Goal: Task Accomplishment & Management: Use online tool/utility

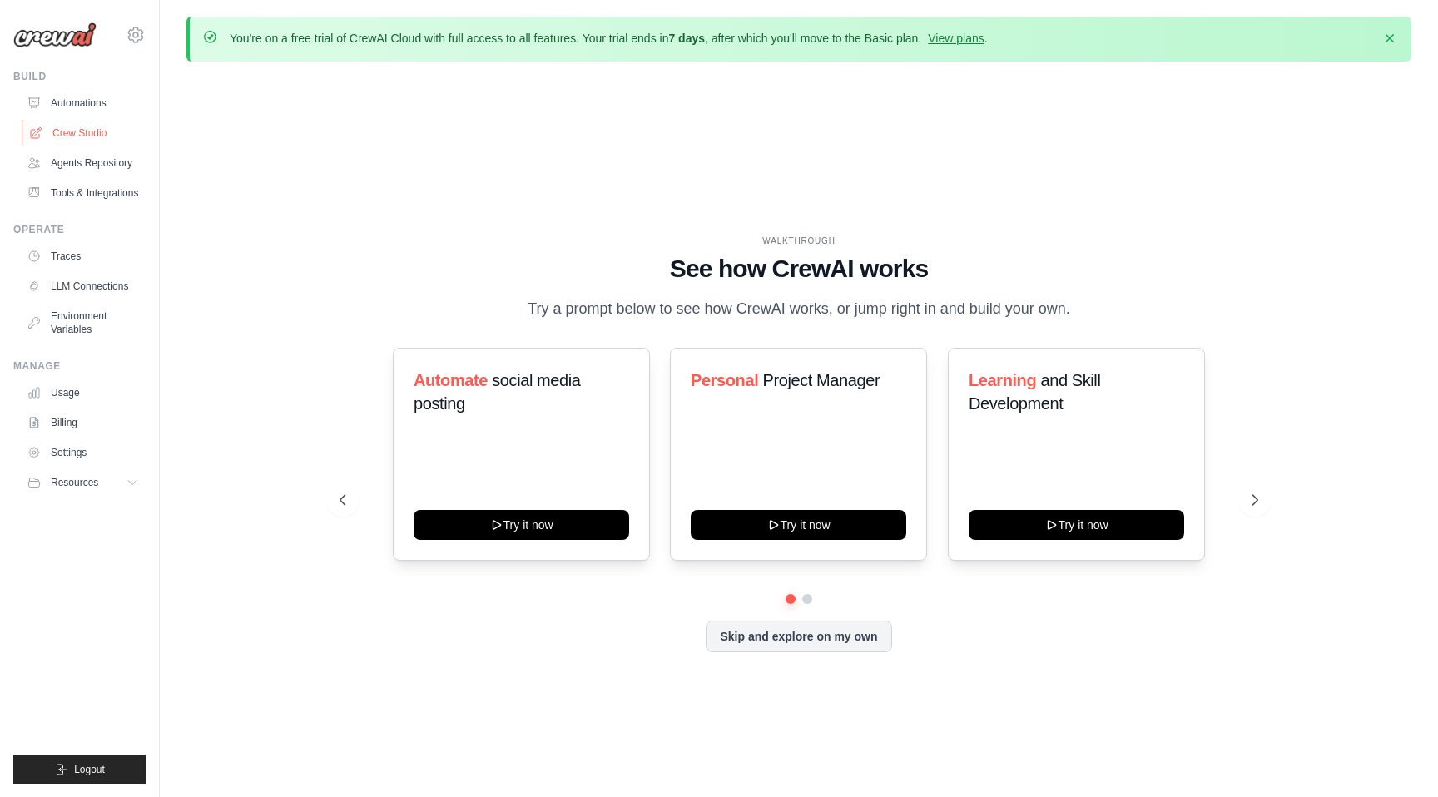
click at [66, 135] on link "Crew Studio" at bounding box center [85, 133] width 126 height 27
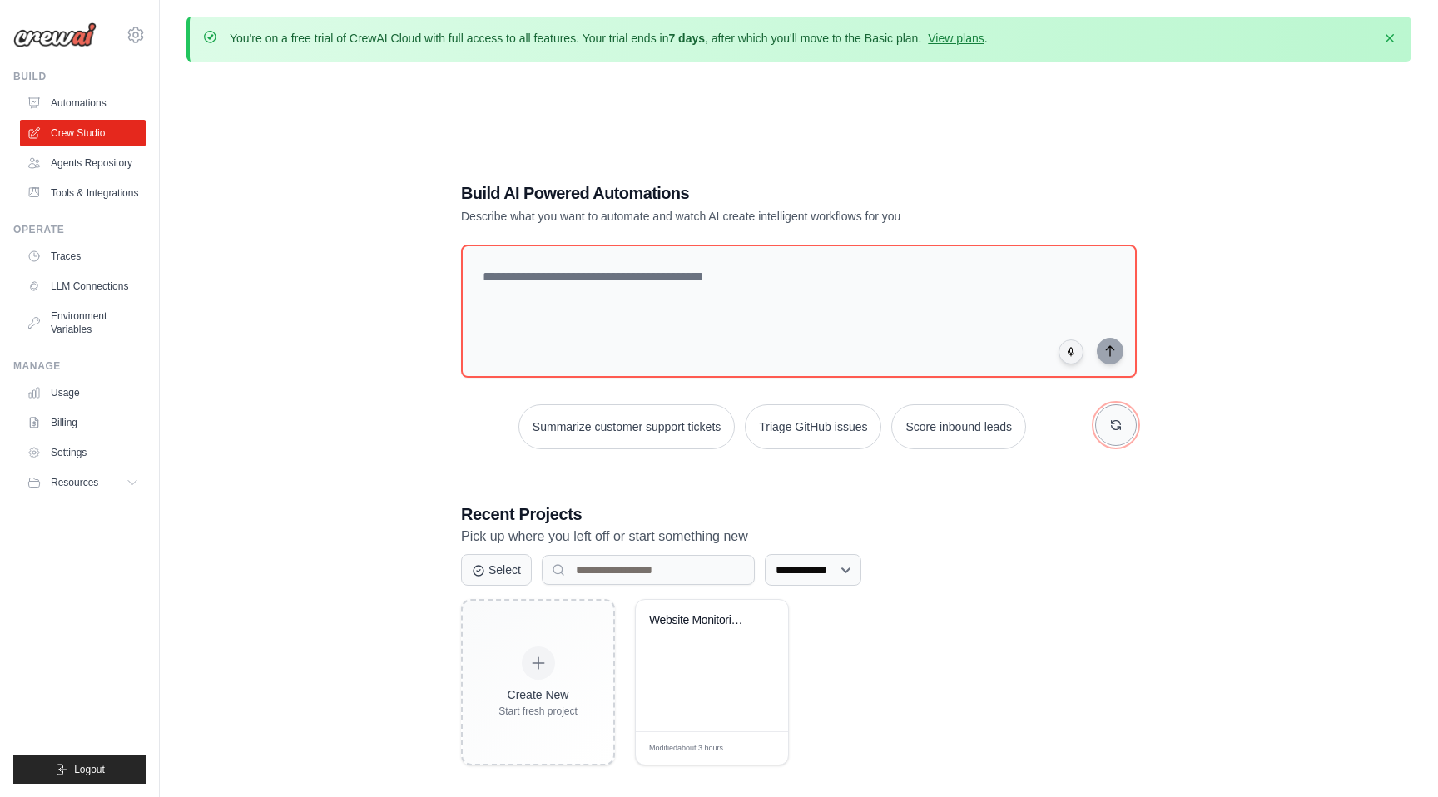
click at [1127, 431] on button "button" at bounding box center [1116, 426] width 42 height 42
click at [1119, 434] on button "button" at bounding box center [1116, 426] width 42 height 42
click at [585, 425] on button "Monitor website uptime" at bounding box center [586, 427] width 148 height 45
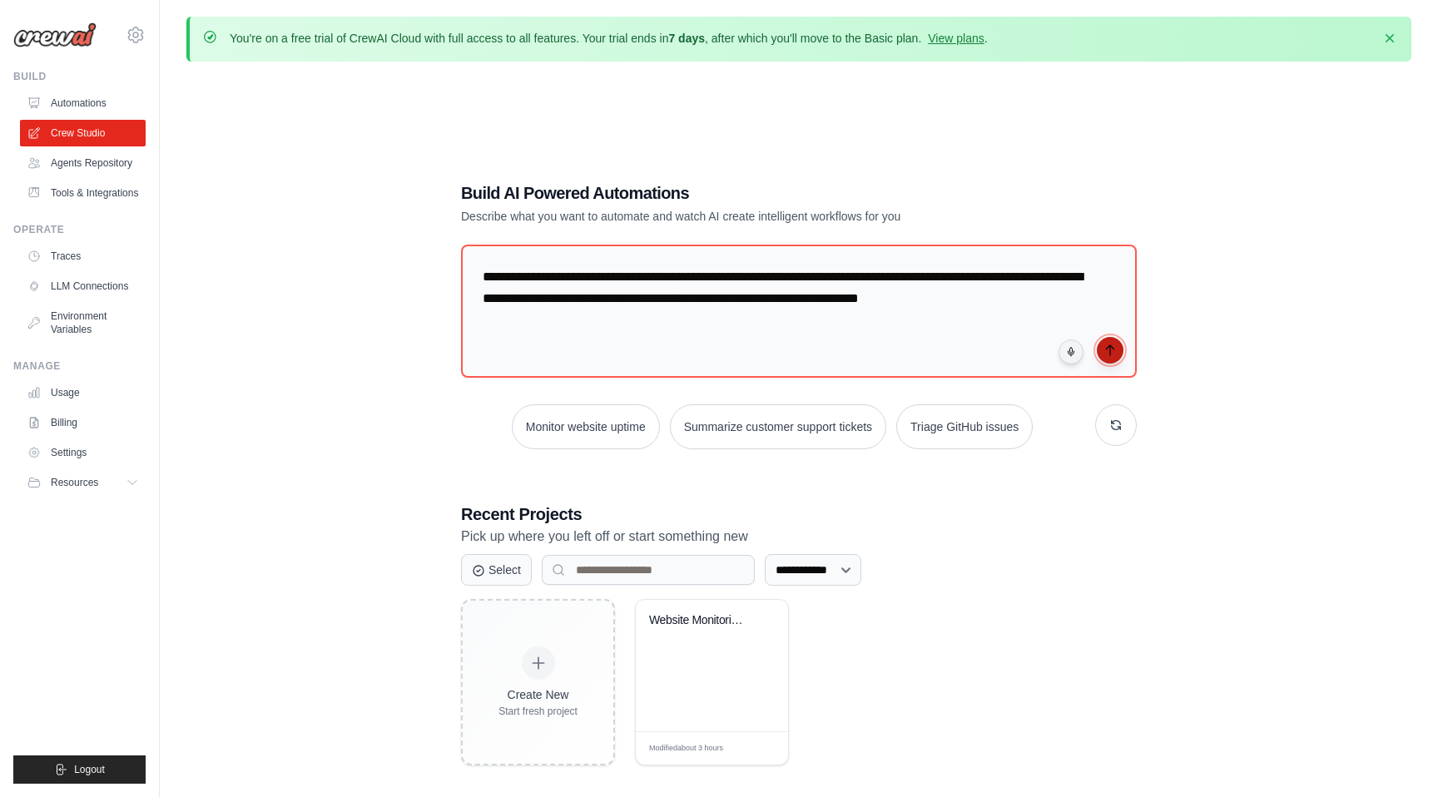
click at [1121, 348] on button "submit" at bounding box center [1110, 350] width 27 height 27
click at [1393, 36] on icon "button" at bounding box center [1390, 37] width 17 height 17
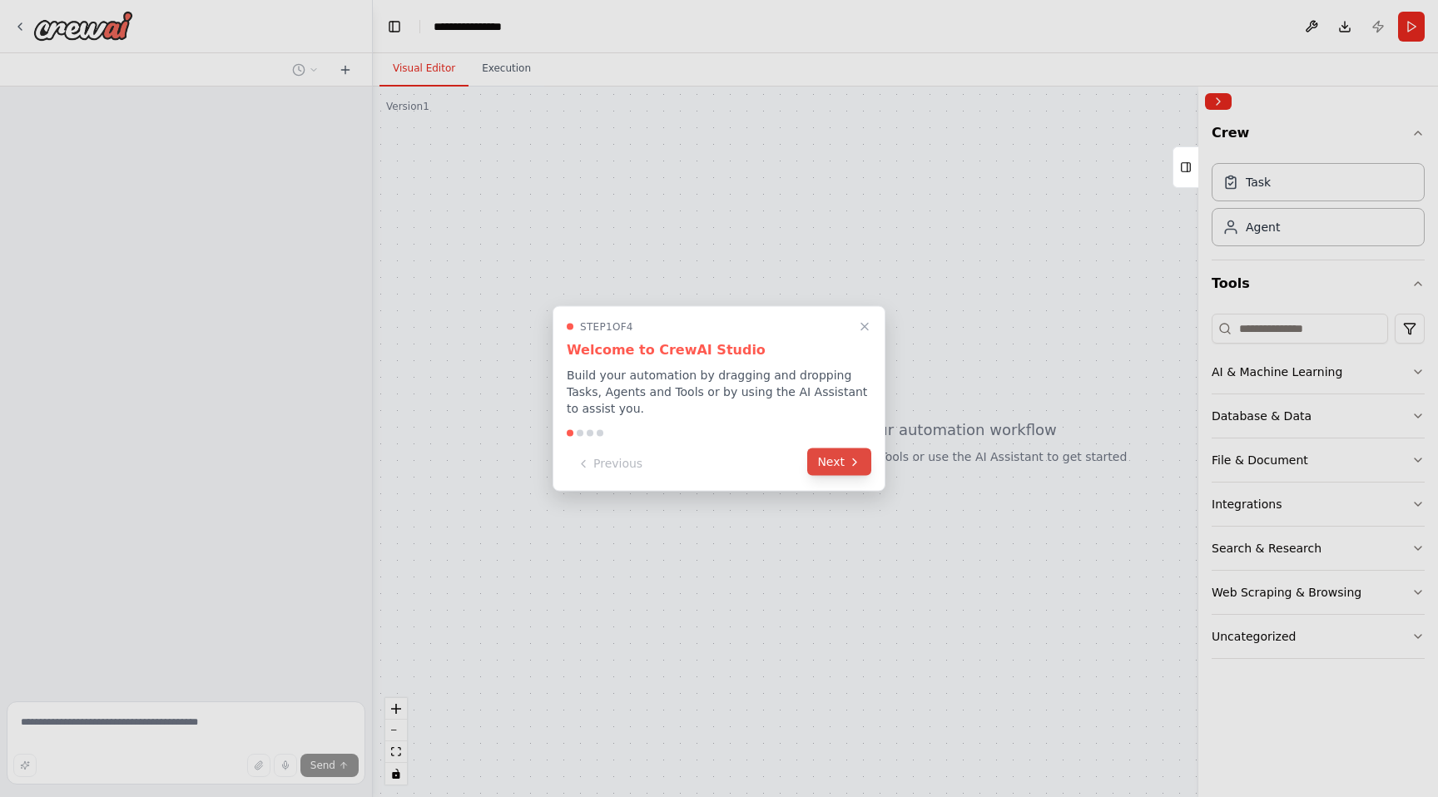
click at [843, 461] on button "Next" at bounding box center [839, 462] width 64 height 27
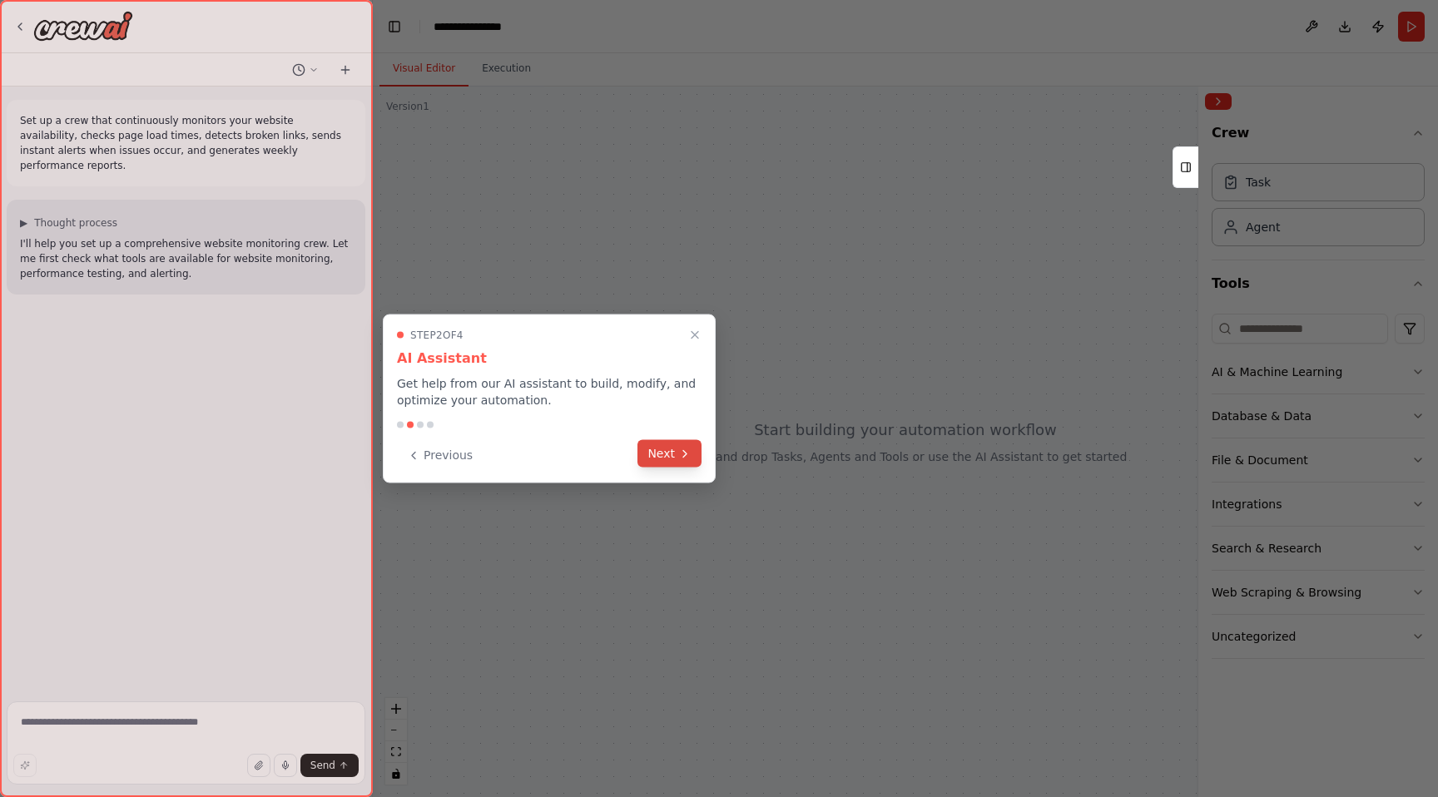
click at [680, 453] on icon at bounding box center [684, 453] width 13 height 13
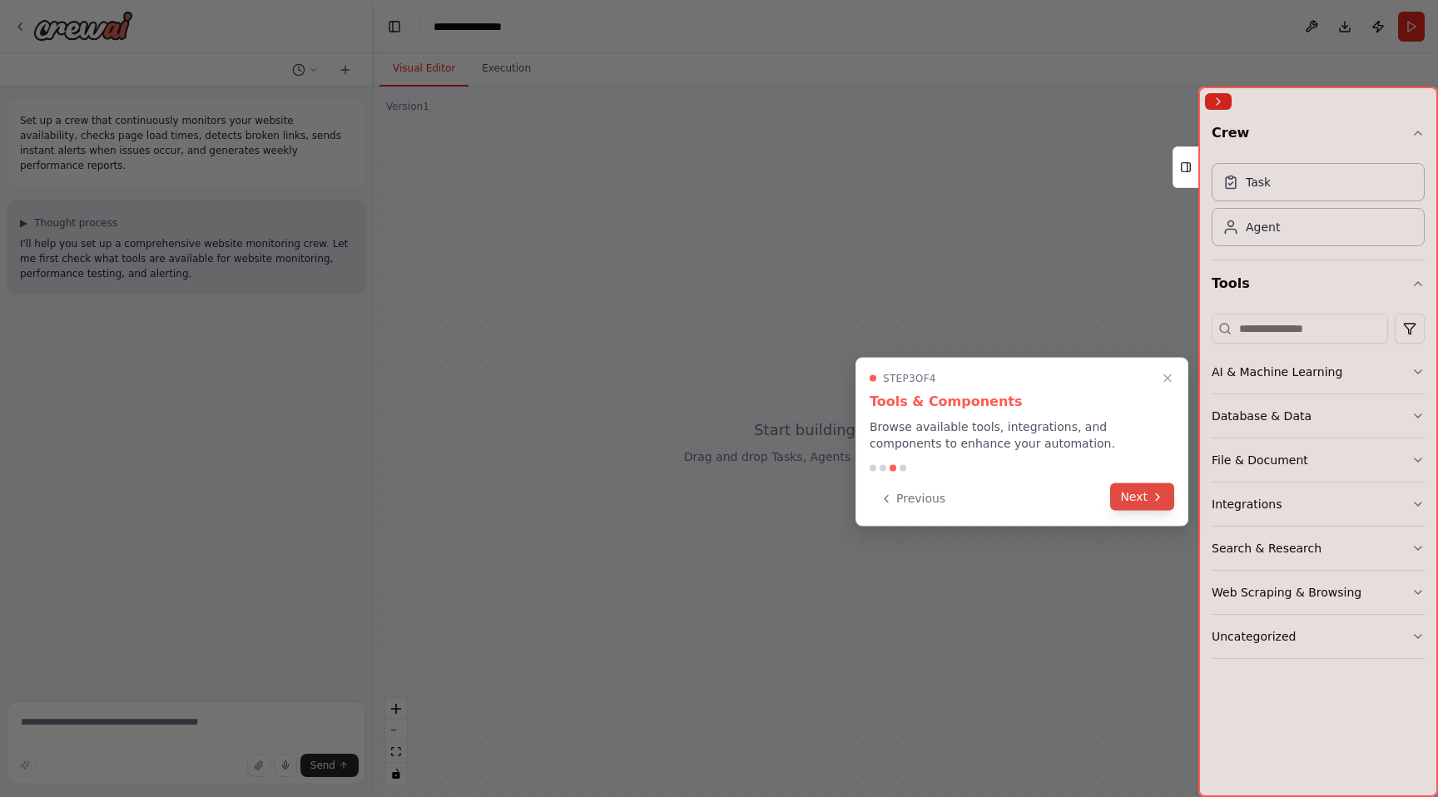
click at [1150, 502] on button "Next" at bounding box center [1142, 497] width 64 height 27
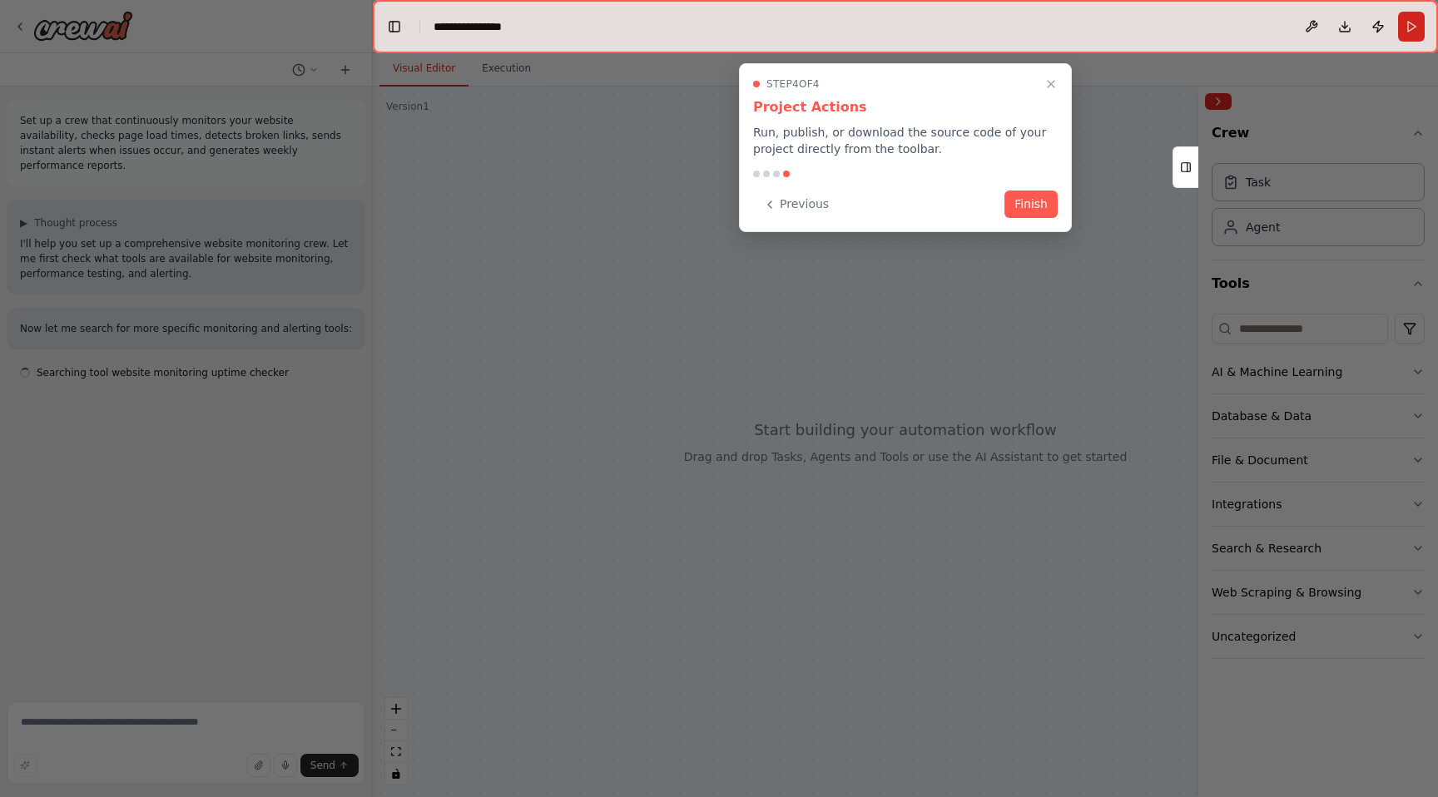
click at [1058, 204] on div "Step 4 of 4 Project Actions Run, publish, or download the source code of your p…" at bounding box center [905, 147] width 333 height 169
click at [1035, 199] on button "Finish" at bounding box center [1031, 202] width 53 height 27
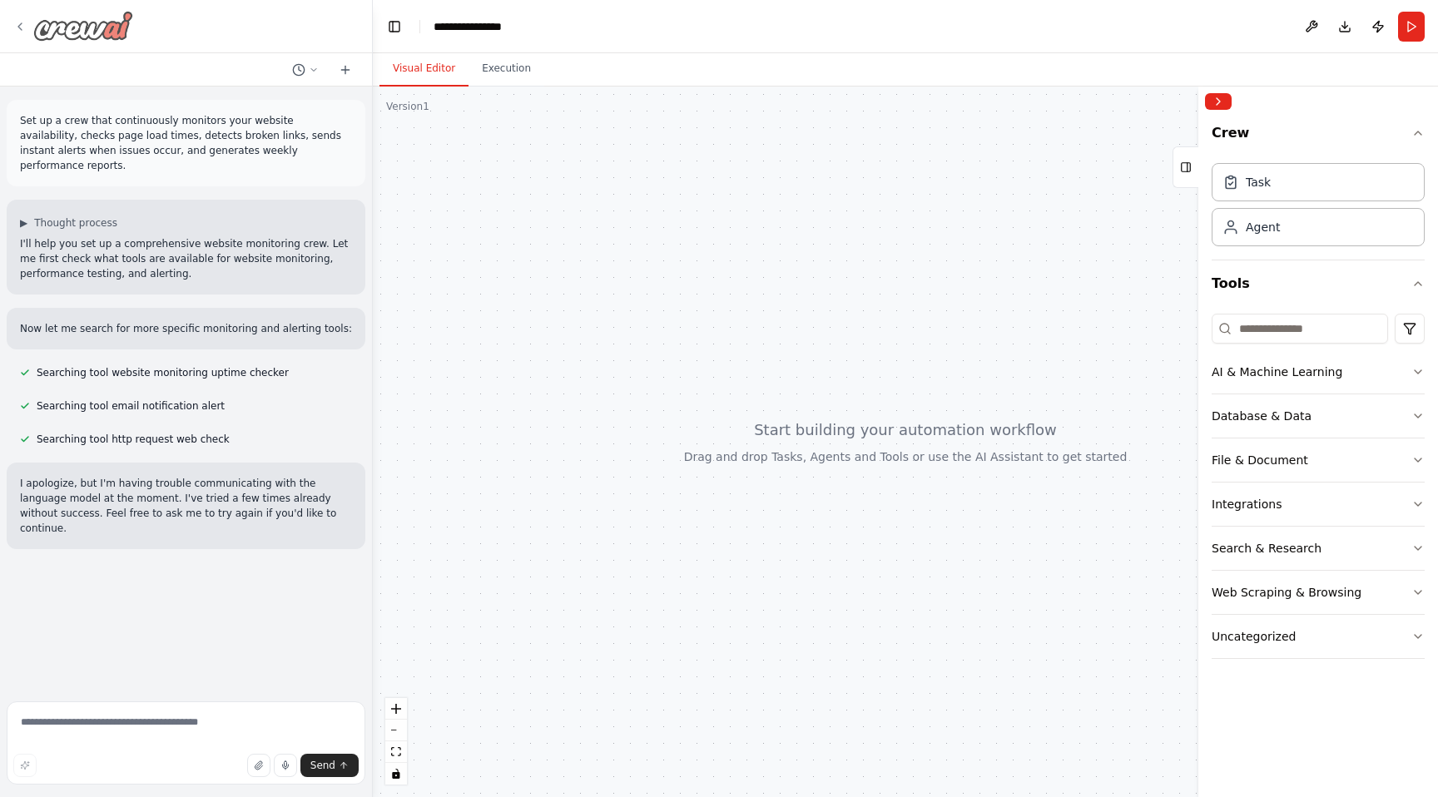
click at [20, 27] on icon at bounding box center [19, 26] width 13 height 13
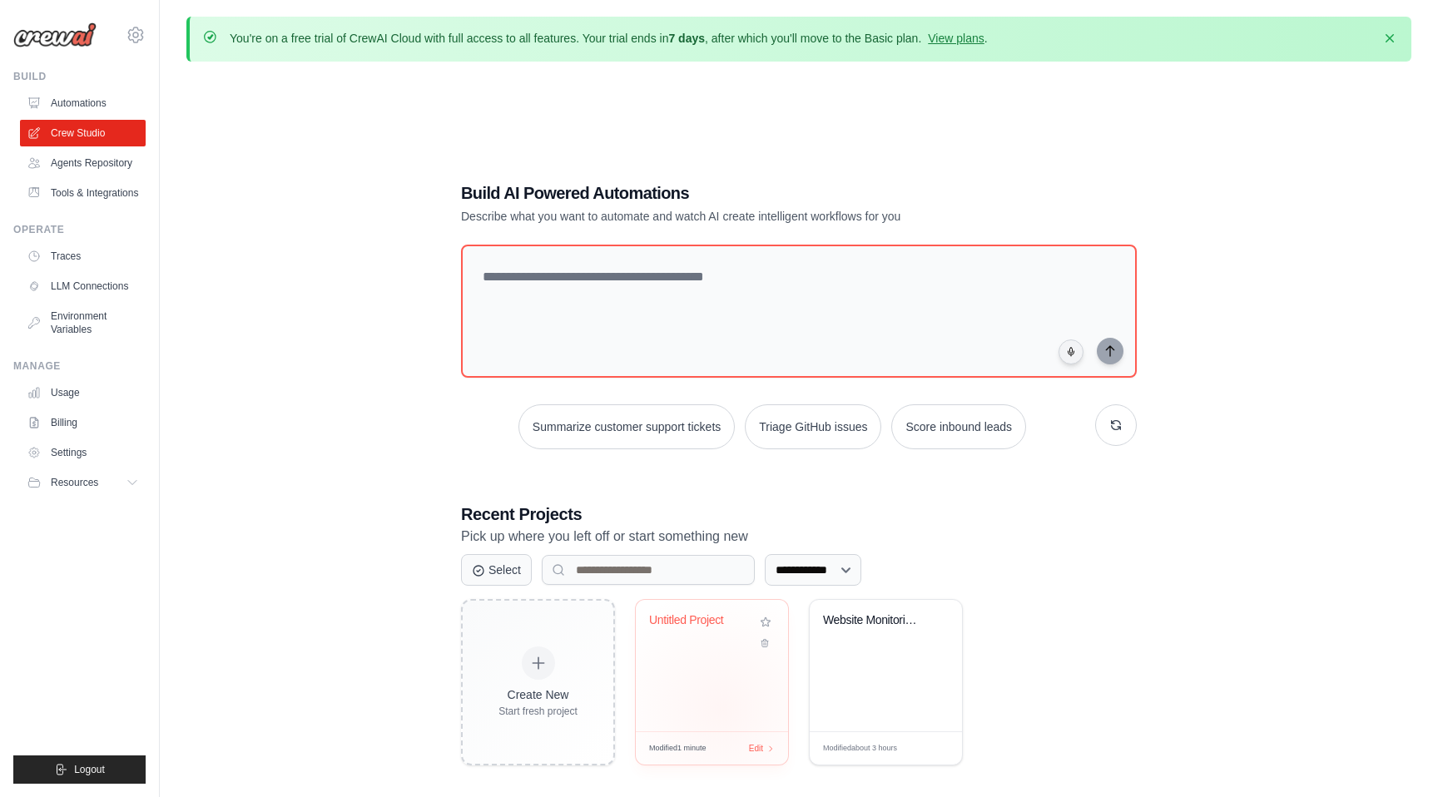
click at [722, 709] on div "Untitled Project" at bounding box center [712, 666] width 152 height 132
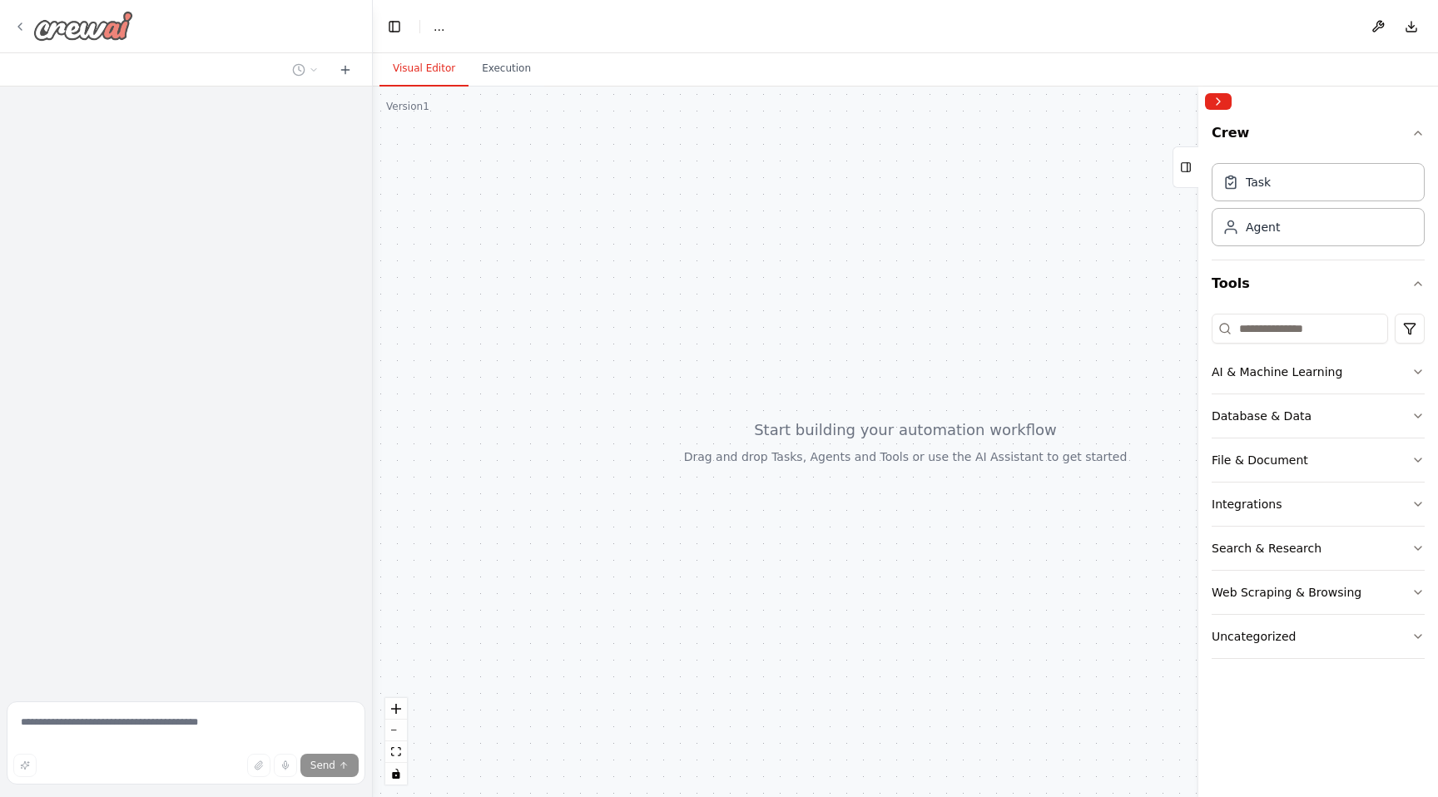
click at [22, 23] on icon at bounding box center [19, 26] width 13 height 13
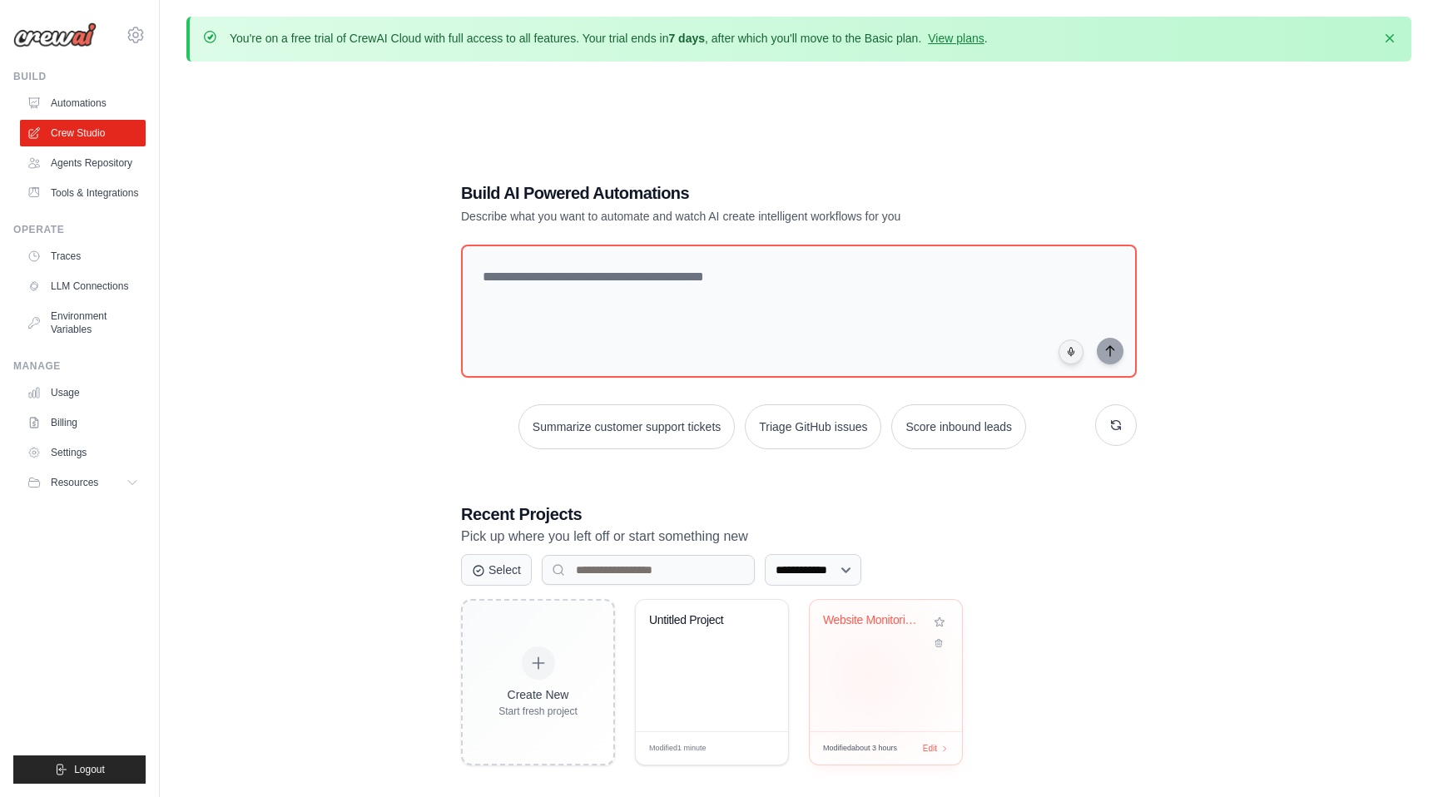
click at [869, 678] on div "Website Monitoring & Alert System" at bounding box center [886, 666] width 152 height 132
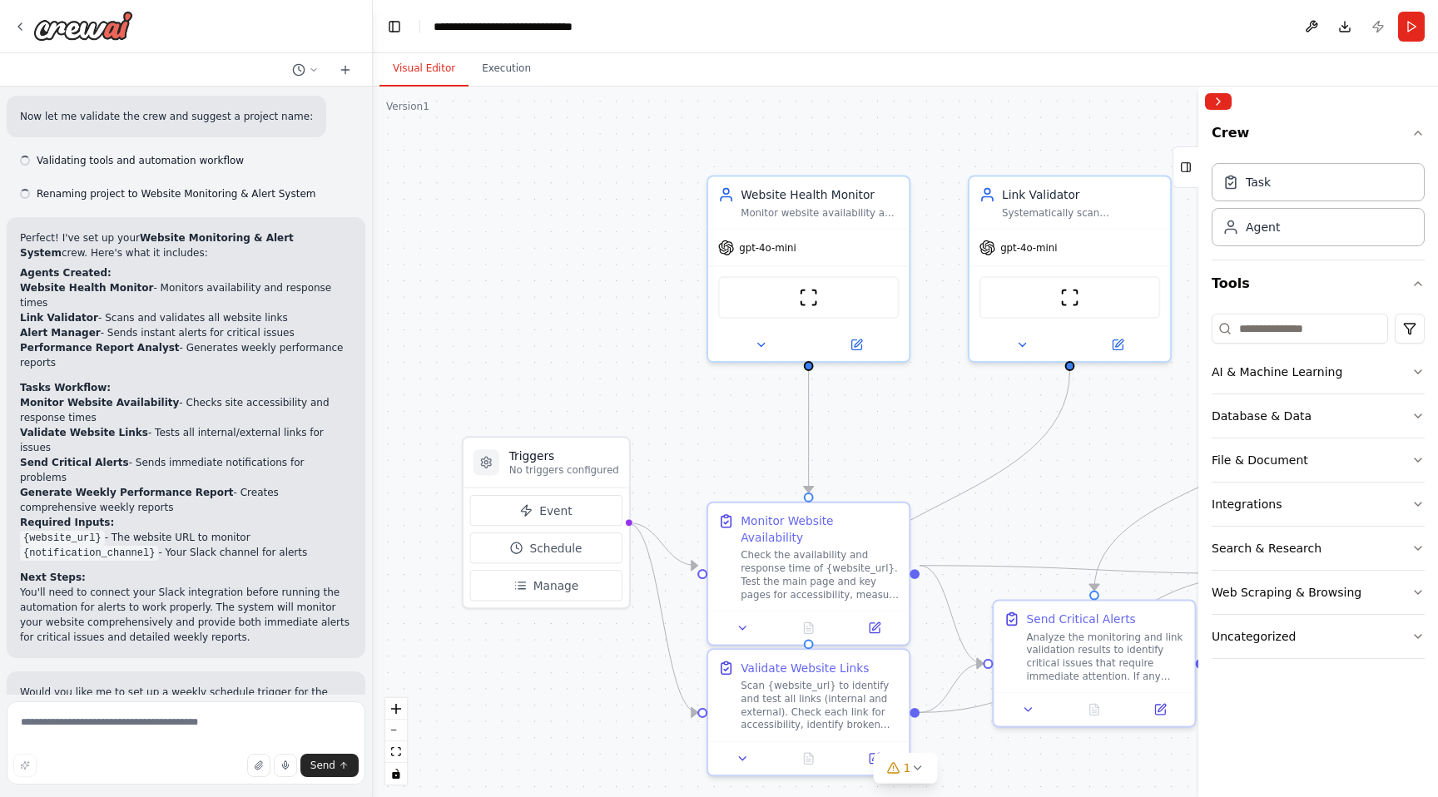
scroll to position [1122, 0]
click at [386, 23] on button "Toggle Left Sidebar" at bounding box center [394, 26] width 23 height 23
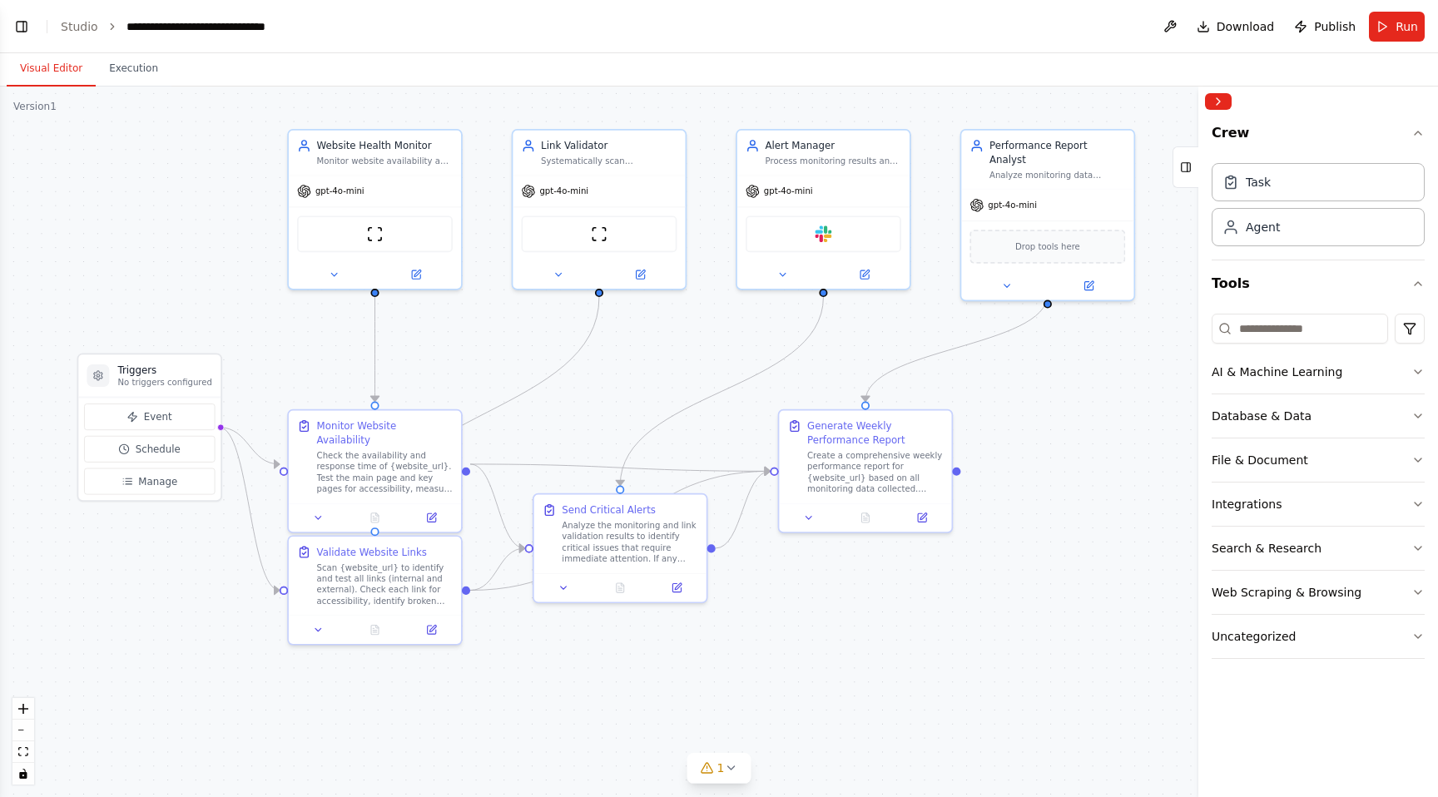
drag, startPoint x: 598, startPoint y: 513, endPoint x: 535, endPoint y: 423, distance: 109.5
click at [535, 423] on div ".deletable-edge-delete-btn { width: 20px; height: 20px; border: 0px solid #ffff…" at bounding box center [719, 442] width 1438 height 711
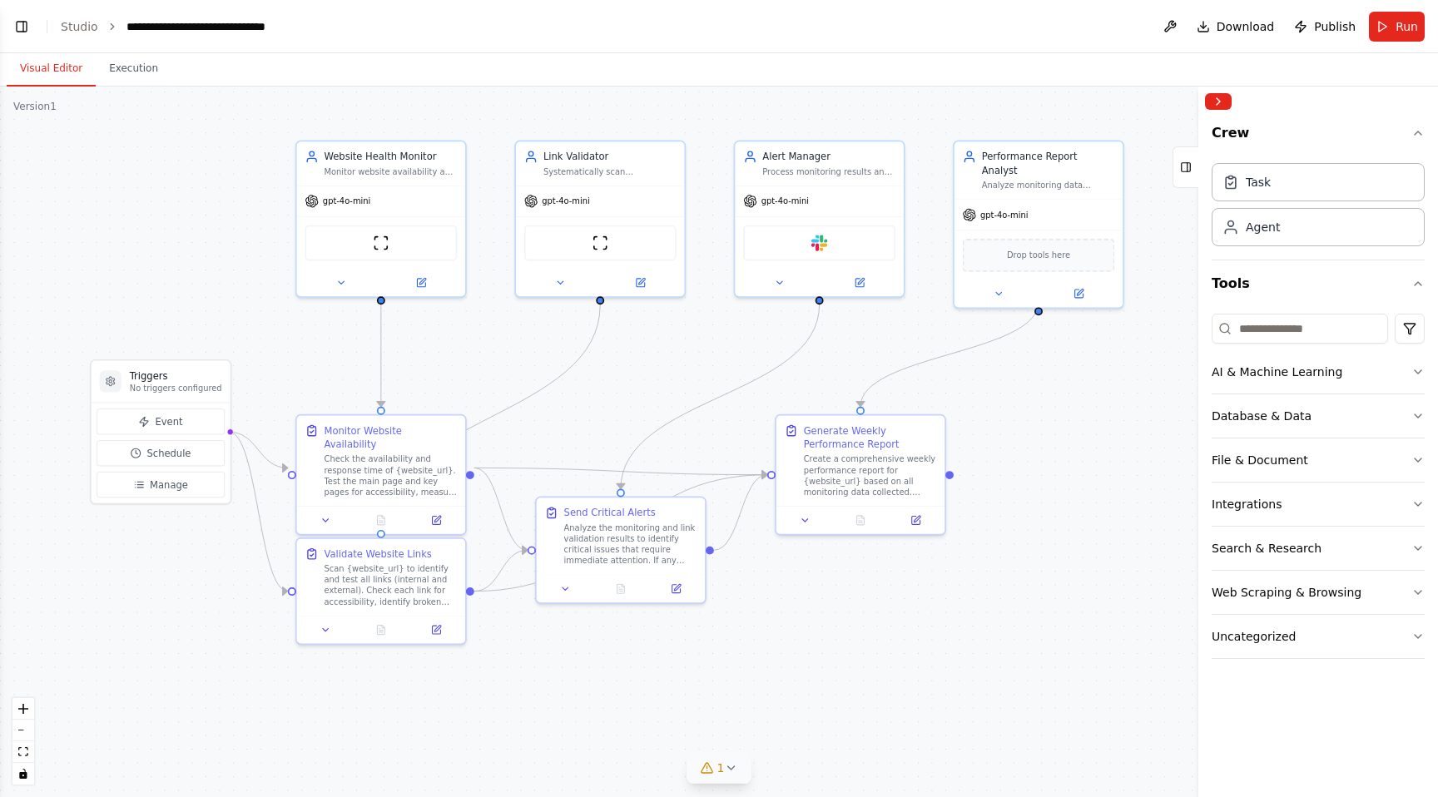
click at [707, 764] on icon at bounding box center [707, 768] width 11 height 10
drag, startPoint x: 574, startPoint y: 764, endPoint x: 840, endPoint y: 766, distance: 266.4
click at [840, 766] on span "Slack integration is not connected. Please connect before using it." at bounding box center [729, 765] width 331 height 13
click at [955, 633] on div ".deletable-edge-delete-btn { width: 20px; height: 20px; border: 0px solid #ffff…" at bounding box center [719, 442] width 1438 height 711
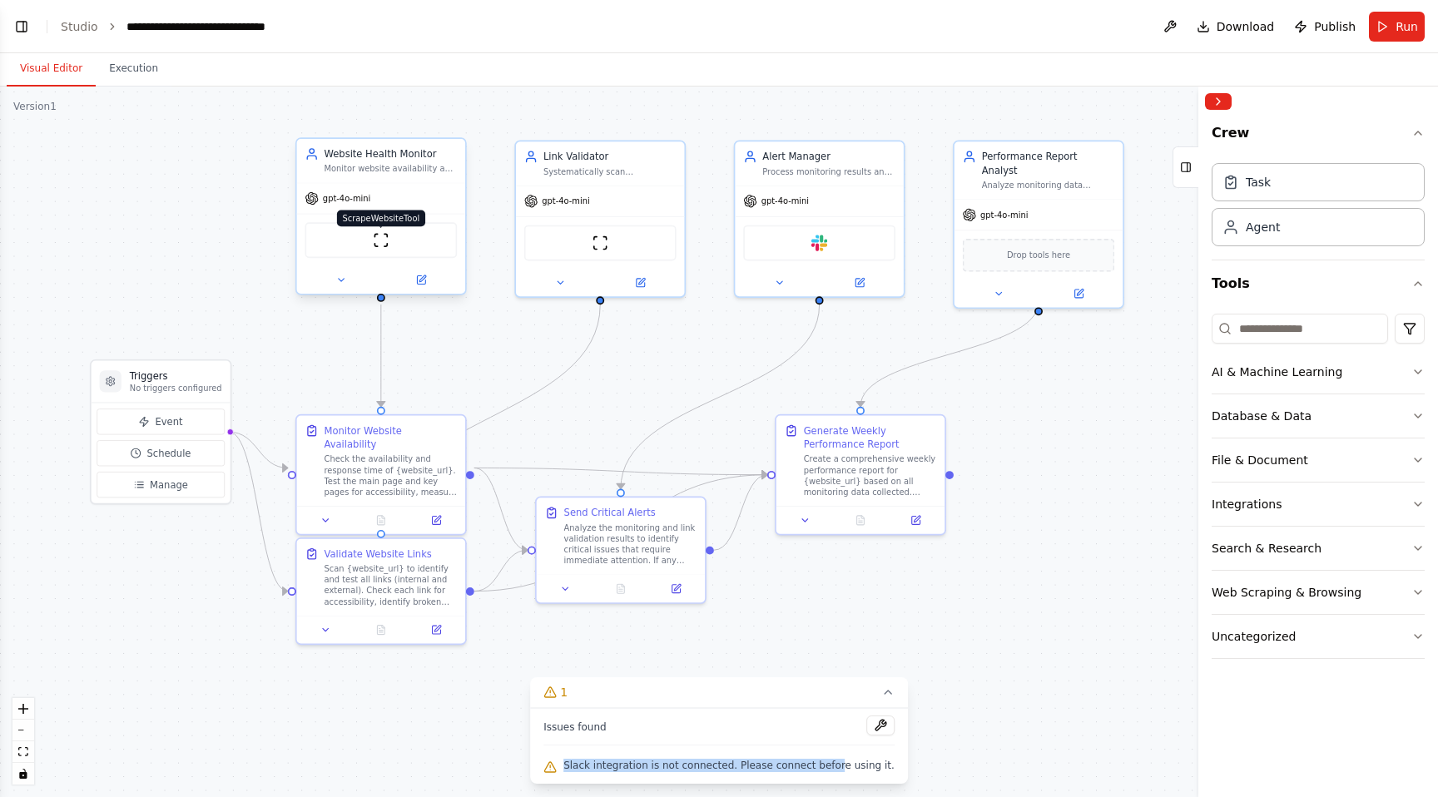
click at [381, 238] on img at bounding box center [381, 240] width 17 height 17
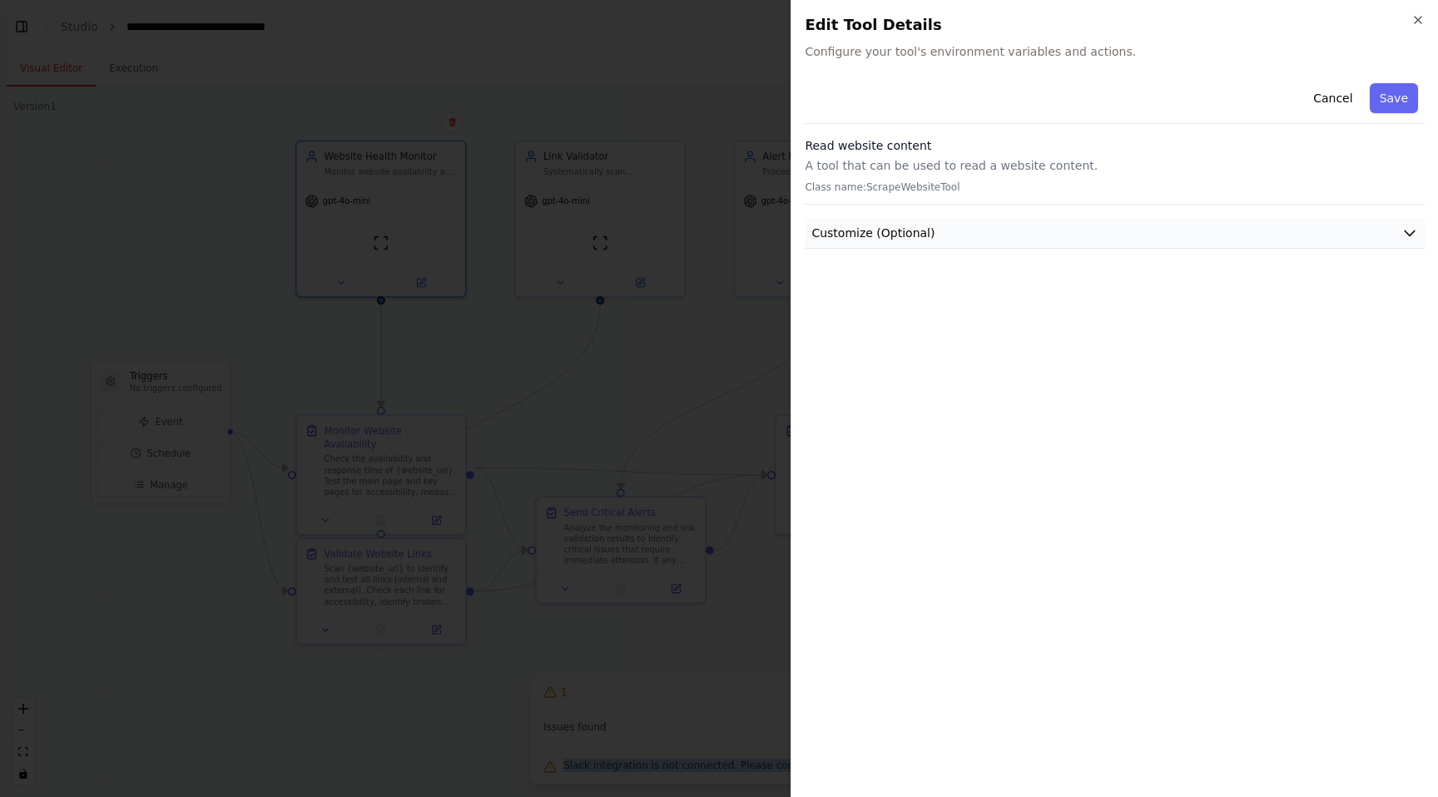
click at [1002, 226] on button "Customize (Optional)" at bounding box center [1115, 233] width 620 height 31
click at [1416, 20] on icon "button" at bounding box center [1418, 19] width 13 height 13
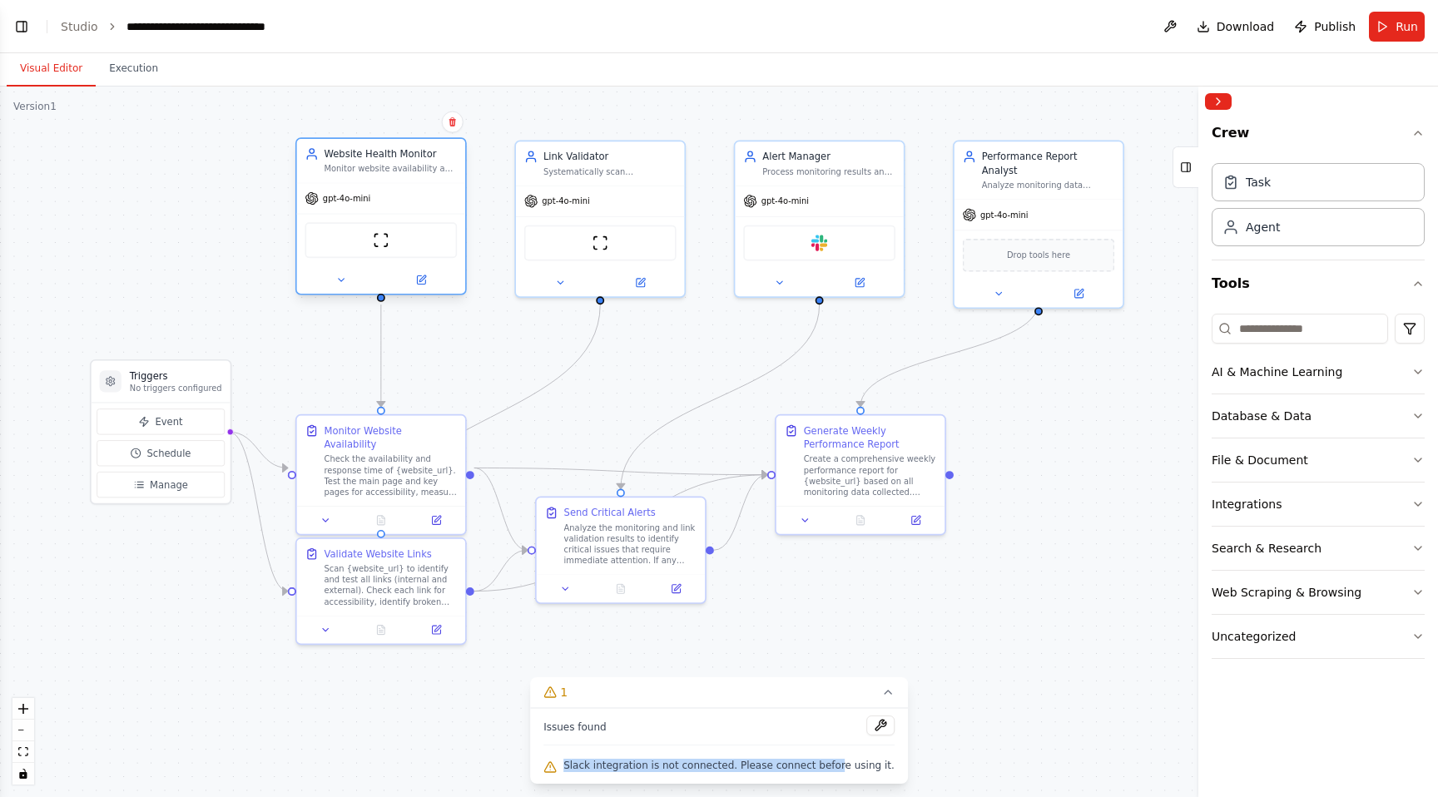
click at [373, 171] on div "Monitor website availability and performance by checking if {website_url} is ac…" at bounding box center [391, 169] width 133 height 11
click at [373, 191] on div "gpt-4o-mini" at bounding box center [381, 198] width 168 height 30
click at [598, 198] on div "gpt-4o-mini" at bounding box center [600, 198] width 168 height 30
click at [414, 172] on div "Monitor website availability and performance by checking if {website_url} is ac…" at bounding box center [391, 169] width 133 height 11
click at [346, 282] on button at bounding box center [340, 280] width 77 height 17
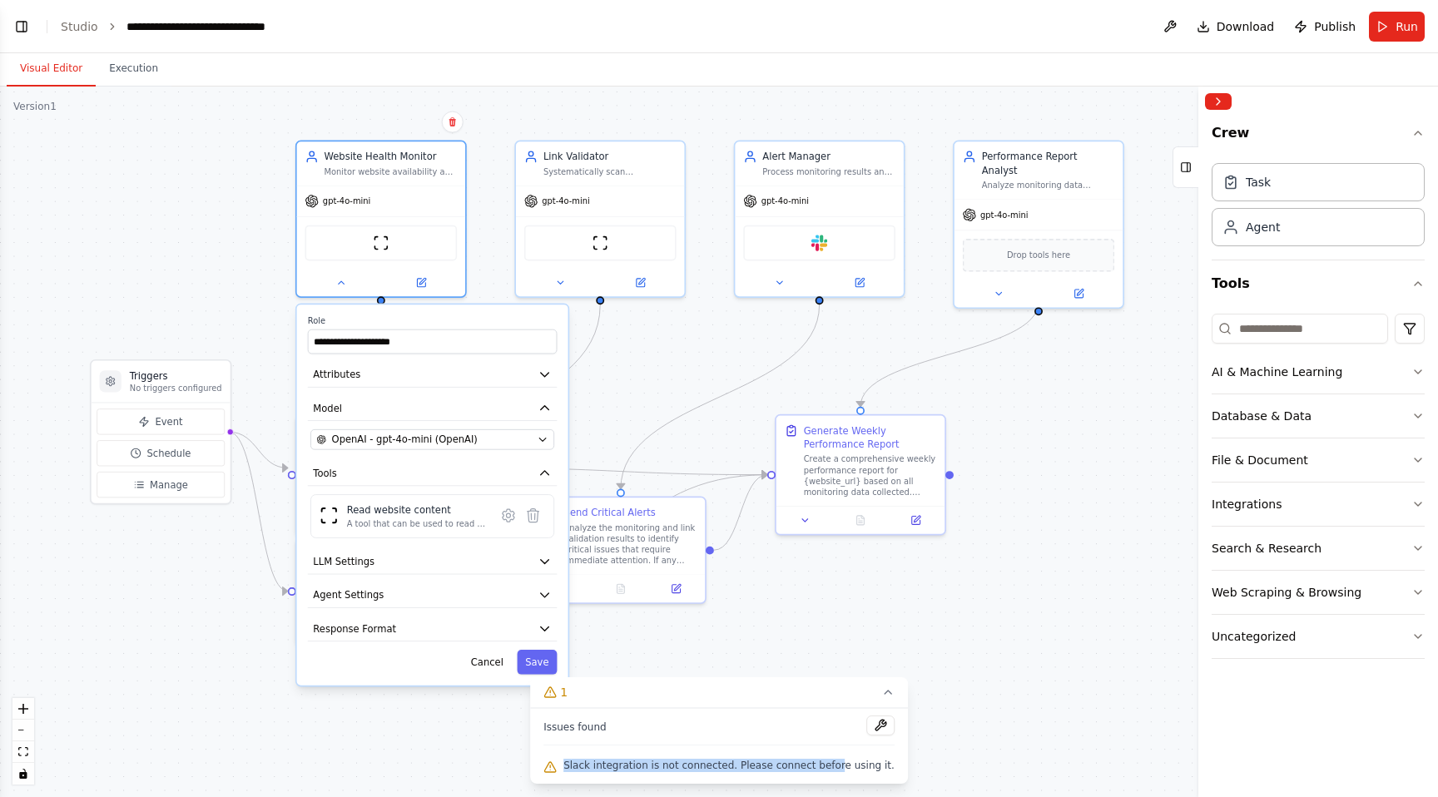
click at [403, 429] on div "**********" at bounding box center [432, 495] width 271 height 381
click at [395, 444] on span "OpenAI - gpt-4o-mini (OpenAI)" at bounding box center [405, 439] width 146 height 13
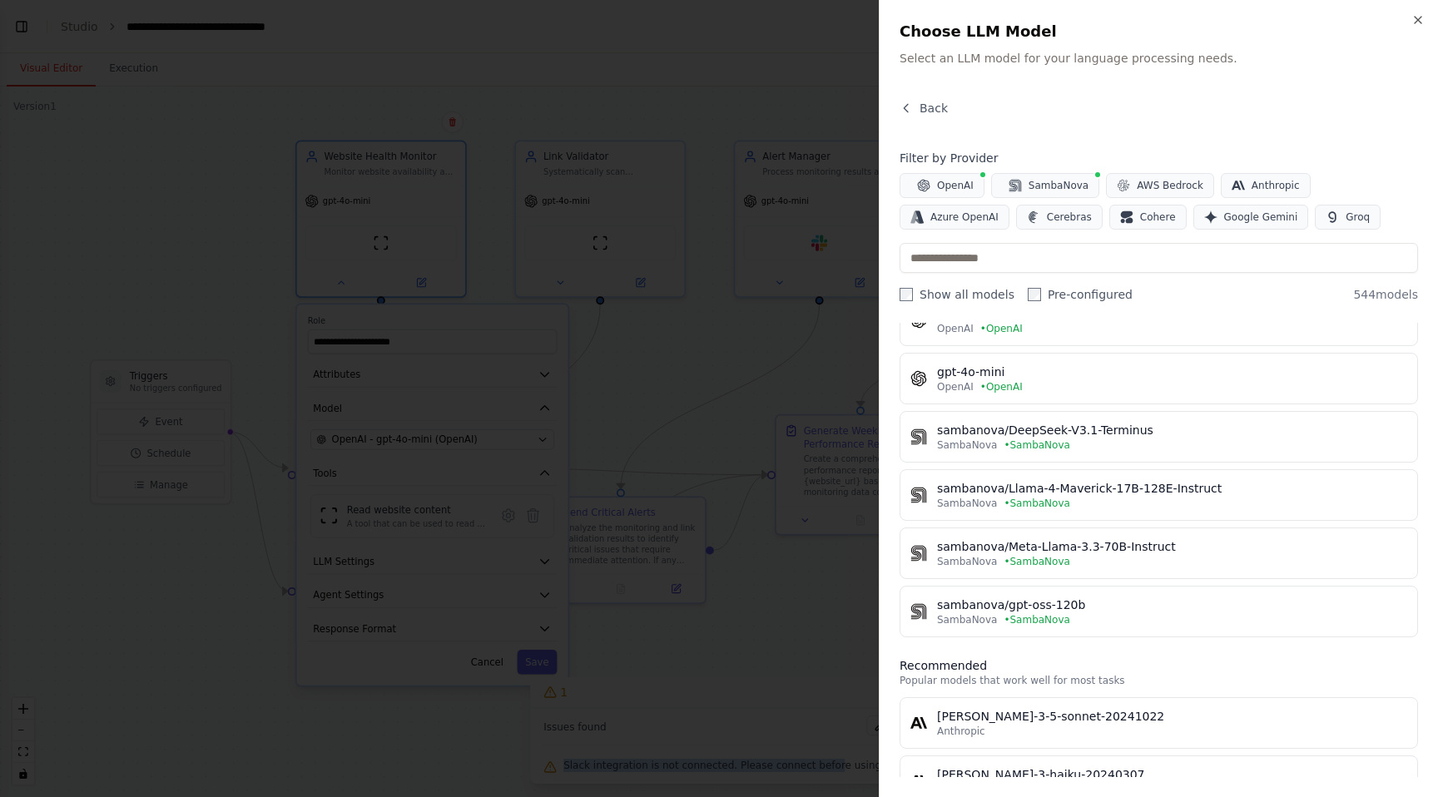
scroll to position [0, 0]
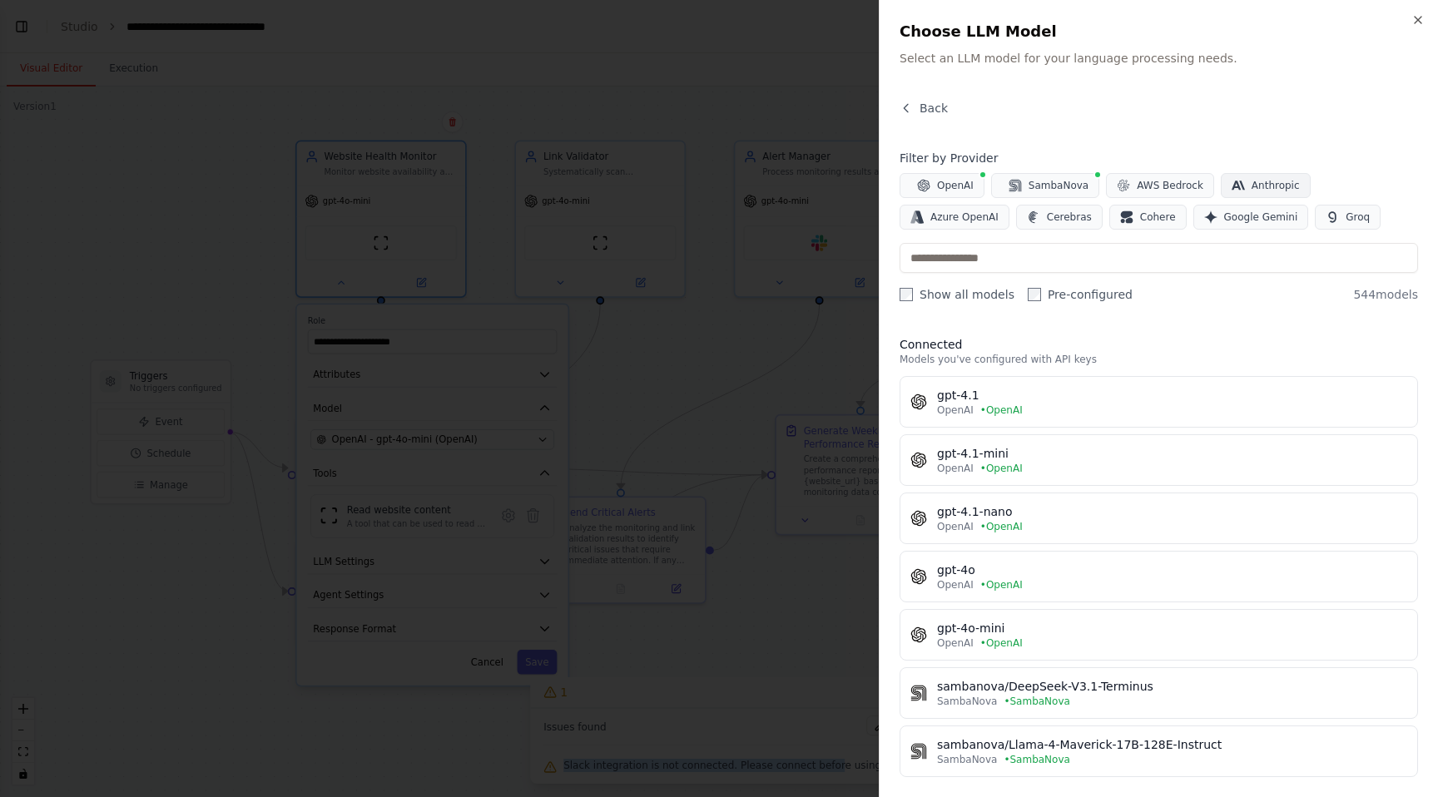
click at [1293, 186] on button "Anthropic" at bounding box center [1266, 185] width 90 height 25
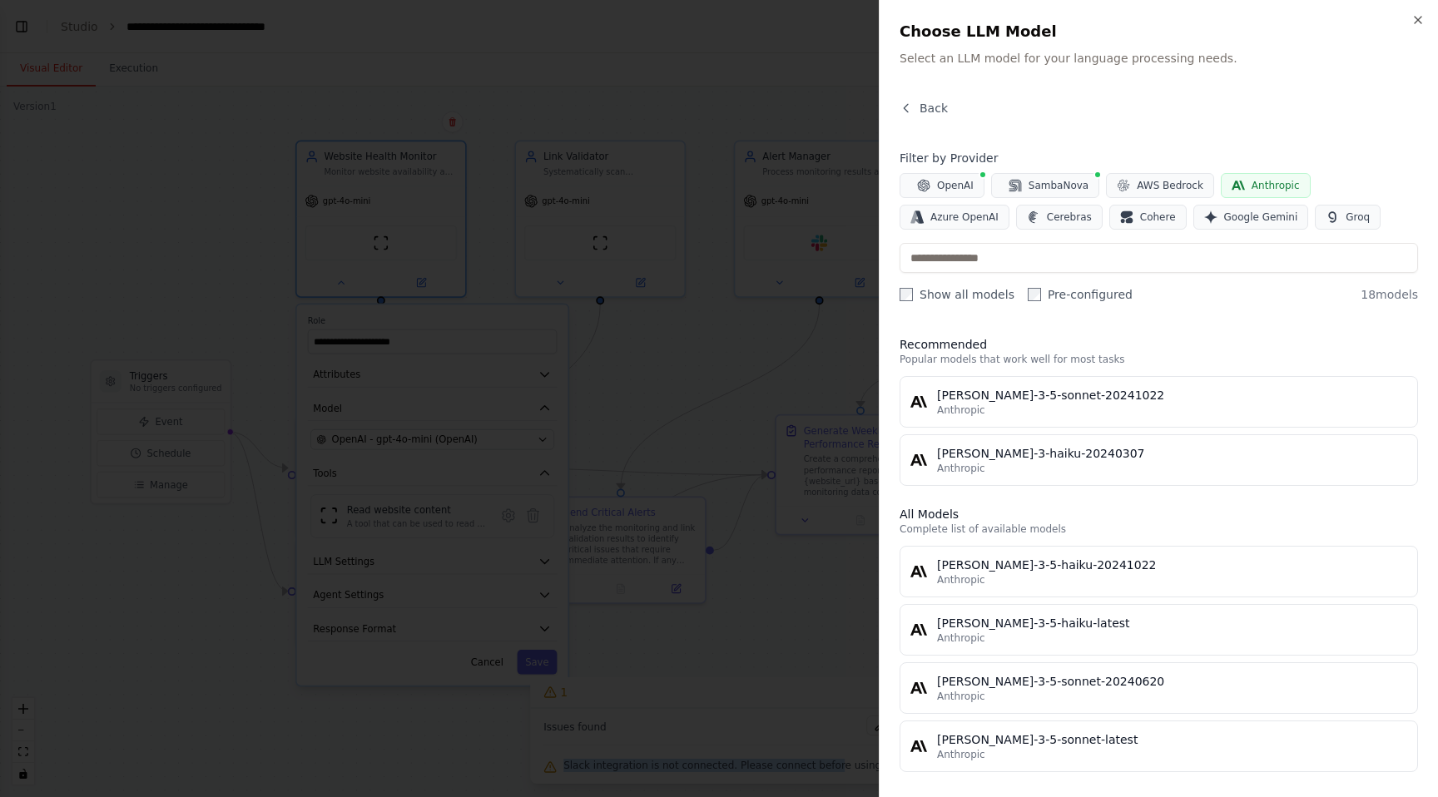
click at [1292, 186] on button "Anthropic" at bounding box center [1266, 185] width 90 height 25
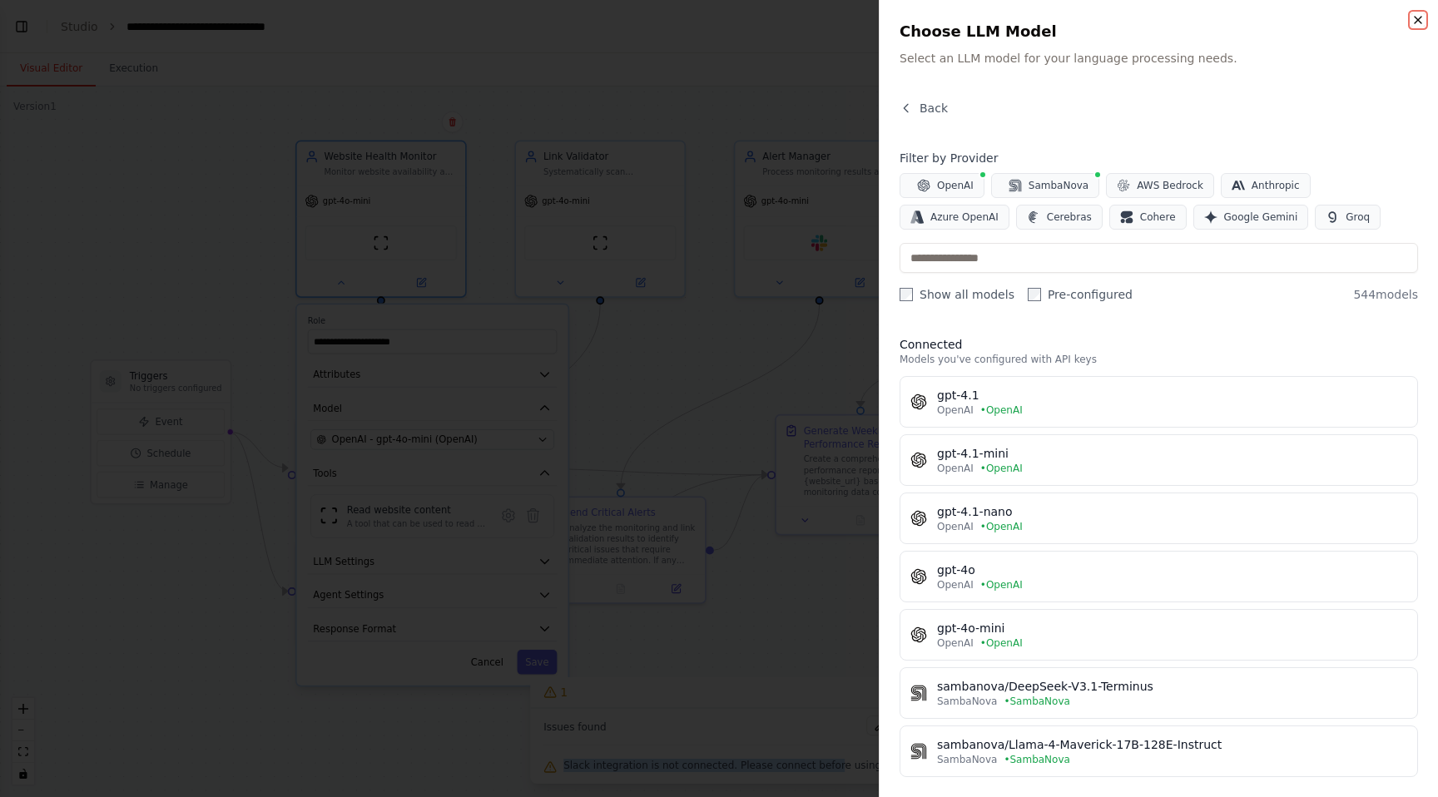
click at [1422, 22] on icon "button" at bounding box center [1418, 19] width 13 height 13
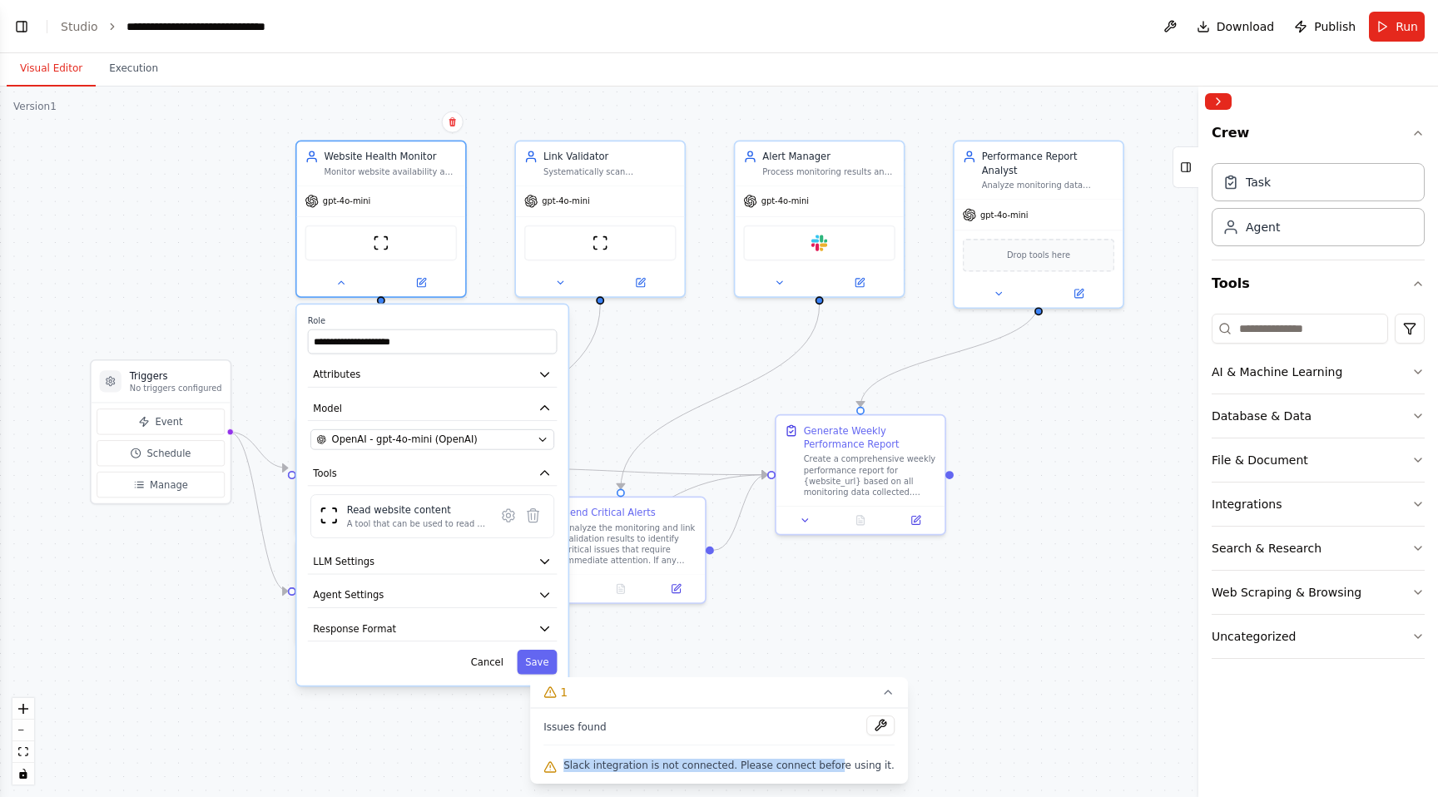
click at [642, 381] on div ".deletable-edge-delete-btn { width: 20px; height: 20px; border: 0px solid #ffff…" at bounding box center [719, 442] width 1438 height 711
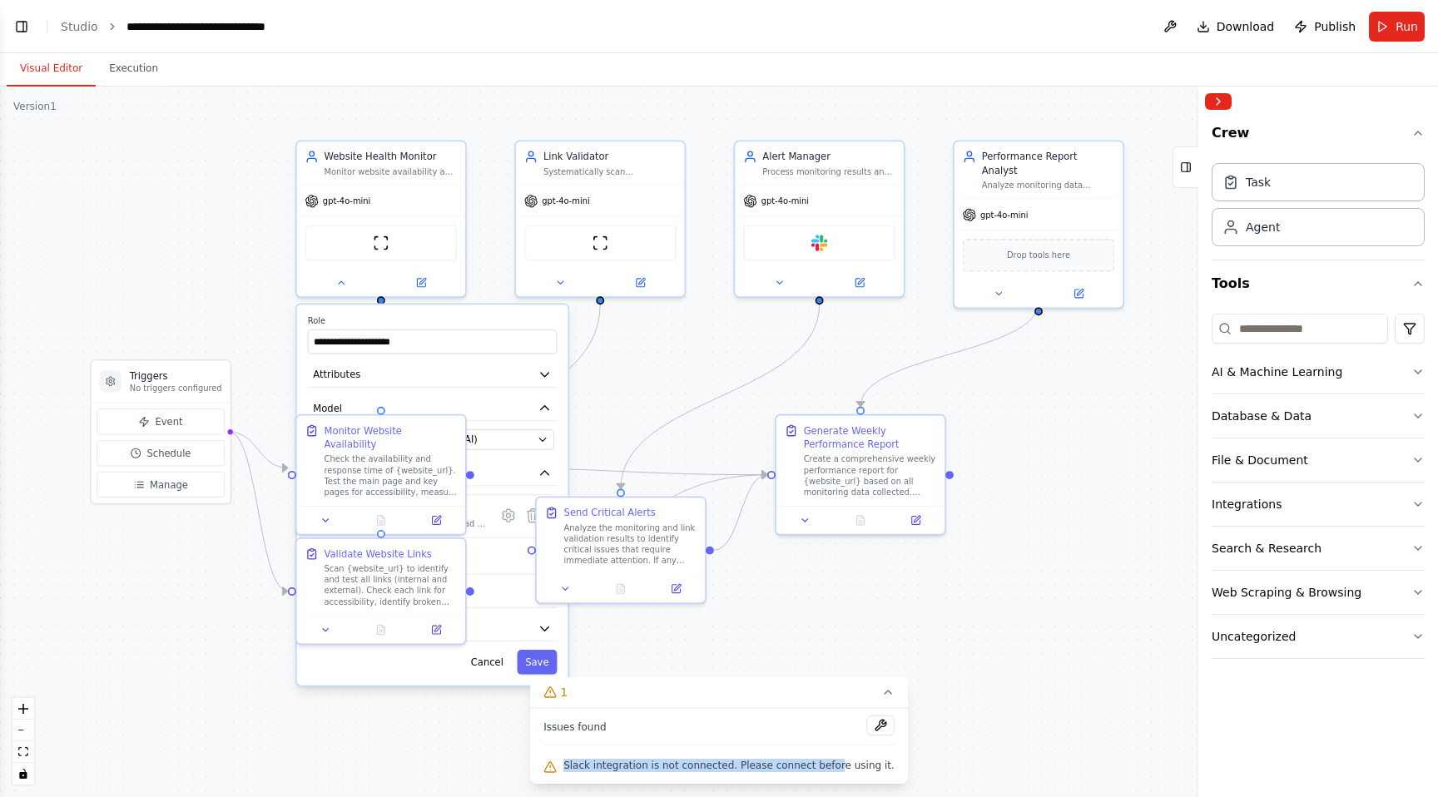
click at [628, 118] on div ".deletable-edge-delete-btn { width: 20px; height: 20px; border: 0px solid #ffff…" at bounding box center [719, 442] width 1438 height 711
click at [491, 657] on button "Cancel" at bounding box center [487, 662] width 49 height 25
click at [844, 481] on div "Create a comprehensive weekly performance report for {website_url} based on all…" at bounding box center [870, 473] width 133 height 44
click at [807, 516] on icon at bounding box center [805, 518] width 11 height 11
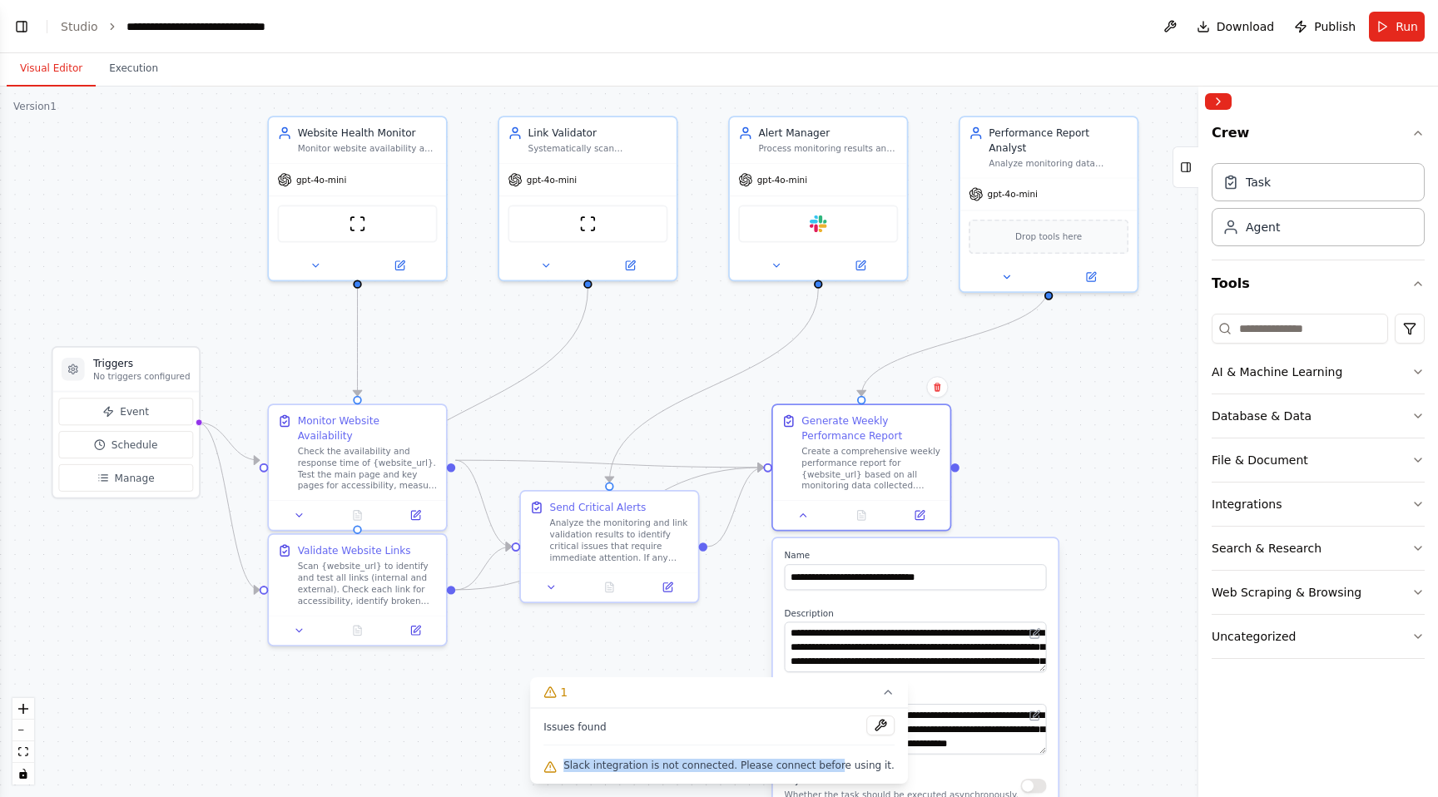
click at [1016, 467] on div ".deletable-edge-delete-btn { width: 20px; height: 20px; border: 0px solid #ffff…" at bounding box center [719, 442] width 1438 height 711
click at [882, 696] on icon at bounding box center [888, 692] width 13 height 13
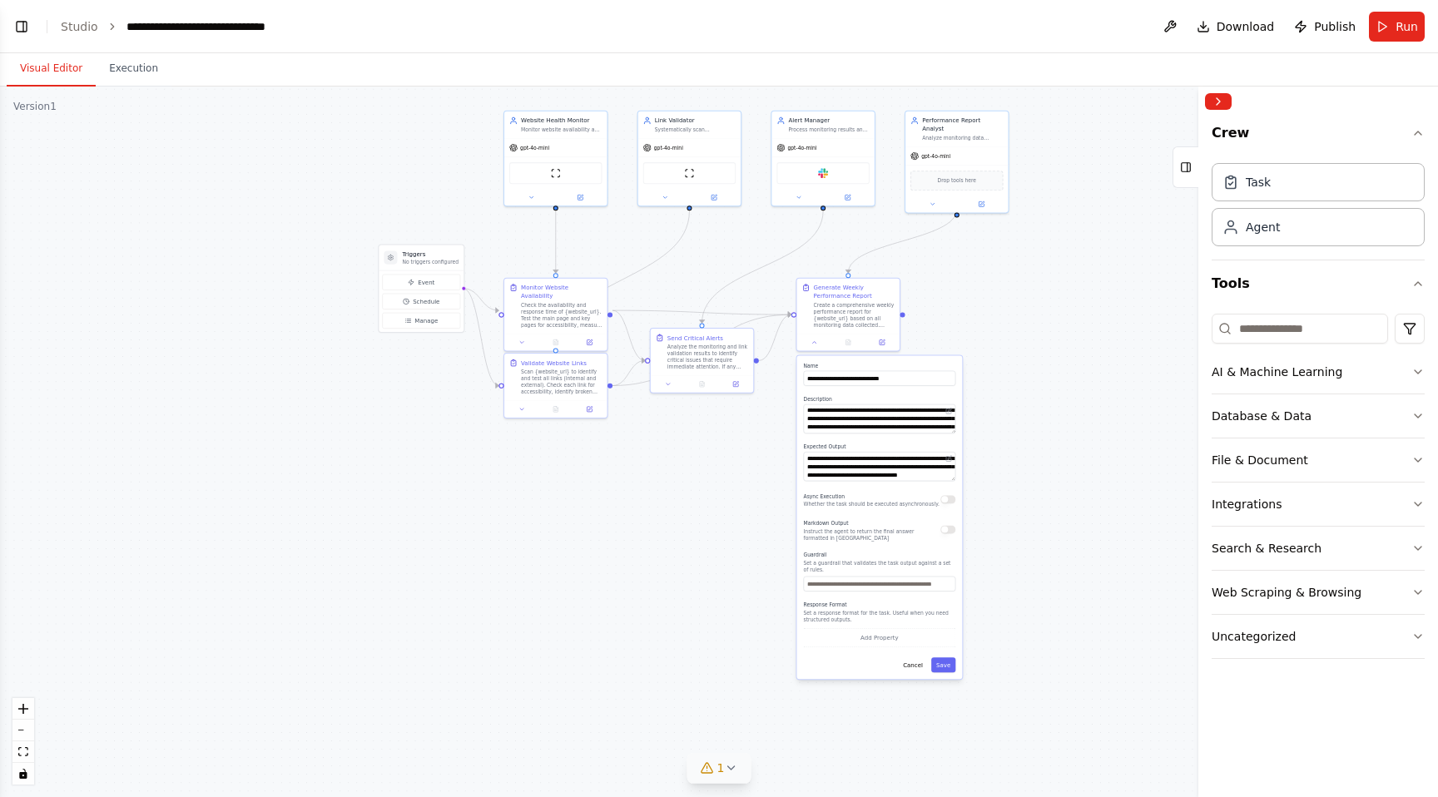
drag, startPoint x: 1114, startPoint y: 486, endPoint x: 989, endPoint y: 316, distance: 210.8
click at [989, 315] on div ".deletable-edge-delete-btn { width: 20px; height: 20px; border: 0px solid #ffff…" at bounding box center [719, 442] width 1438 height 711
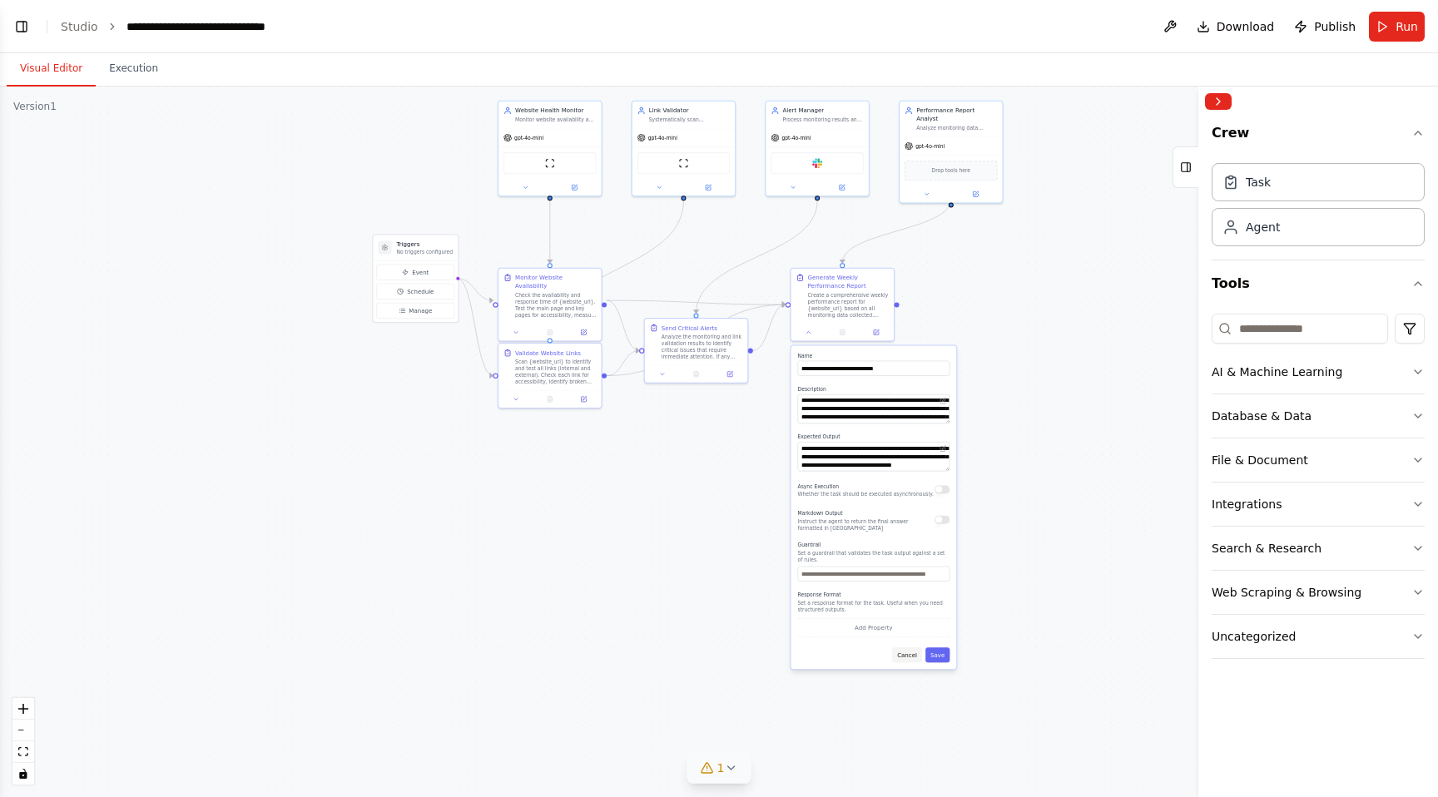
click at [901, 657] on button "Cancel" at bounding box center [907, 655] width 30 height 15
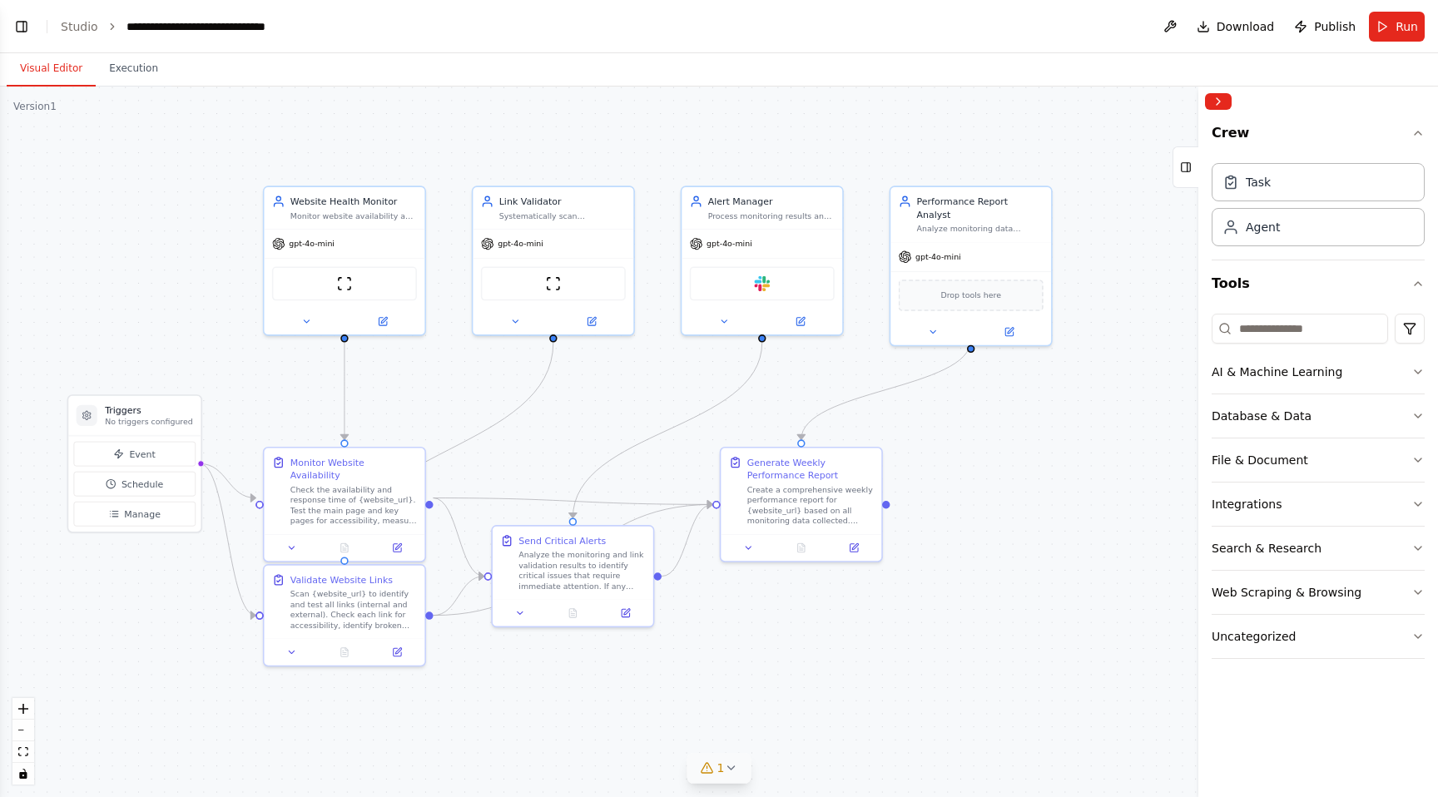
drag, startPoint x: 803, startPoint y: 425, endPoint x: 740, endPoint y: 693, distance: 275.4
click at [740, 693] on div ".deletable-edge-delete-btn { width: 20px; height: 20px; border: 0px solid #ffff…" at bounding box center [719, 442] width 1438 height 711
click at [762, 337] on div at bounding box center [761, 336] width 7 height 7
click at [972, 338] on div ".deletable-edge-delete-btn { width: 20px; height: 20px; border: 0px solid #ffff…" at bounding box center [719, 442] width 1438 height 711
click at [891, 504] on div ".deletable-edge-delete-btn { width: 20px; height: 20px; border: 0px solid #ffff…" at bounding box center [719, 442] width 1438 height 711
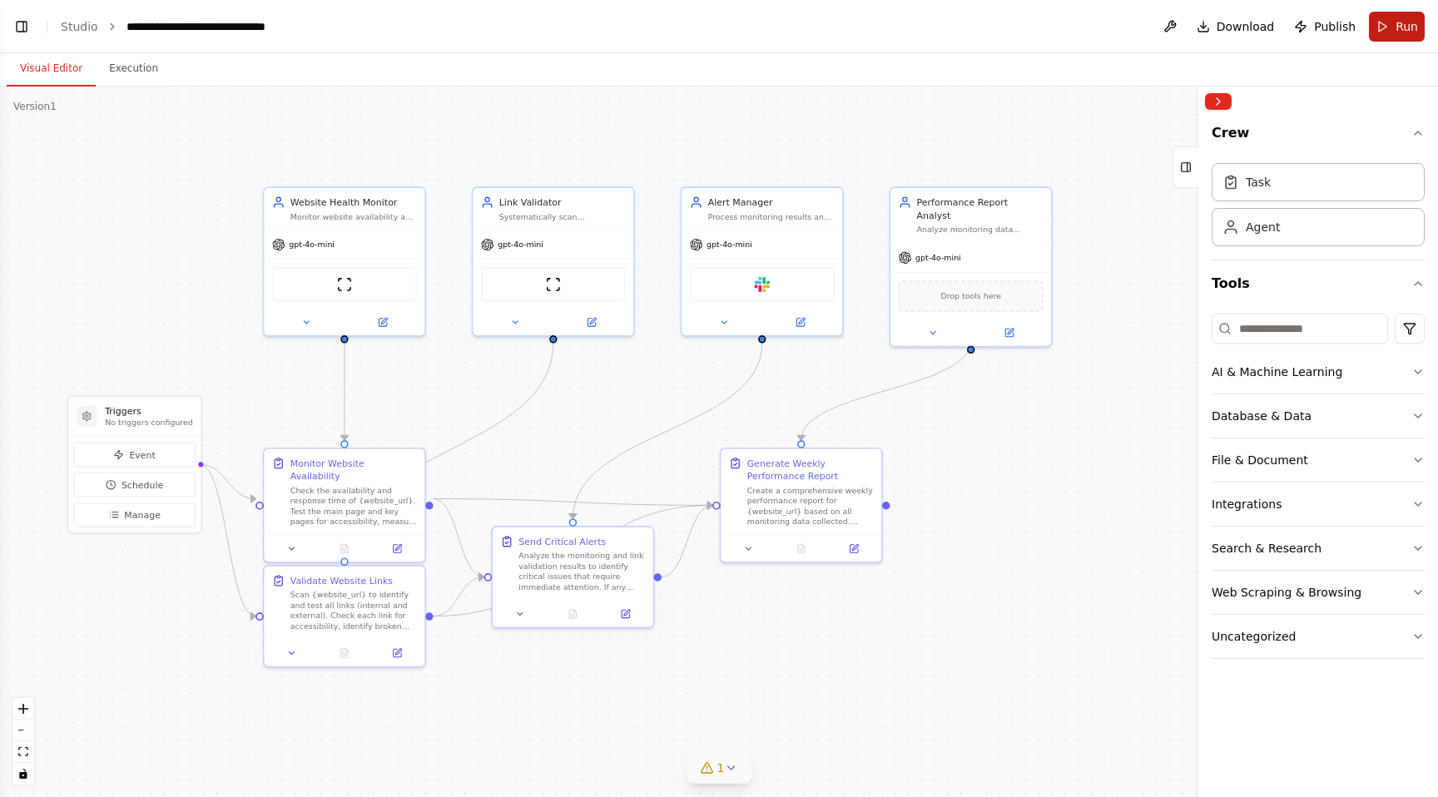
click at [1387, 37] on button "Run" at bounding box center [1397, 27] width 56 height 30
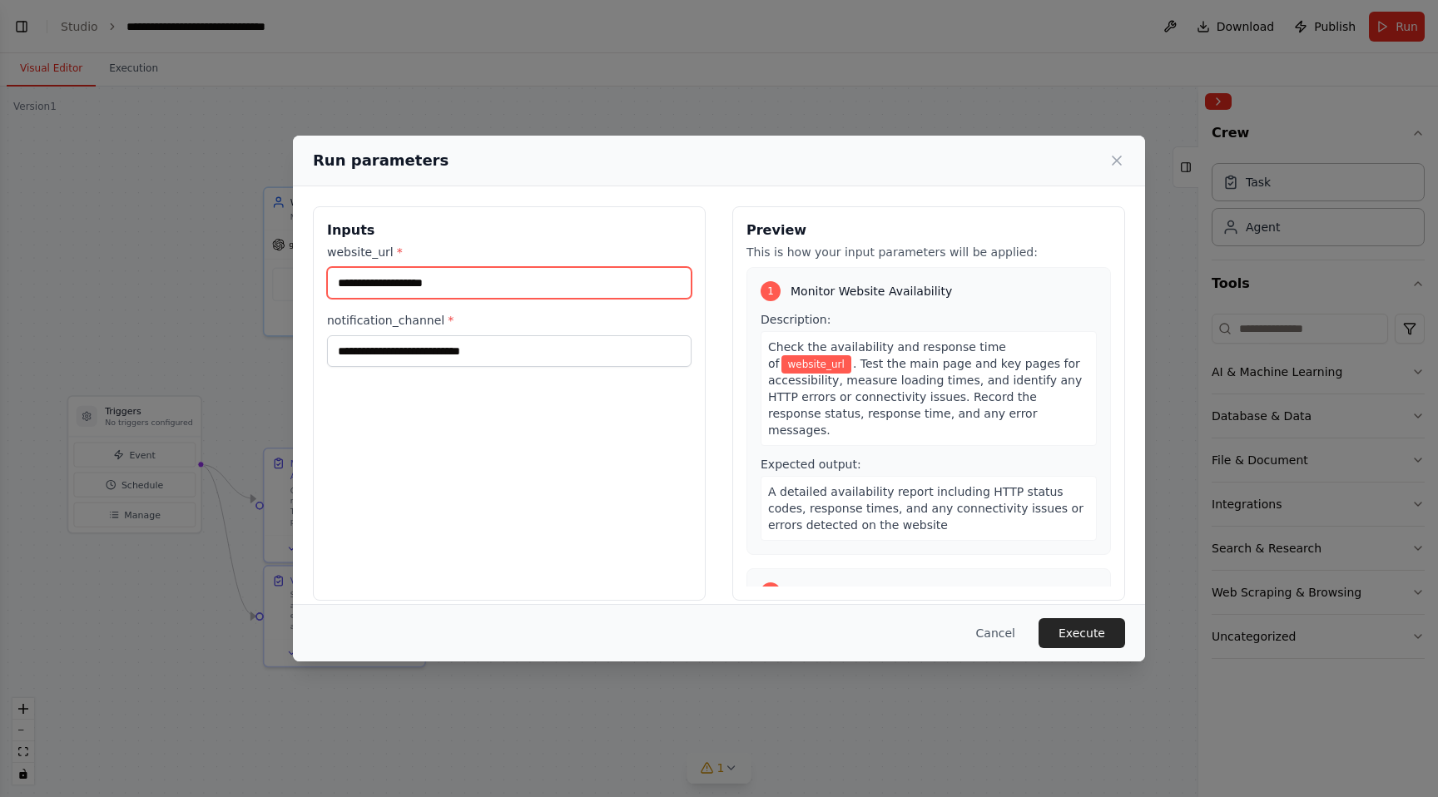
click at [398, 278] on input "website_url *" at bounding box center [509, 283] width 365 height 32
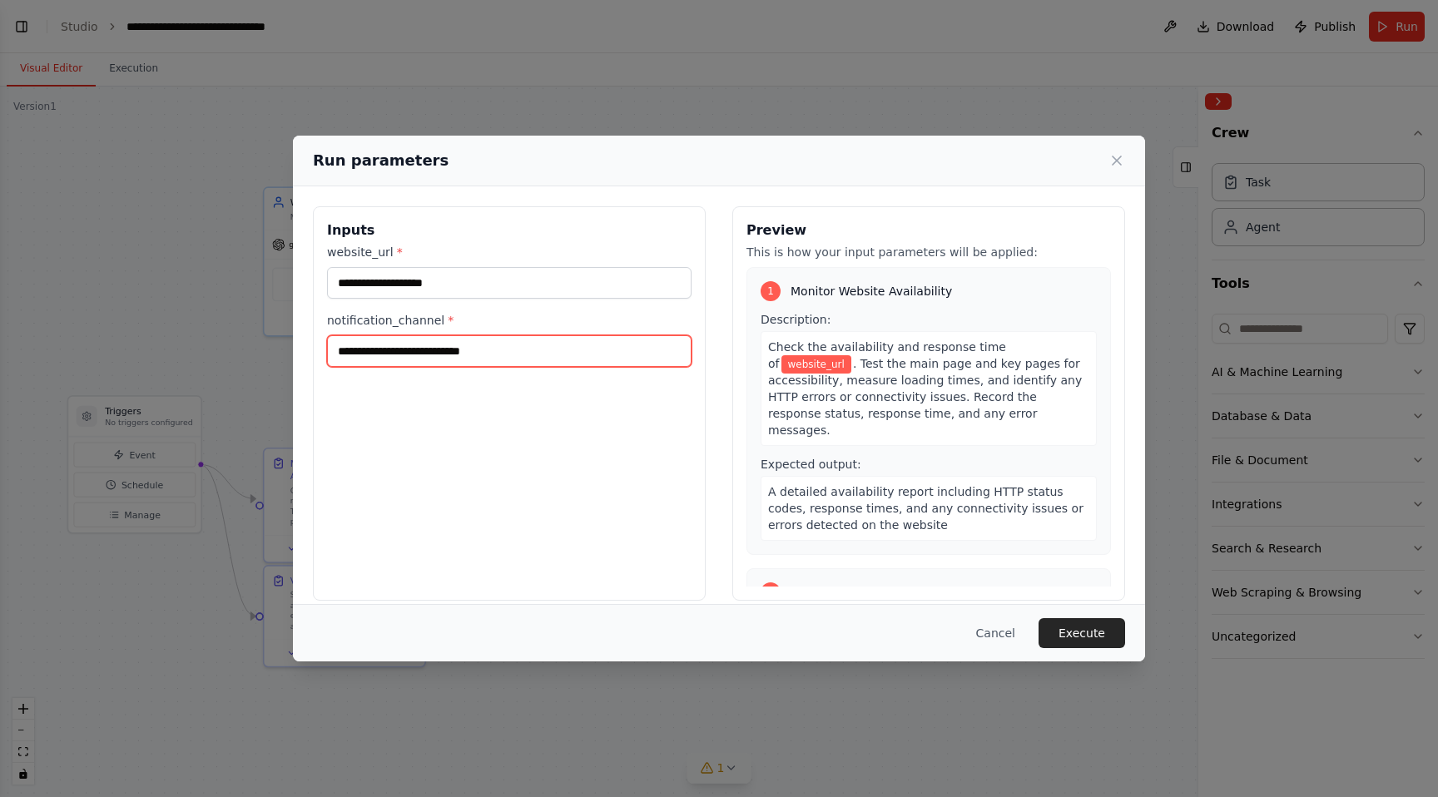
click at [432, 350] on input "notification_channel *" at bounding box center [509, 351] width 365 height 32
click at [443, 354] on input "notification_channel *" at bounding box center [509, 351] width 365 height 32
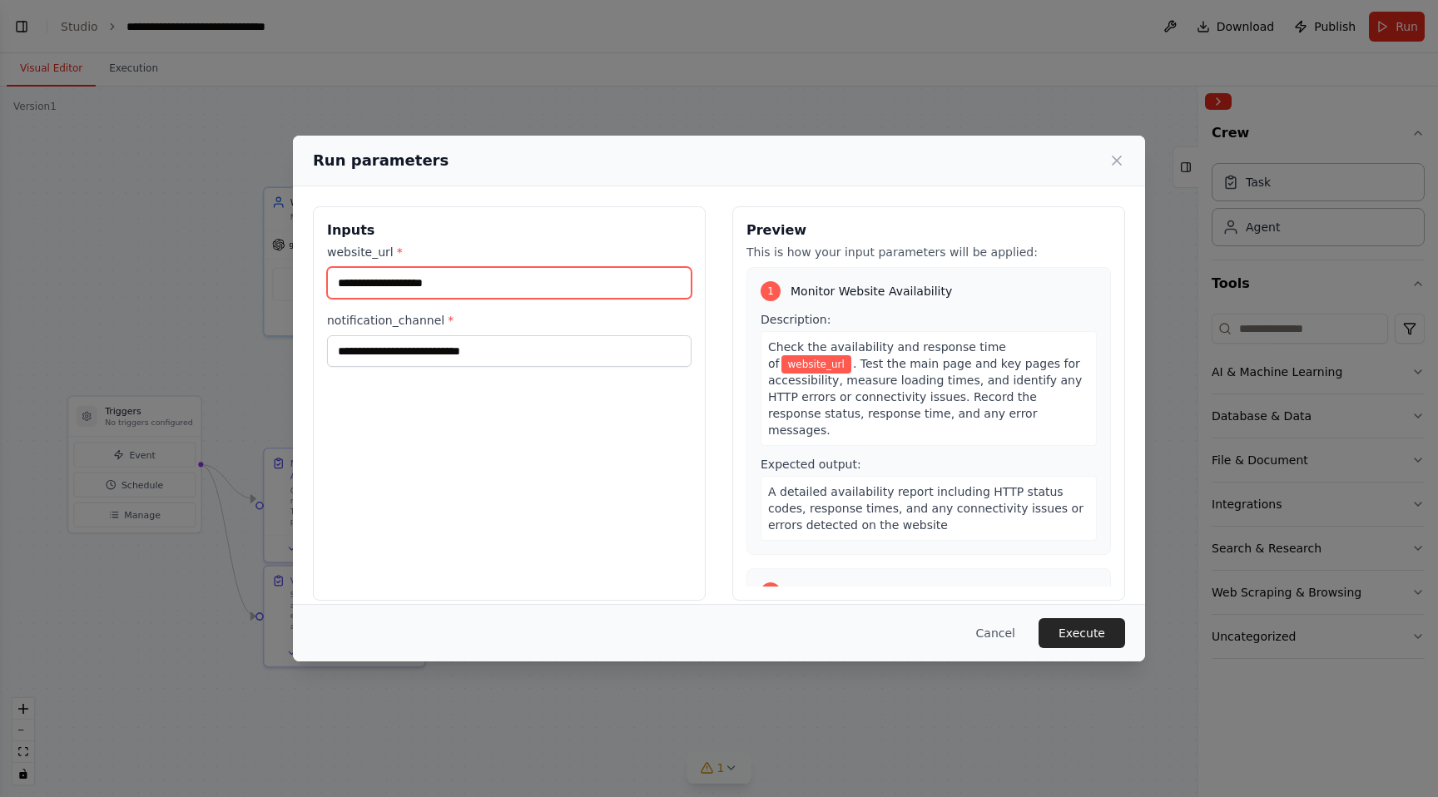
click at [436, 291] on input "website_url *" at bounding box center [509, 283] width 365 height 32
paste input "**********"
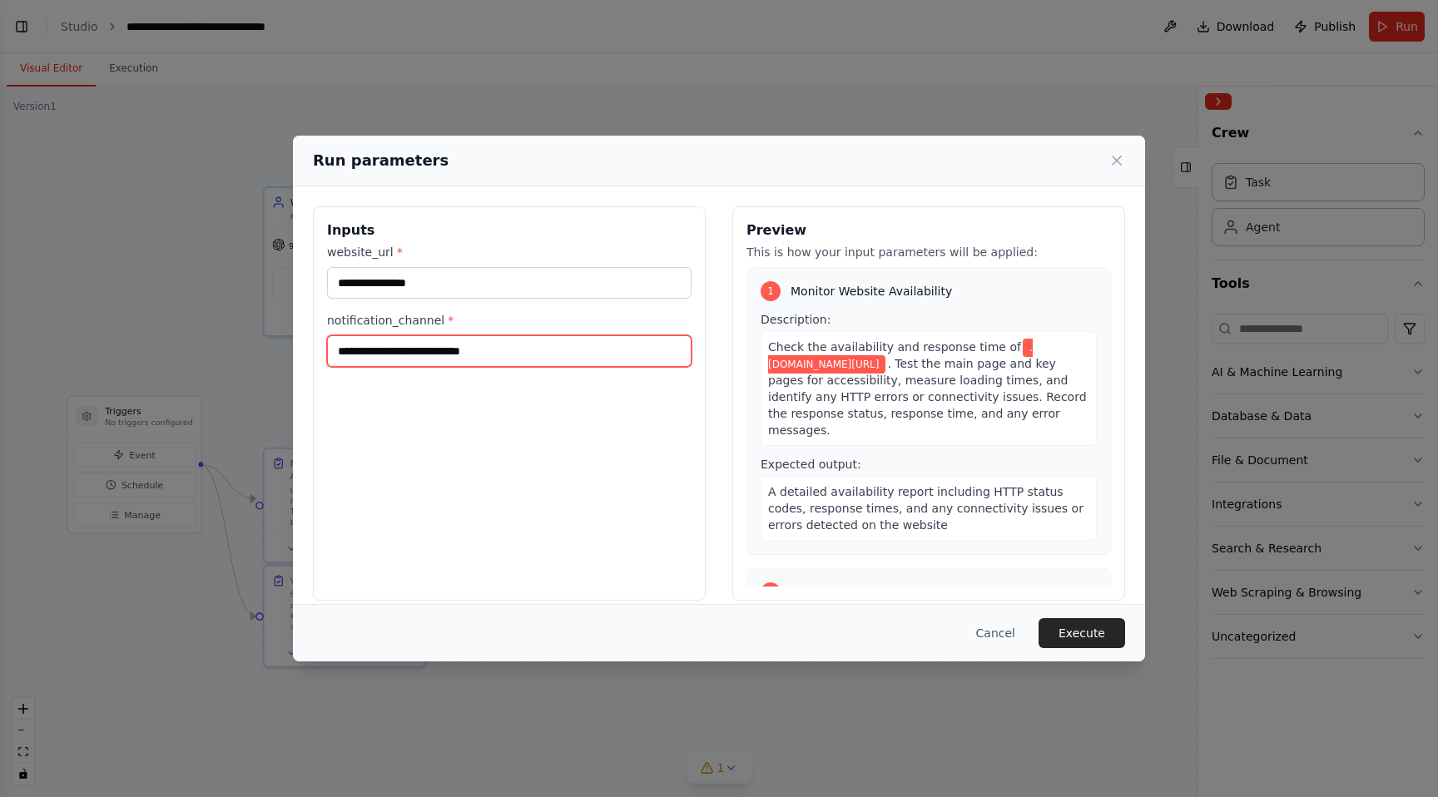
click at [465, 353] on input "notification_channel *" at bounding box center [509, 351] width 365 height 32
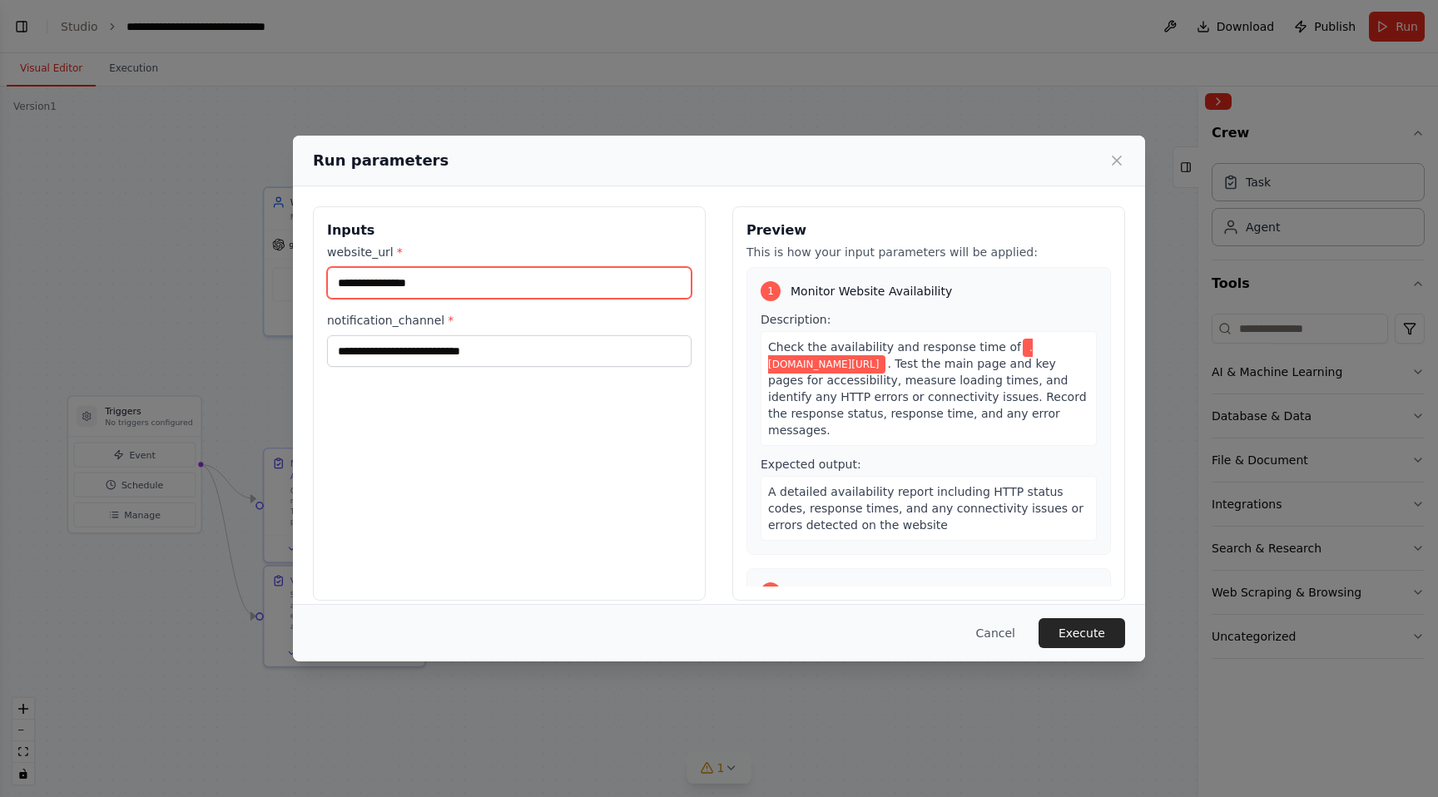
click at [338, 281] on input "**********" at bounding box center [509, 283] width 365 height 32
drag, startPoint x: 343, startPoint y: 281, endPoint x: 325, endPoint y: 281, distance: 18.3
click at [325, 281] on div "**********" at bounding box center [509, 403] width 393 height 395
drag, startPoint x: 454, startPoint y: 290, endPoint x: 320, endPoint y: 289, distance: 134.0
click at [320, 289] on div "**********" at bounding box center [509, 403] width 393 height 395
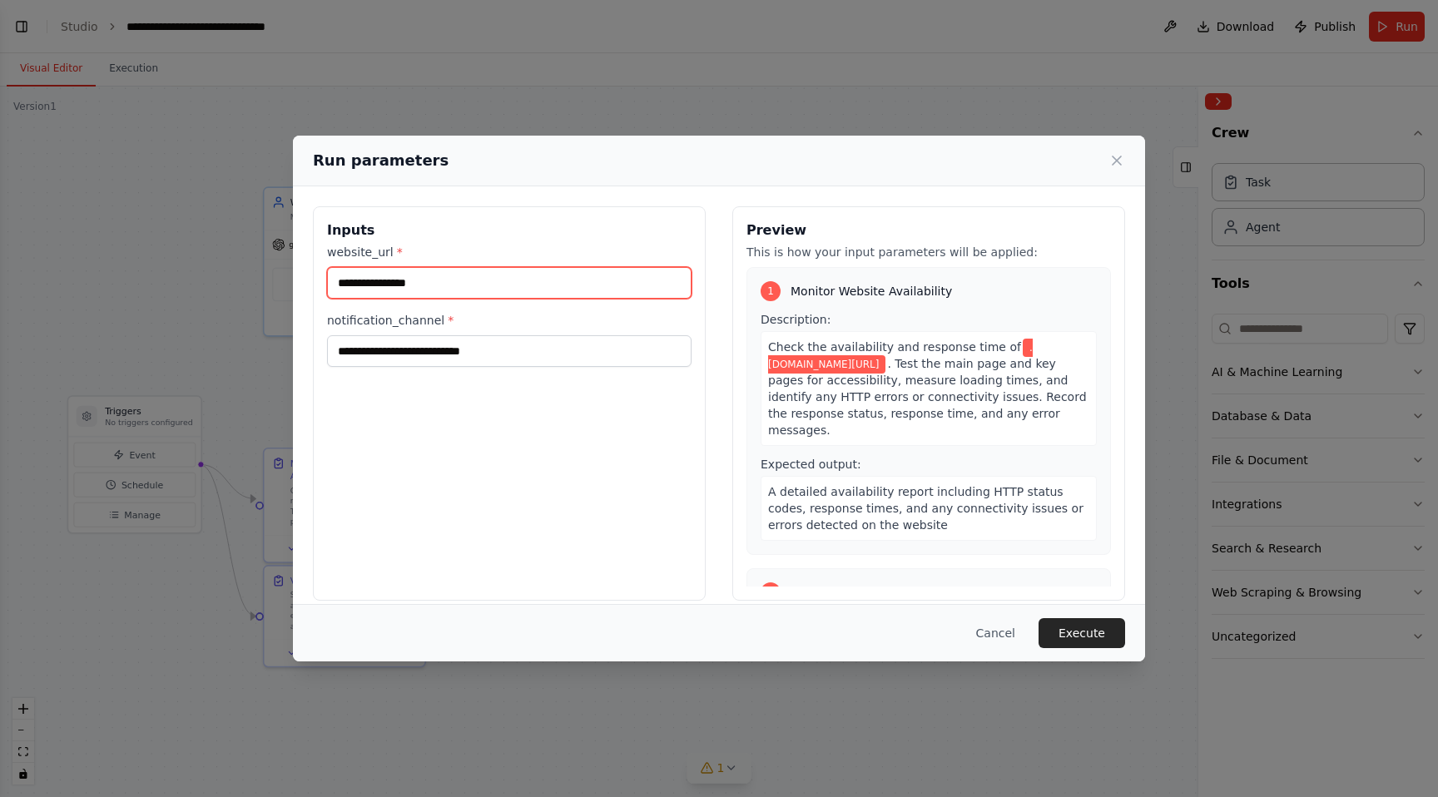
paste input "***"
type input "**********"
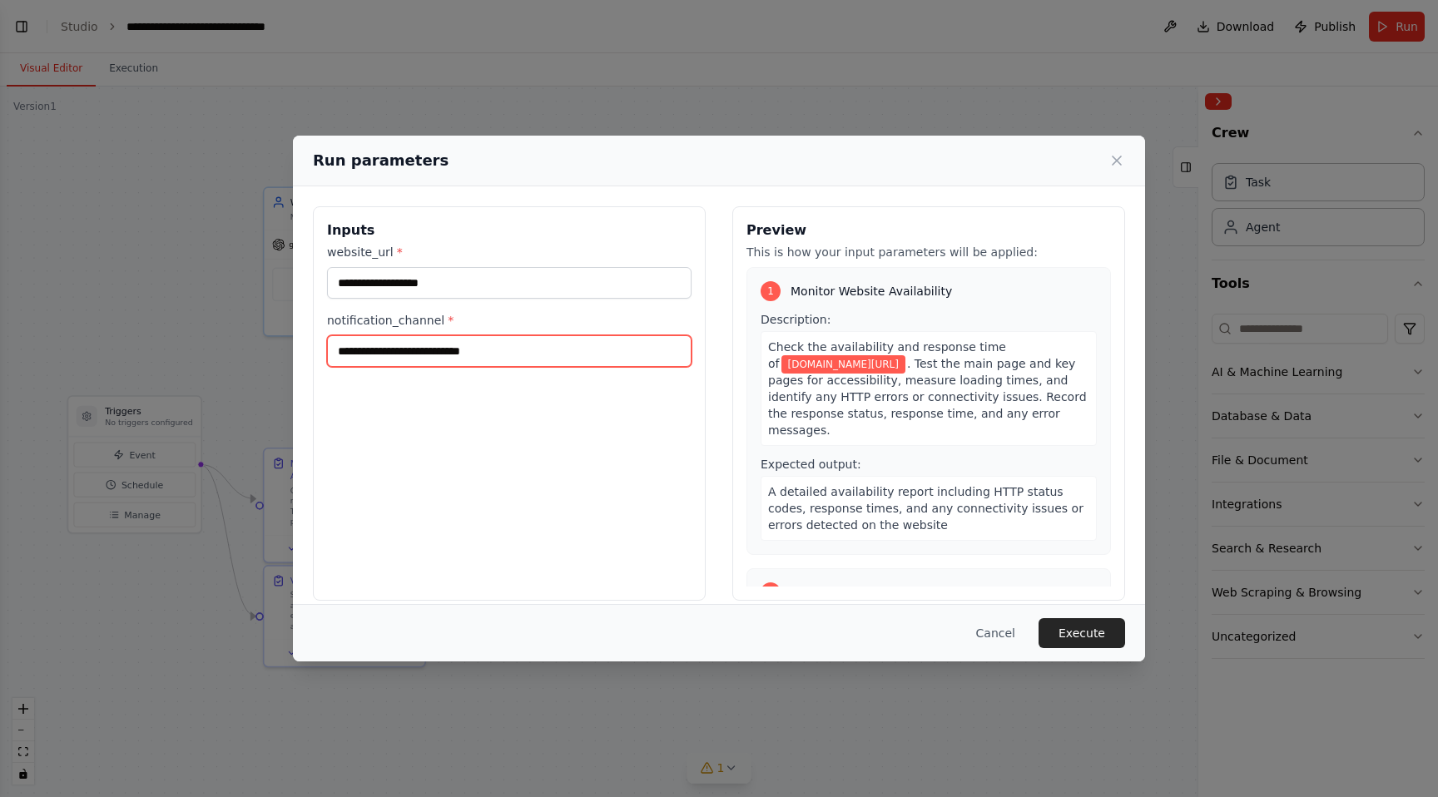
click at [483, 357] on input "notification_channel *" at bounding box center [509, 351] width 365 height 32
paste input "**********"
type input "**********"
click at [1078, 639] on button "Execute" at bounding box center [1082, 633] width 87 height 30
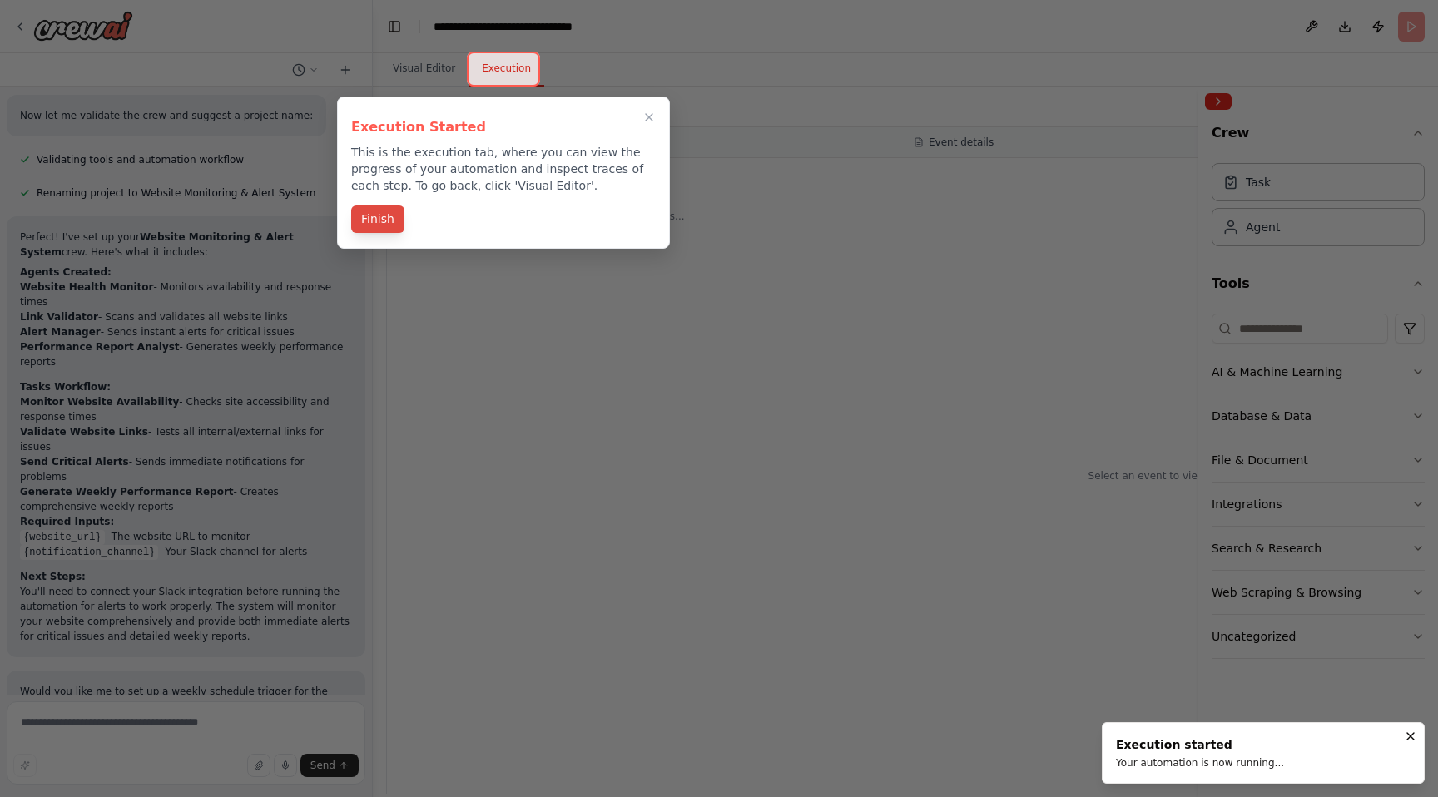
click at [389, 219] on button "Finish" at bounding box center [377, 219] width 53 height 27
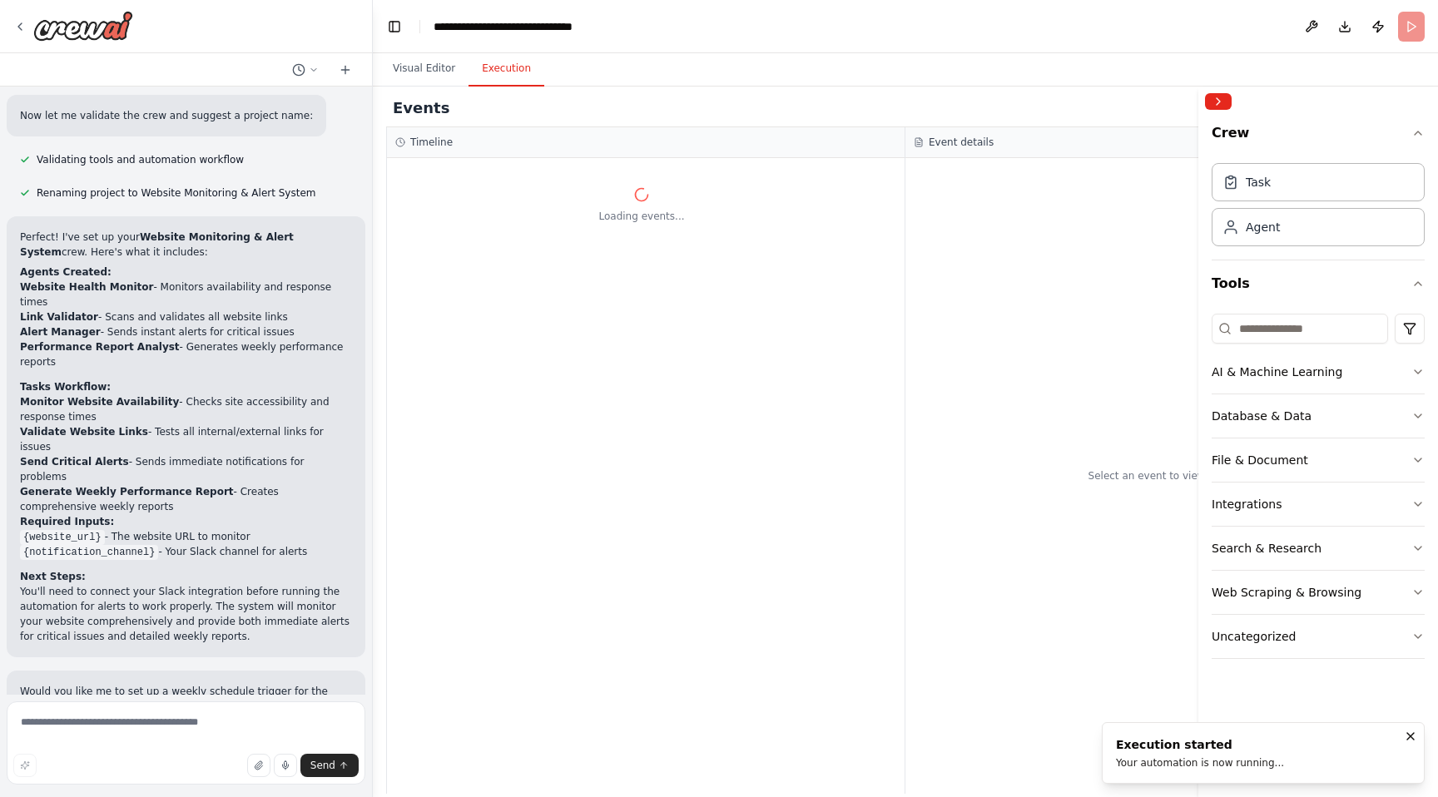
click at [556, 619] on div "Loading events..." at bounding box center [646, 476] width 518 height 636
click at [390, 22] on button "Toggle Left Sidebar" at bounding box center [394, 26] width 23 height 23
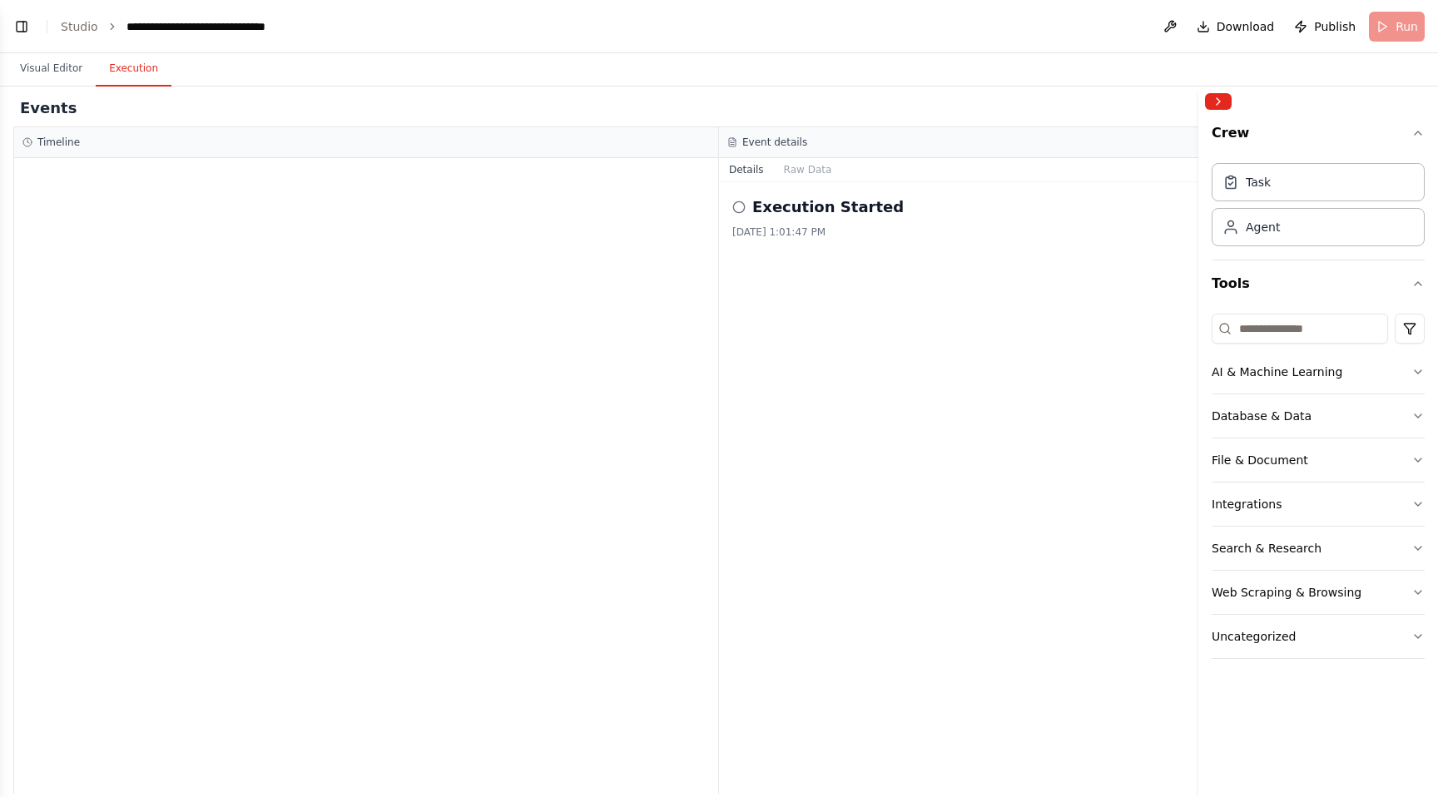
click at [834, 268] on div "Execution Started 10/15/2025, 1:01:47 PM" at bounding box center [1072, 488] width 706 height 612
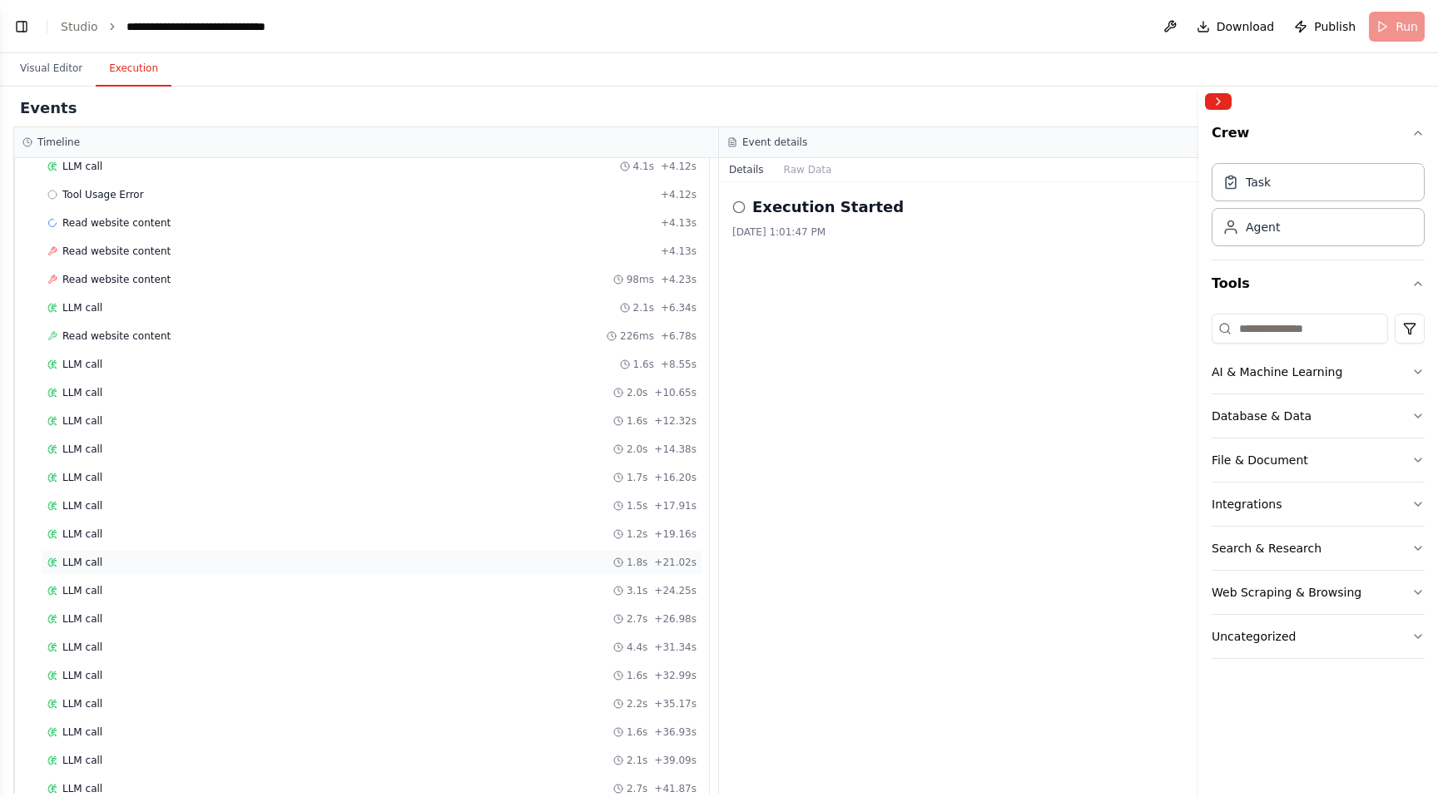
scroll to position [120, 0]
click at [99, 278] on span "Read website content" at bounding box center [116, 274] width 108 height 13
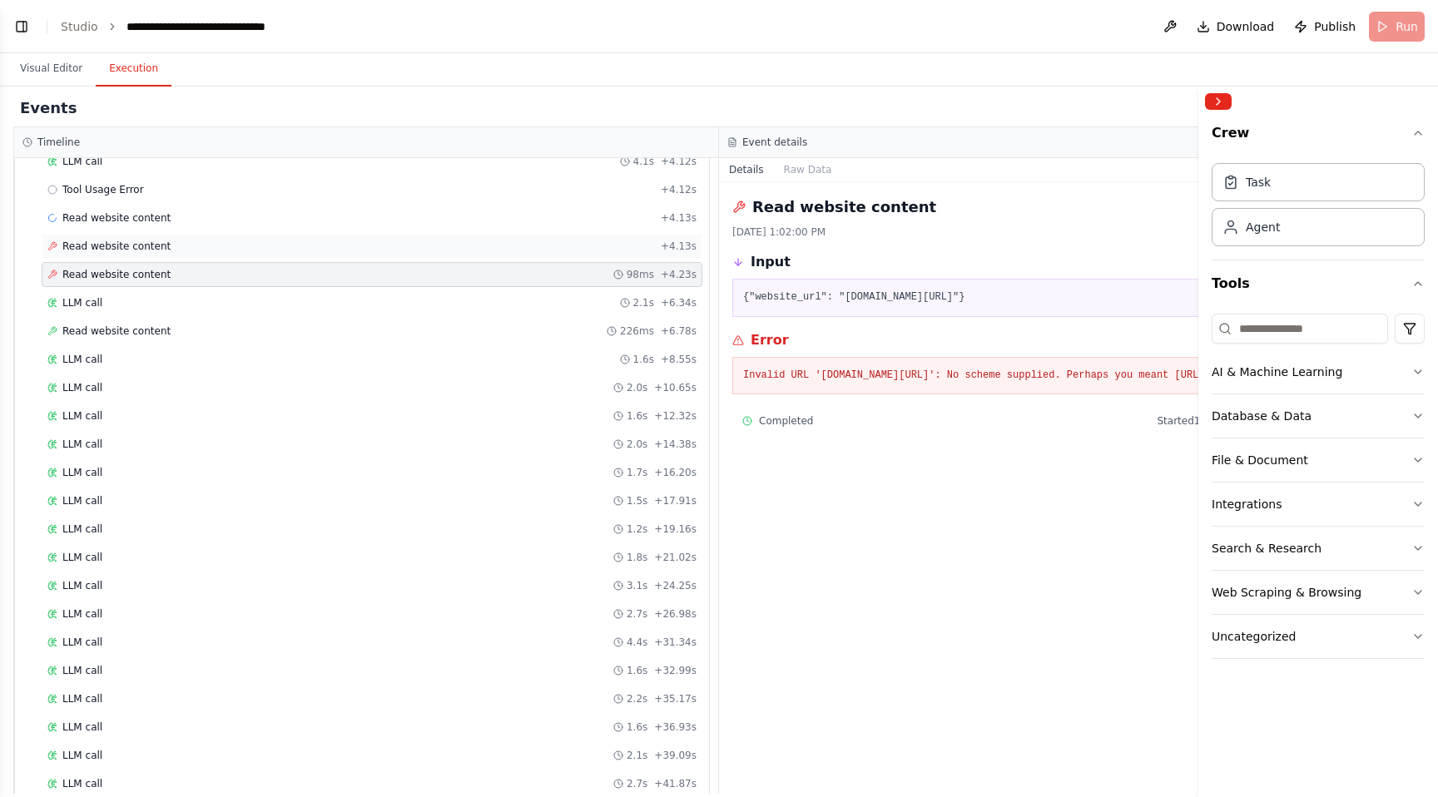
click at [112, 240] on span "Read website content" at bounding box center [116, 246] width 108 height 13
click at [117, 219] on span "Read website content" at bounding box center [116, 217] width 108 height 13
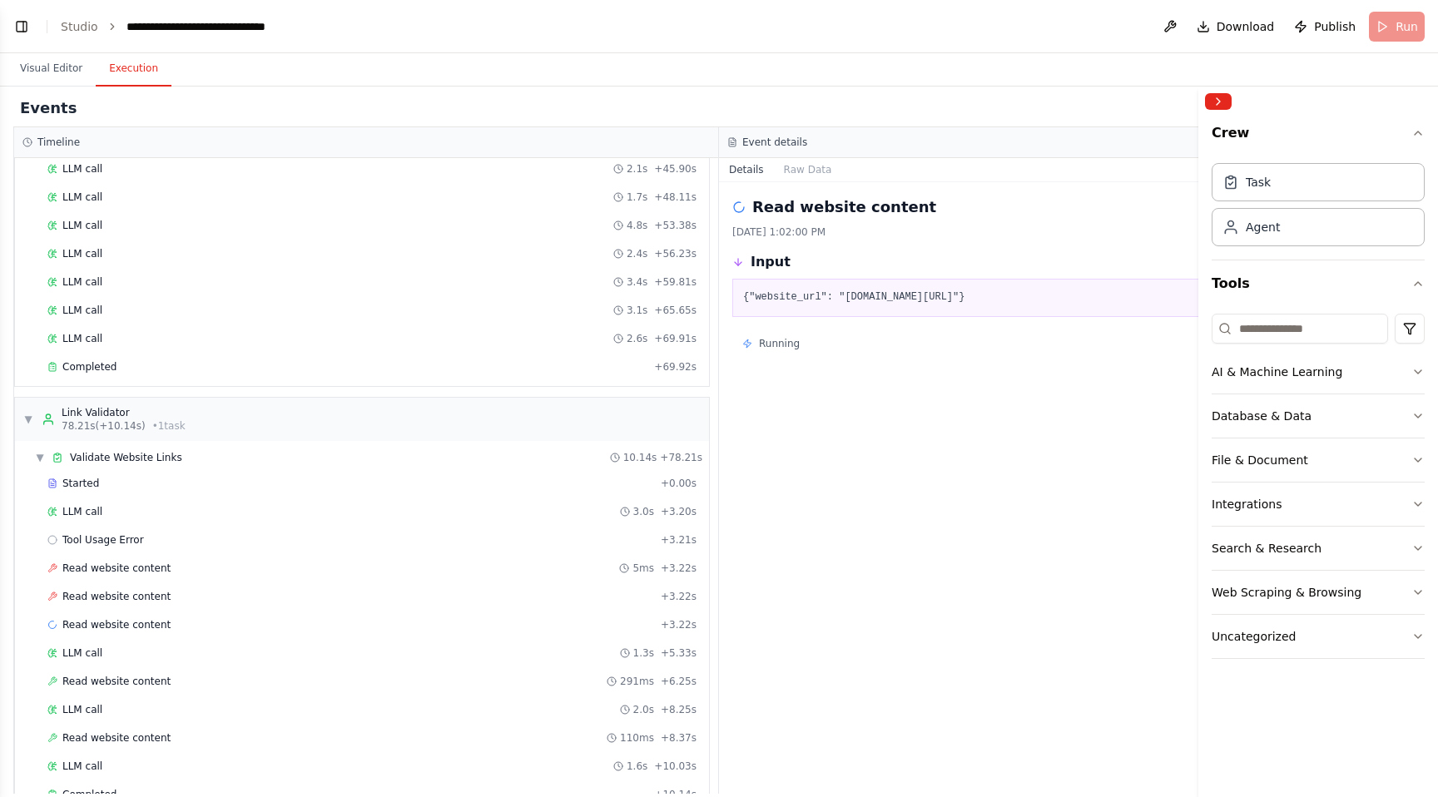
scroll to position [1149, 0]
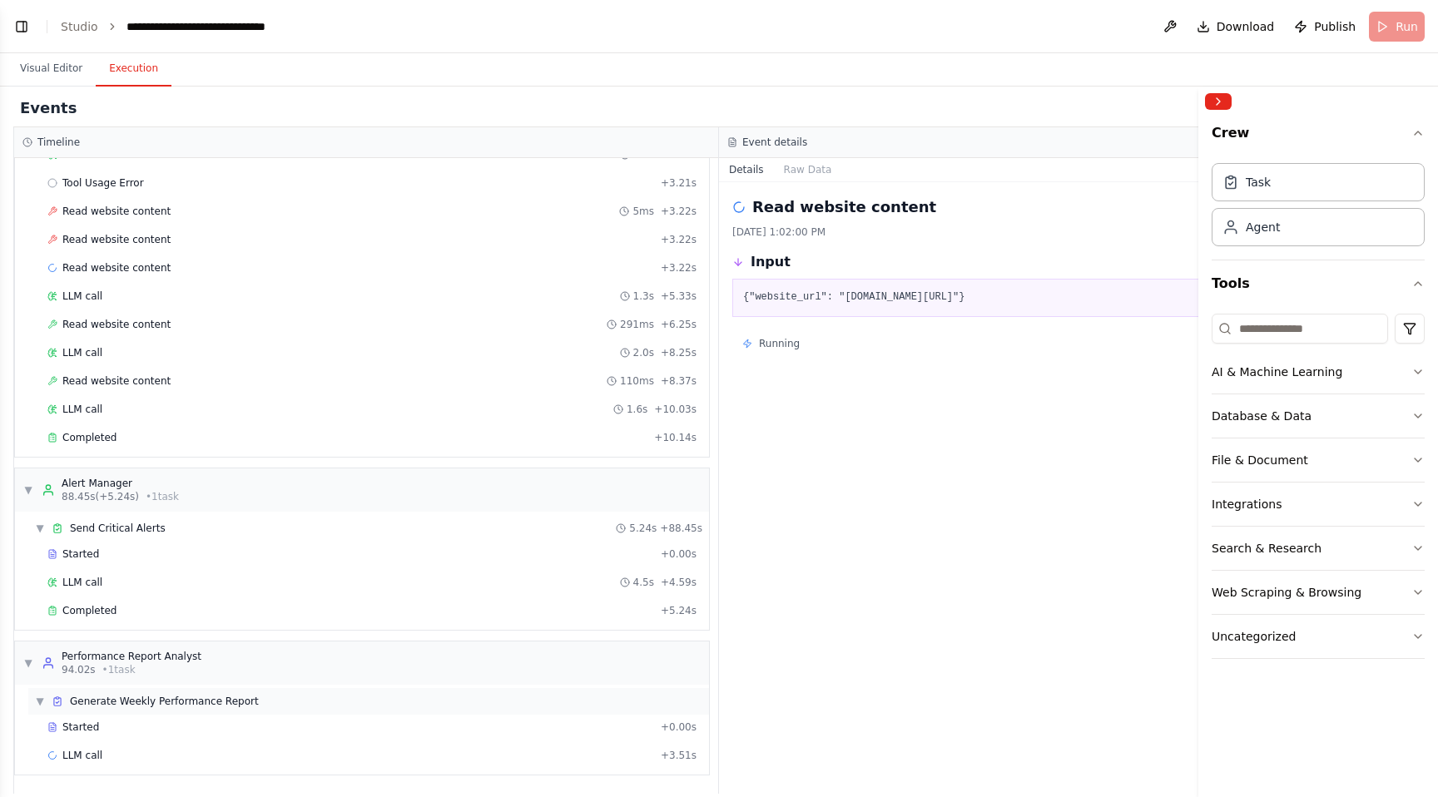
click at [41, 705] on span "▼" at bounding box center [40, 701] width 10 height 13
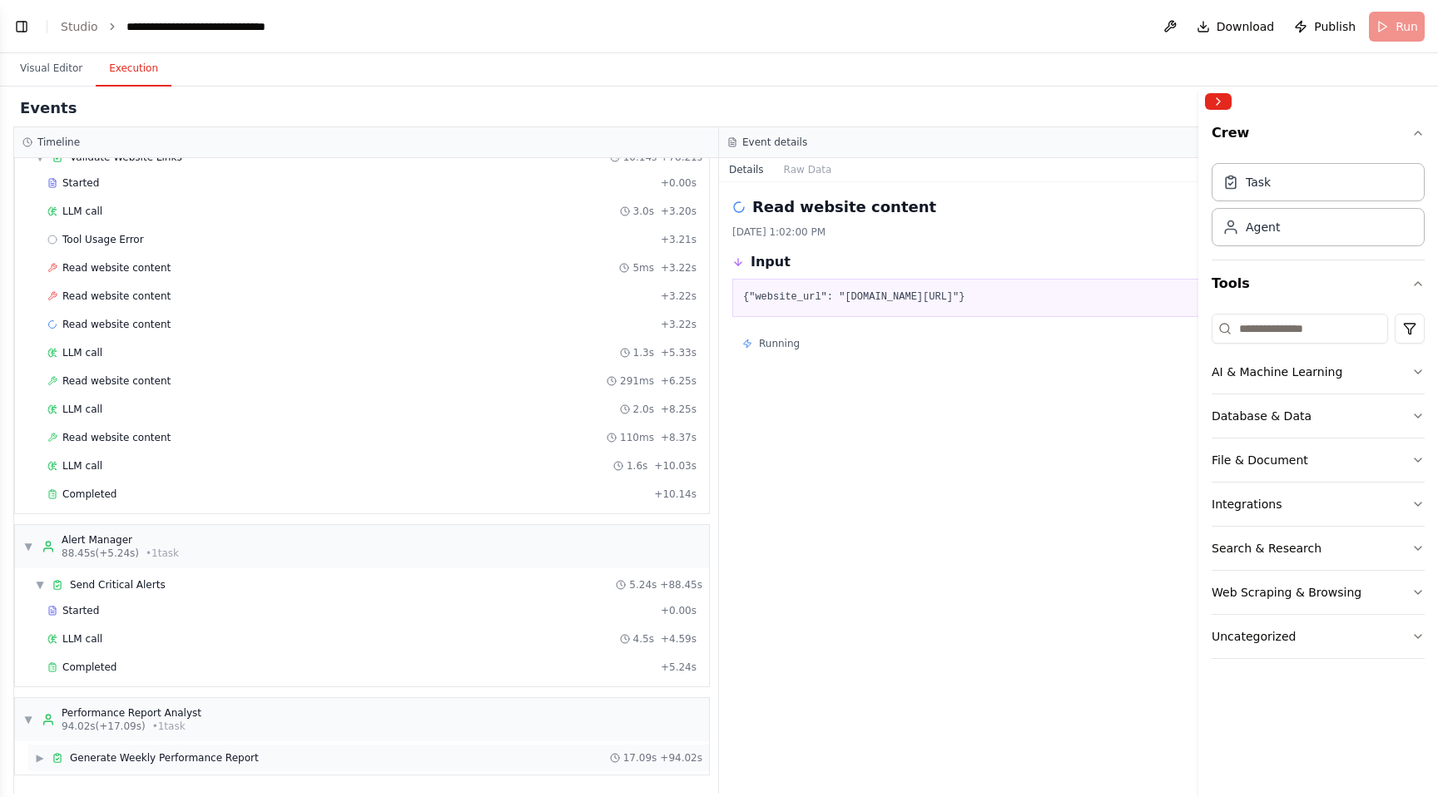
click at [33, 751] on div "▶ Generate Weekly Performance Report 17.09s + 94.02s" at bounding box center [368, 758] width 681 height 27
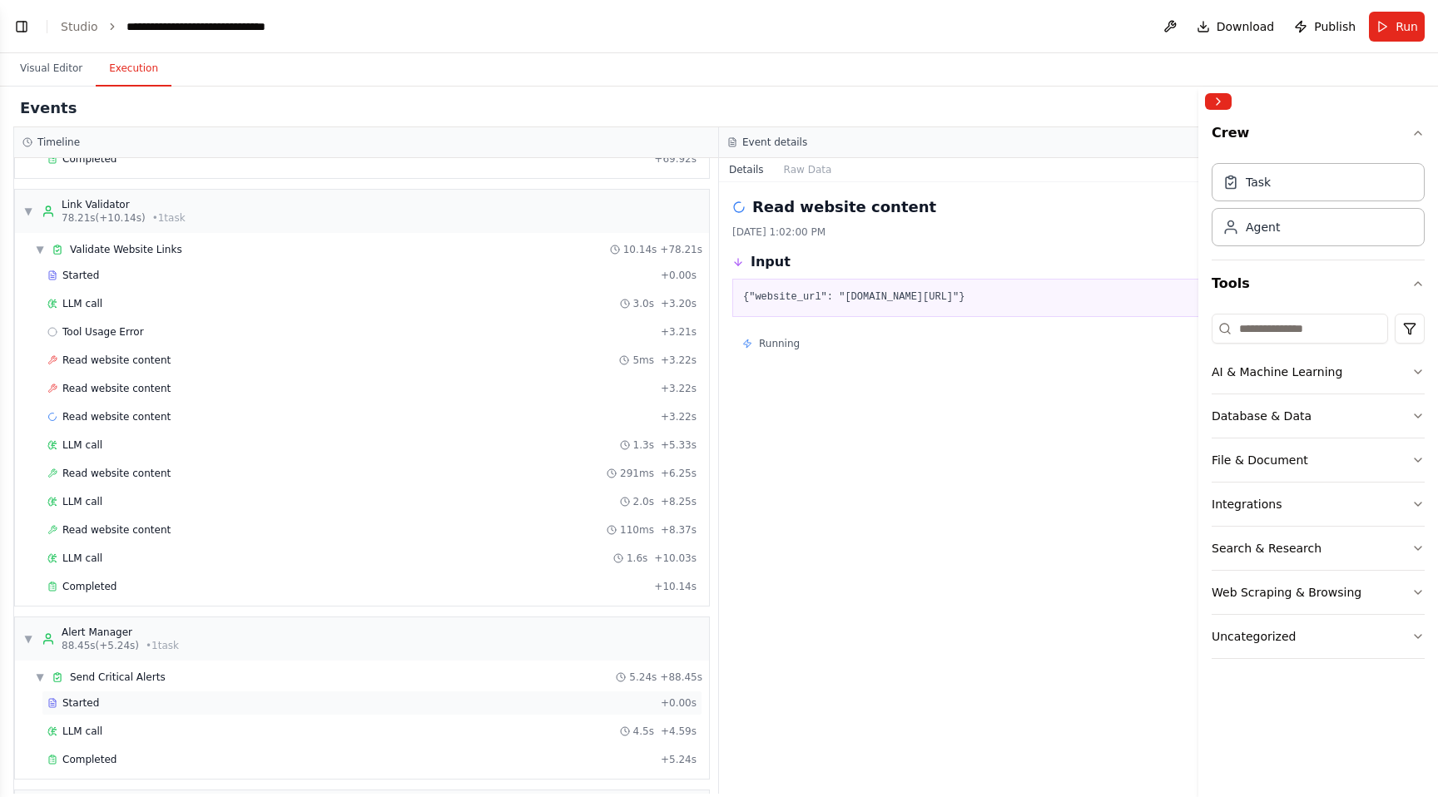
scroll to position [1177, 0]
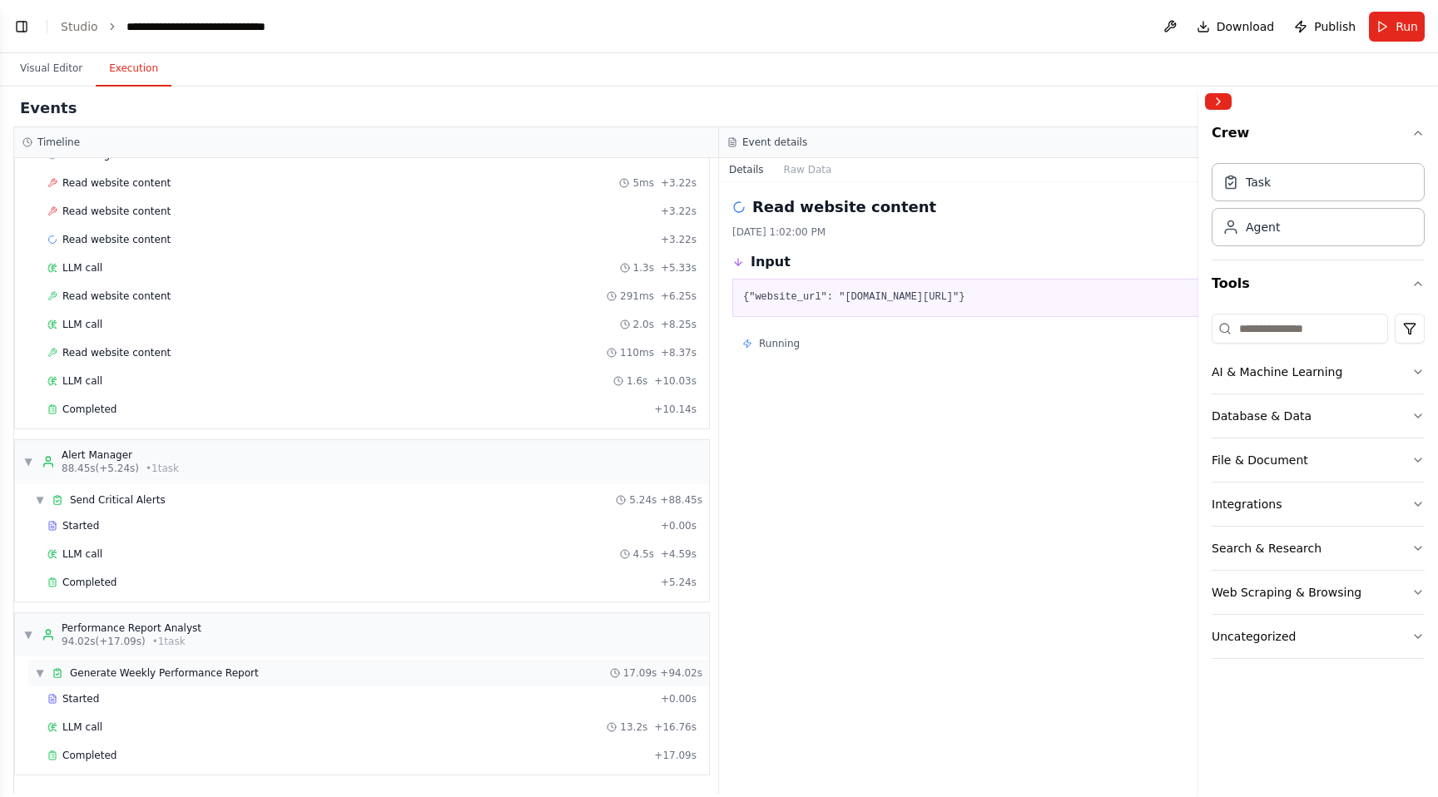
click at [231, 676] on span "Generate Weekly Performance Report" at bounding box center [164, 673] width 189 height 13
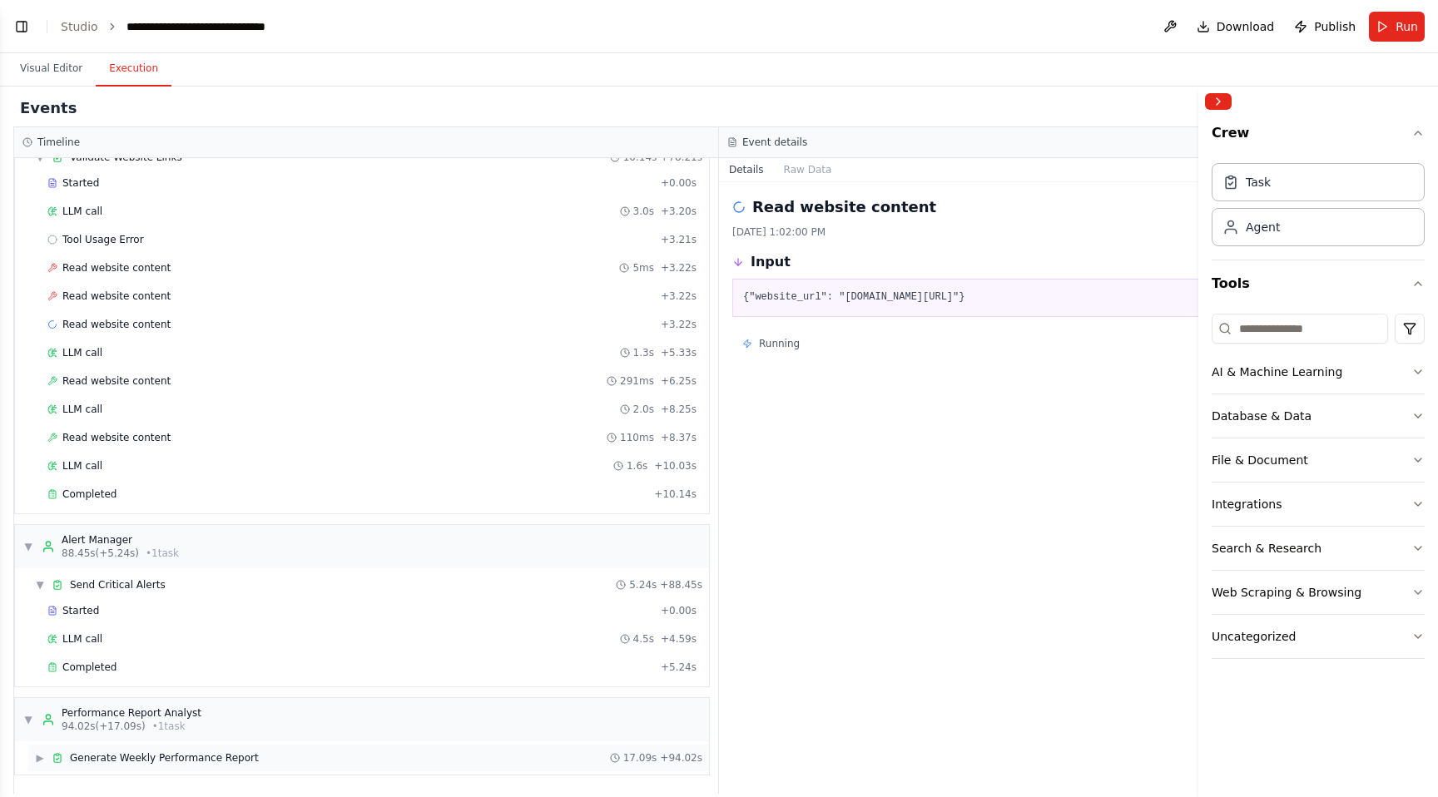
click at [179, 753] on span "Generate Weekly Performance Report" at bounding box center [164, 758] width 189 height 13
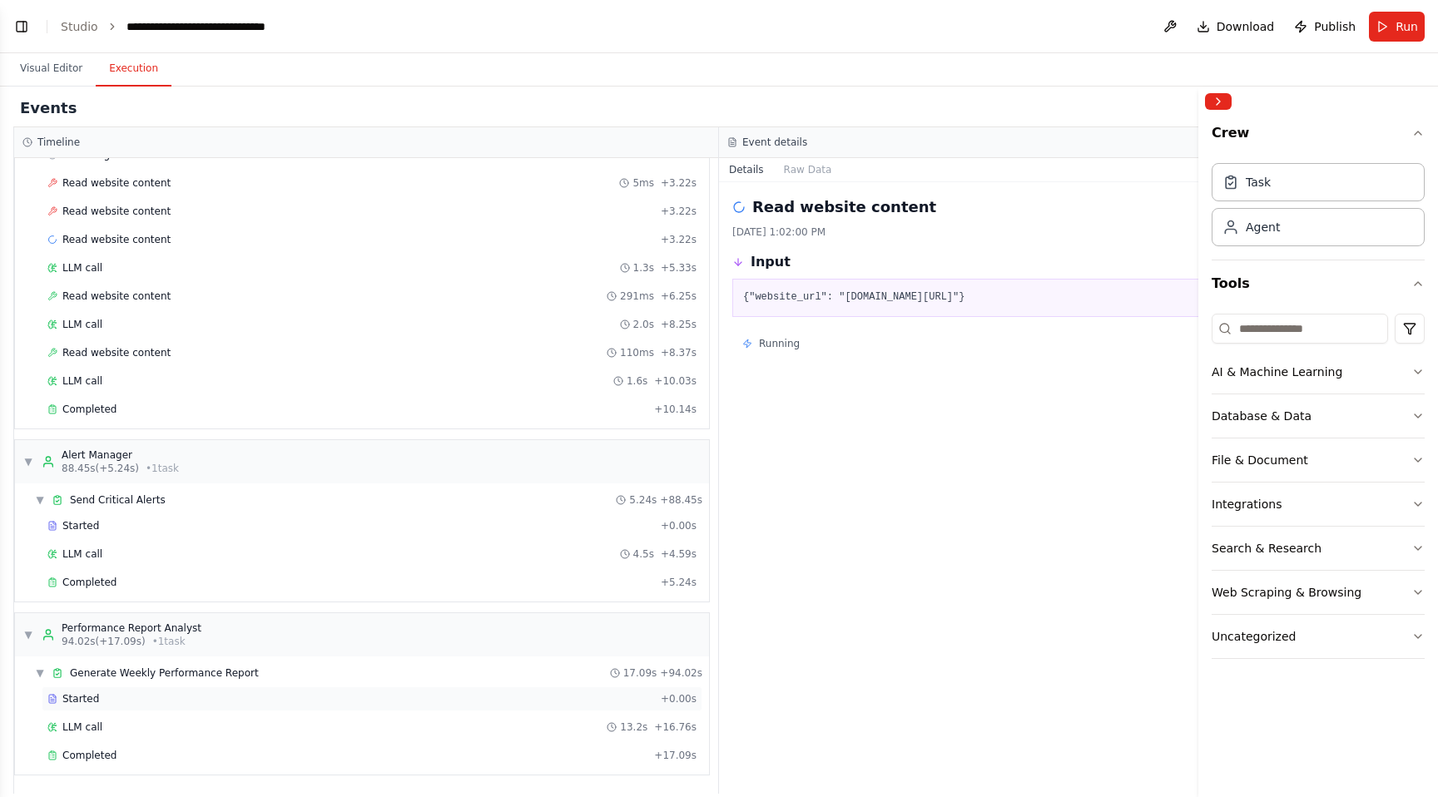
click at [99, 705] on div "Started" at bounding box center [350, 699] width 607 height 13
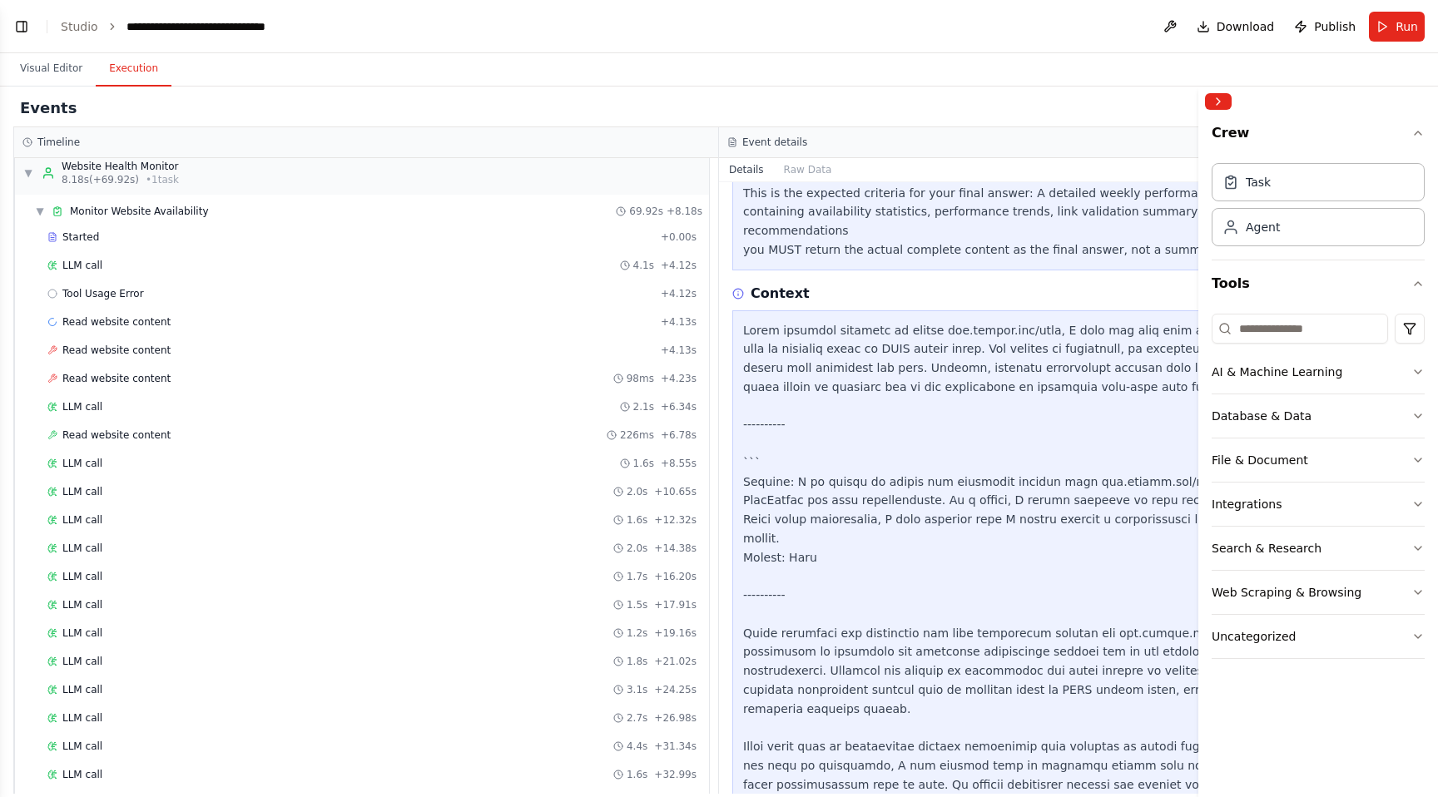
scroll to position [0, 0]
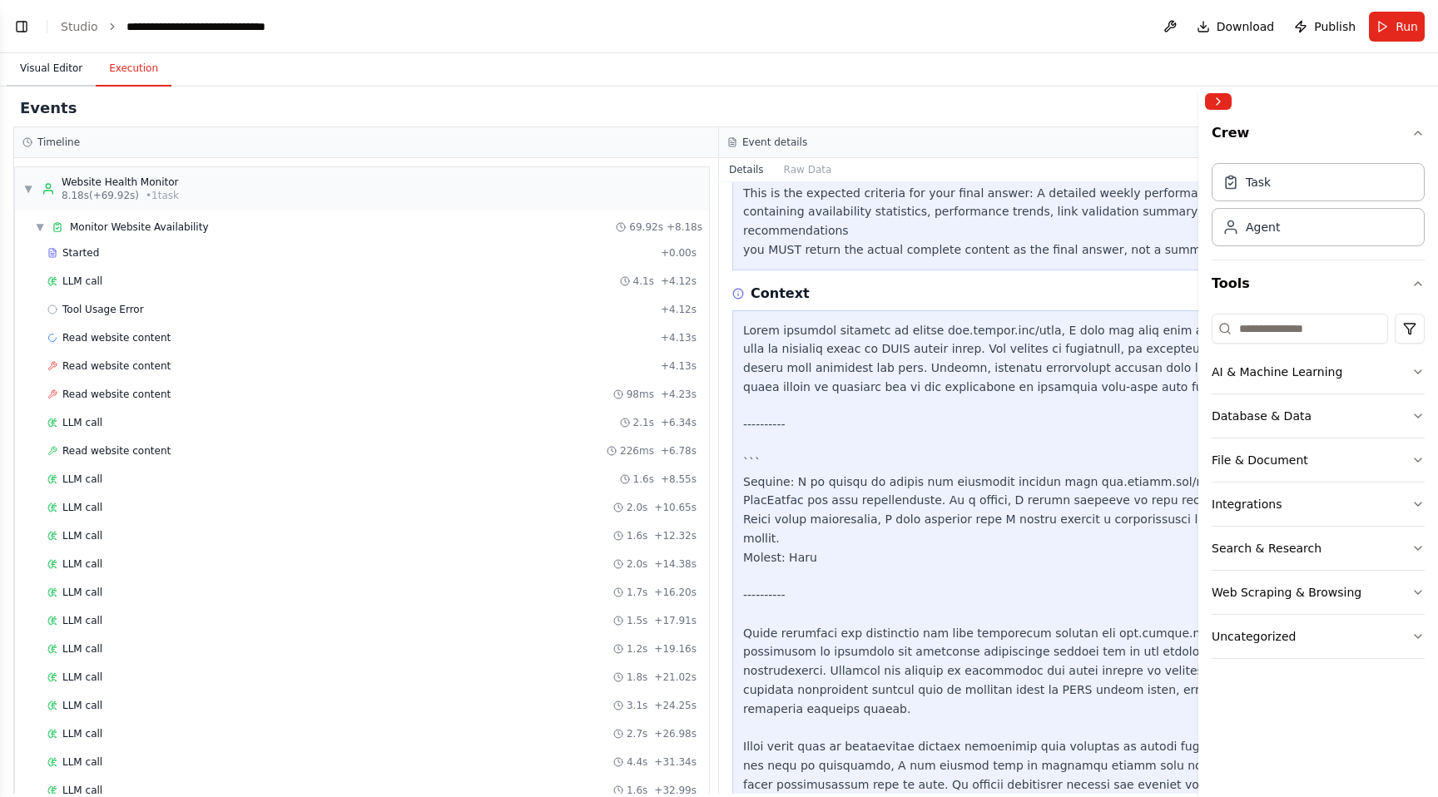
click at [41, 62] on button "Visual Editor" at bounding box center [51, 69] width 89 height 35
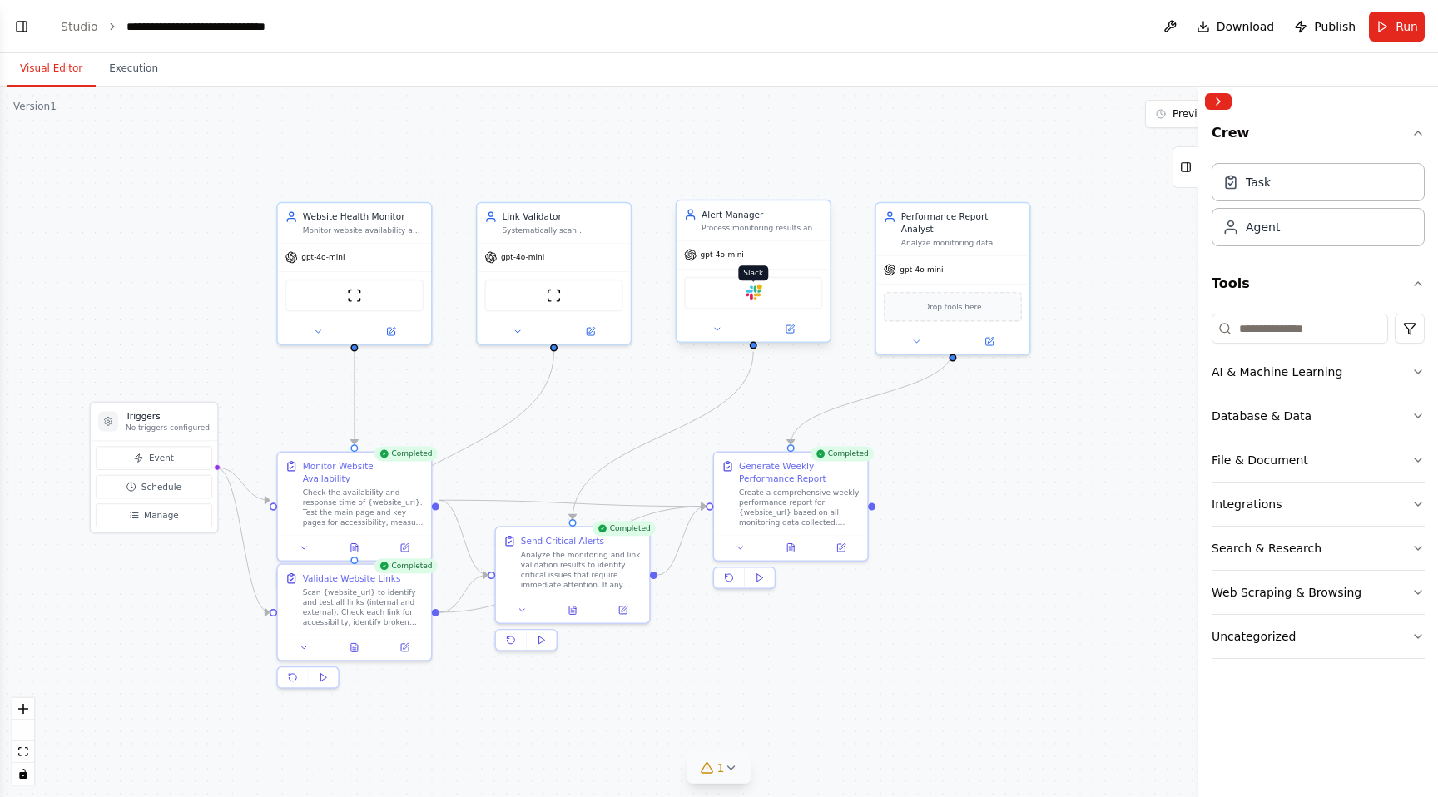
click at [752, 286] on img at bounding box center [753, 293] width 15 height 15
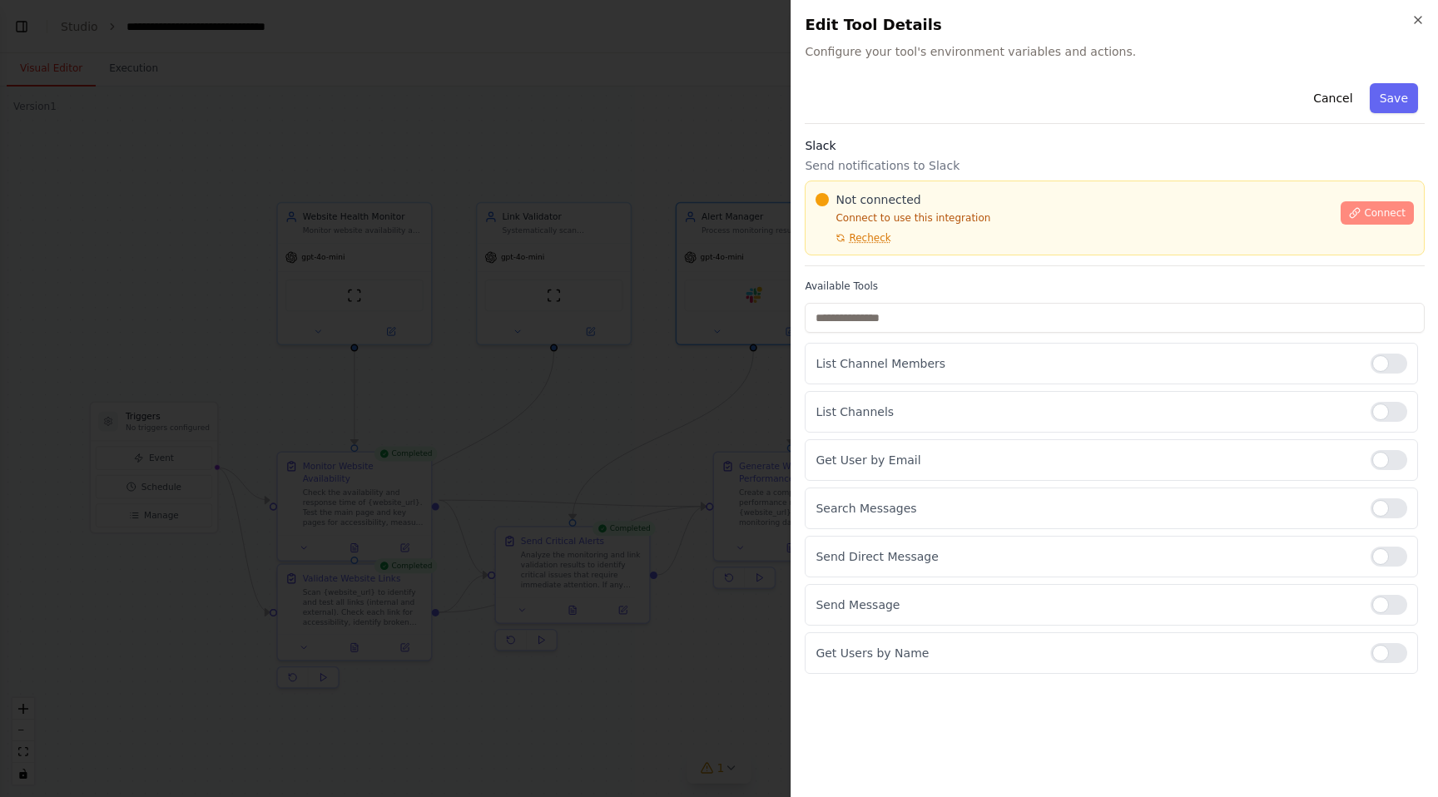
click at [1372, 210] on span "Connect" at bounding box center [1385, 212] width 42 height 13
click at [867, 242] on span "Recheck" at bounding box center [870, 237] width 42 height 13
click at [1414, 17] on icon "button" at bounding box center [1418, 19] width 13 height 13
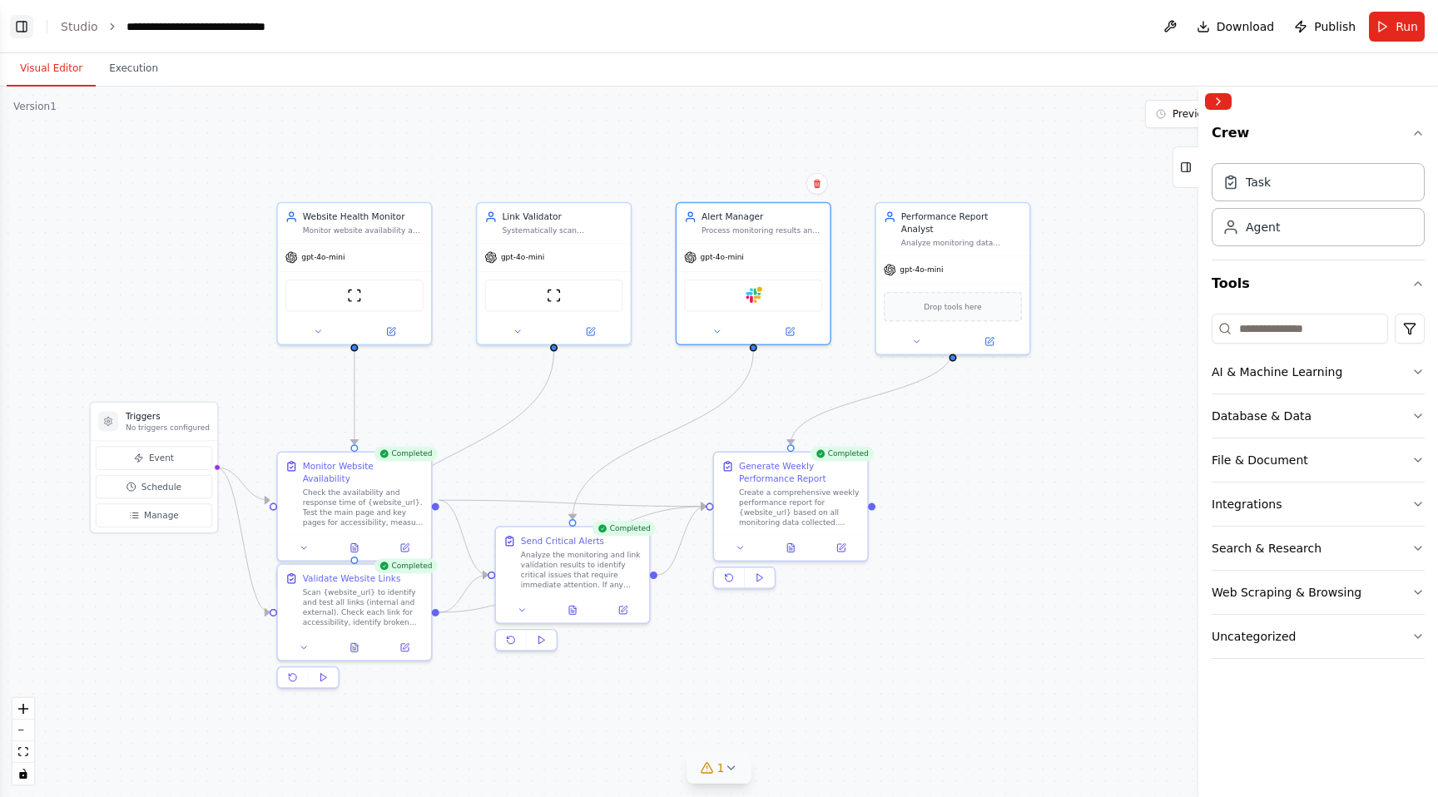
click at [17, 24] on button "Toggle Left Sidebar" at bounding box center [21, 26] width 23 height 23
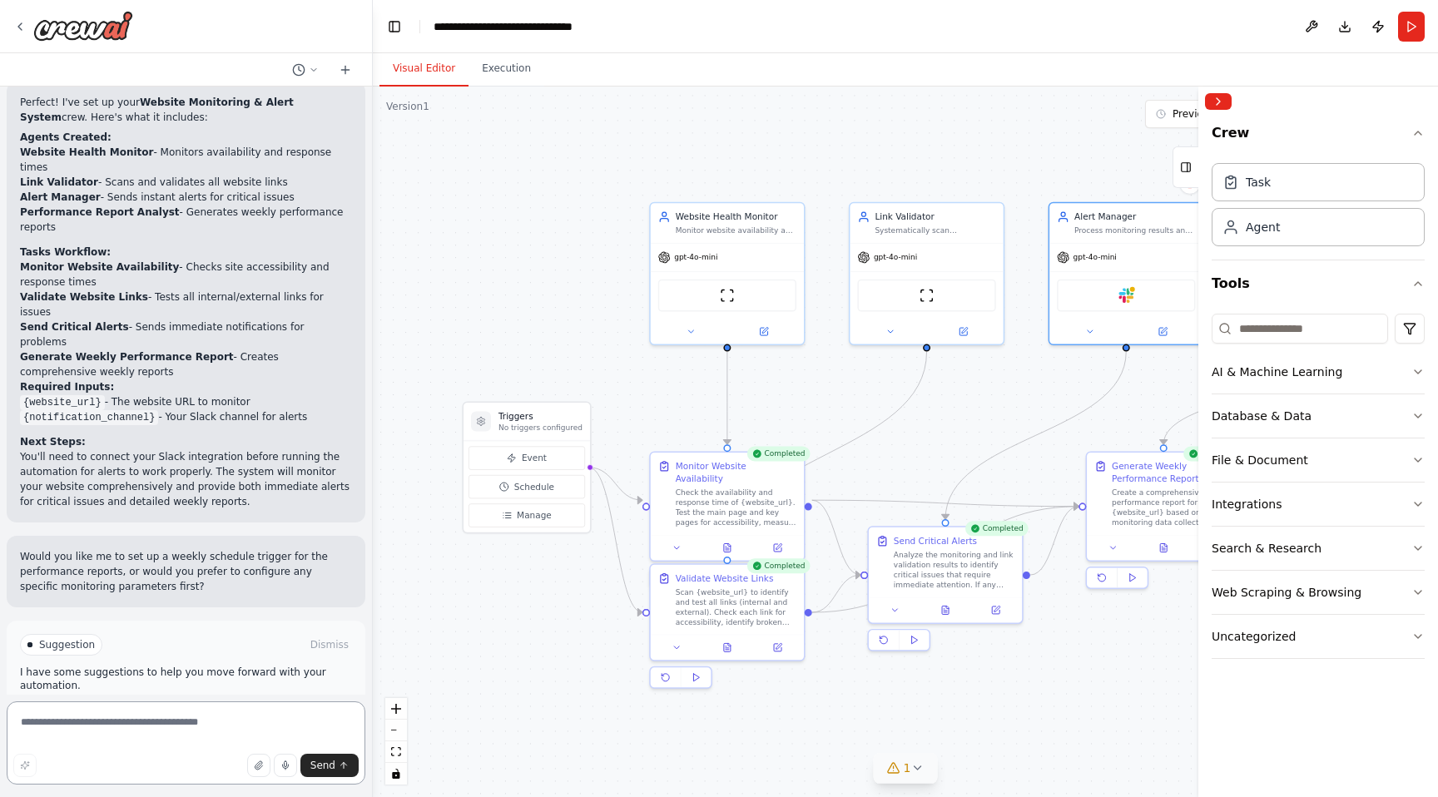
click at [118, 730] on textarea at bounding box center [186, 743] width 359 height 83
type textarea "*"
type textarea "**********"
click at [304, 766] on button "Send" at bounding box center [329, 765] width 58 height 23
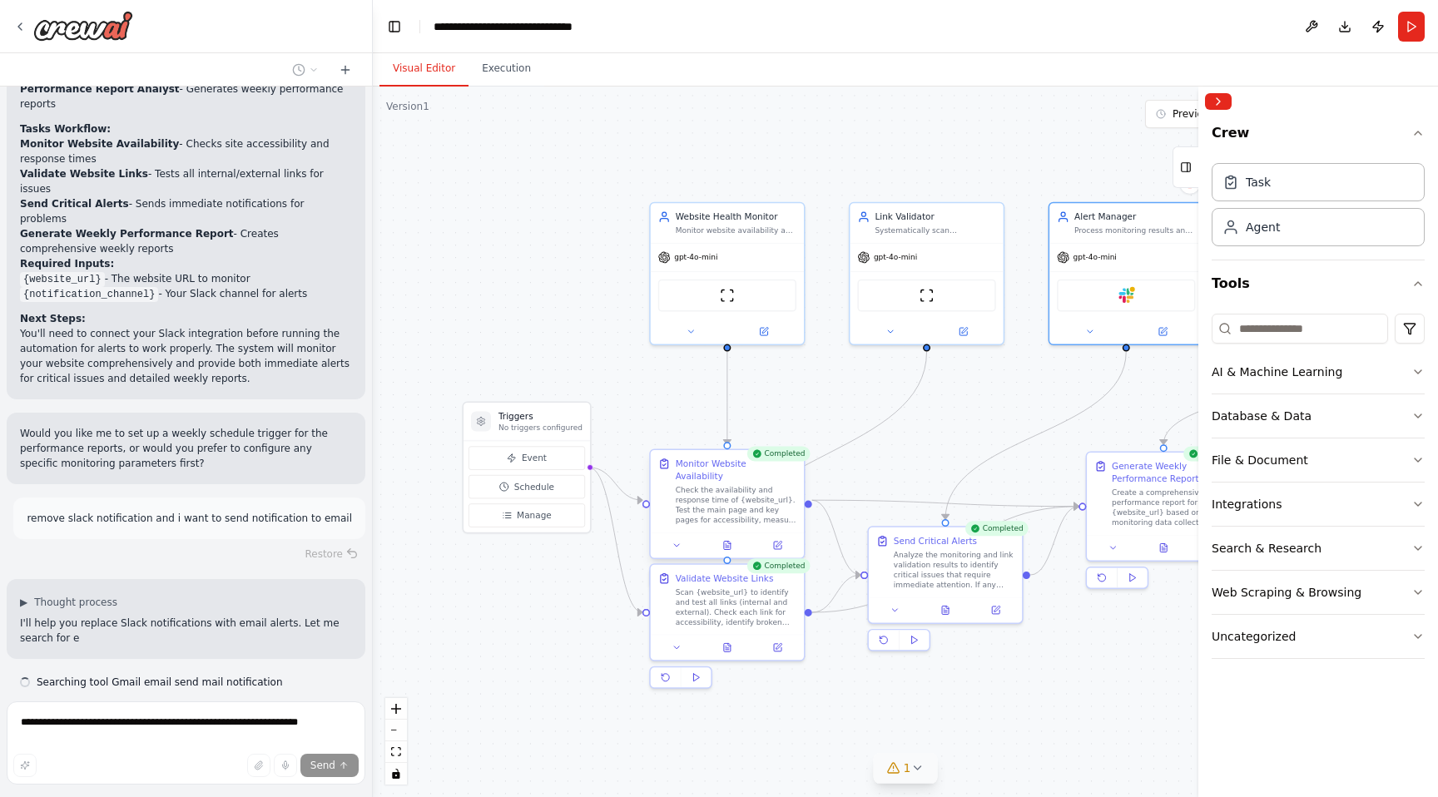
scroll to position [1395, 0]
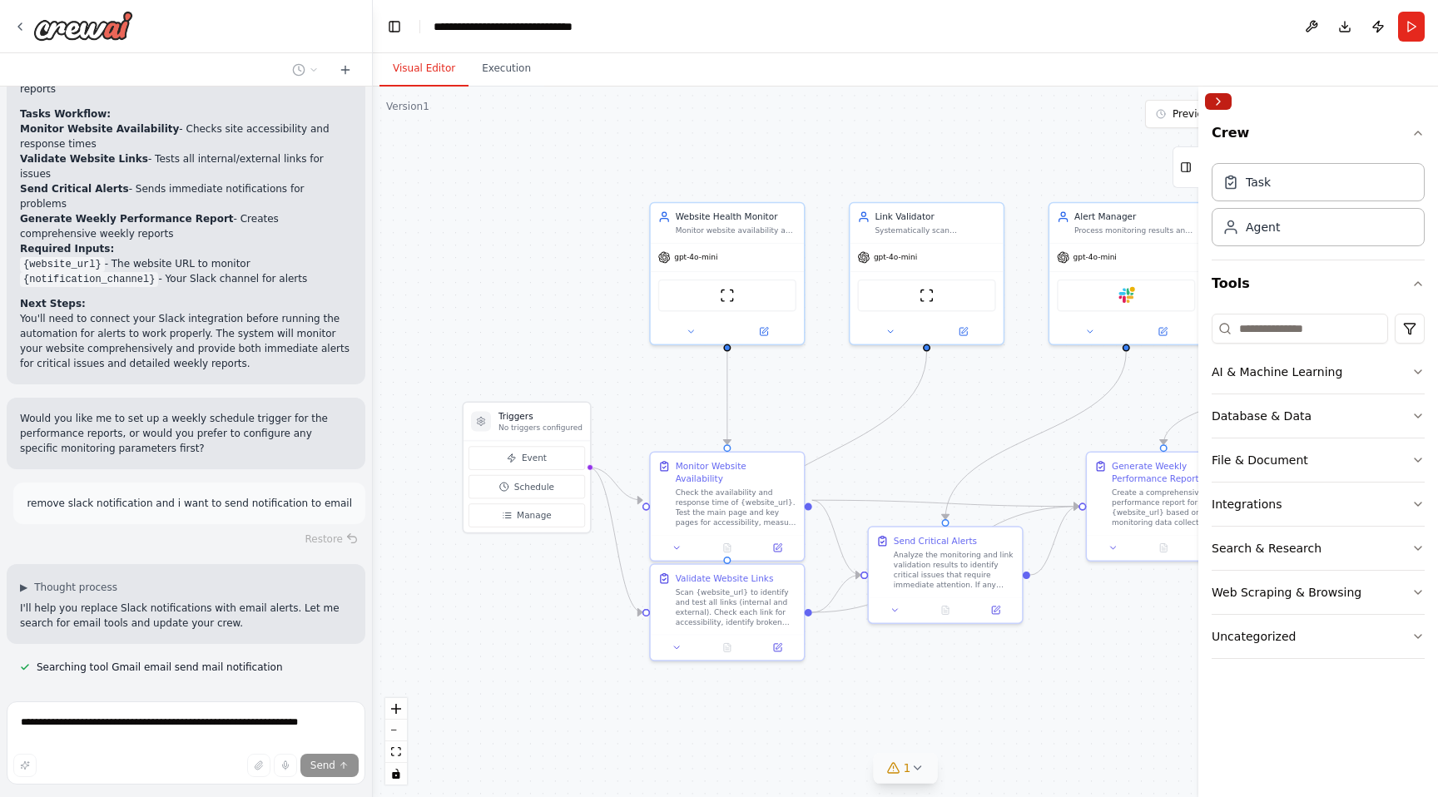
click at [1224, 102] on button "Collapse right sidebar" at bounding box center [1218, 101] width 27 height 17
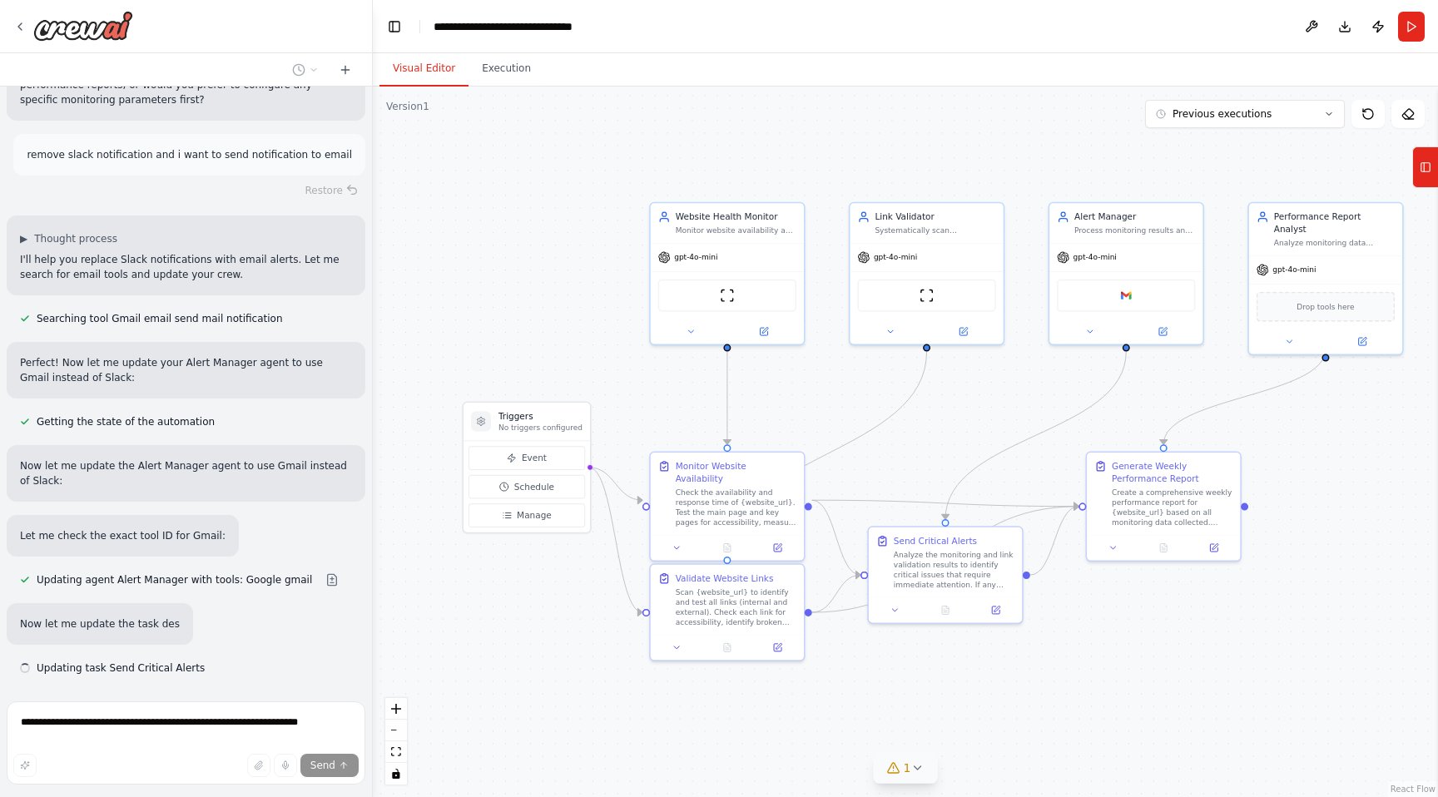
scroll to position [1745, 0]
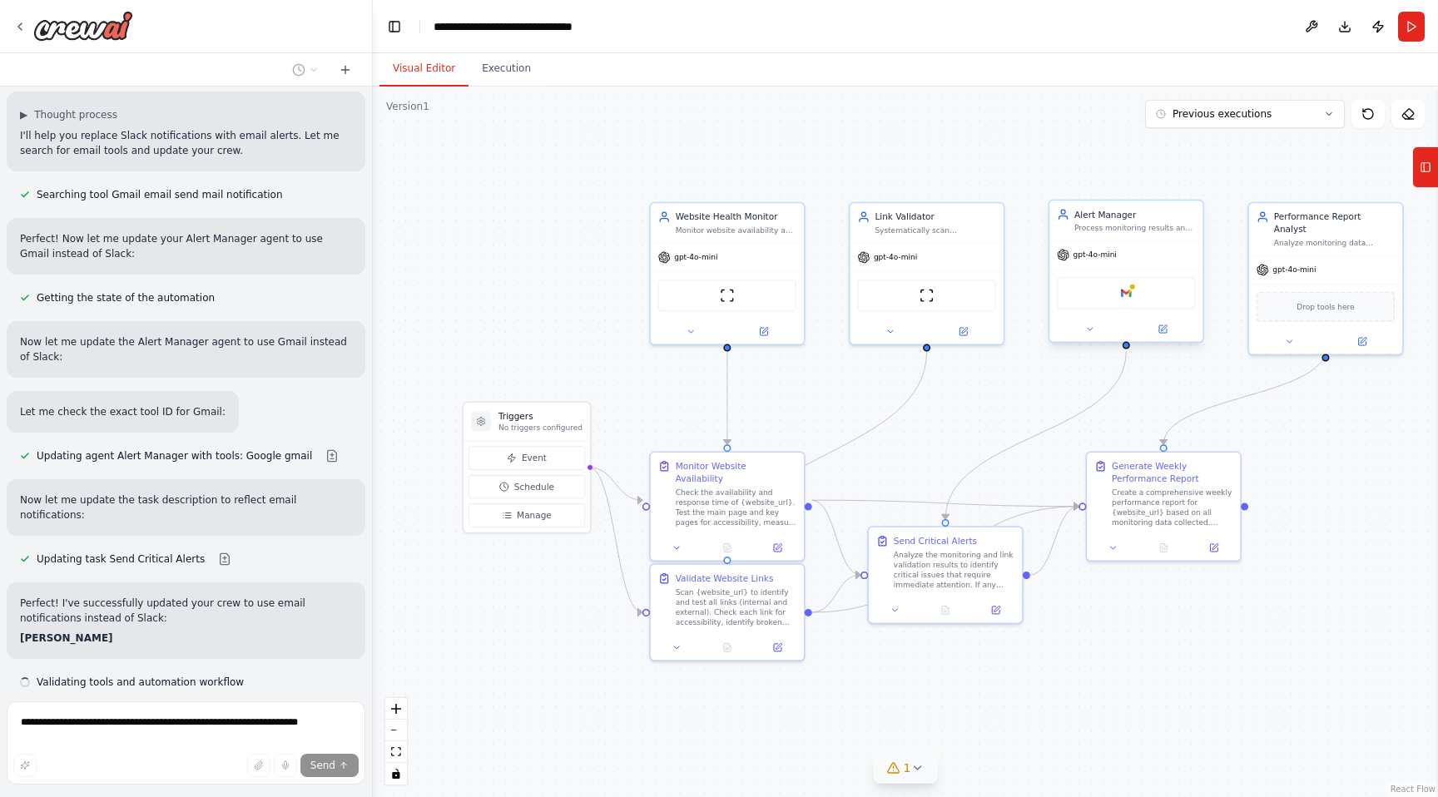
click at [1125, 301] on div "Google gmail" at bounding box center [1126, 293] width 138 height 32
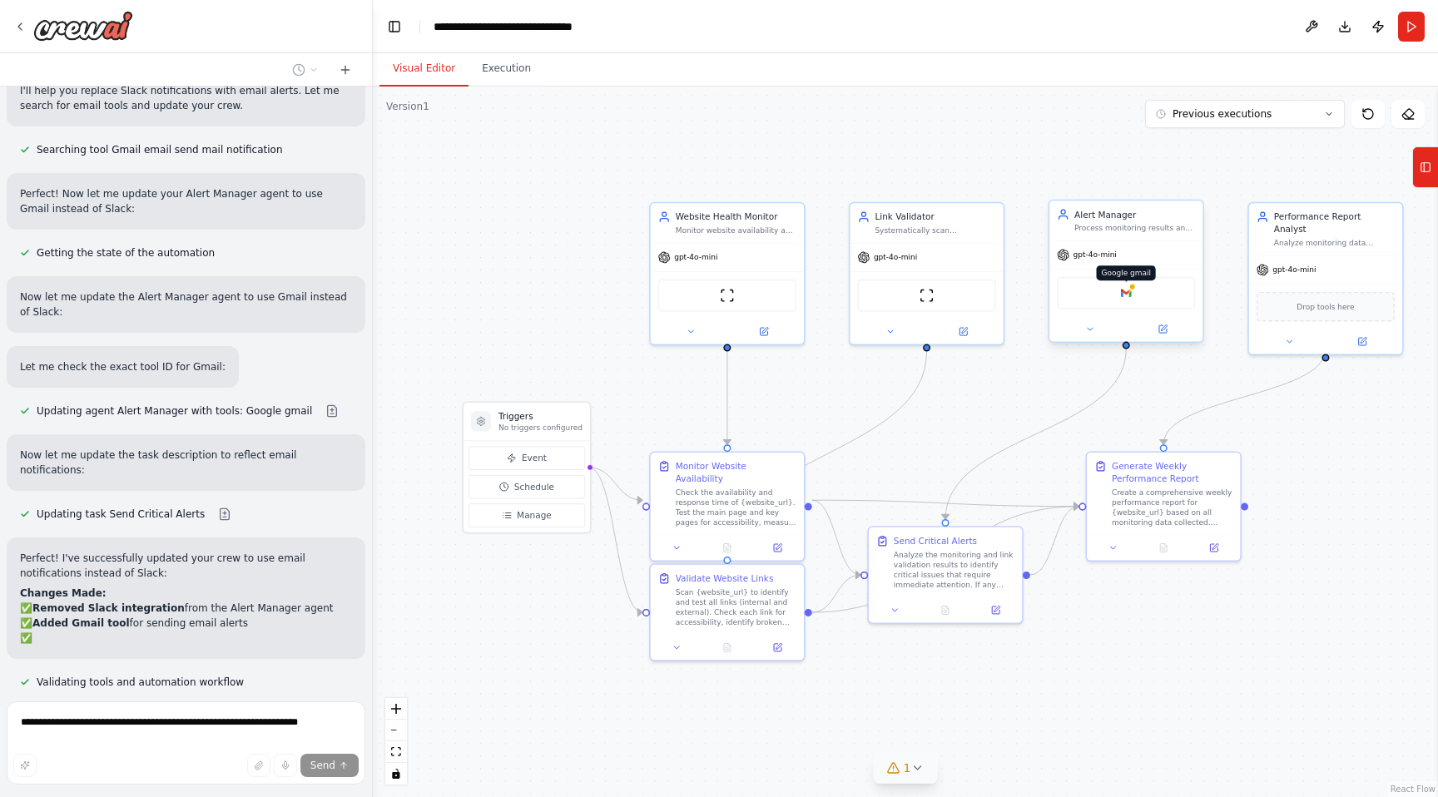
click at [1134, 295] on img at bounding box center [1126, 293] width 15 height 15
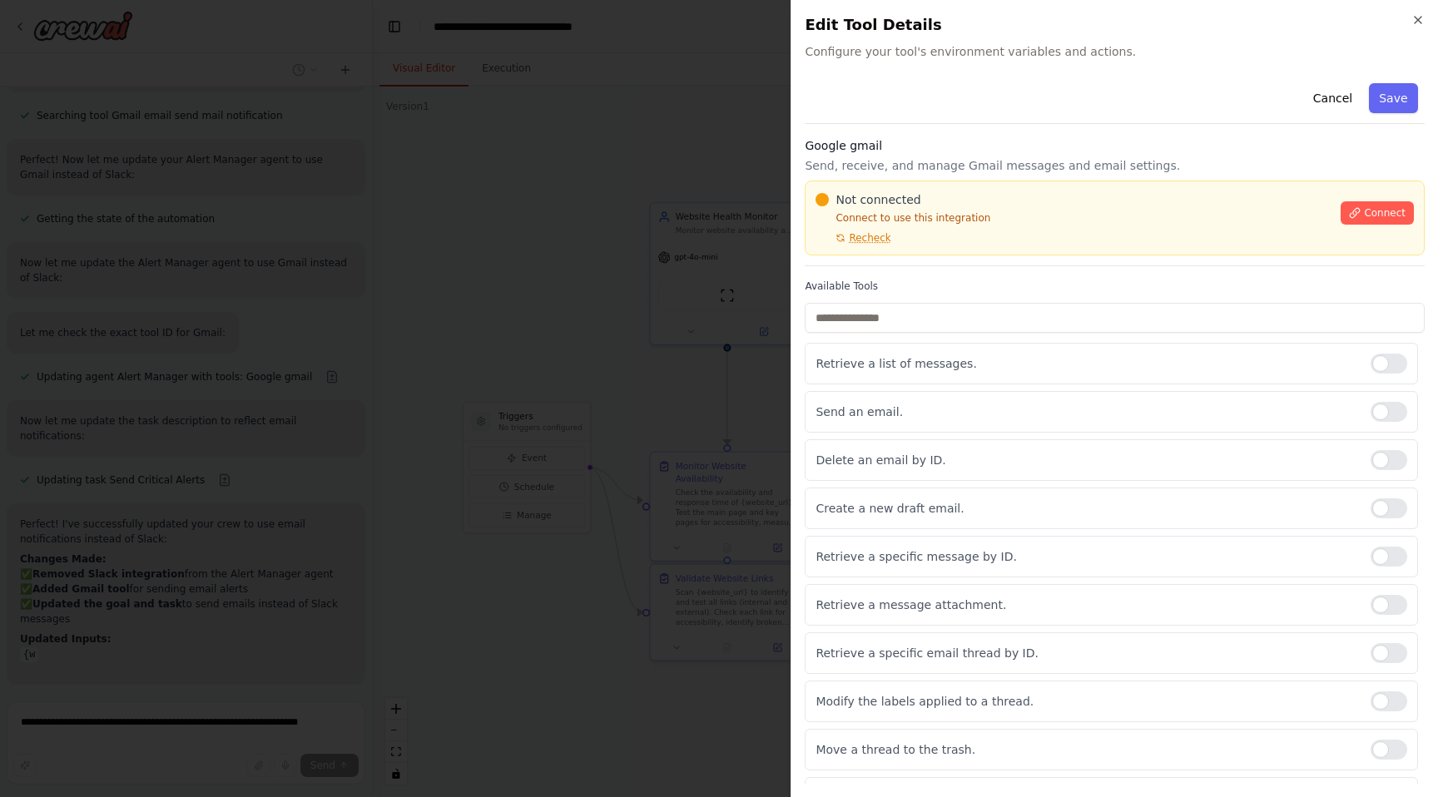
scroll to position [1948, 0]
click at [1345, 208] on button "Connect" at bounding box center [1377, 212] width 73 height 23
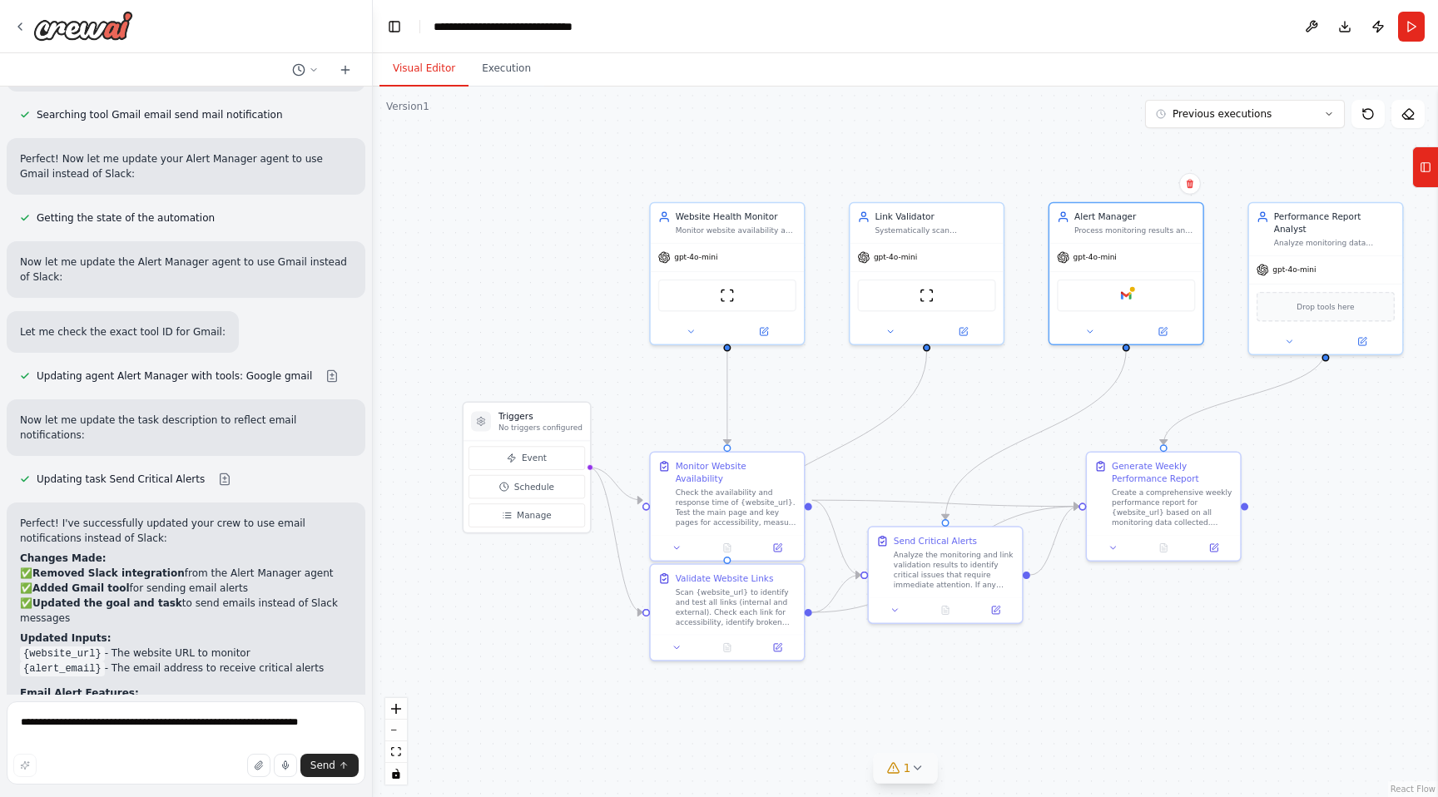
scroll to position [2307, 0]
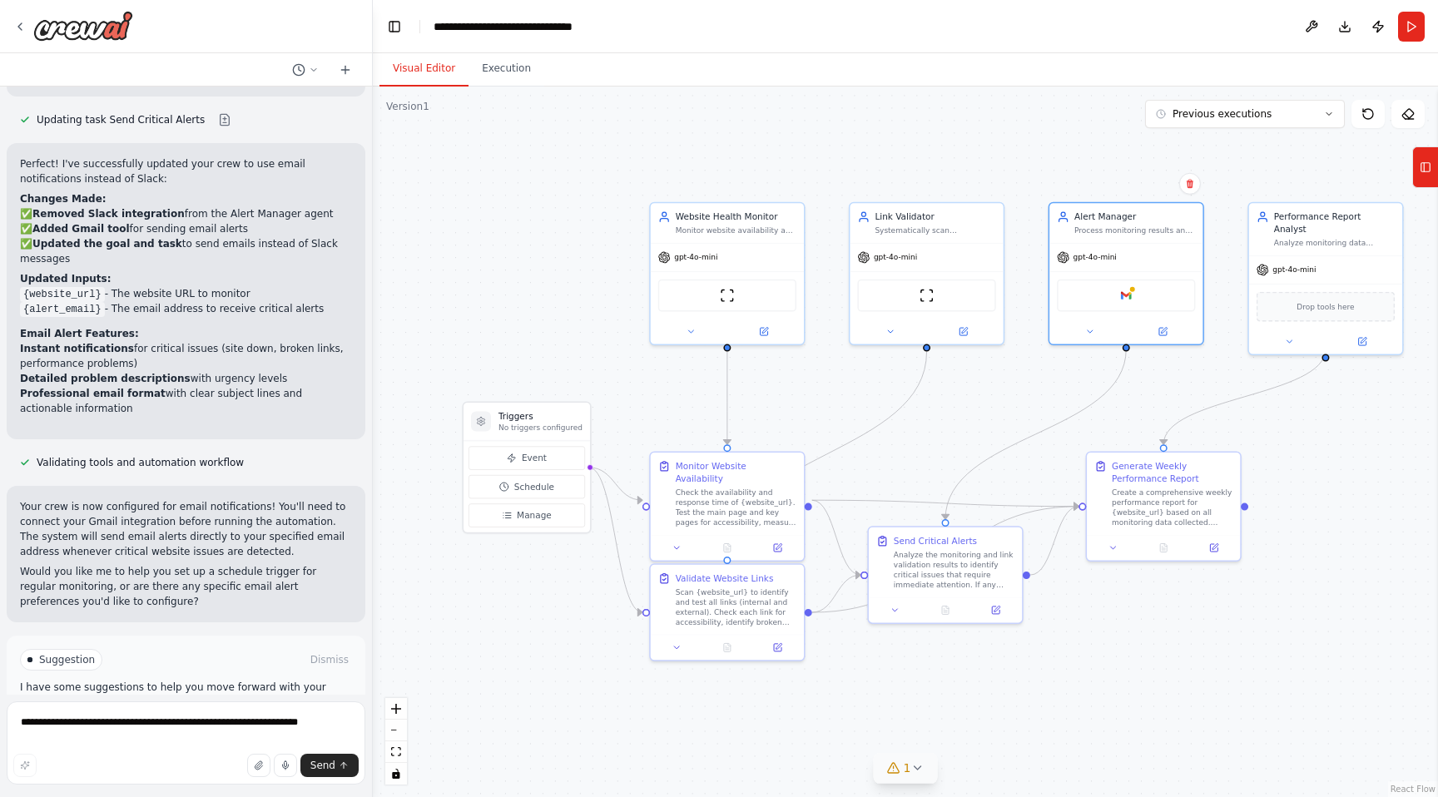
click at [200, 718] on button "Run Automation" at bounding box center [186, 731] width 332 height 27
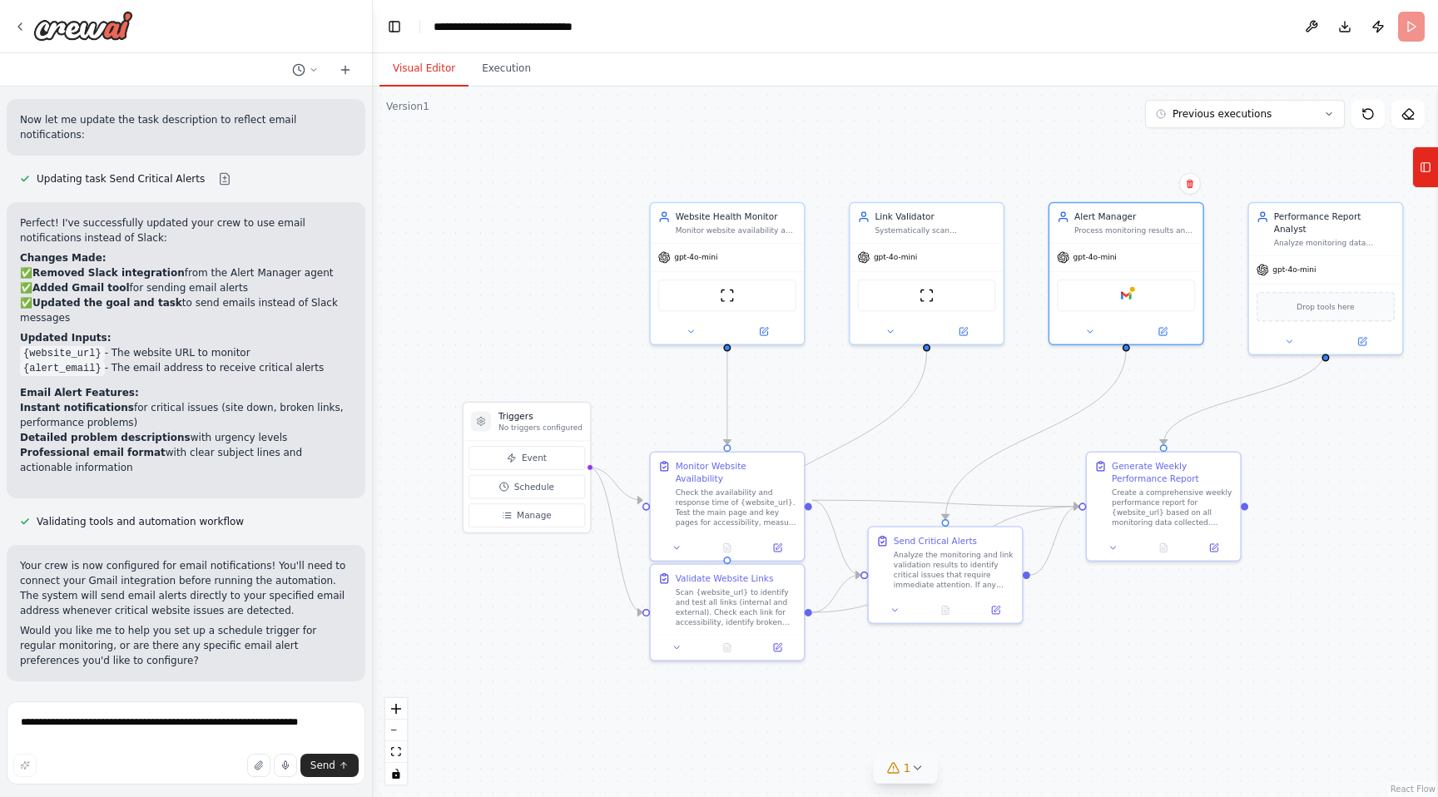
scroll to position [2173, 0]
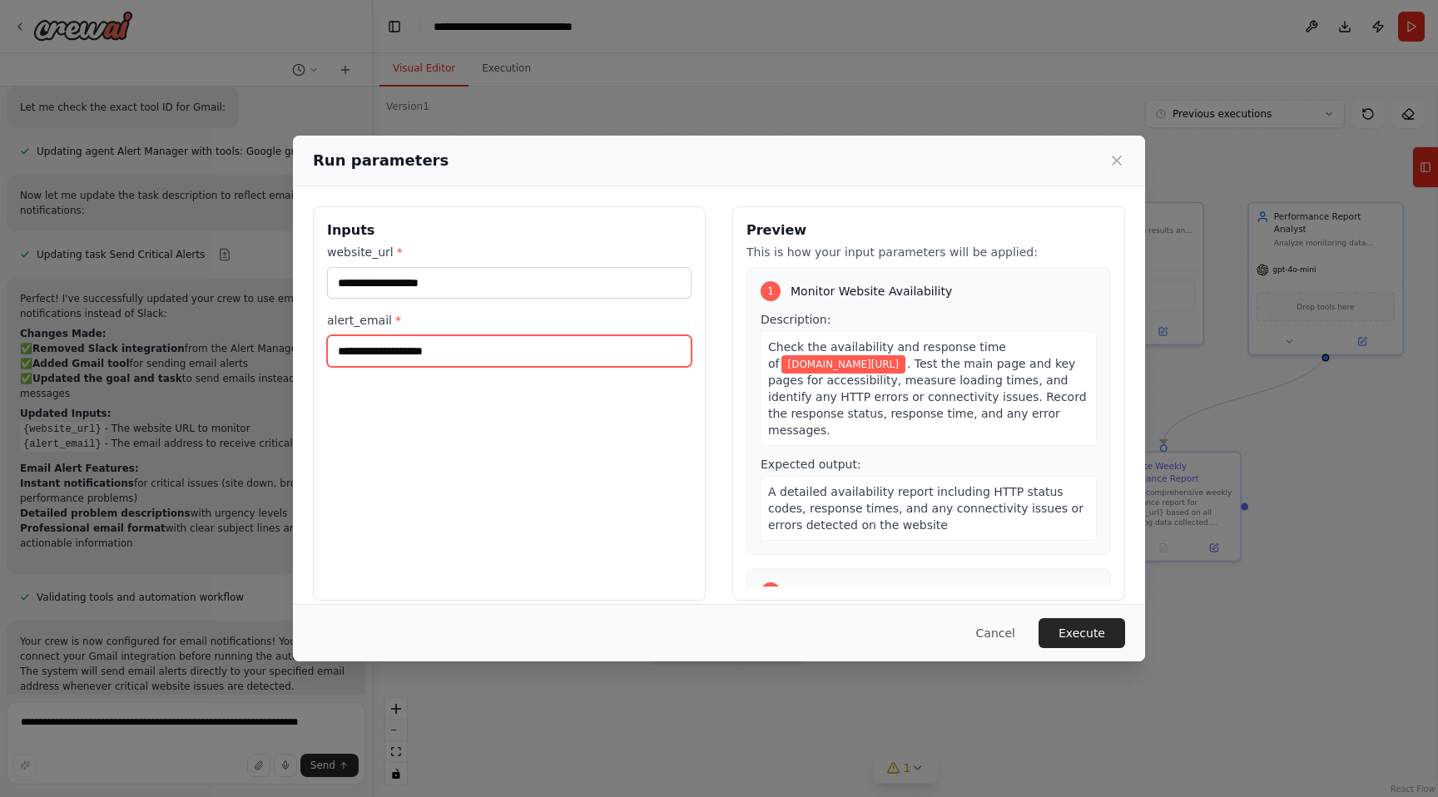
click at [602, 353] on input "alert_email *" at bounding box center [509, 351] width 365 height 32
click at [562, 352] on input "alert_email *" at bounding box center [509, 351] width 365 height 32
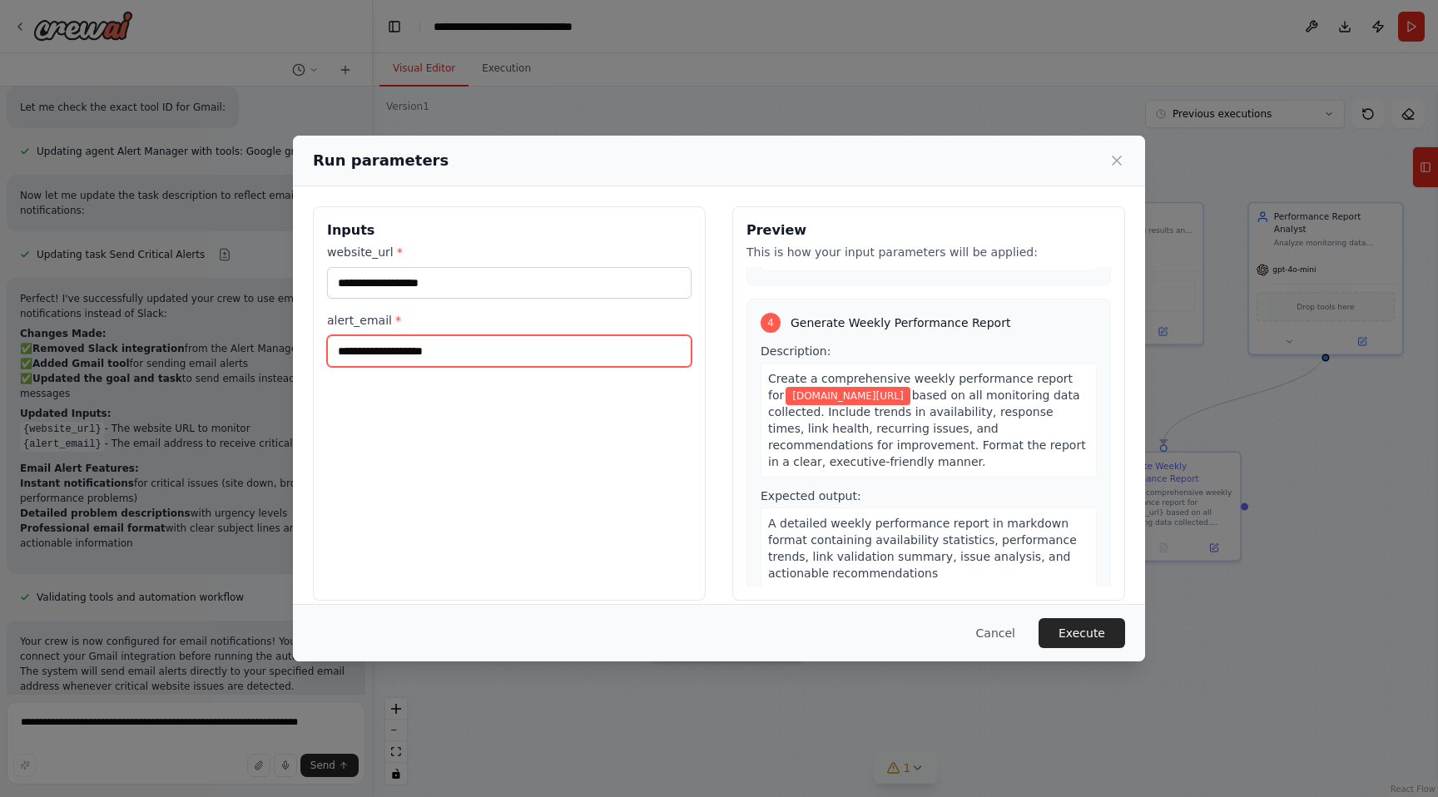
scroll to position [16, 0]
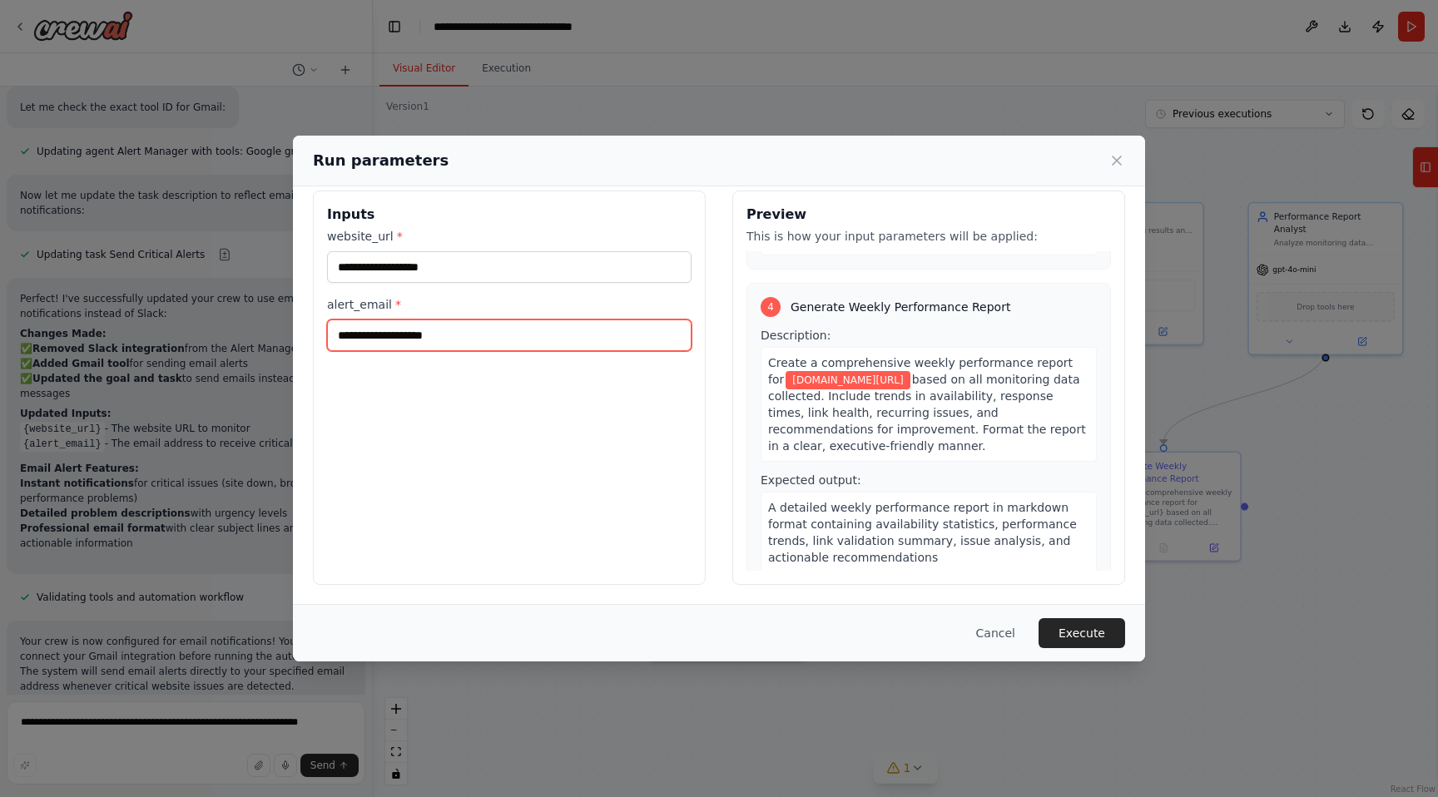
click at [410, 330] on input "alert_email *" at bounding box center [509, 336] width 365 height 32
drag, startPoint x: 328, startPoint y: 302, endPoint x: 397, endPoint y: 304, distance: 69.1
click at [398, 304] on label "alert_email *" at bounding box center [509, 304] width 365 height 17
click at [397, 304] on label "alert_email *" at bounding box center [509, 304] width 365 height 17
click at [397, 320] on input "alert_email *" at bounding box center [509, 336] width 365 height 32
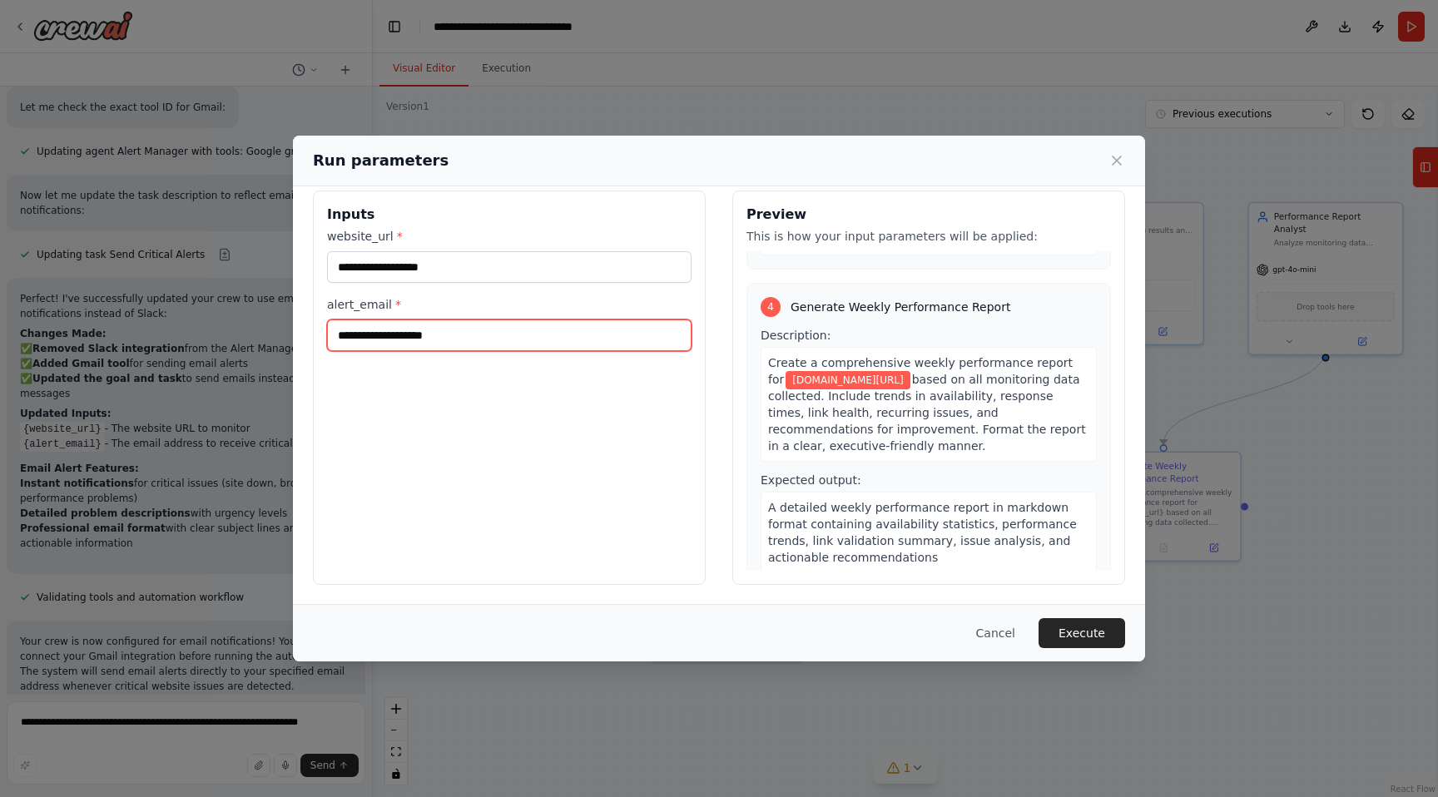
click at [370, 331] on input "alert_email *" at bounding box center [509, 336] width 365 height 32
click at [410, 339] on input "alert_email *" at bounding box center [509, 336] width 365 height 32
drag, startPoint x: 328, startPoint y: 299, endPoint x: 466, endPoint y: 342, distance: 144.8
click at [466, 342] on div "alert_email *" at bounding box center [509, 323] width 365 height 55
click at [449, 401] on div "**********" at bounding box center [509, 388] width 393 height 395
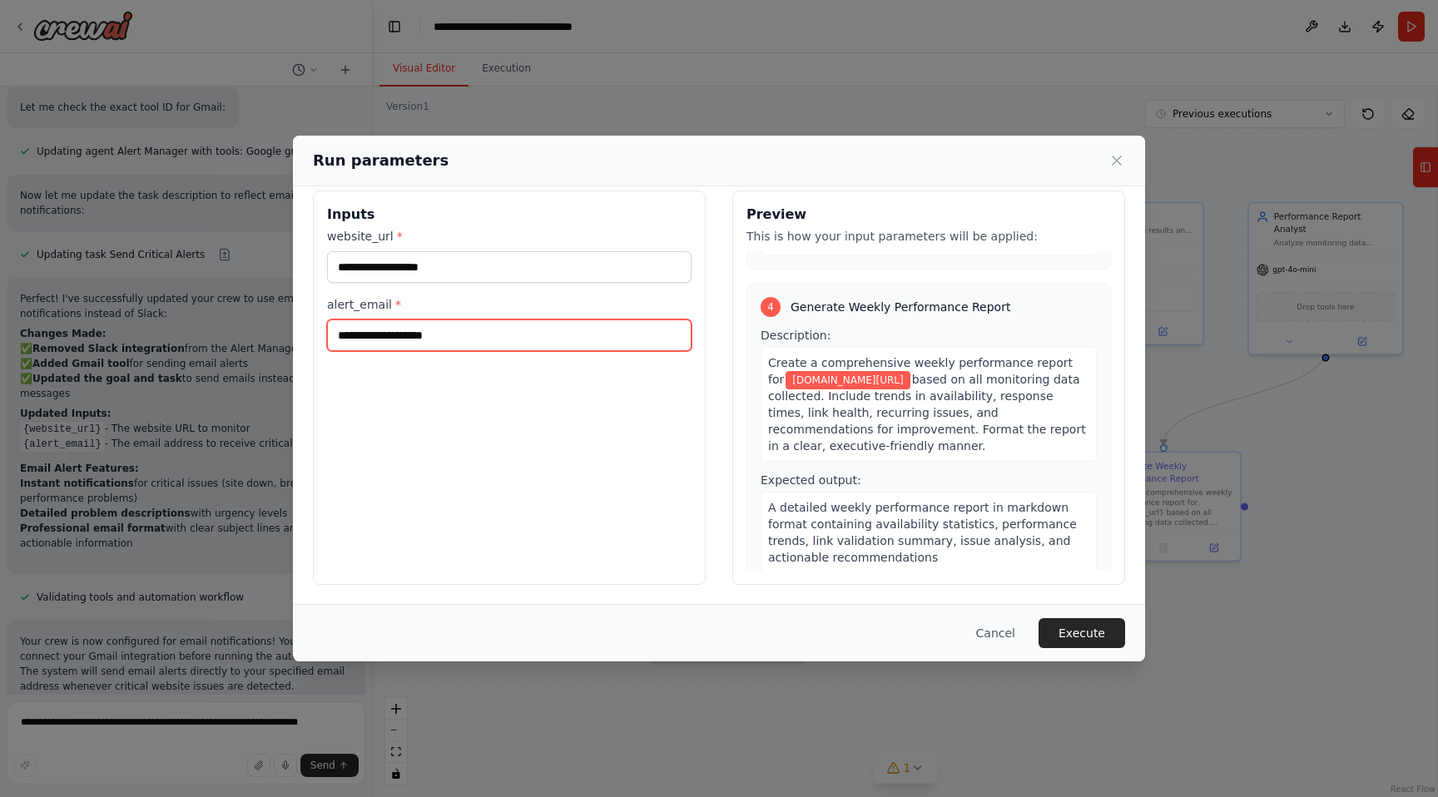
click at [499, 333] on input "alert_email *" at bounding box center [509, 336] width 365 height 32
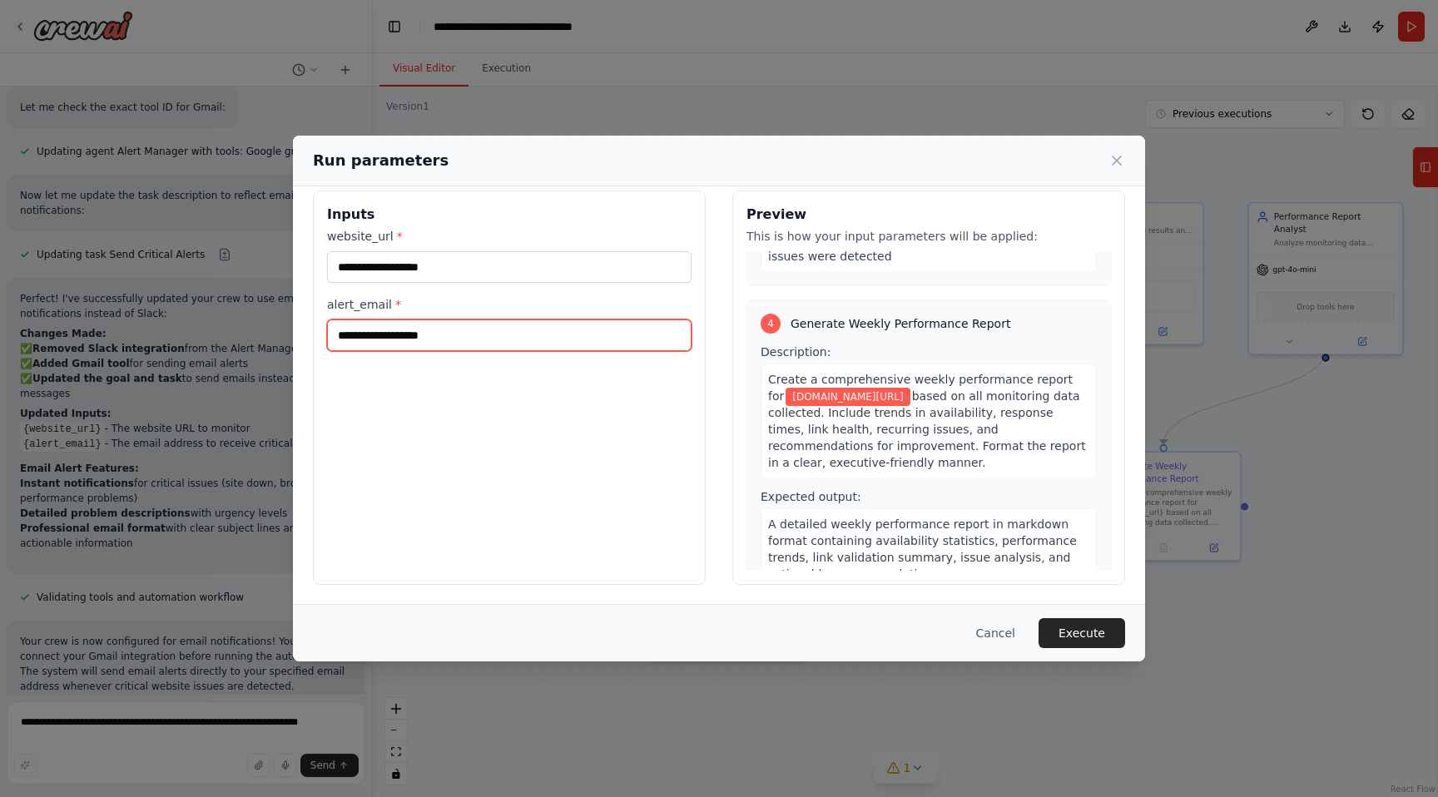
click at [426, 335] on input "**********" at bounding box center [509, 336] width 365 height 32
type input "**********"
click at [1094, 640] on button "Execute" at bounding box center [1082, 633] width 87 height 30
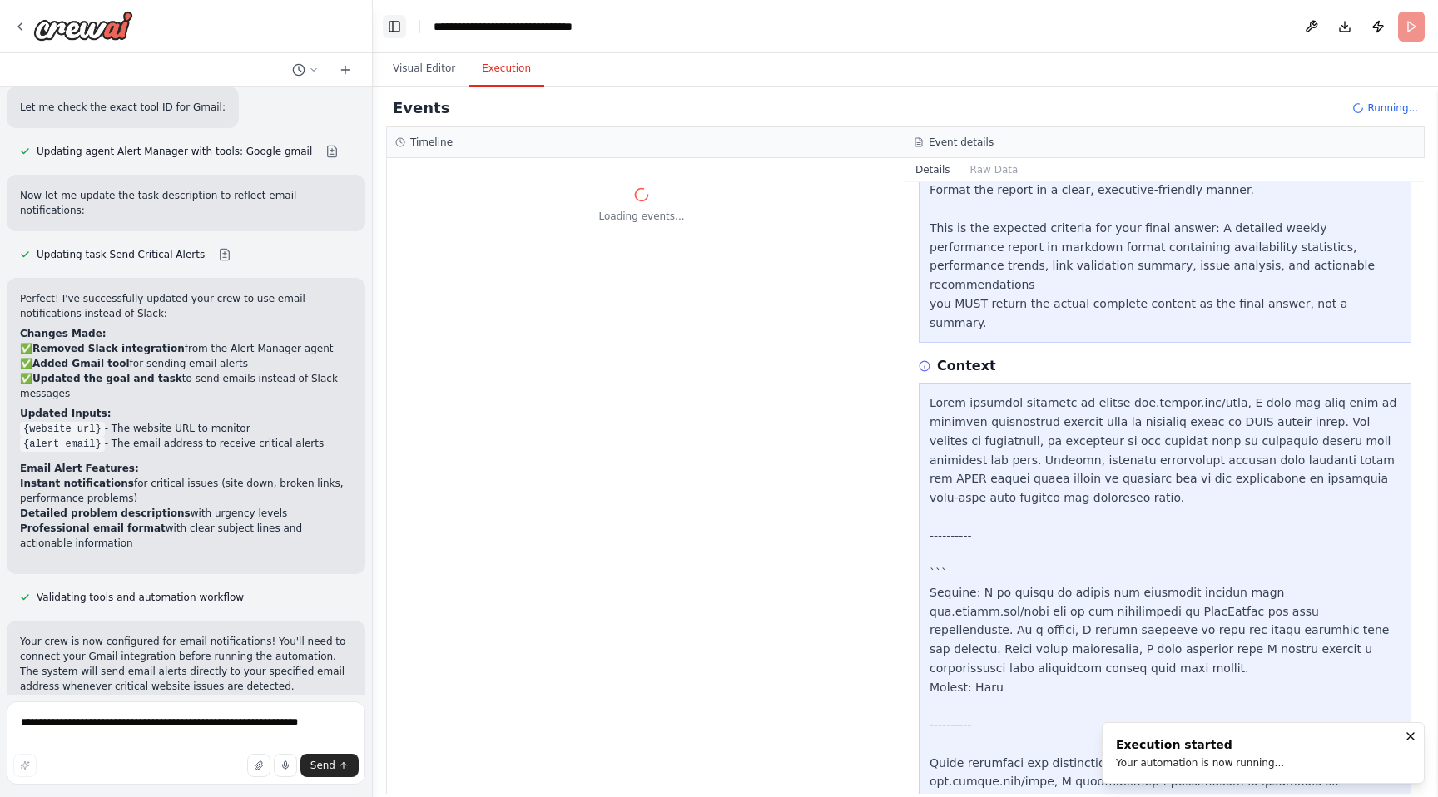
click at [394, 24] on button "Toggle Left Sidebar" at bounding box center [394, 26] width 23 height 23
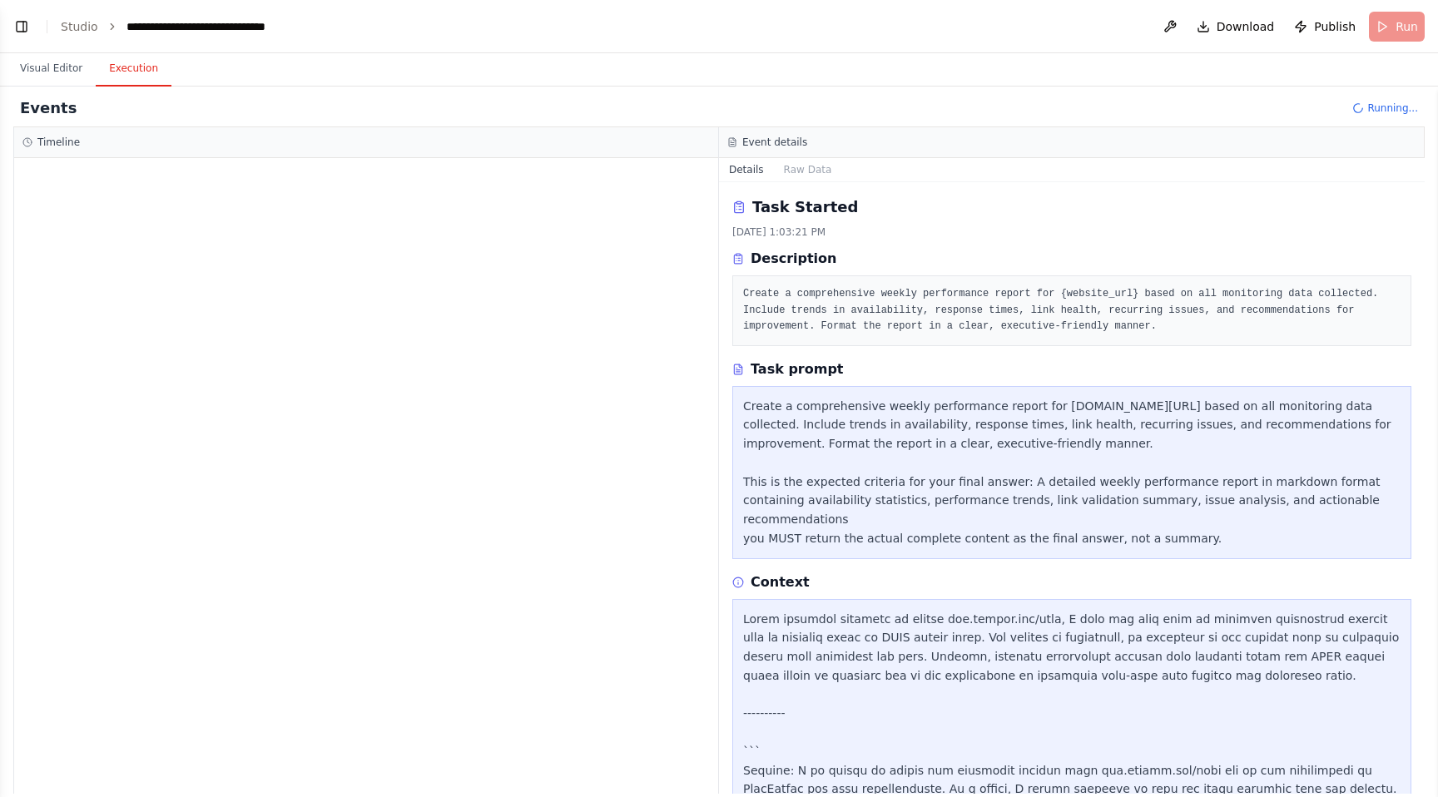
scroll to position [289, 0]
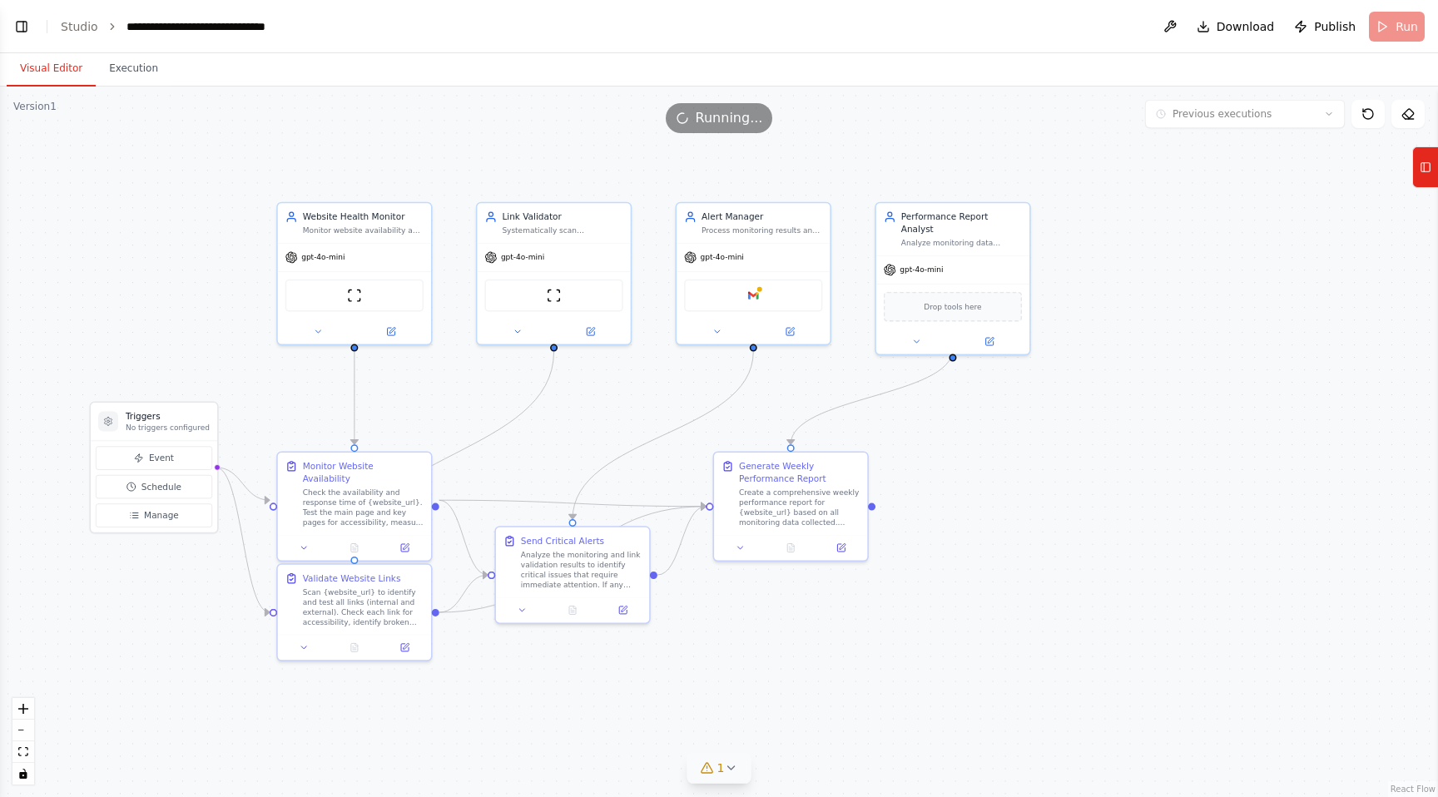
click at [41, 69] on button "Visual Editor" at bounding box center [51, 69] width 89 height 35
click at [145, 60] on button "Execution" at bounding box center [134, 69] width 76 height 35
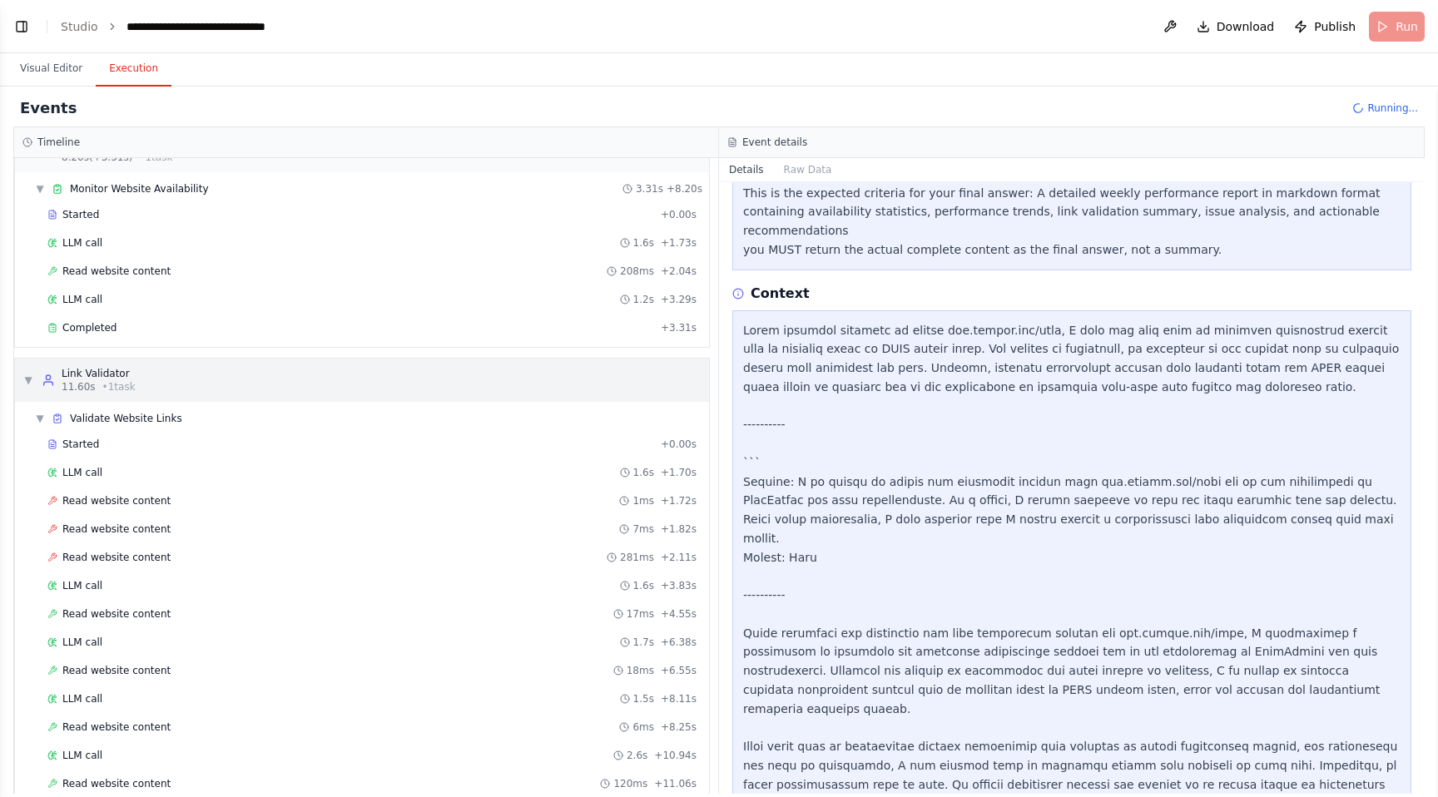
scroll to position [95, 0]
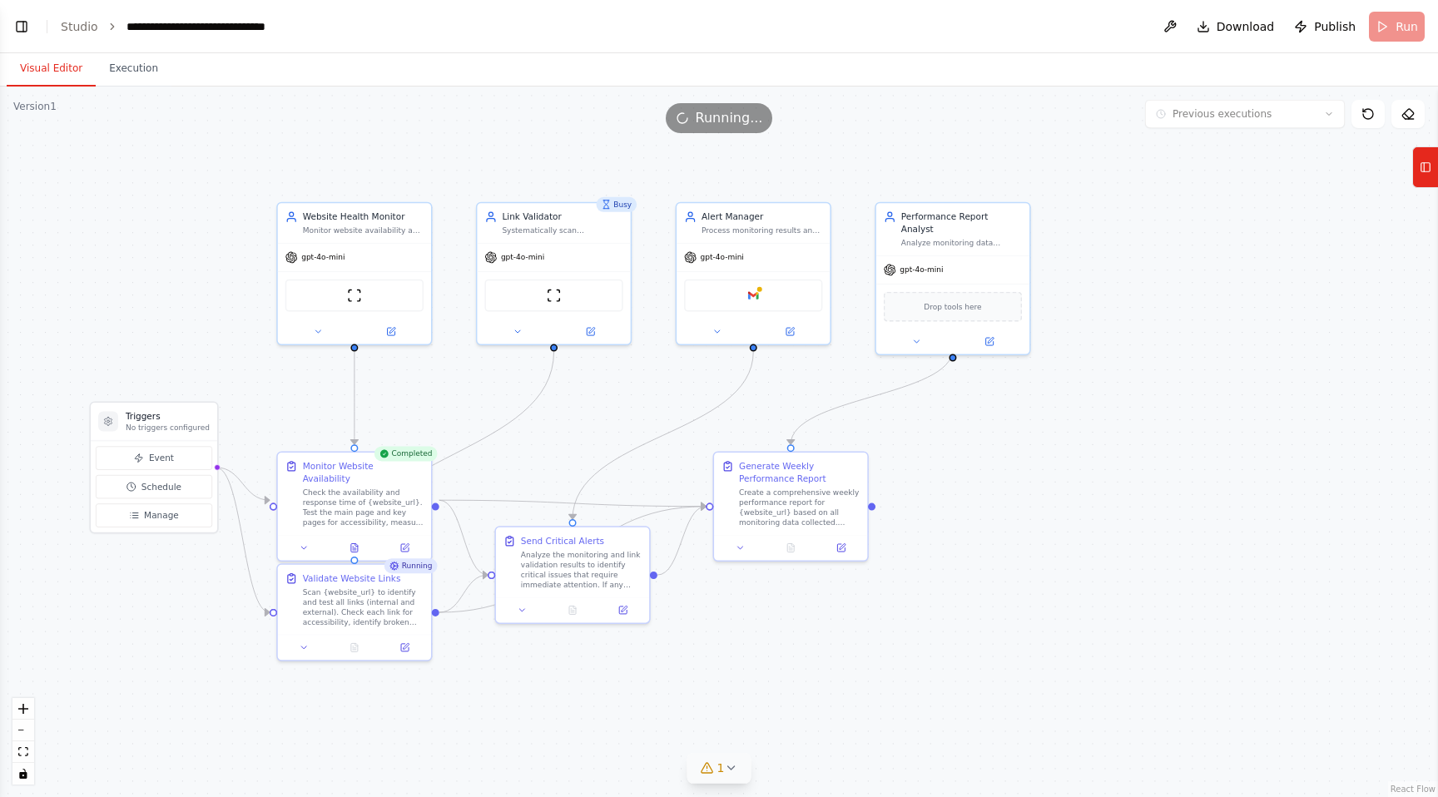
click at [30, 63] on button "Visual Editor" at bounding box center [51, 69] width 89 height 35
click at [133, 75] on button "Execution" at bounding box center [134, 69] width 76 height 35
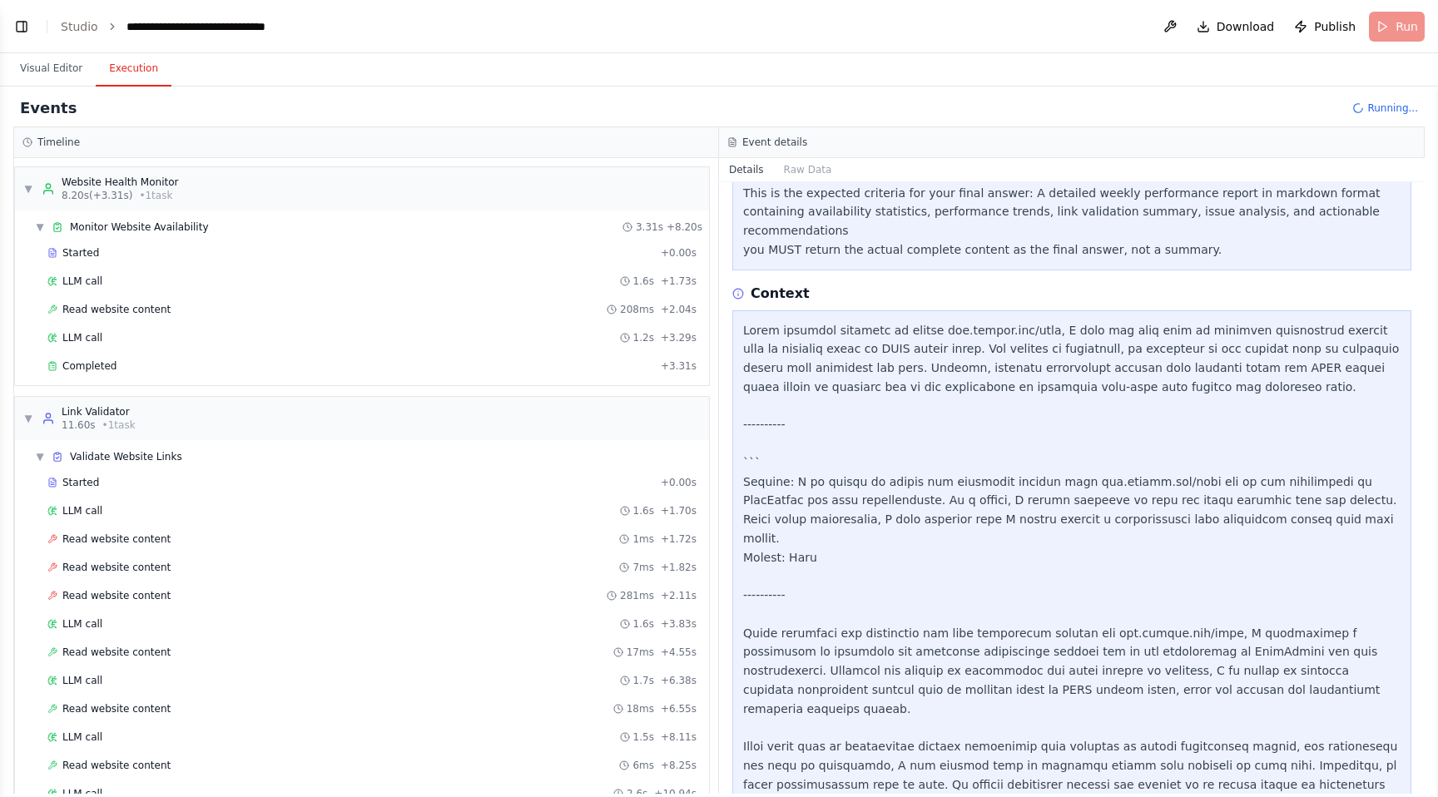
scroll to position [29, 0]
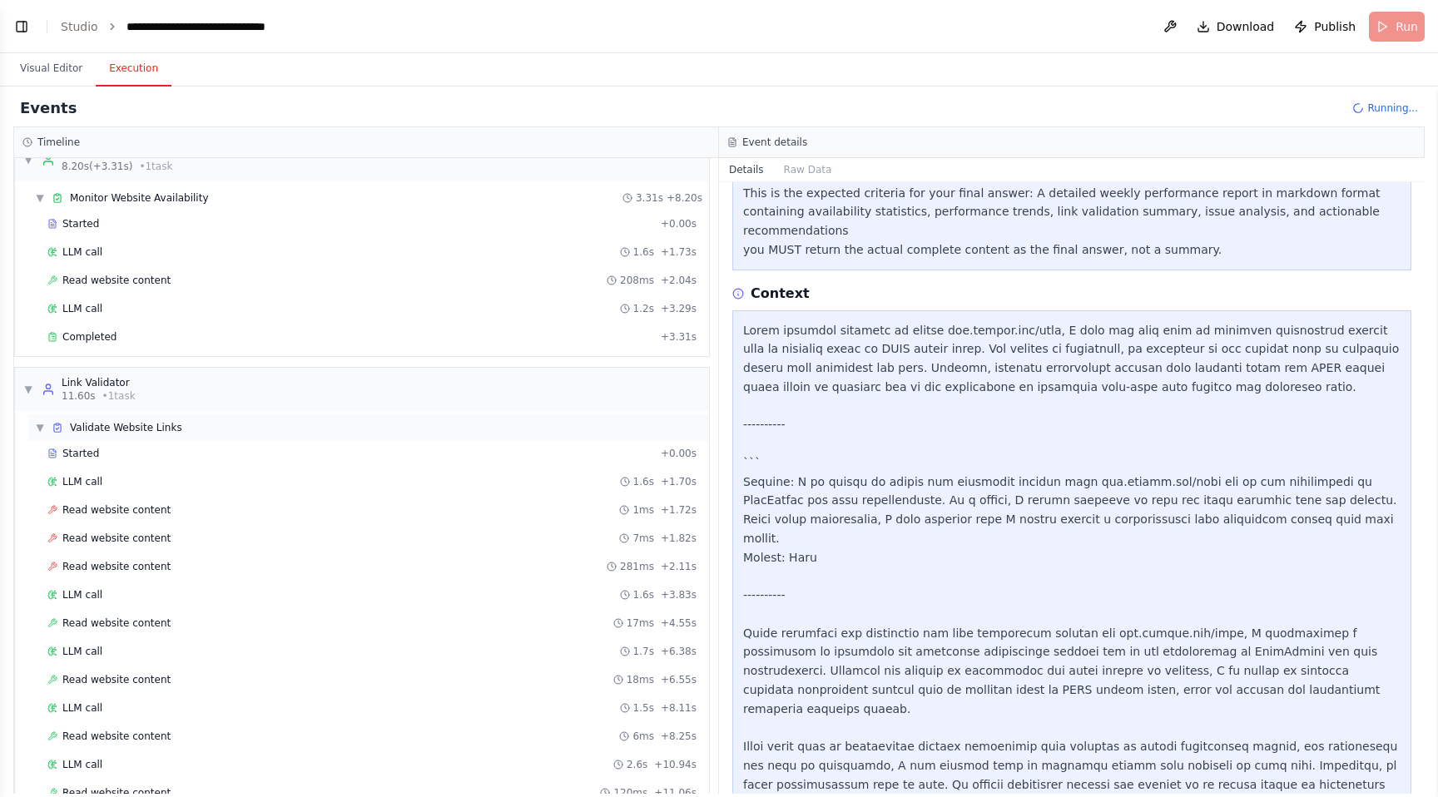
click at [37, 426] on span "▼" at bounding box center [40, 427] width 10 height 13
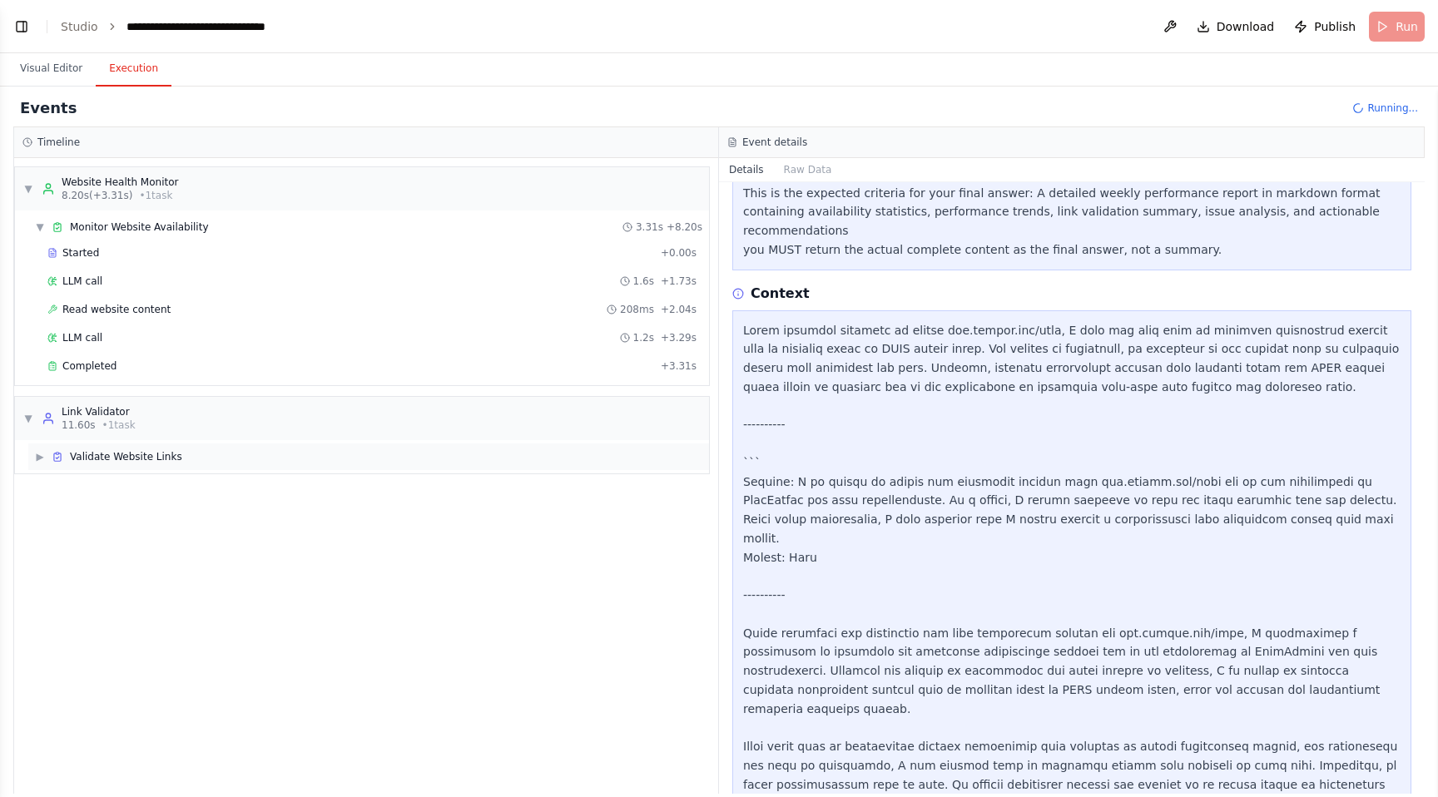
scroll to position [0, 0]
click at [27, 419] on span "▼" at bounding box center [28, 418] width 10 height 13
click at [27, 419] on span "▶" at bounding box center [28, 418] width 10 height 13
click at [35, 545] on span "▼" at bounding box center [40, 545] width 10 height 13
click at [35, 545] on span "▶" at bounding box center [40, 545] width 10 height 13
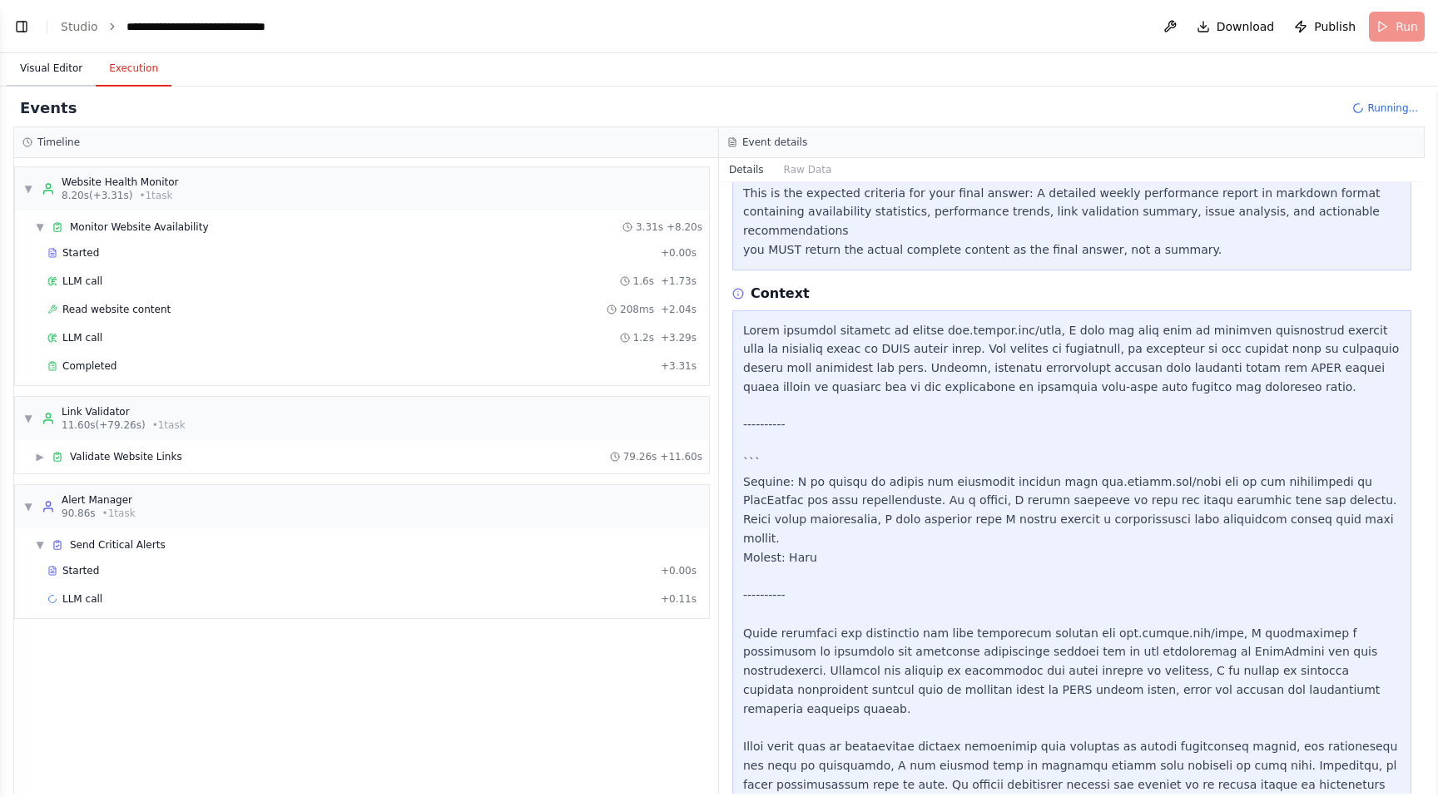
click at [49, 65] on button "Visual Editor" at bounding box center [51, 69] width 89 height 35
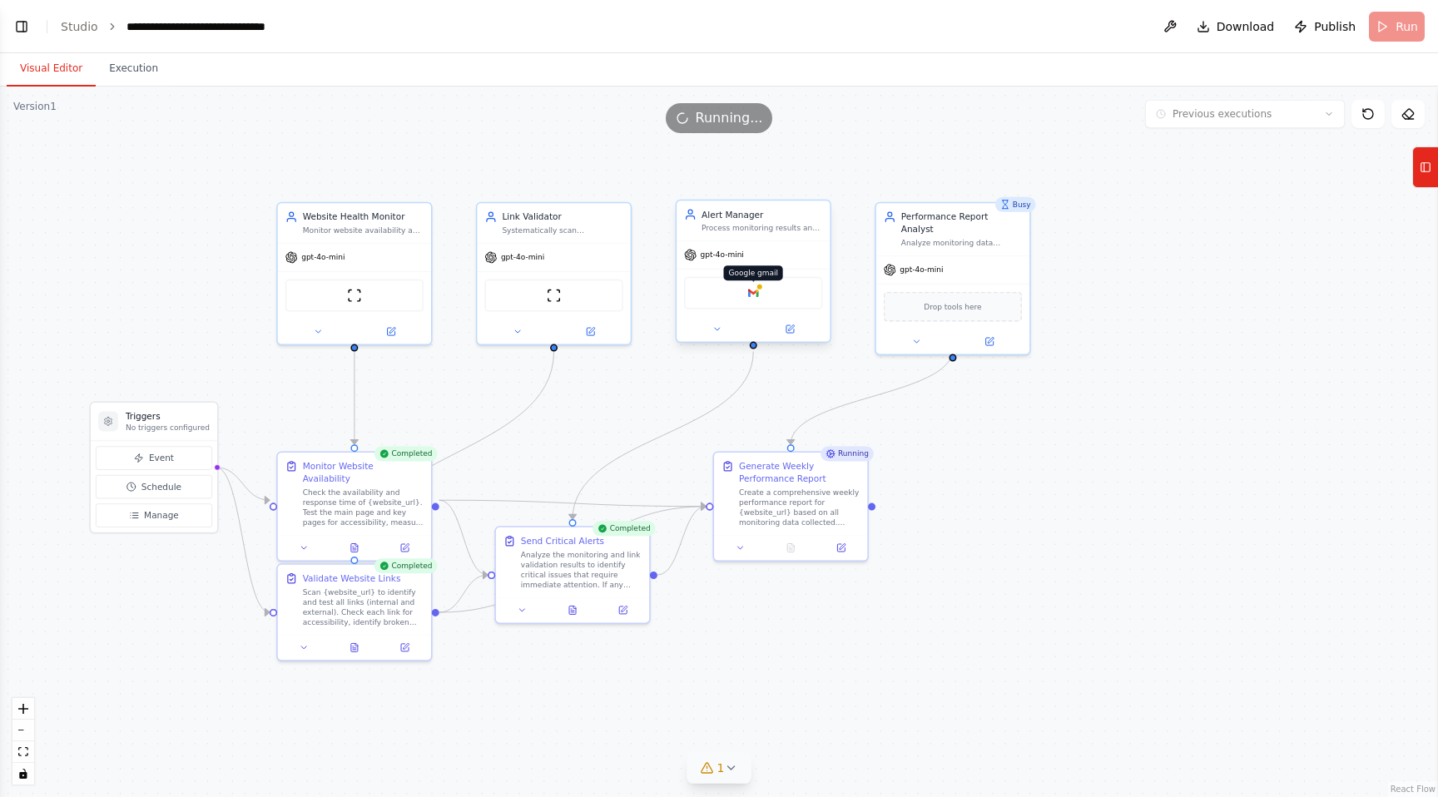
click at [757, 296] on img at bounding box center [753, 293] width 15 height 15
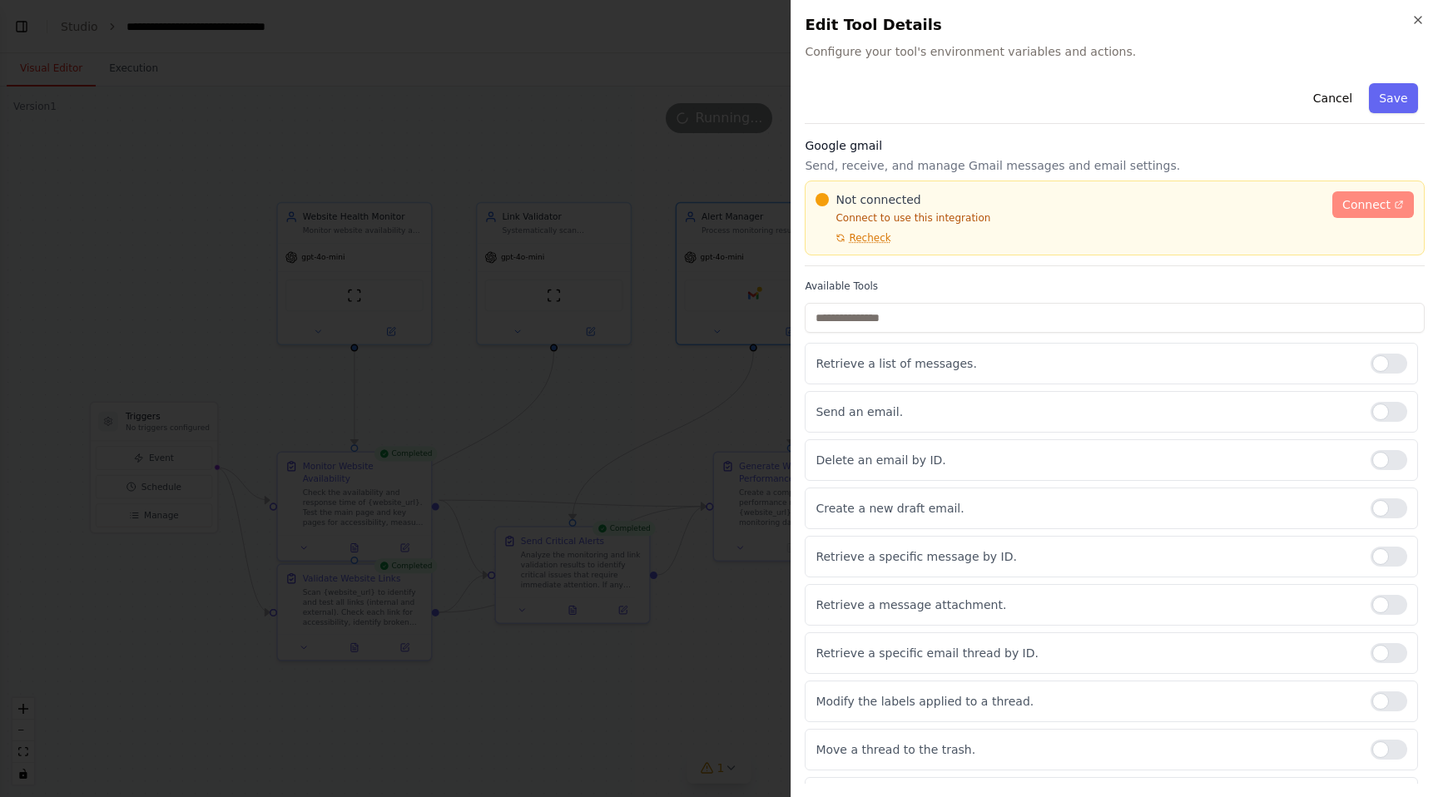
click at [1368, 201] on span "Connect" at bounding box center [1367, 204] width 48 height 17
click at [873, 238] on span "Recheck" at bounding box center [870, 237] width 42 height 13
click at [1378, 202] on span "Connect" at bounding box center [1367, 204] width 48 height 17
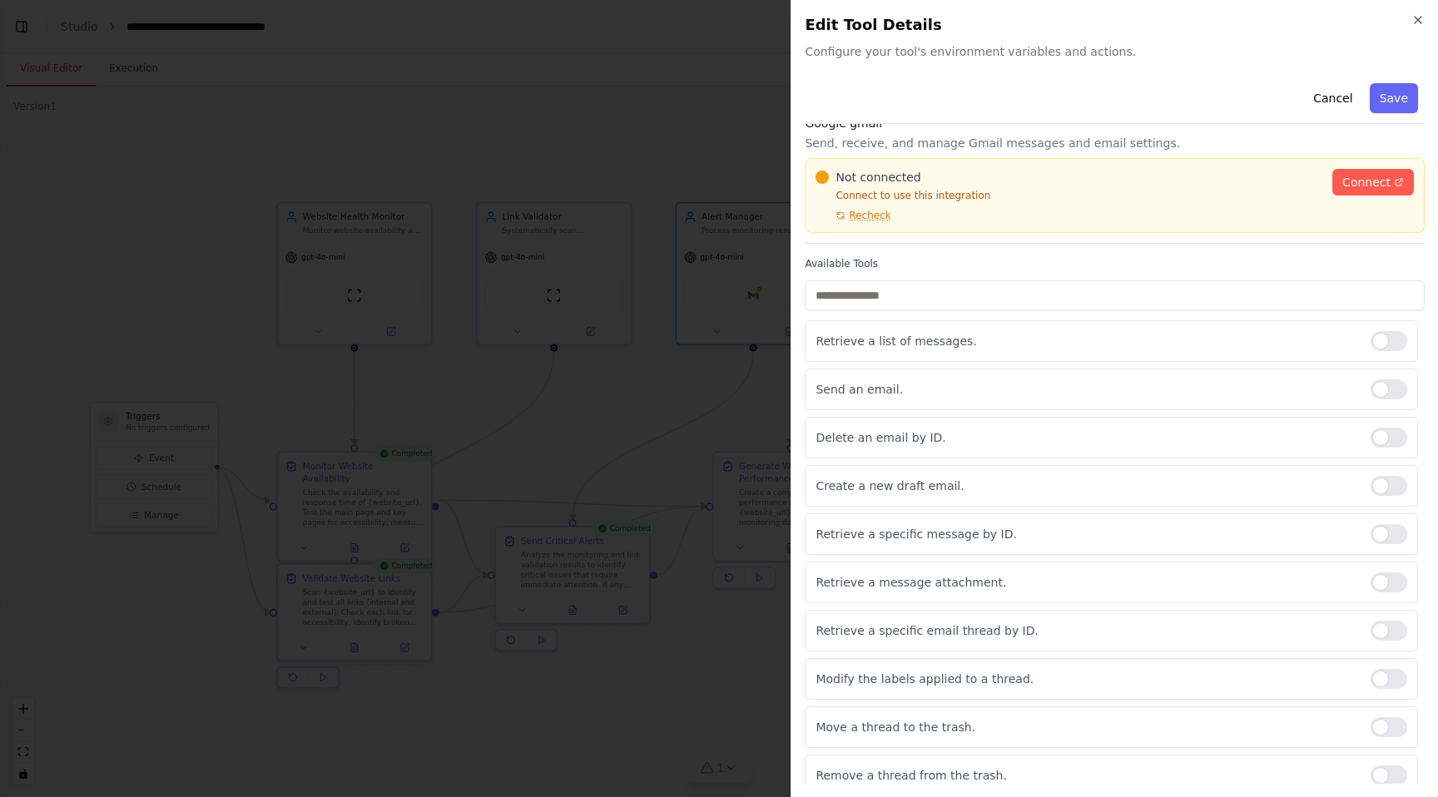
scroll to position [35, 0]
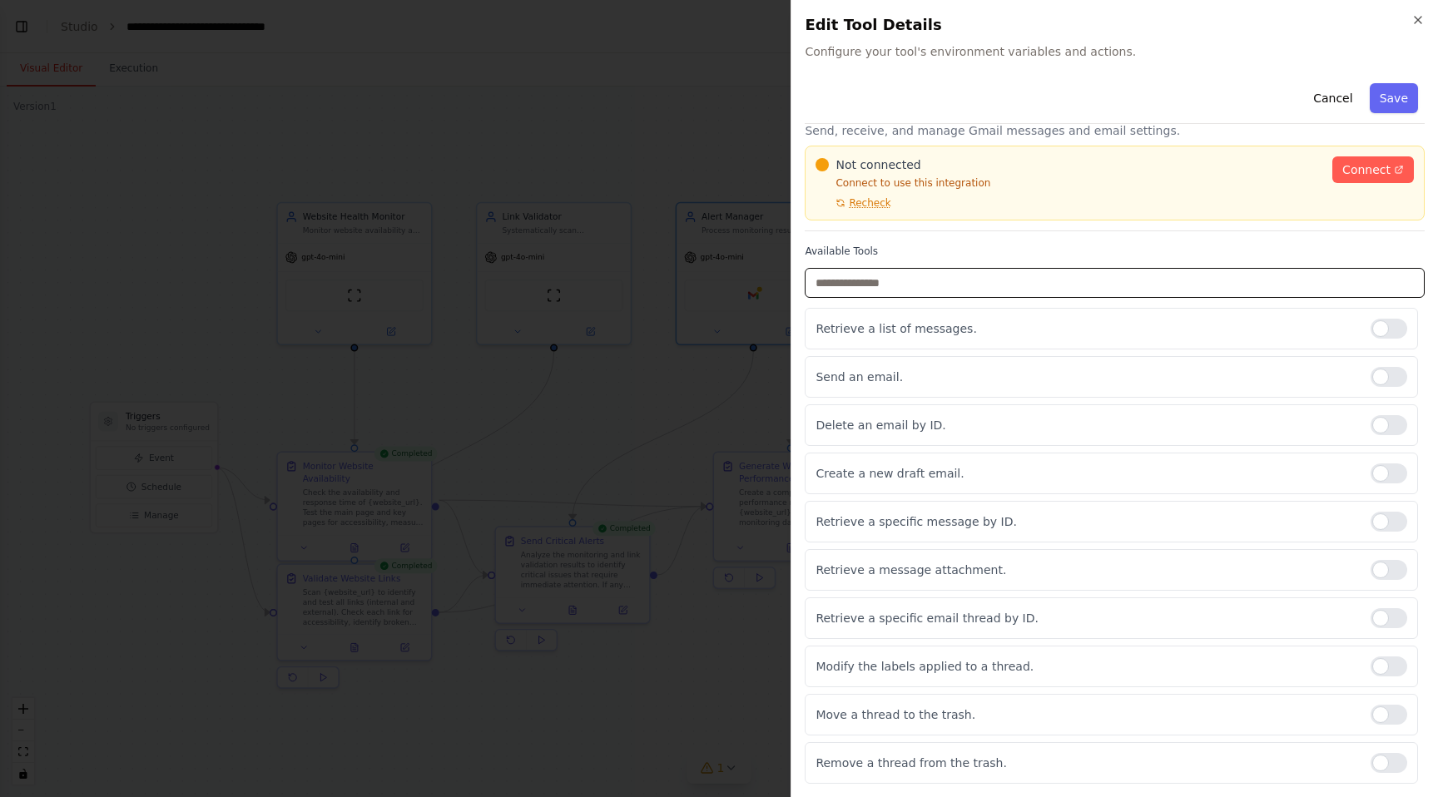
click at [1214, 283] on input "text" at bounding box center [1115, 283] width 620 height 30
type input "*"
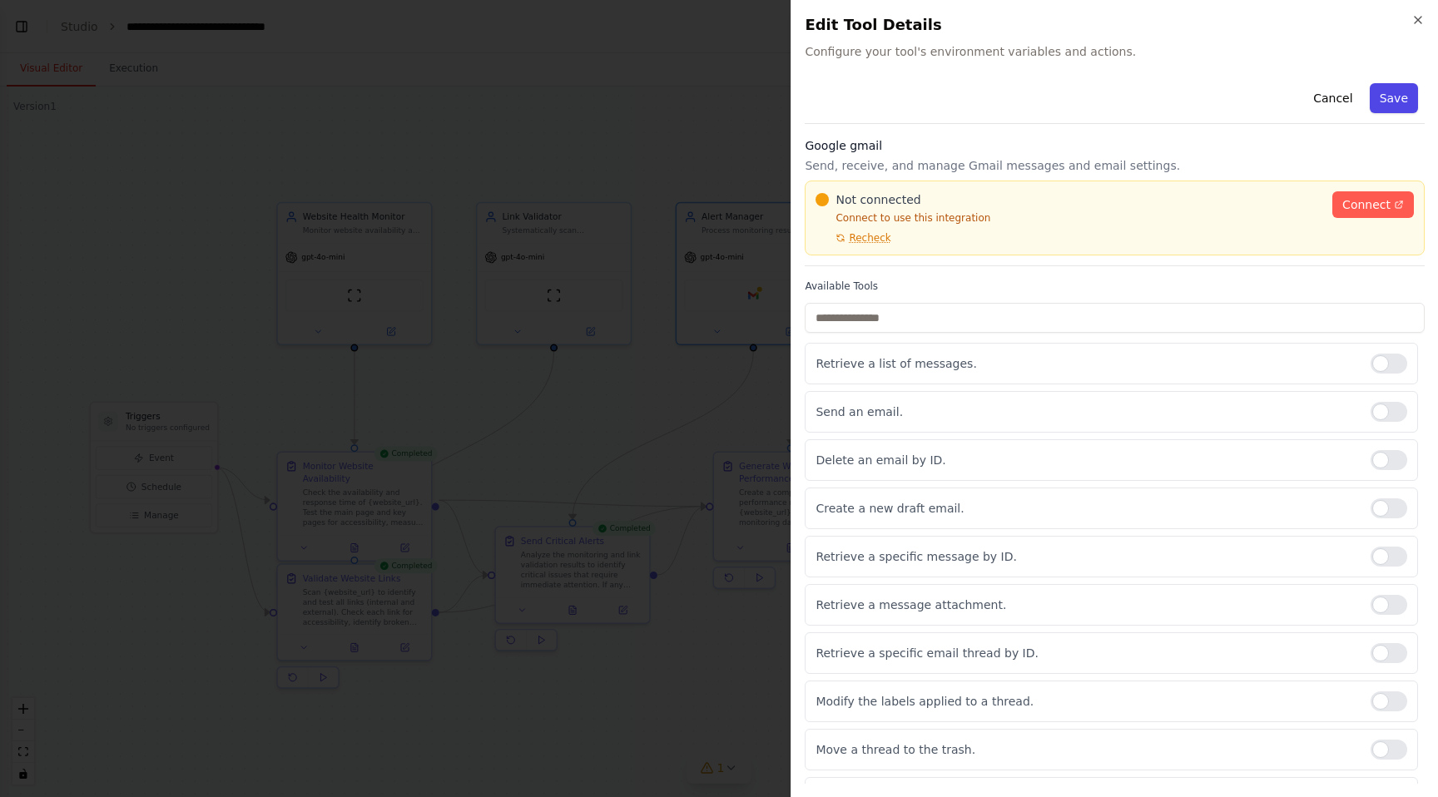
click at [1393, 102] on button "Save" at bounding box center [1394, 98] width 48 height 30
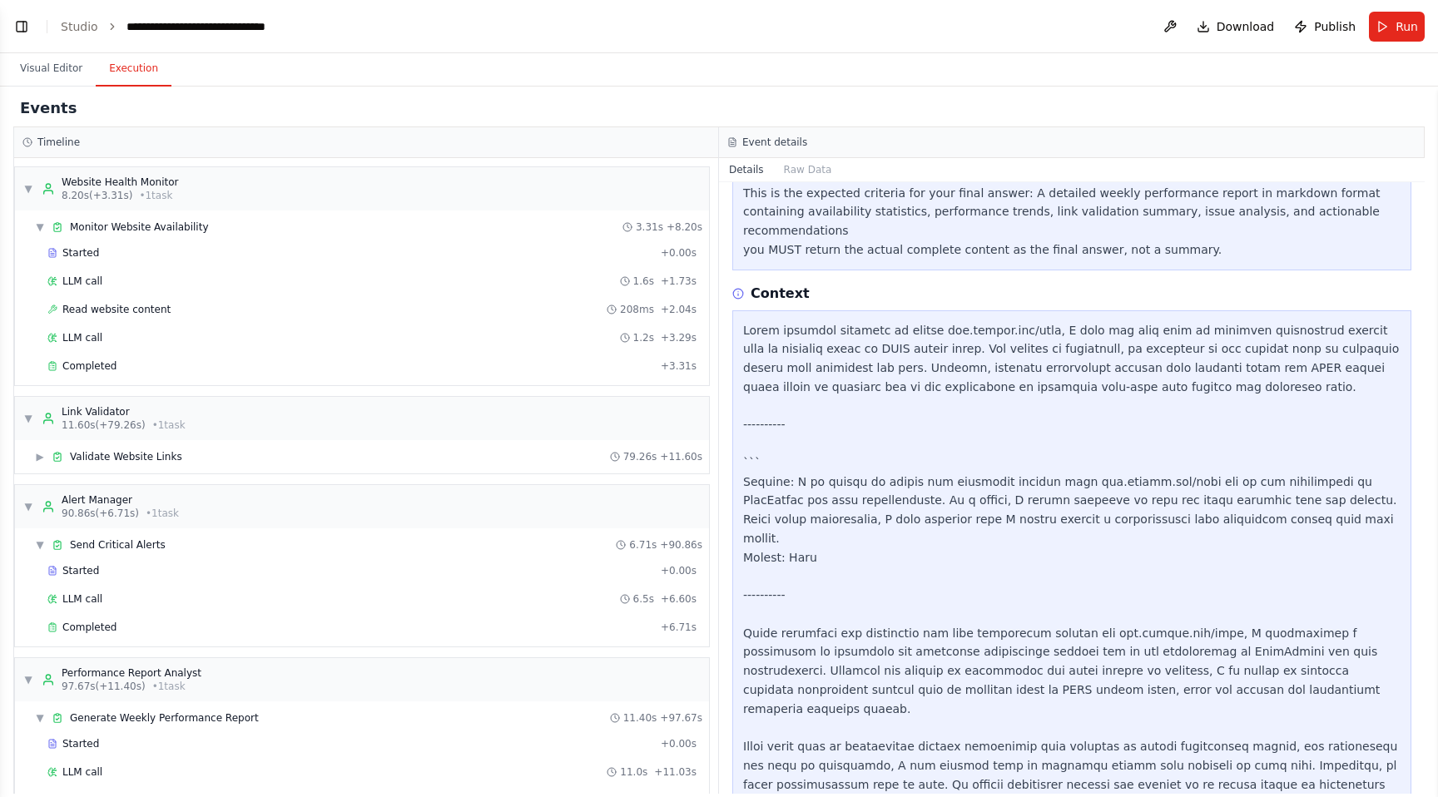
click at [145, 60] on button "Execution" at bounding box center [134, 69] width 76 height 35
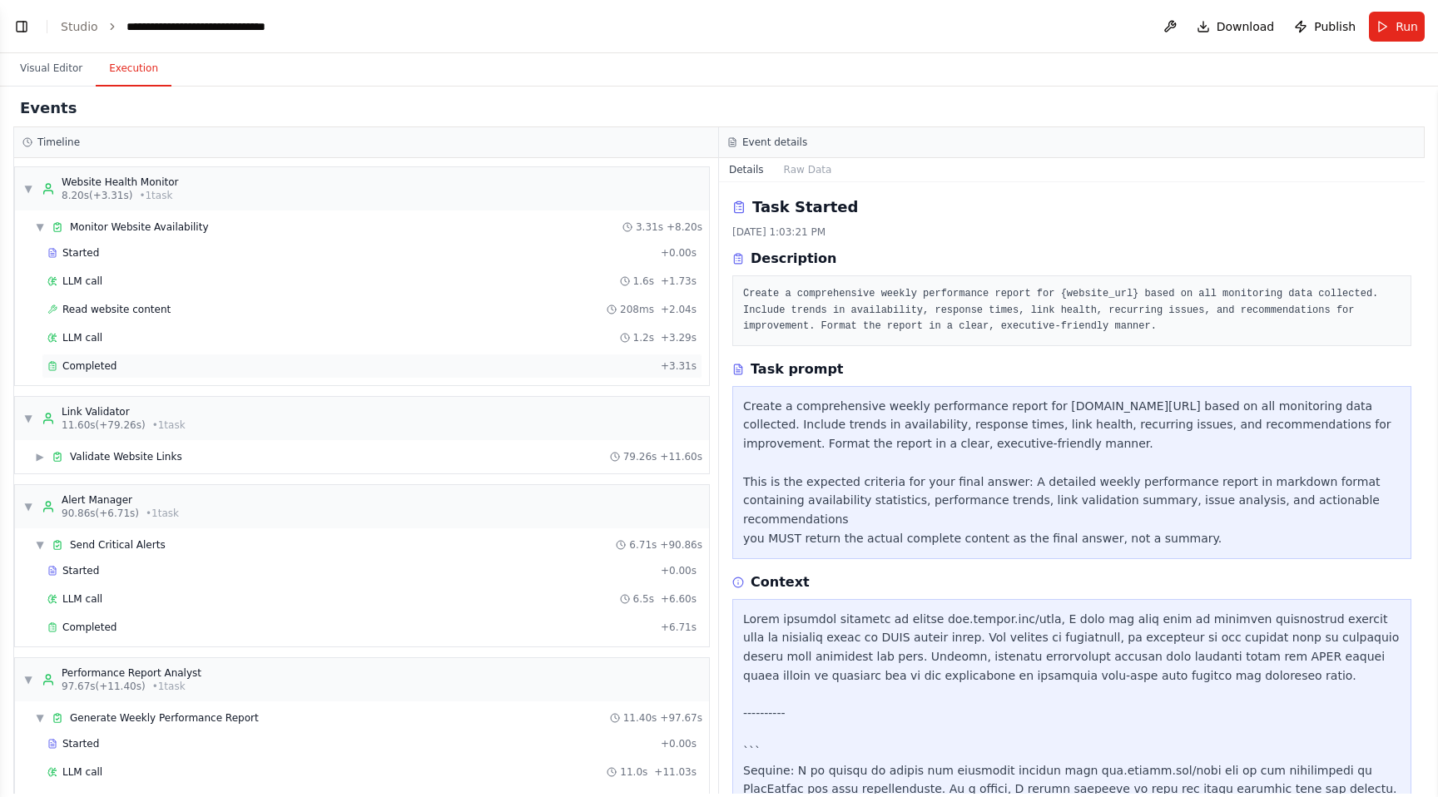
scroll to position [45, 0]
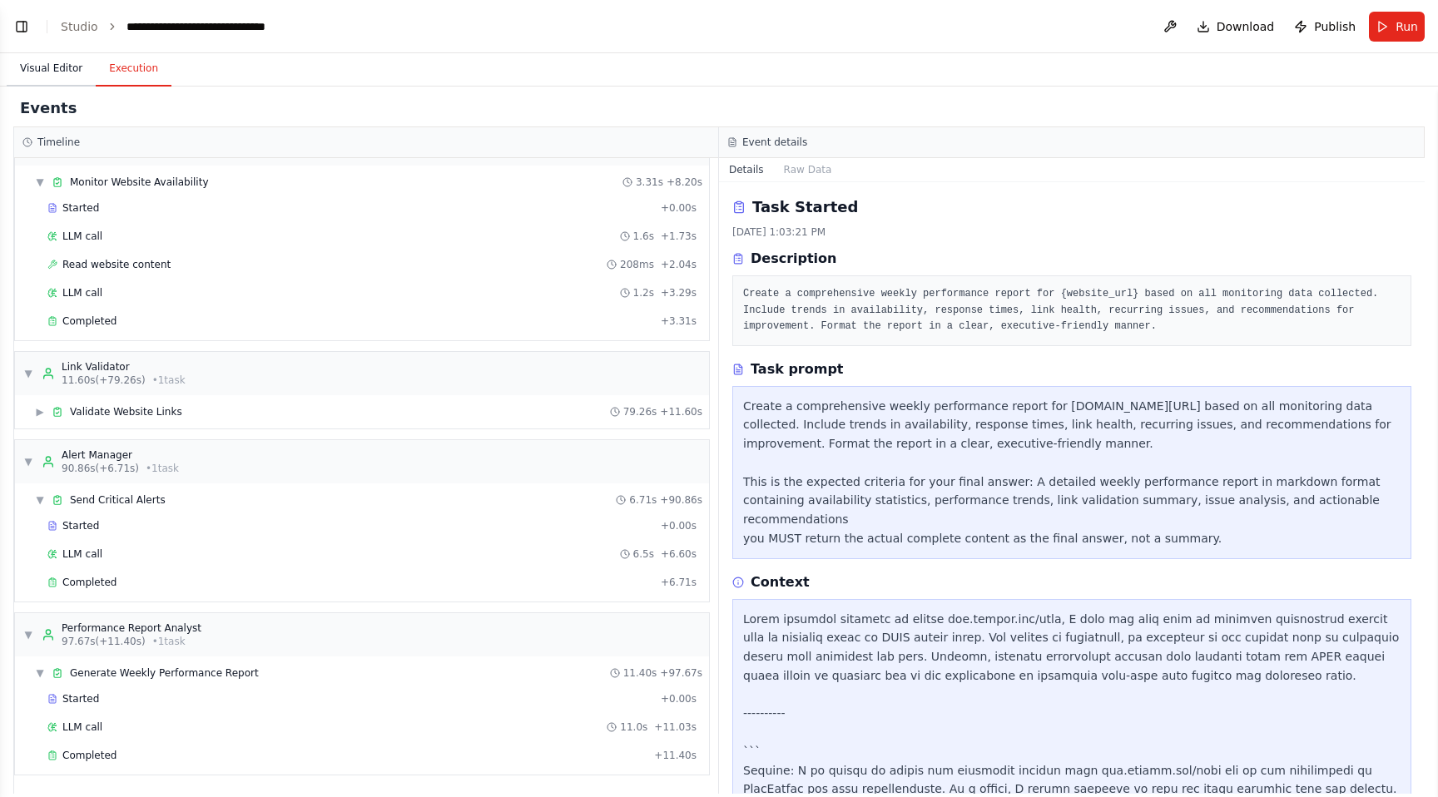
click at [44, 75] on button "Visual Editor" at bounding box center [51, 69] width 89 height 35
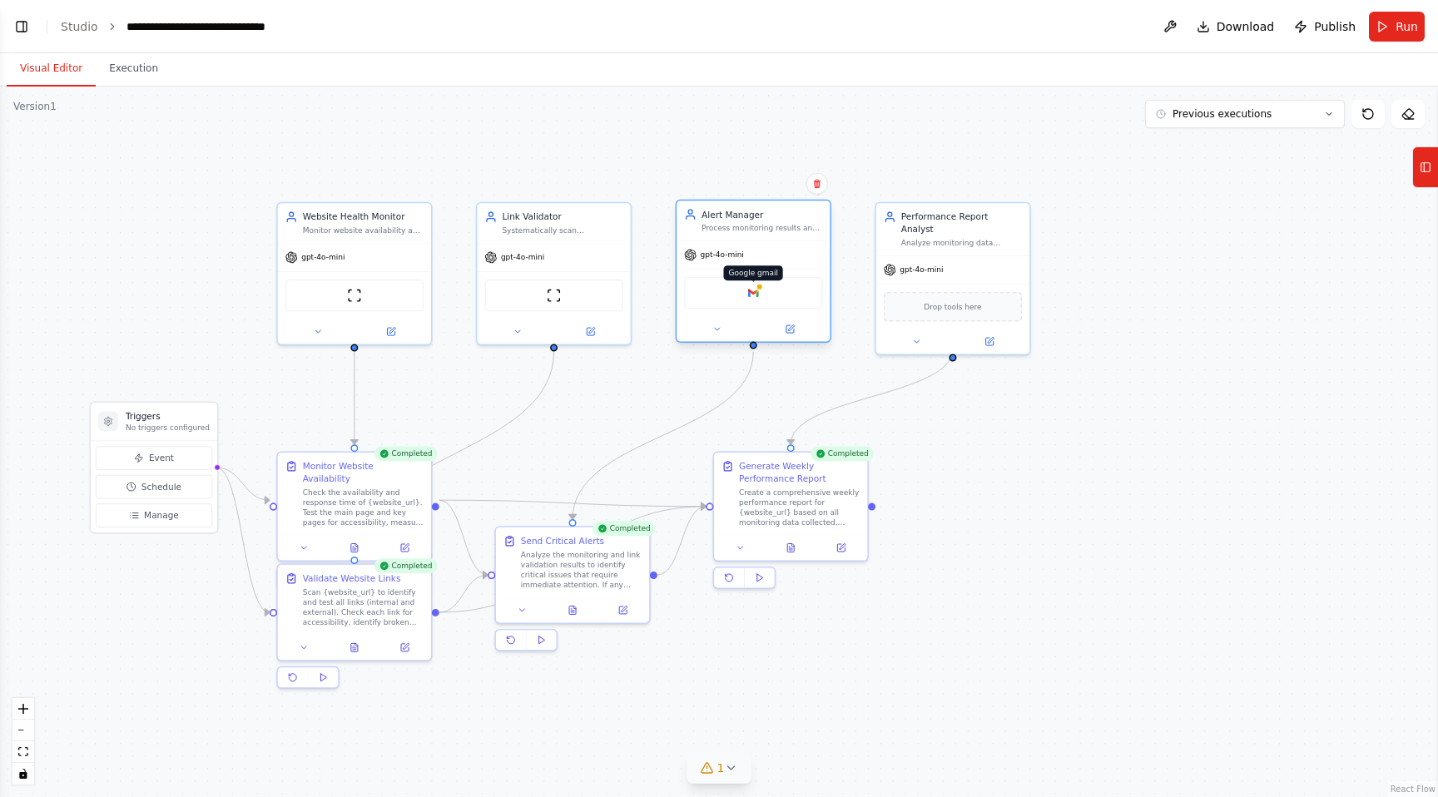
click at [751, 300] on img at bounding box center [753, 293] width 15 height 15
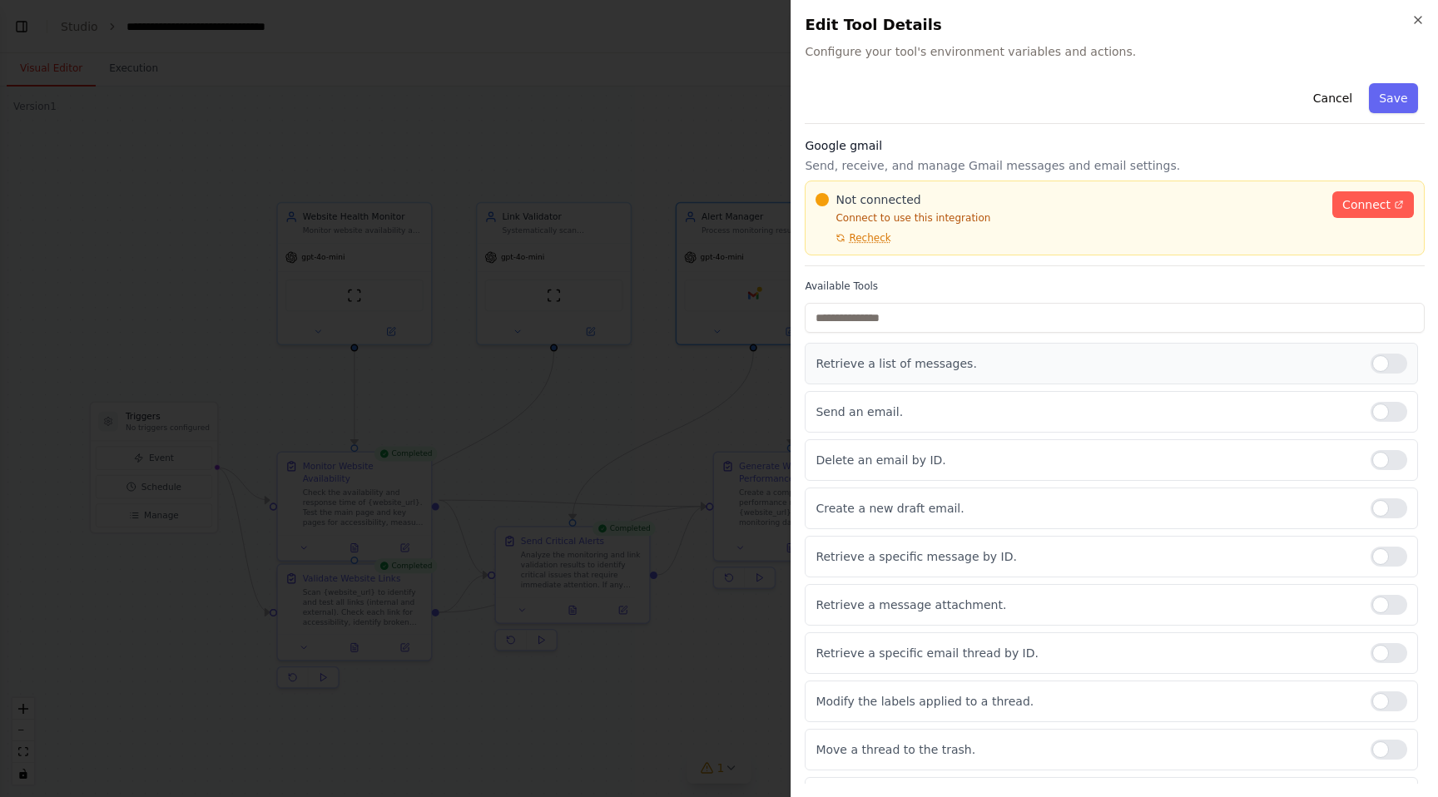
click at [1398, 360] on div at bounding box center [1389, 364] width 37 height 20
click at [1397, 360] on div at bounding box center [1389, 364] width 37 height 20
click at [1366, 208] on span "Connect" at bounding box center [1367, 204] width 48 height 17
click at [1418, 15] on icon "button" at bounding box center [1418, 19] width 13 height 13
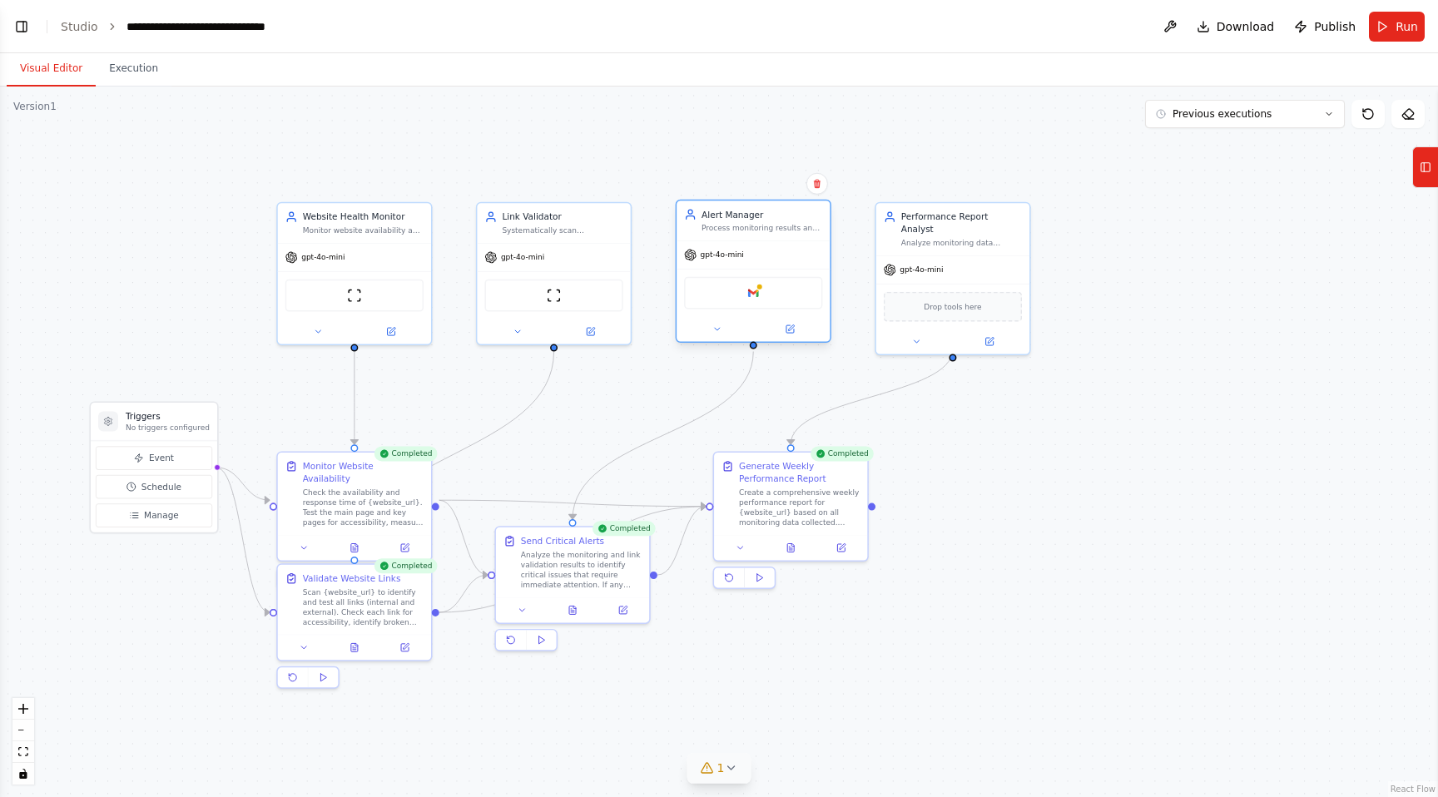
click at [787, 342] on div "Alert Manager Process monitoring results and send immediate email notifications…" at bounding box center [754, 271] width 156 height 143
click at [793, 335] on button at bounding box center [790, 329] width 71 height 15
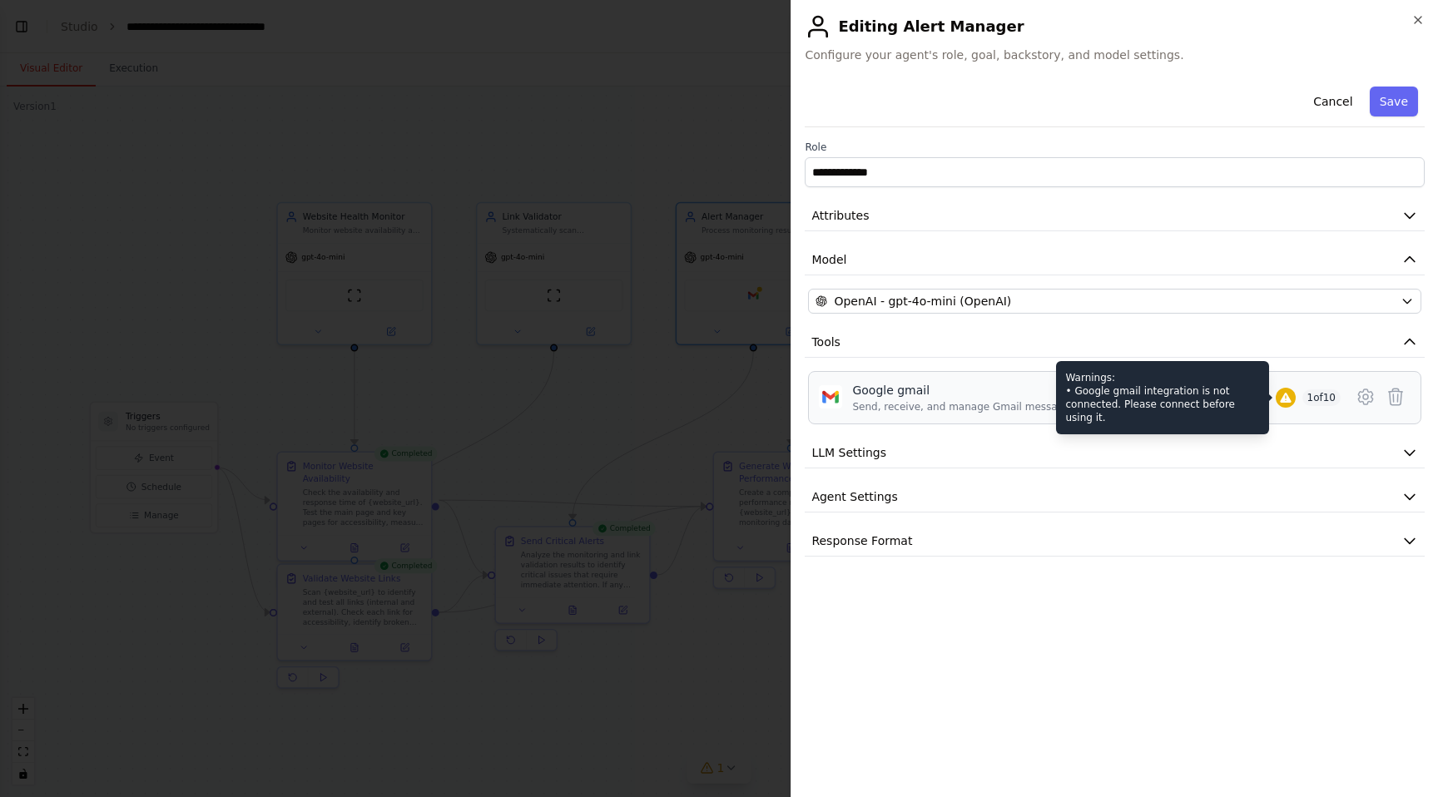
click at [1283, 400] on icon at bounding box center [1285, 398] width 11 height 10
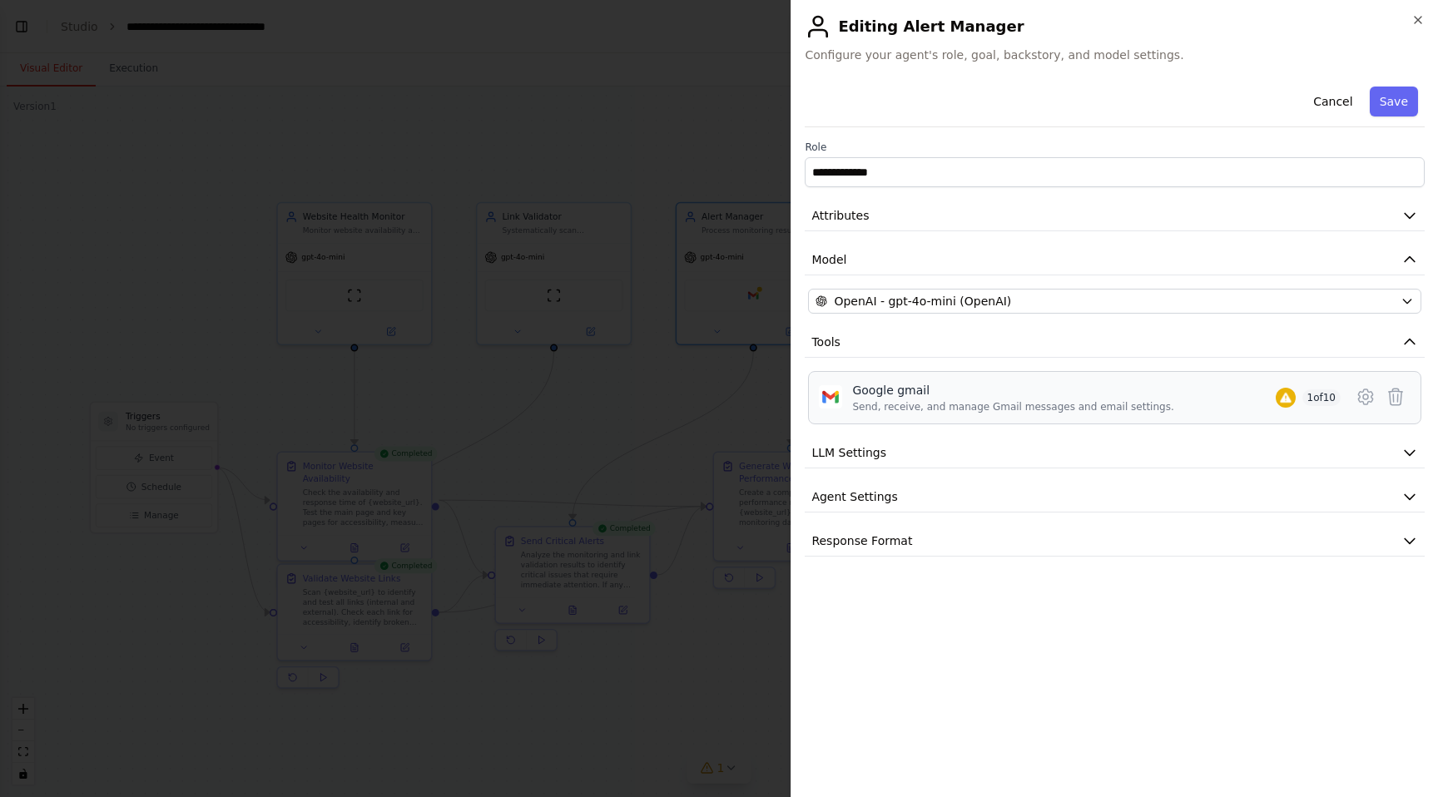
click at [1006, 405] on div "Send, receive, and manage Gmail messages and email settings." at bounding box center [1012, 406] width 321 height 13
click at [1083, 449] on button "LLM Settings" at bounding box center [1115, 453] width 620 height 31
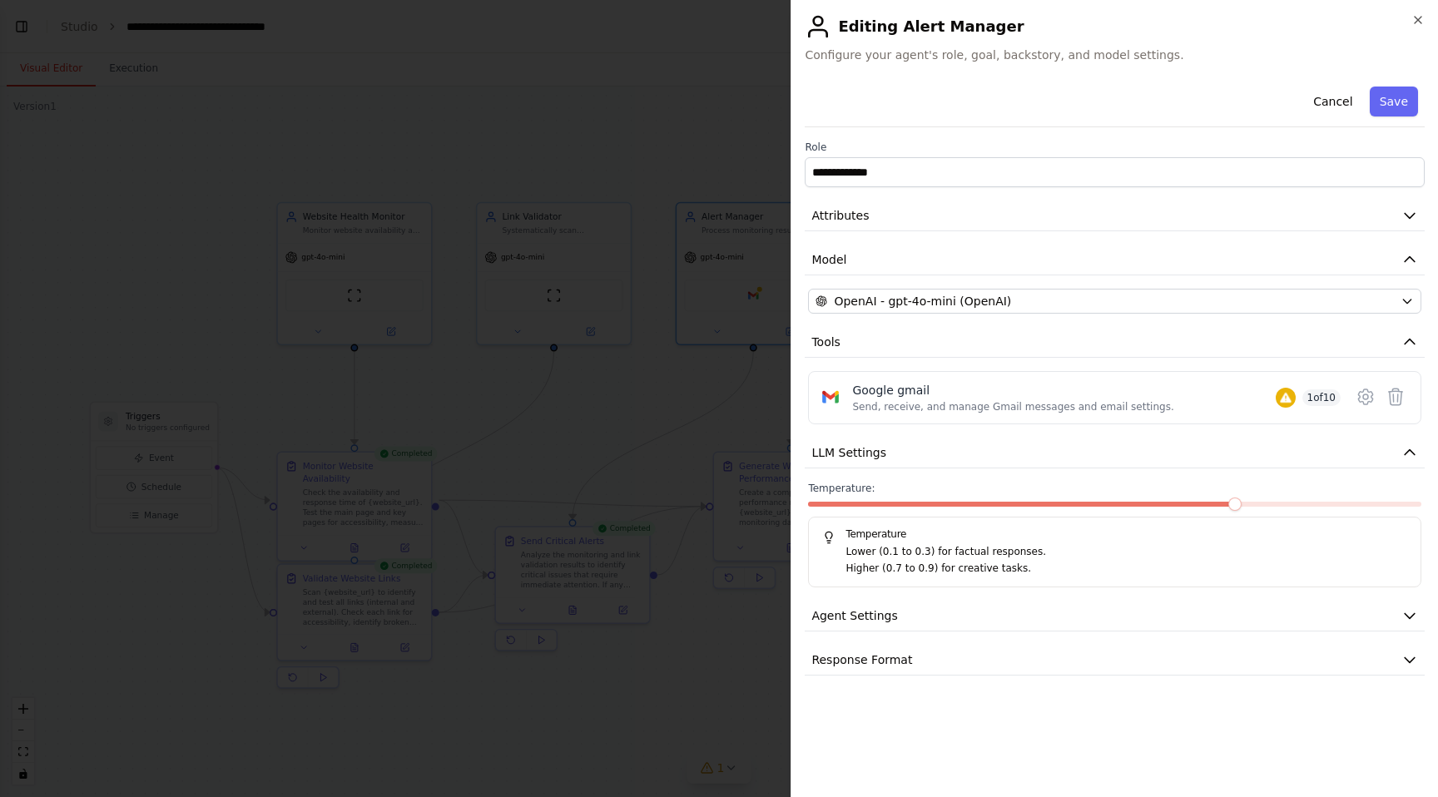
click at [1093, 677] on div "**********" at bounding box center [1115, 432] width 620 height 704
click at [1094, 661] on button "Response Format" at bounding box center [1115, 660] width 620 height 31
click at [1095, 607] on button "Agent Settings" at bounding box center [1115, 616] width 620 height 31
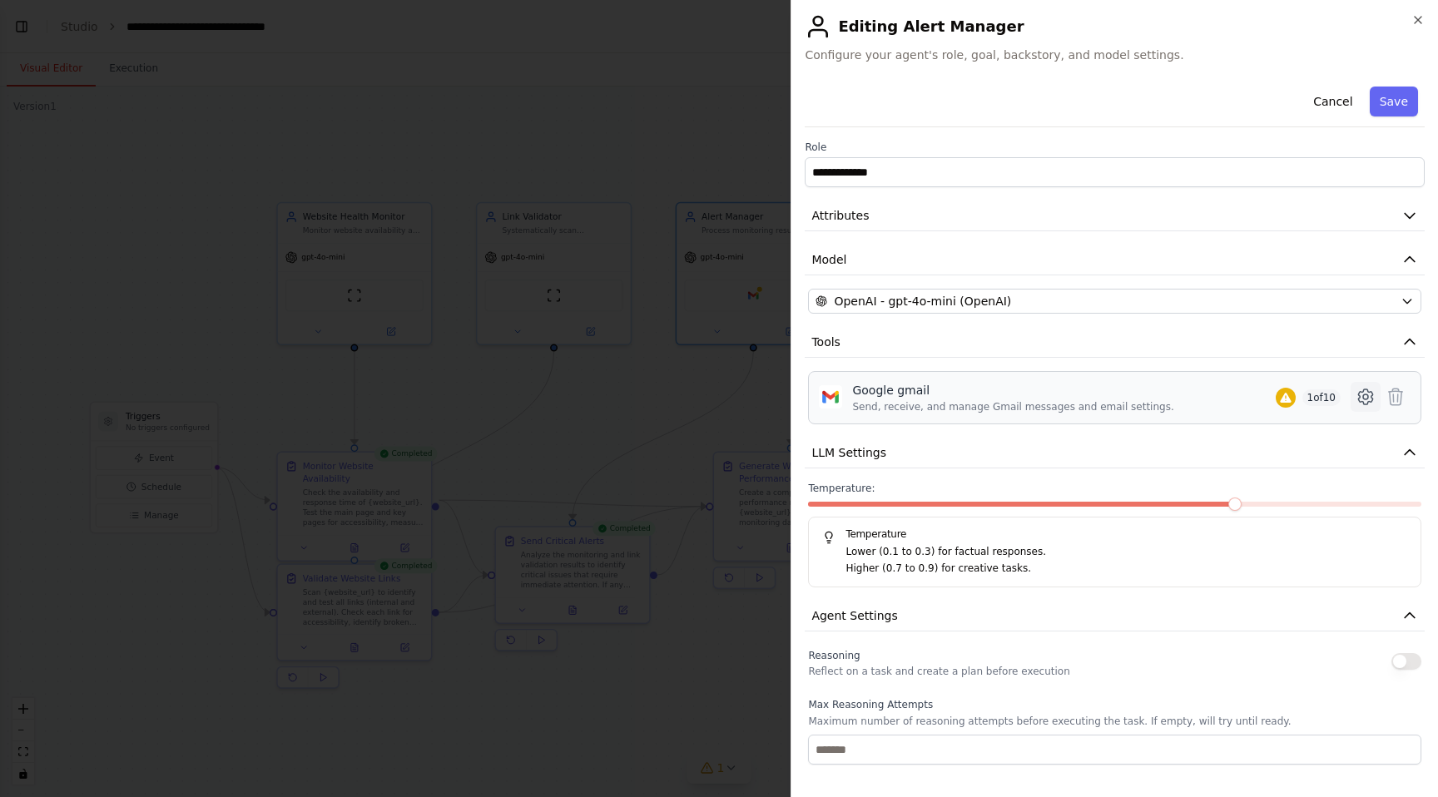
click at [1372, 397] on icon at bounding box center [1365, 397] width 14 height 15
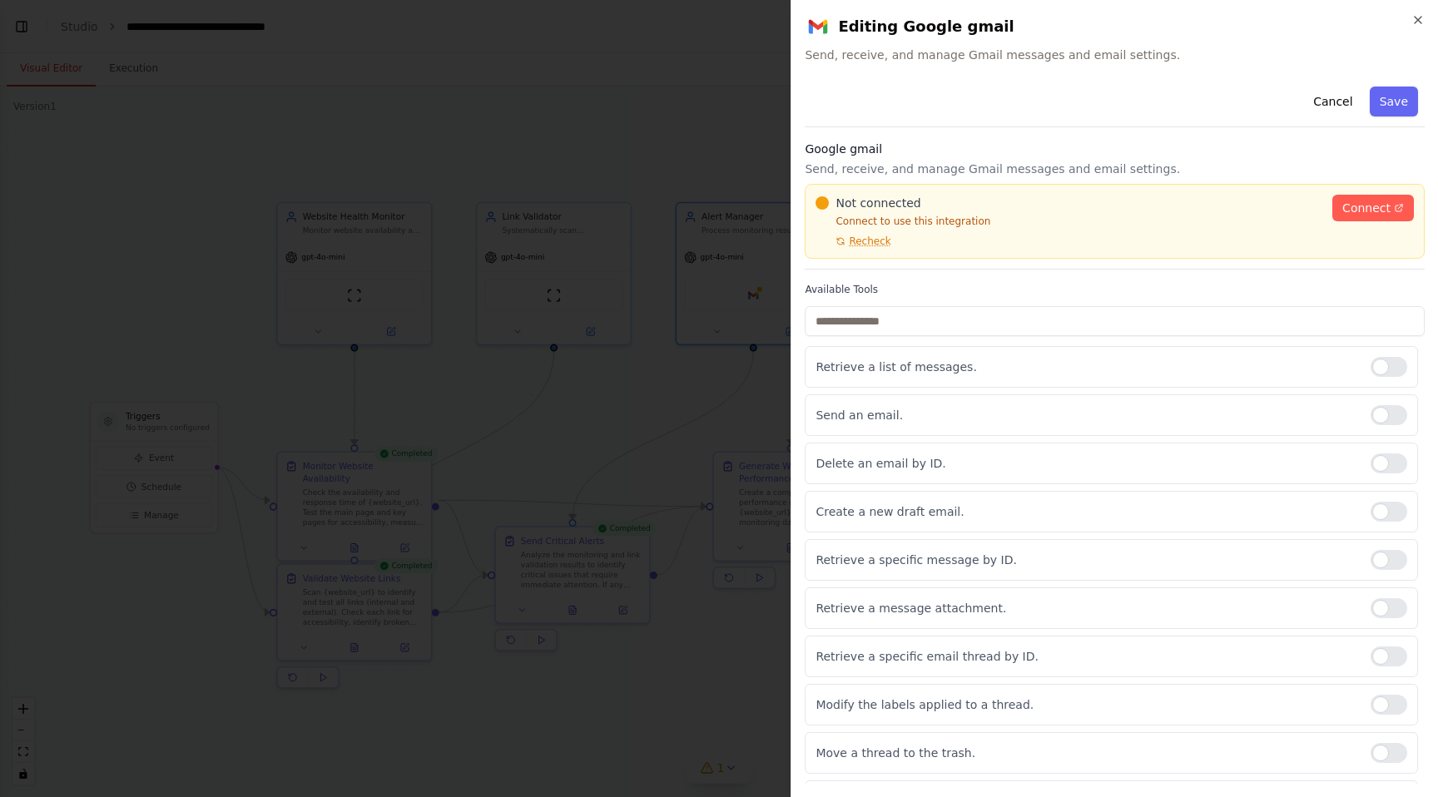
click at [1261, 217] on p "Connect to use this integration" at bounding box center [1069, 221] width 507 height 13
click at [1415, 26] on icon "button" at bounding box center [1418, 19] width 13 height 13
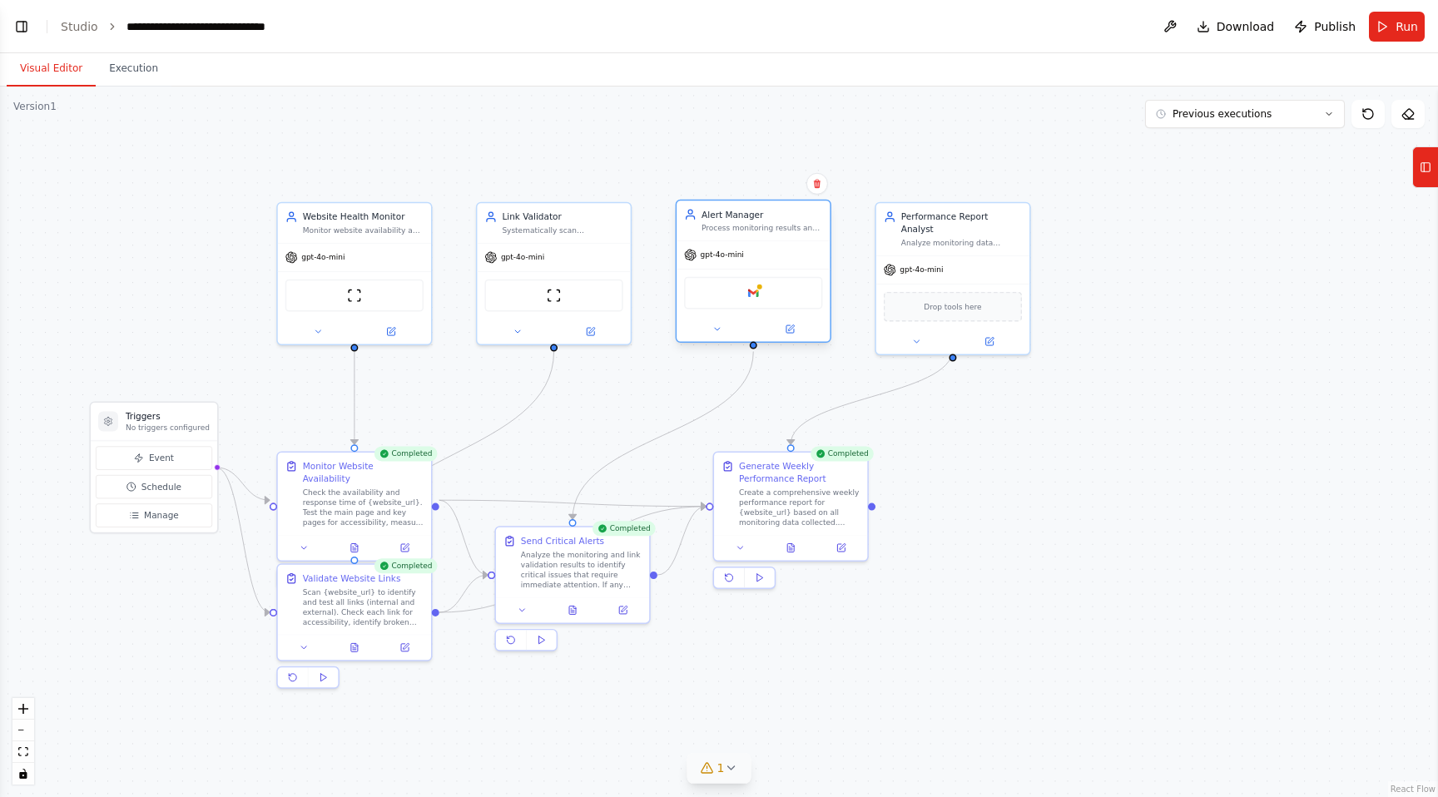
click at [795, 338] on div at bounding box center [753, 329] width 153 height 25
click at [787, 336] on button at bounding box center [790, 329] width 71 height 15
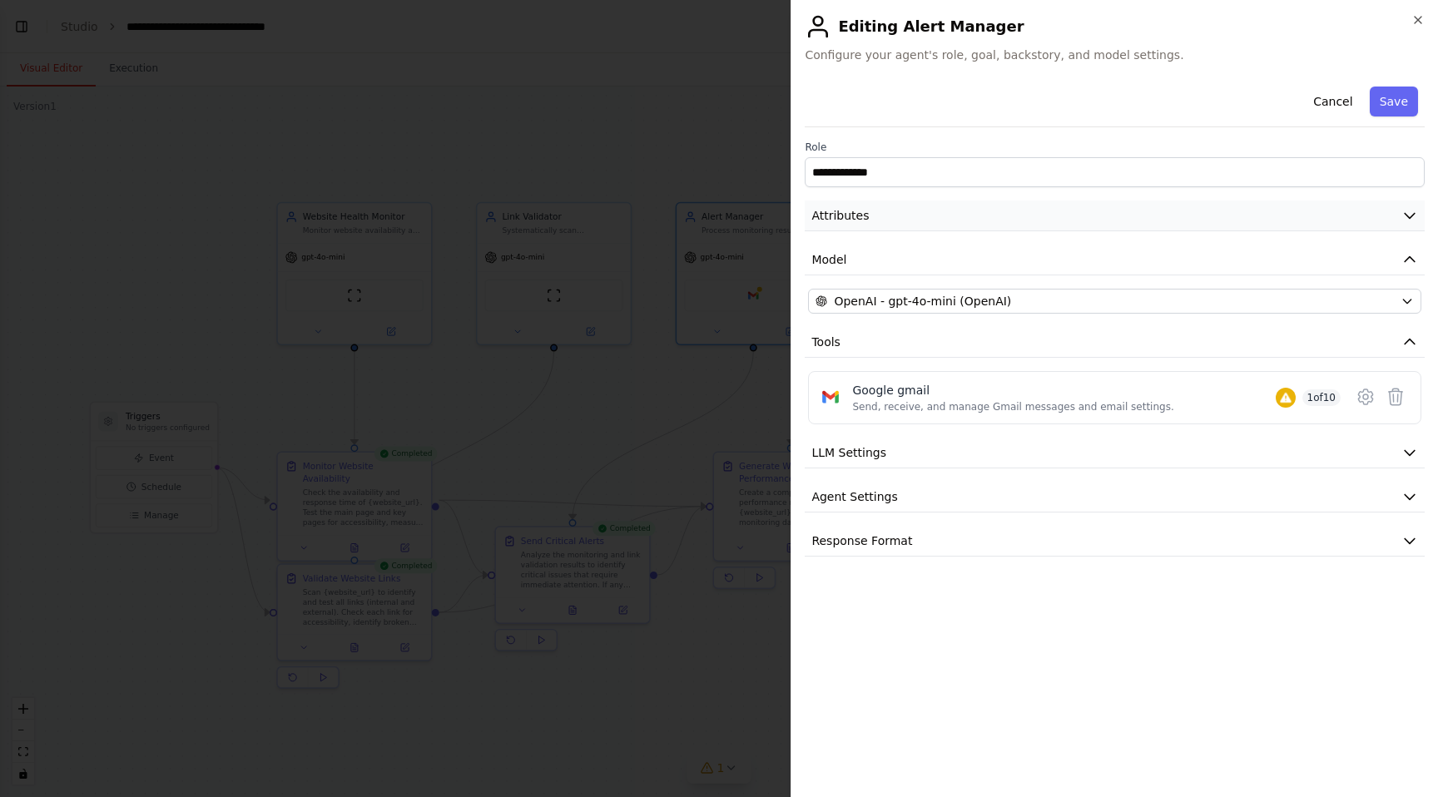
click at [980, 216] on button "Attributes" at bounding box center [1115, 216] width 620 height 31
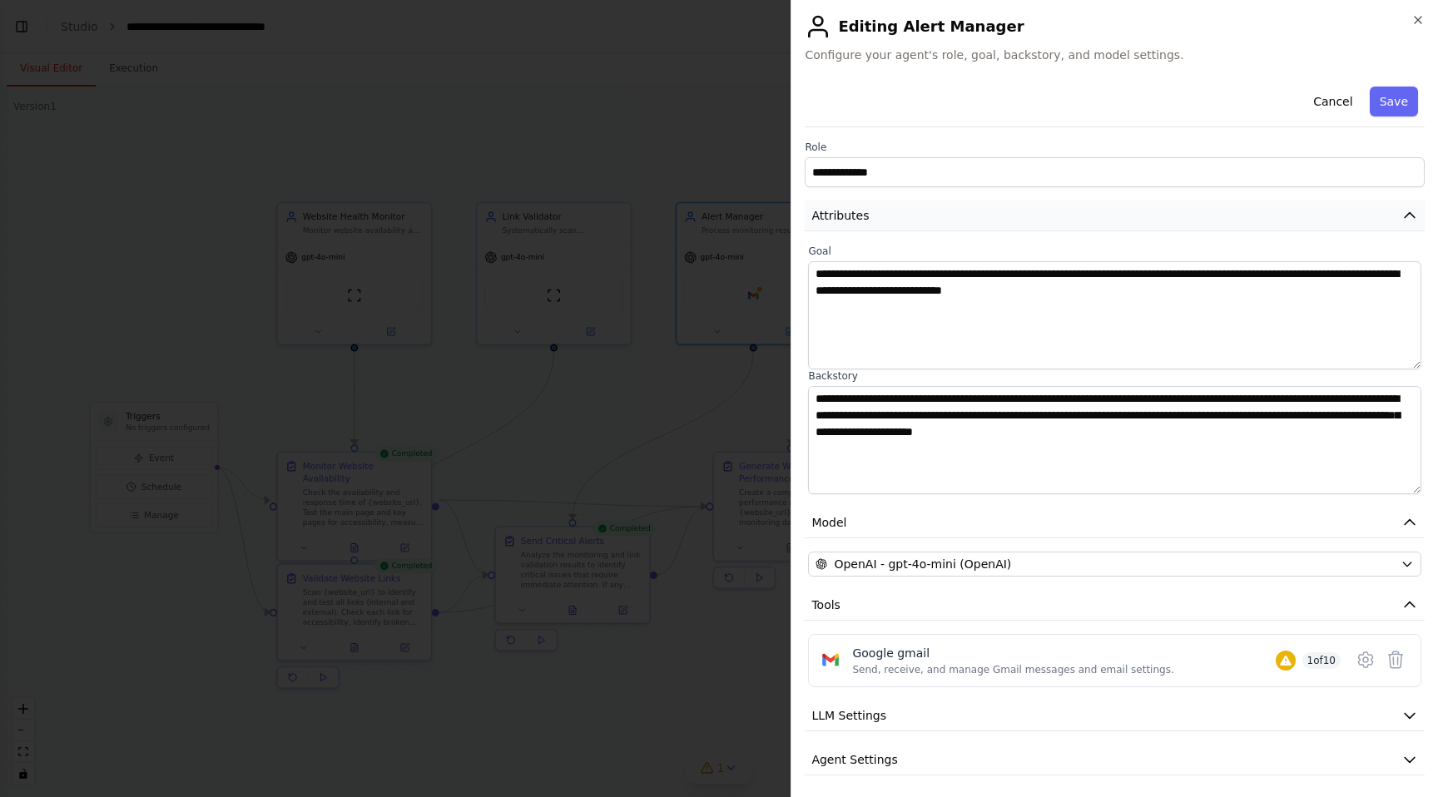
click at [980, 216] on button "Attributes" at bounding box center [1115, 216] width 620 height 31
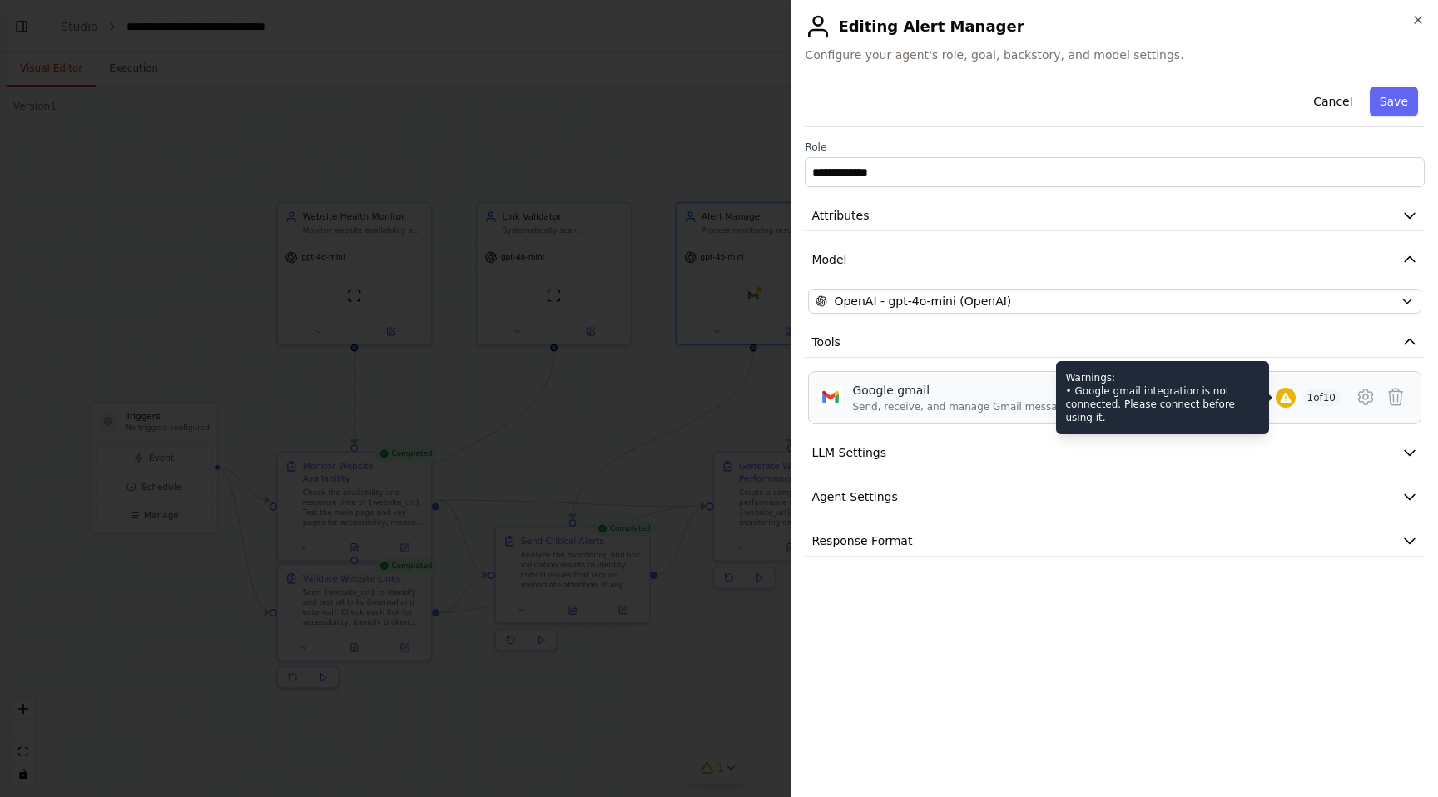
click at [1284, 400] on icon at bounding box center [1285, 398] width 11 height 10
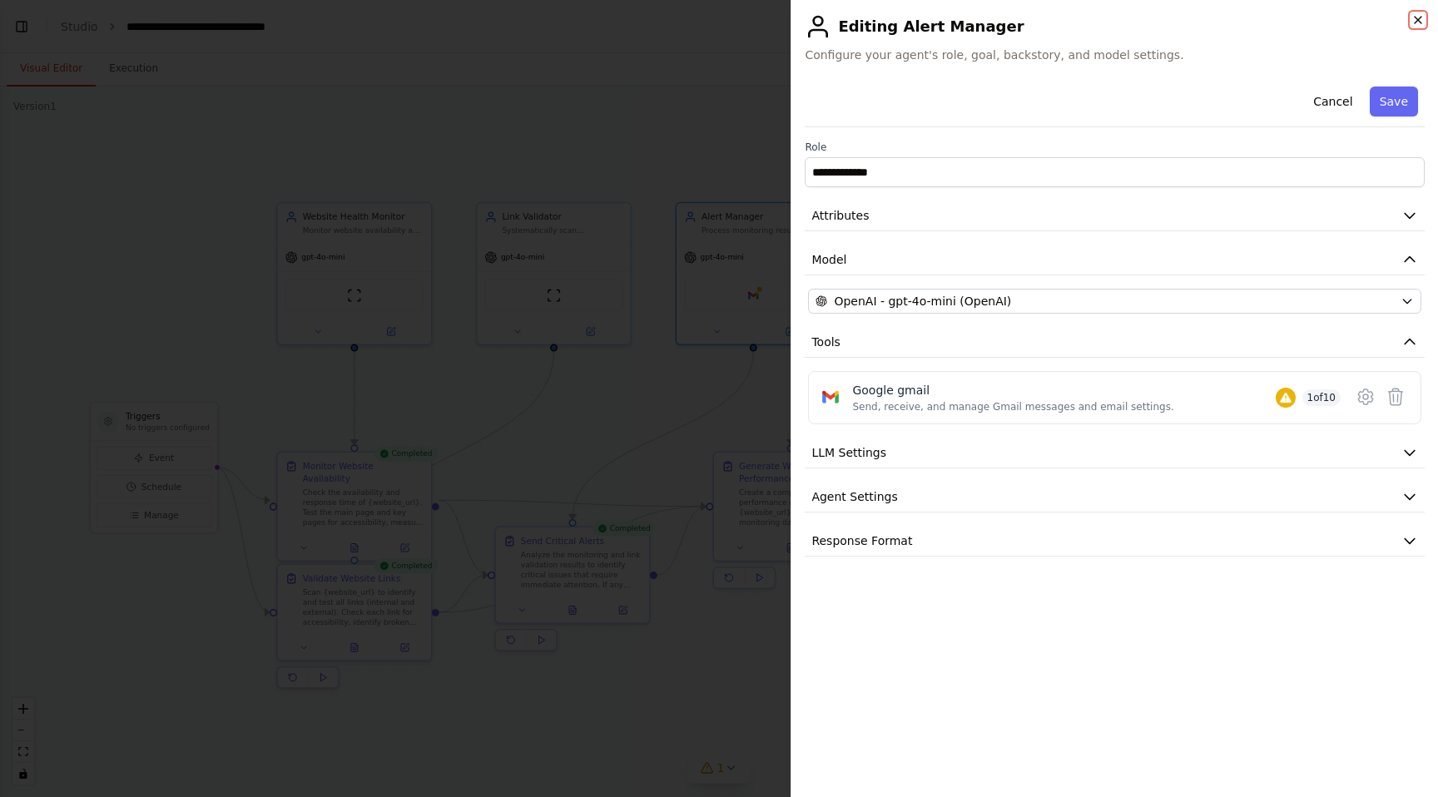
click at [1422, 17] on icon "button" at bounding box center [1418, 20] width 7 height 7
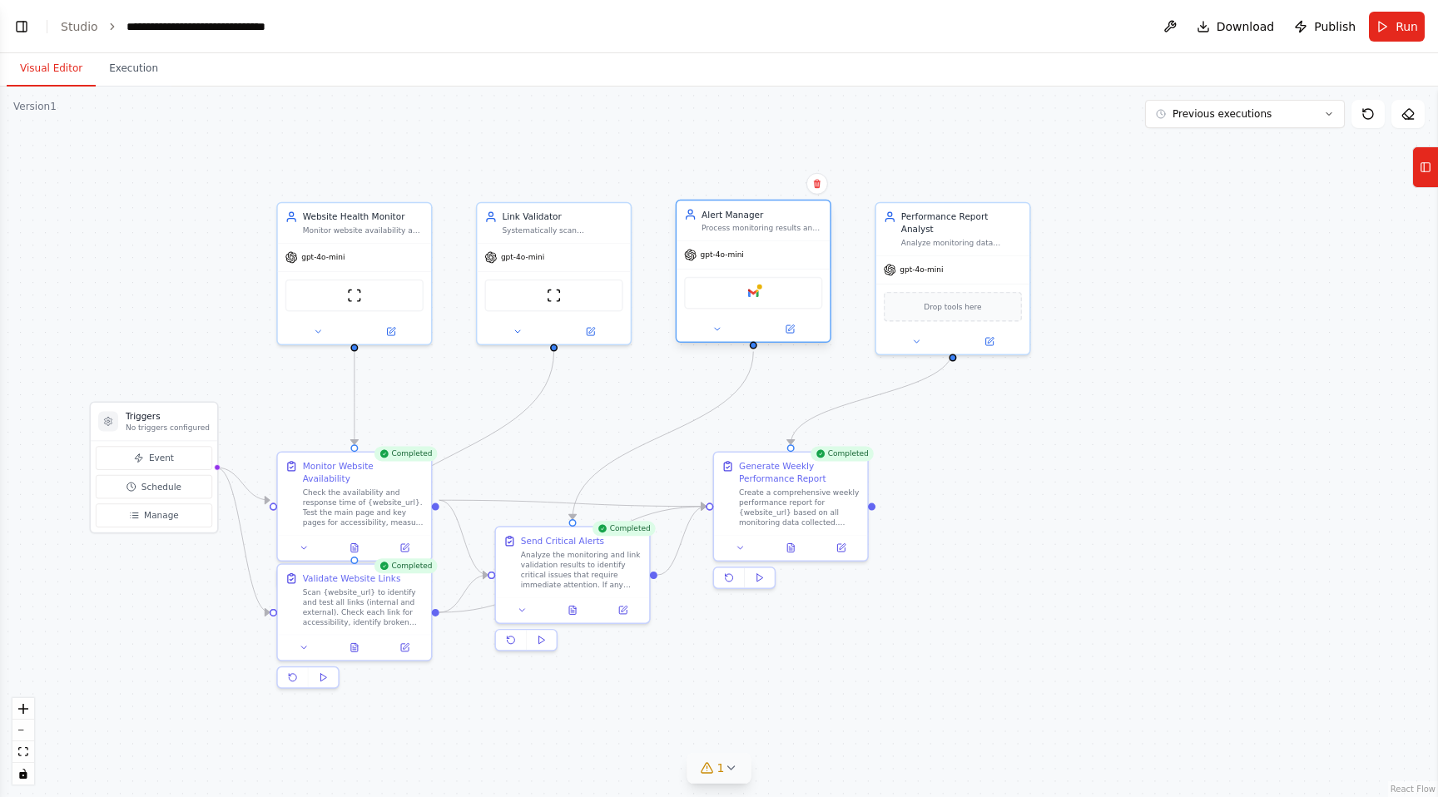
click at [724, 343] on div "Alert Manager Process monitoring results and send immediate email notifications…" at bounding box center [754, 273] width 156 height 143
click at [720, 336] on div at bounding box center [753, 329] width 153 height 25
click at [716, 330] on icon at bounding box center [716, 329] width 5 height 2
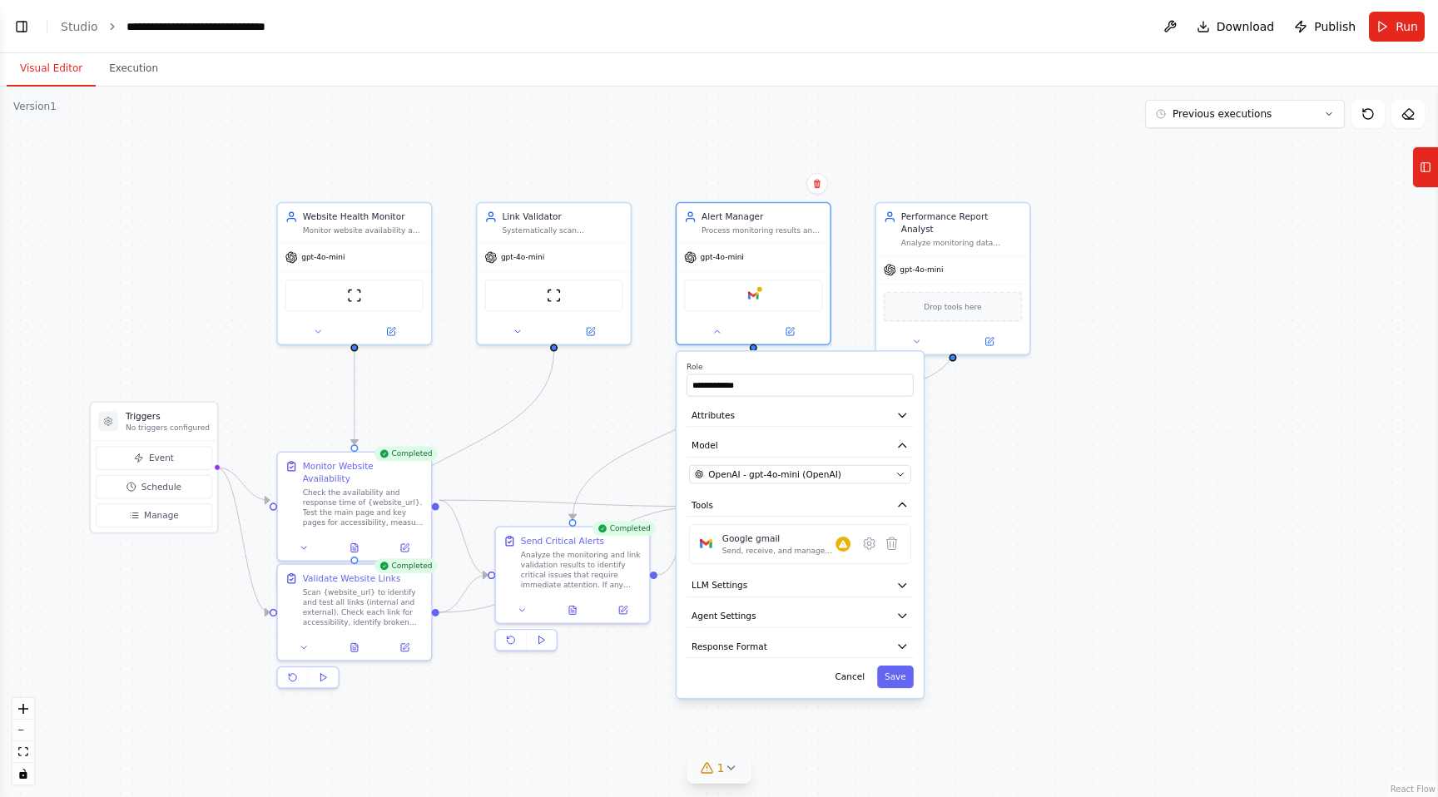
click at [1088, 390] on div ".deletable-edge-delete-btn { width: 20px; height: 20px; border: 0px solid #ffff…" at bounding box center [719, 442] width 1438 height 711
click at [22, 36] on button "Toggle Left Sidebar" at bounding box center [21, 26] width 23 height 23
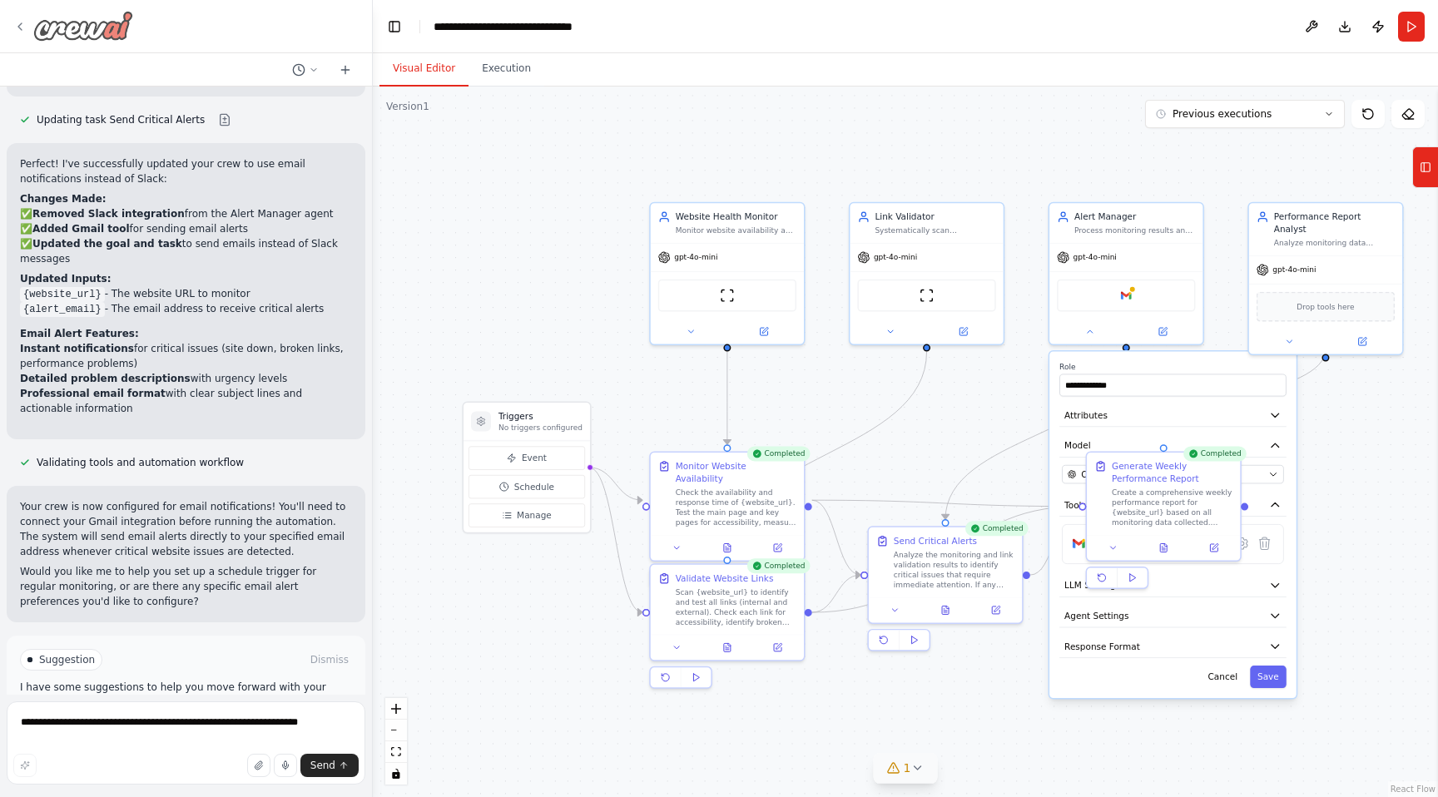
click at [19, 29] on icon at bounding box center [19, 26] width 13 height 13
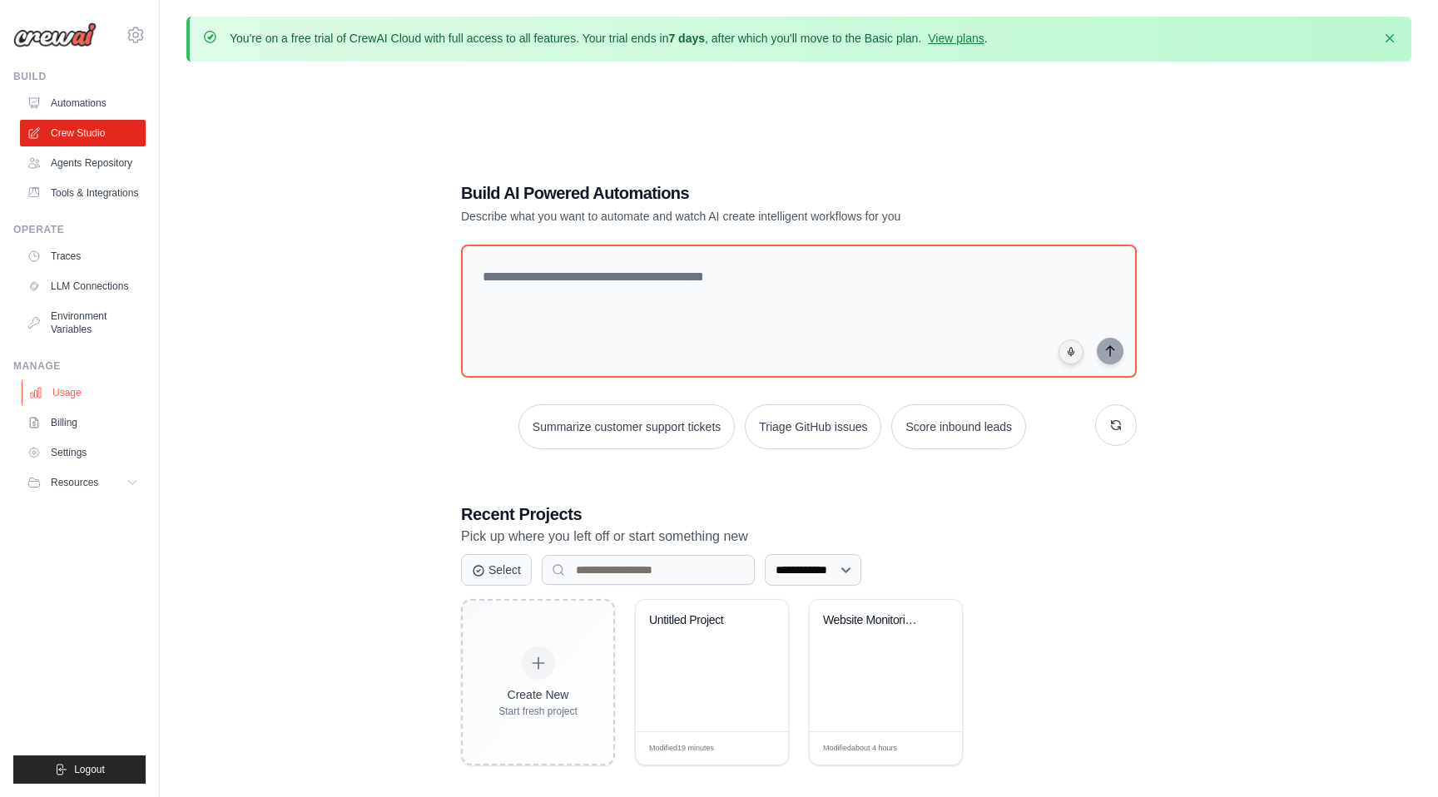
click at [78, 396] on link "Usage" at bounding box center [85, 393] width 126 height 27
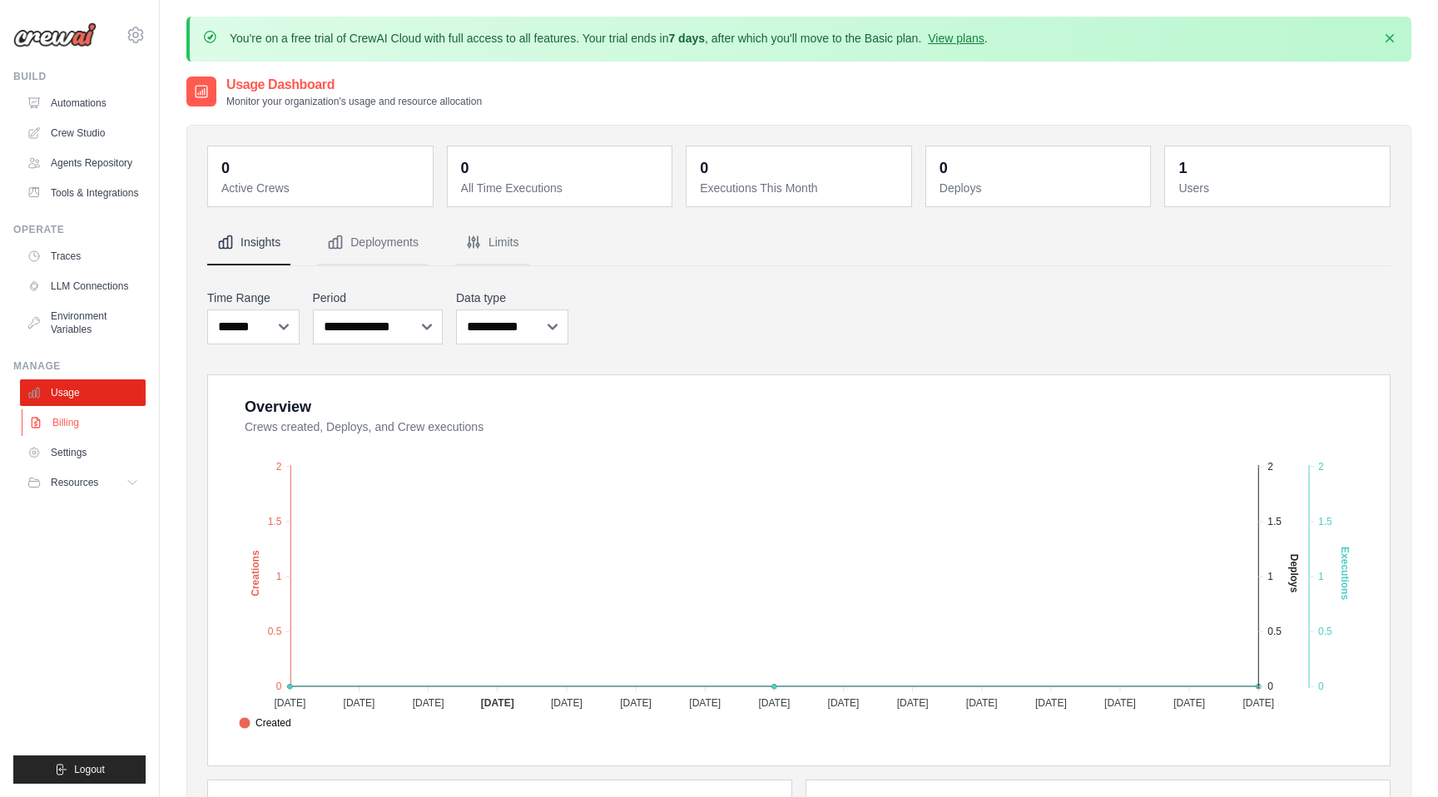
click at [68, 428] on link "Billing" at bounding box center [85, 423] width 126 height 27
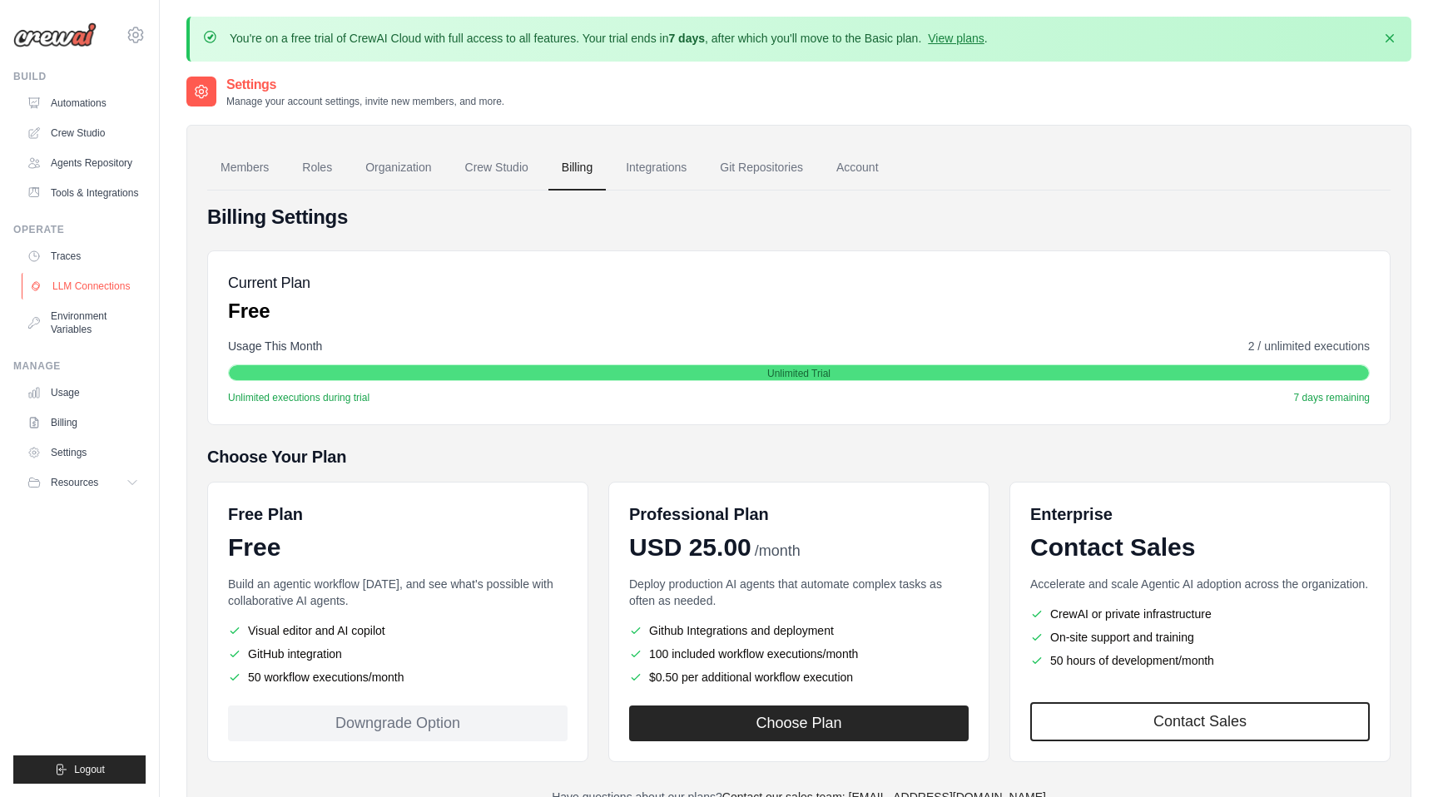
click at [81, 291] on link "LLM Connections" at bounding box center [85, 286] width 126 height 27
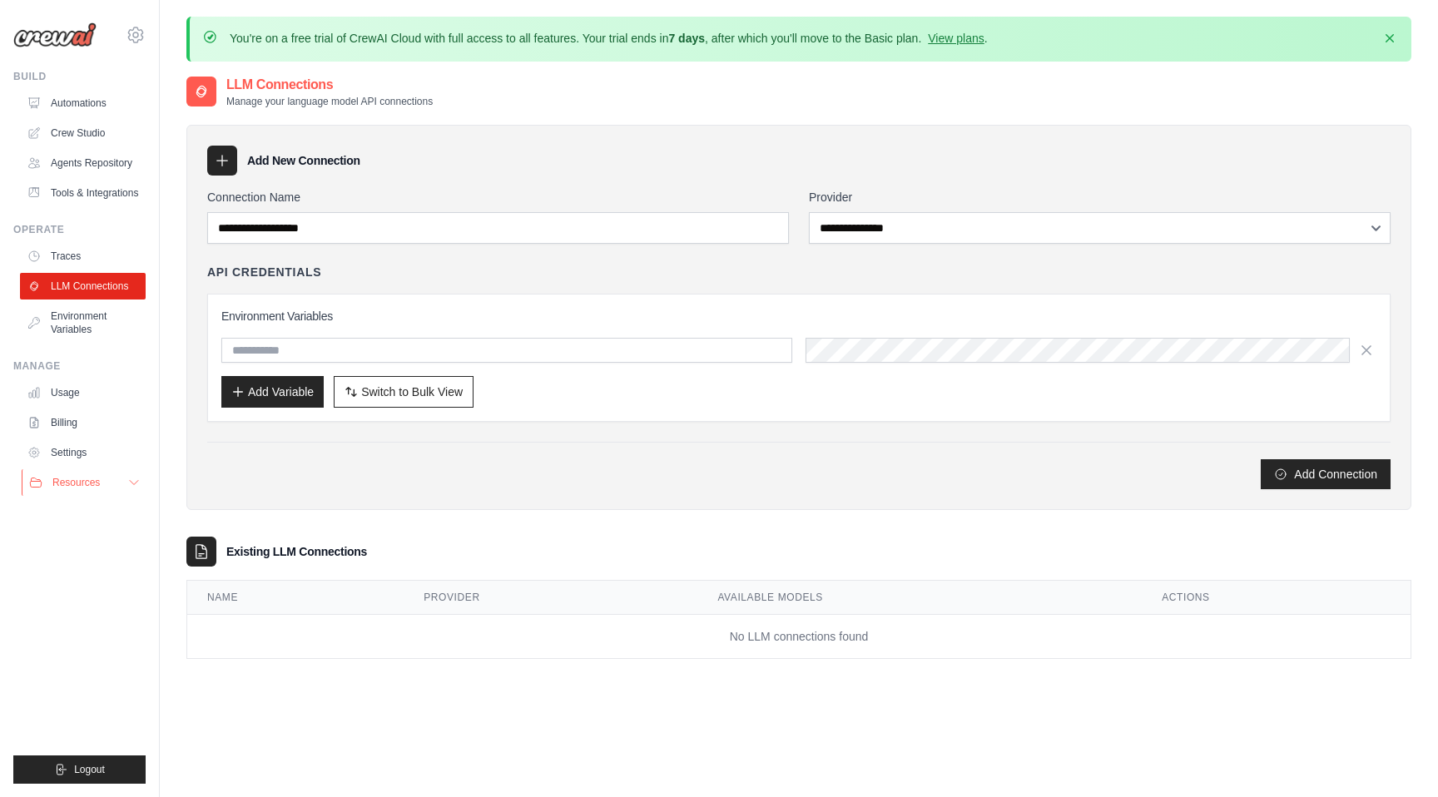
click at [85, 484] on span "Resources" at bounding box center [75, 482] width 47 height 13
click at [63, 447] on link "Settings" at bounding box center [85, 453] width 126 height 27
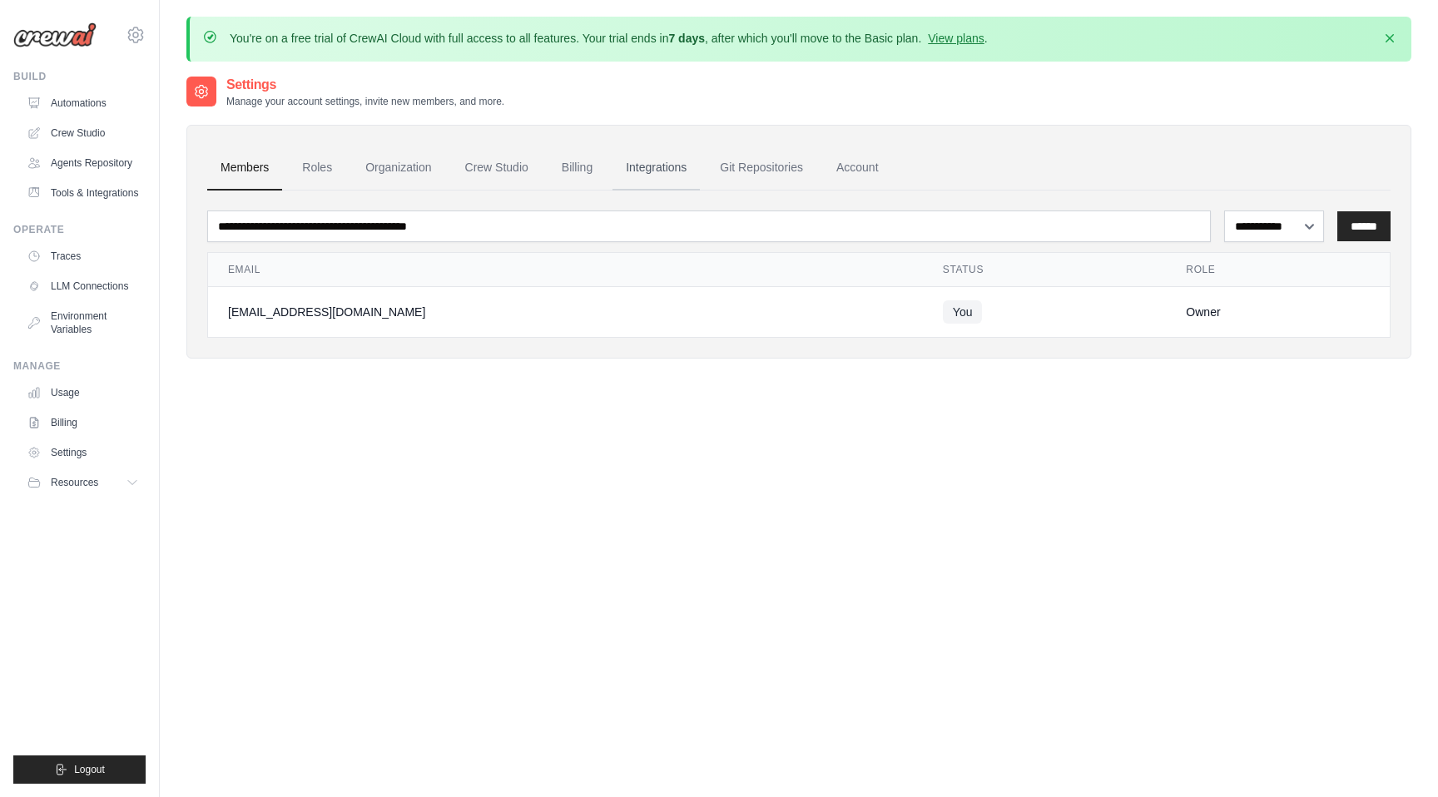
click at [633, 164] on link "Integrations" at bounding box center [656, 168] width 87 height 45
click at [633, 169] on link "Integrations" at bounding box center [656, 168] width 87 height 45
click at [1397, 34] on icon "button" at bounding box center [1390, 37] width 17 height 17
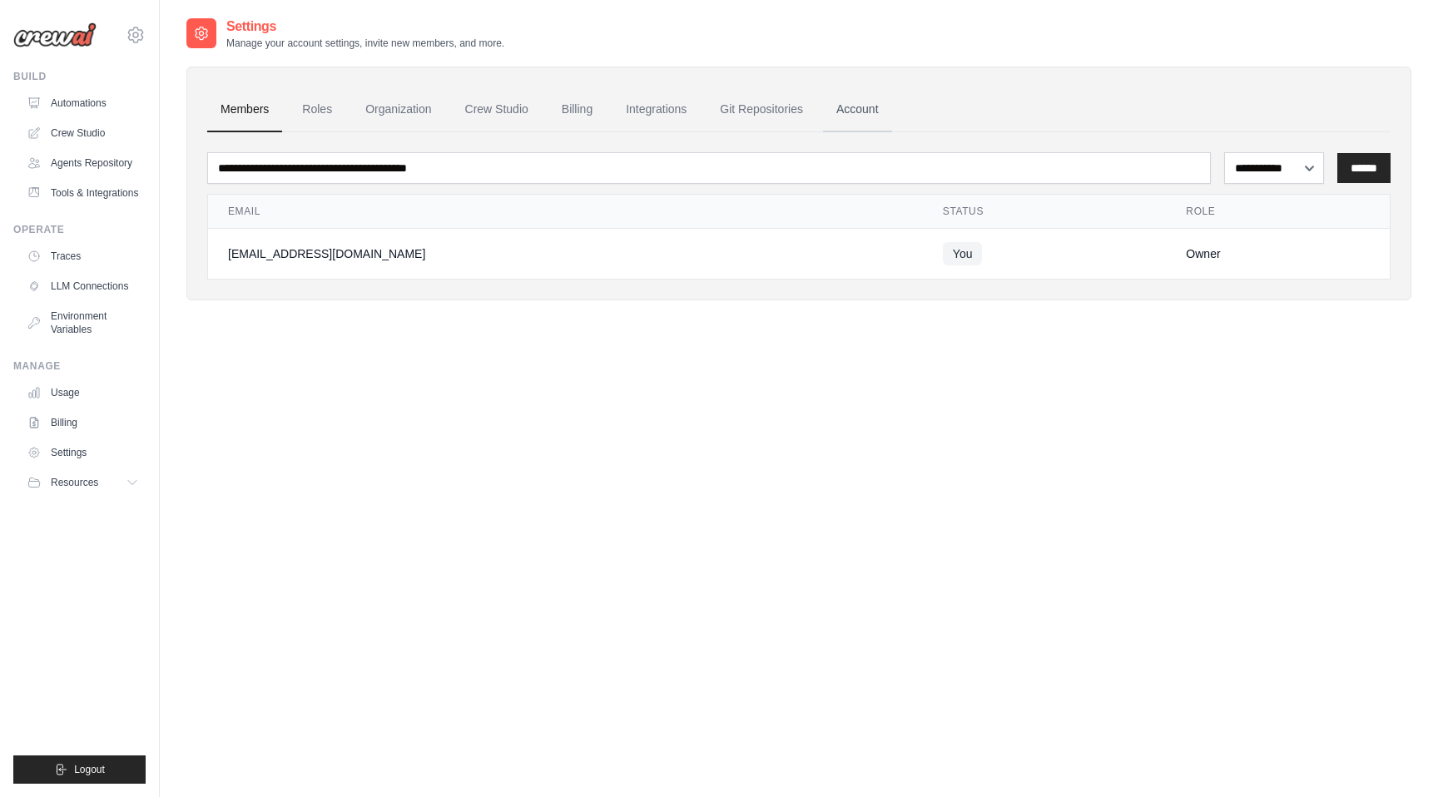
click at [856, 104] on link "Account" at bounding box center [857, 109] width 69 height 45
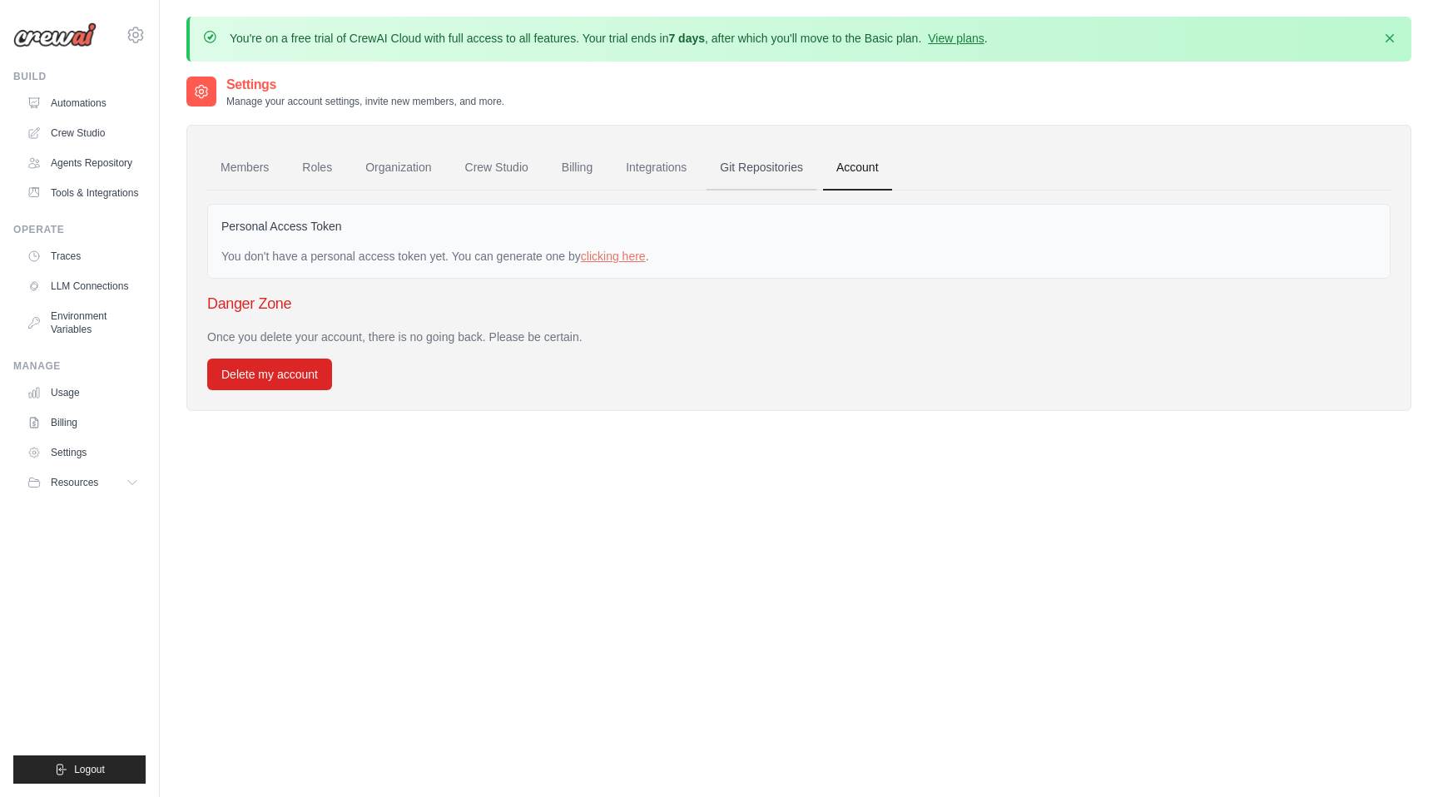
click at [793, 168] on link "Git Repositories" at bounding box center [762, 168] width 110 height 45
click at [640, 170] on link "Integrations" at bounding box center [656, 168] width 87 height 45
click at [673, 166] on link "Integrations" at bounding box center [656, 168] width 87 height 45
click at [648, 176] on link "Integrations" at bounding box center [656, 168] width 87 height 45
click at [954, 36] on link "View plans" at bounding box center [956, 38] width 56 height 13
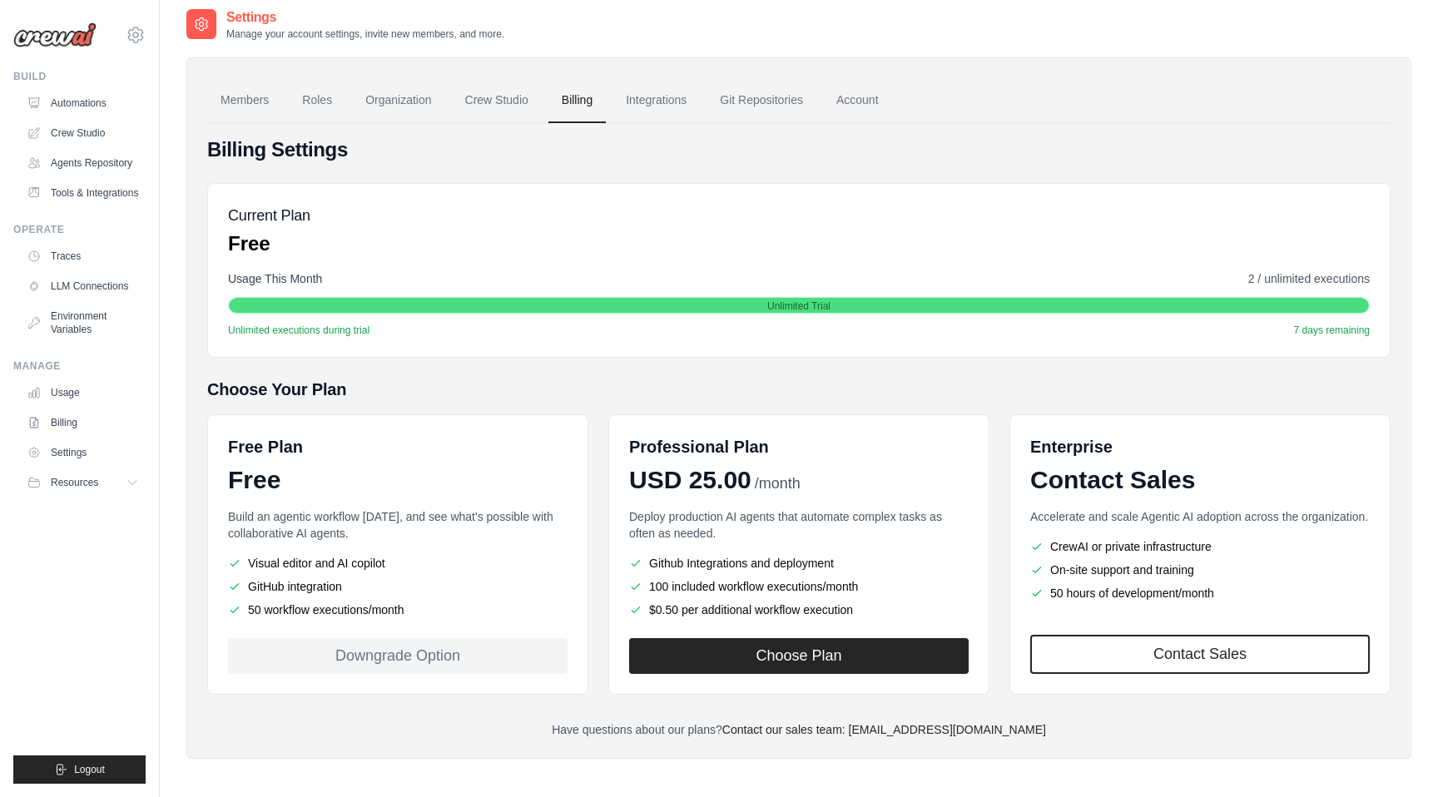
scroll to position [91, 0]
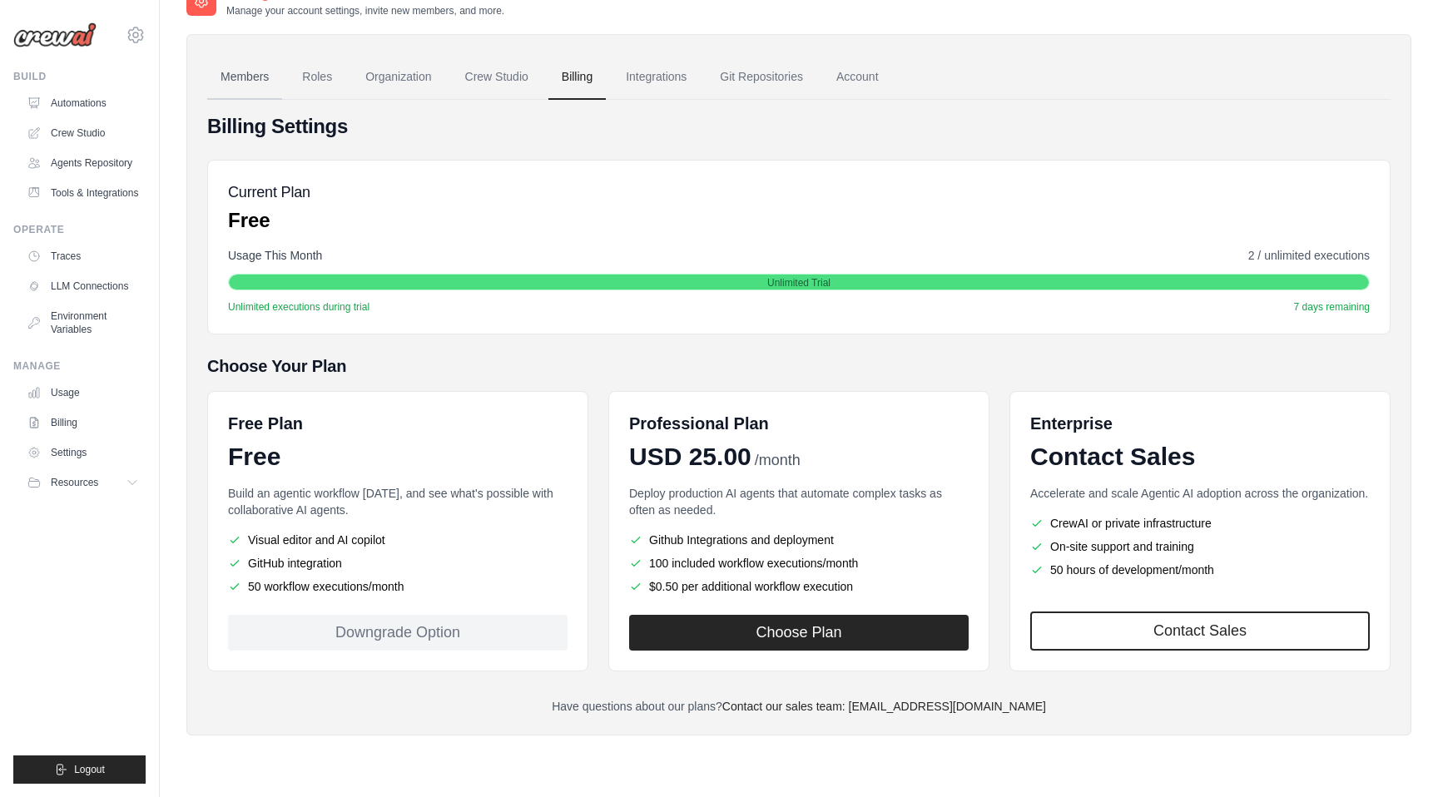
click at [241, 70] on link "Members" at bounding box center [244, 77] width 75 height 45
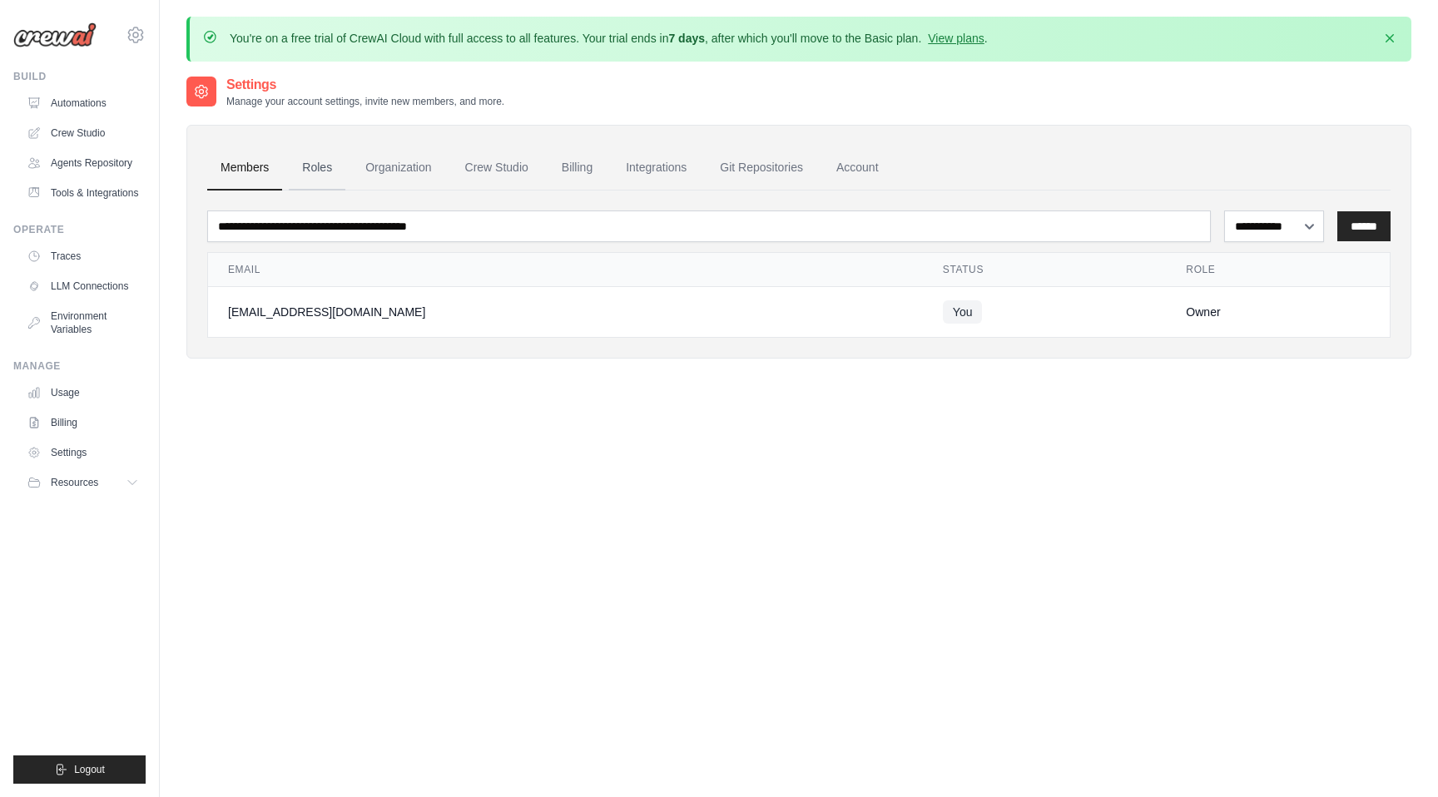
click at [321, 162] on link "Roles" at bounding box center [317, 168] width 57 height 45
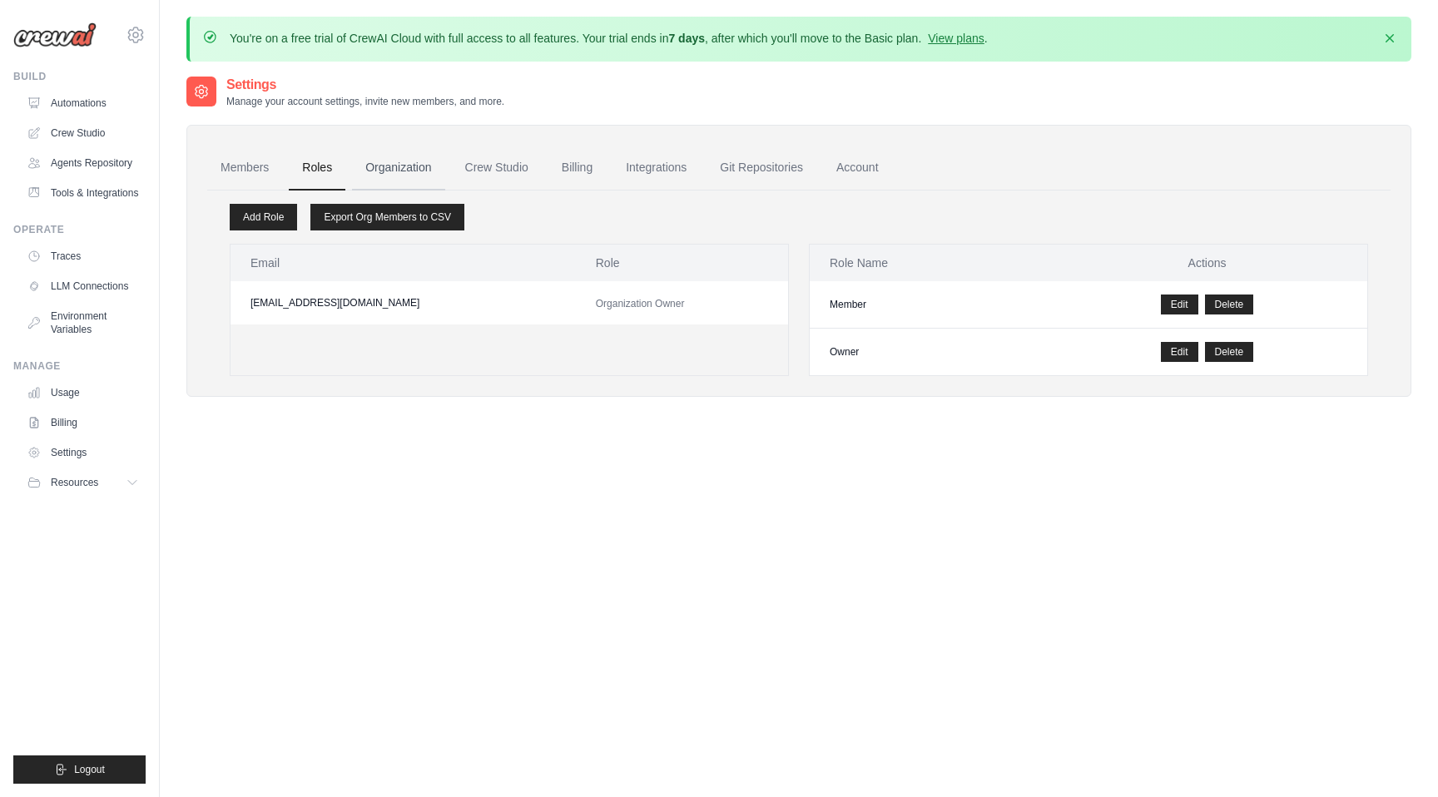
click at [396, 173] on link "Organization" at bounding box center [398, 168] width 92 height 45
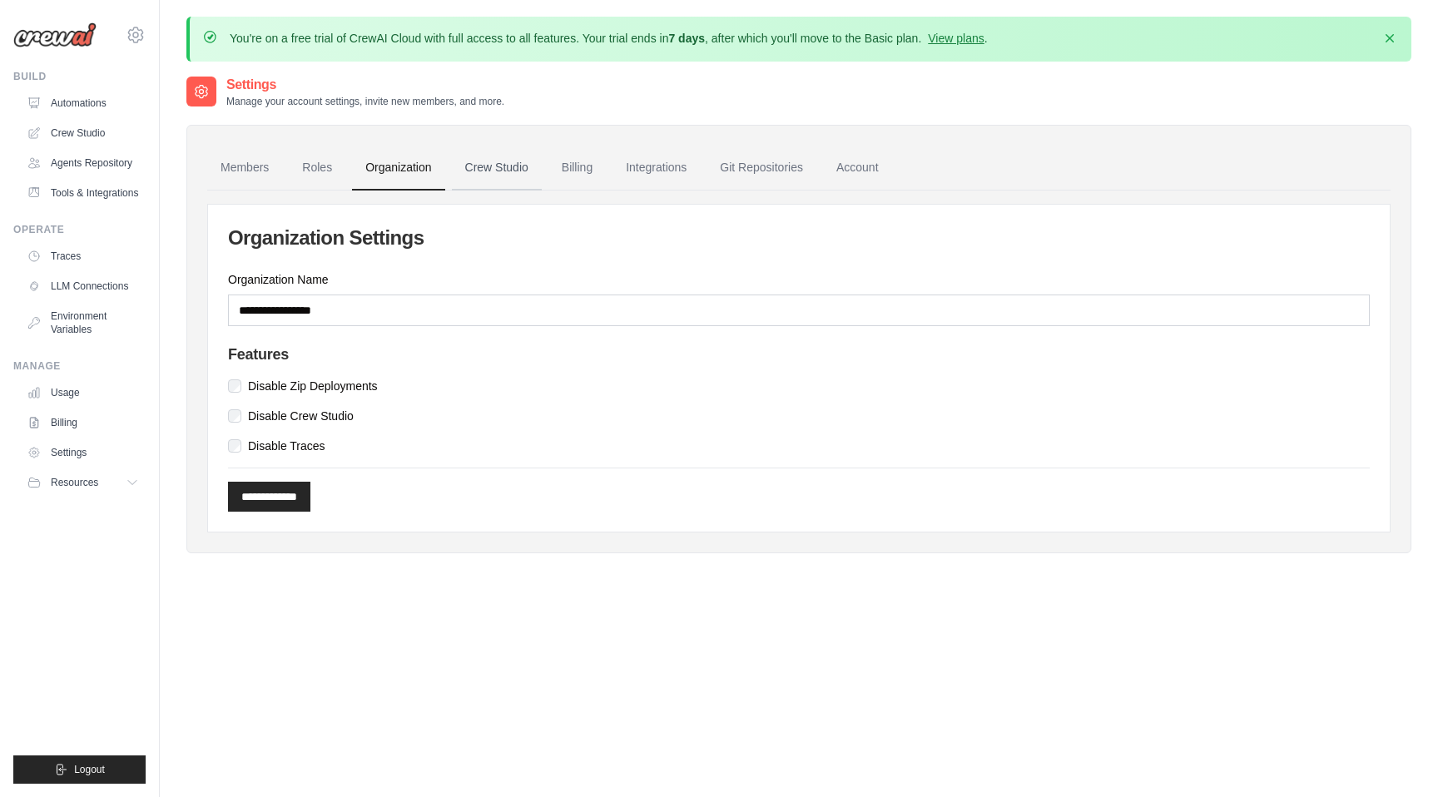
click at [468, 167] on link "Crew Studio" at bounding box center [497, 168] width 90 height 45
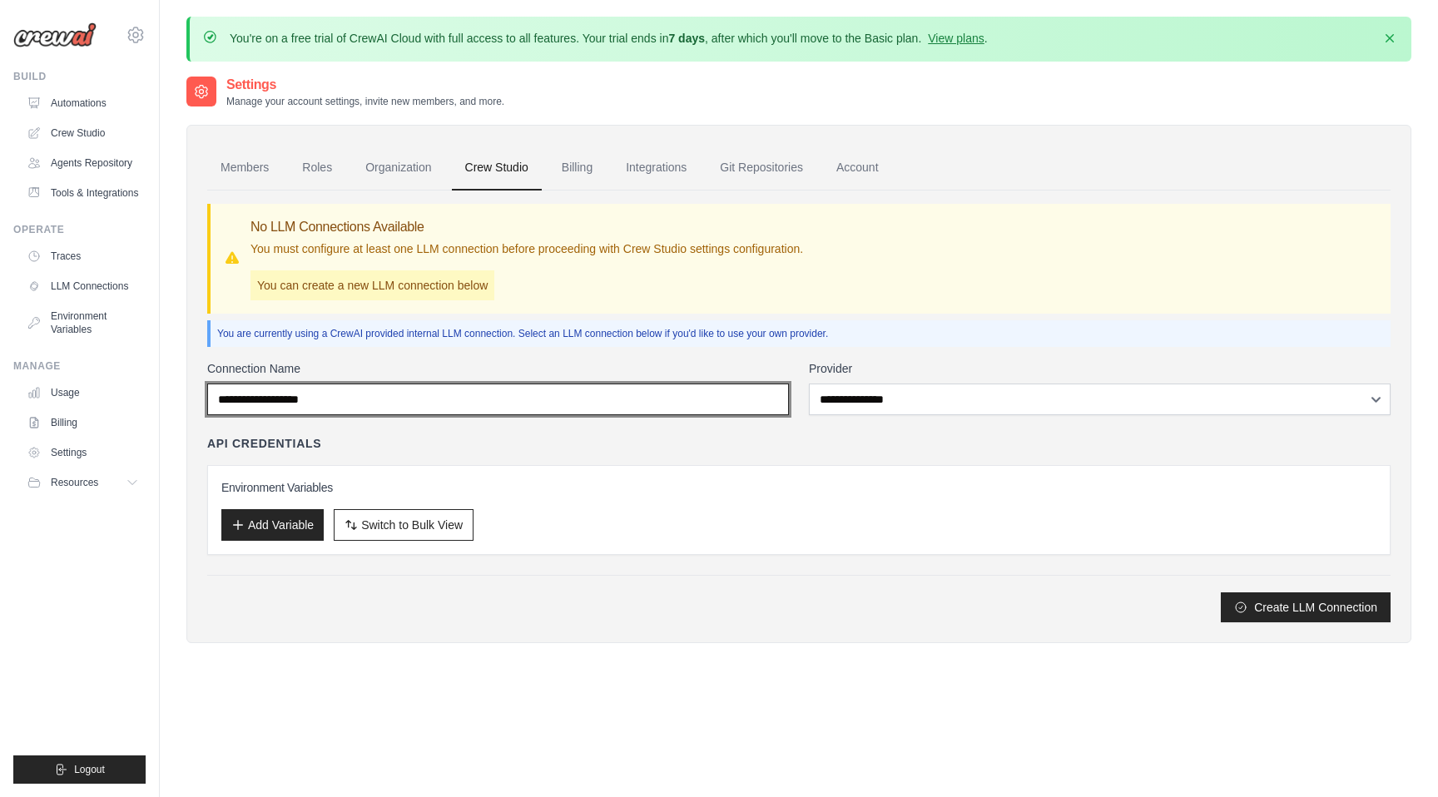
click at [350, 391] on input "Connection Name" at bounding box center [498, 400] width 582 height 32
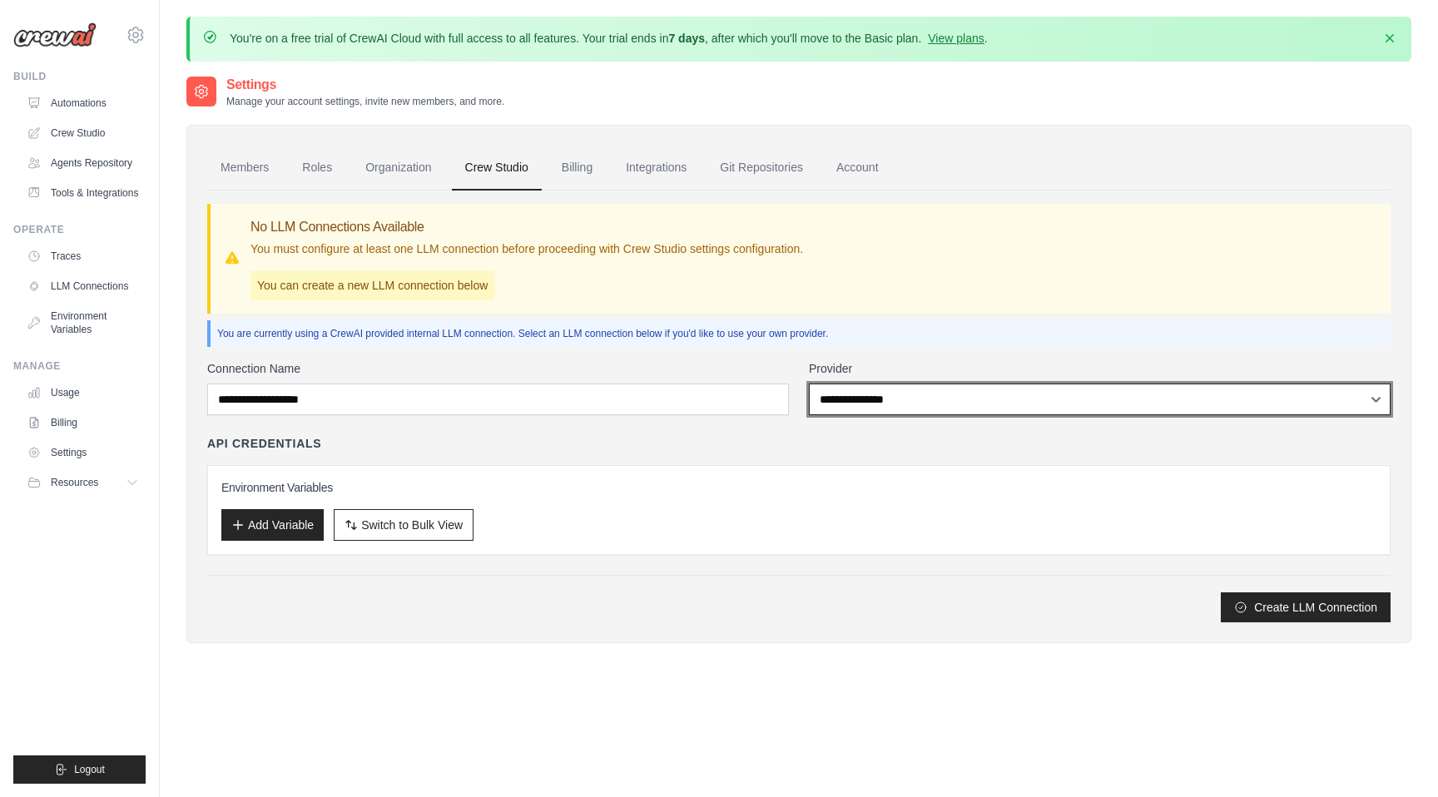
click at [863, 400] on select "**********" at bounding box center [1100, 400] width 582 height 32
select select "*********"
click at [809, 384] on select "**********" at bounding box center [1100, 400] width 582 height 32
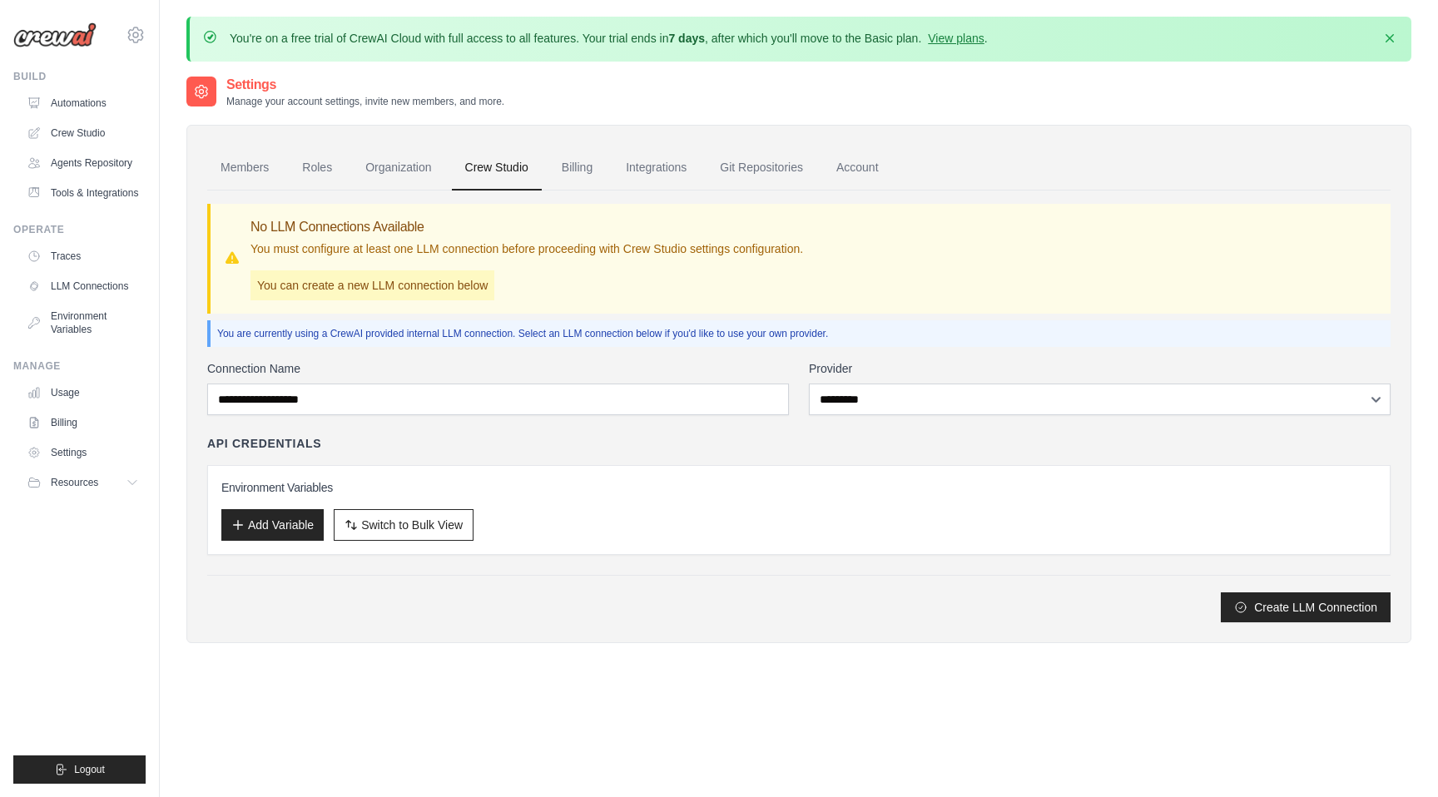
click at [893, 439] on div "API Credentials" at bounding box center [799, 443] width 1184 height 17
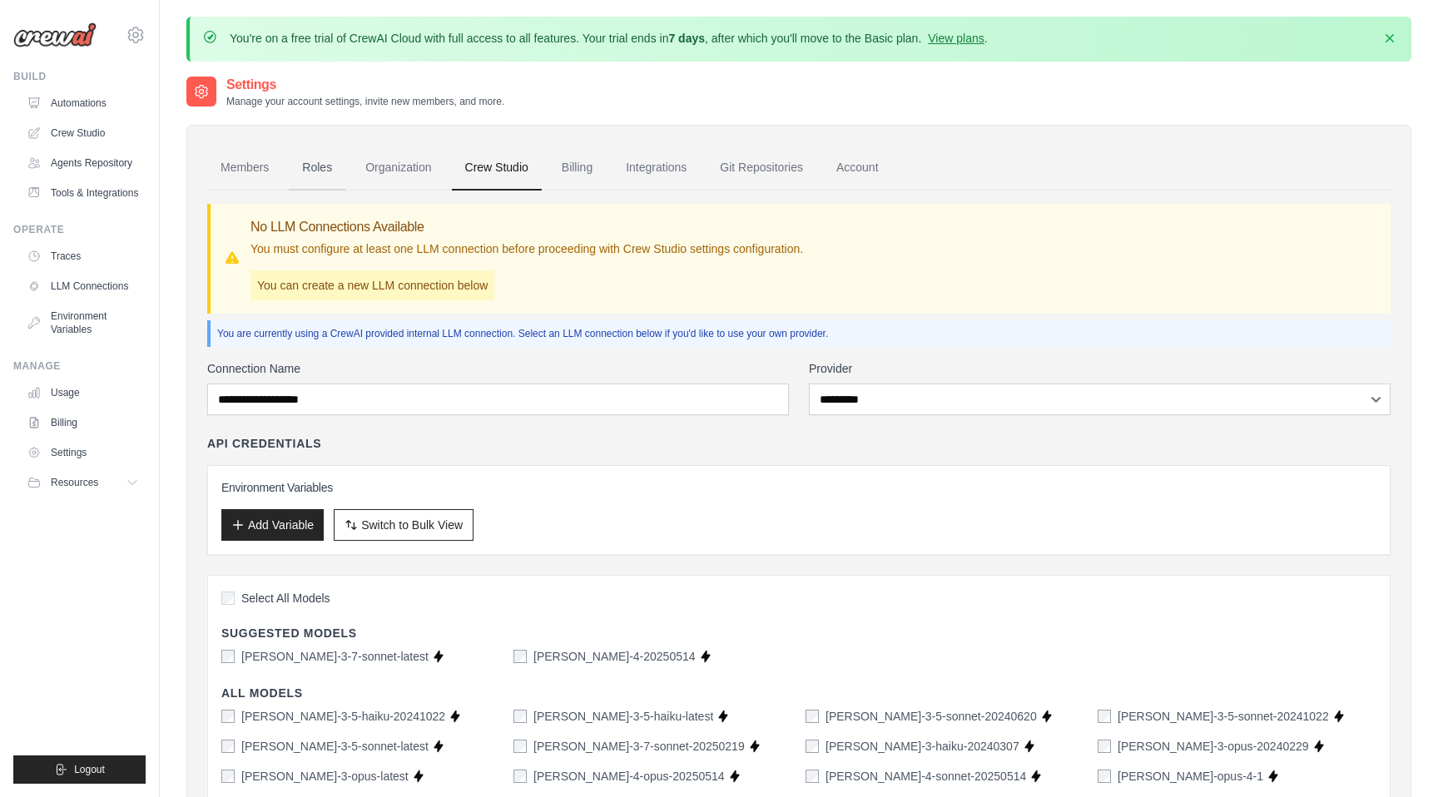
click at [325, 171] on link "Roles" at bounding box center [317, 168] width 57 height 45
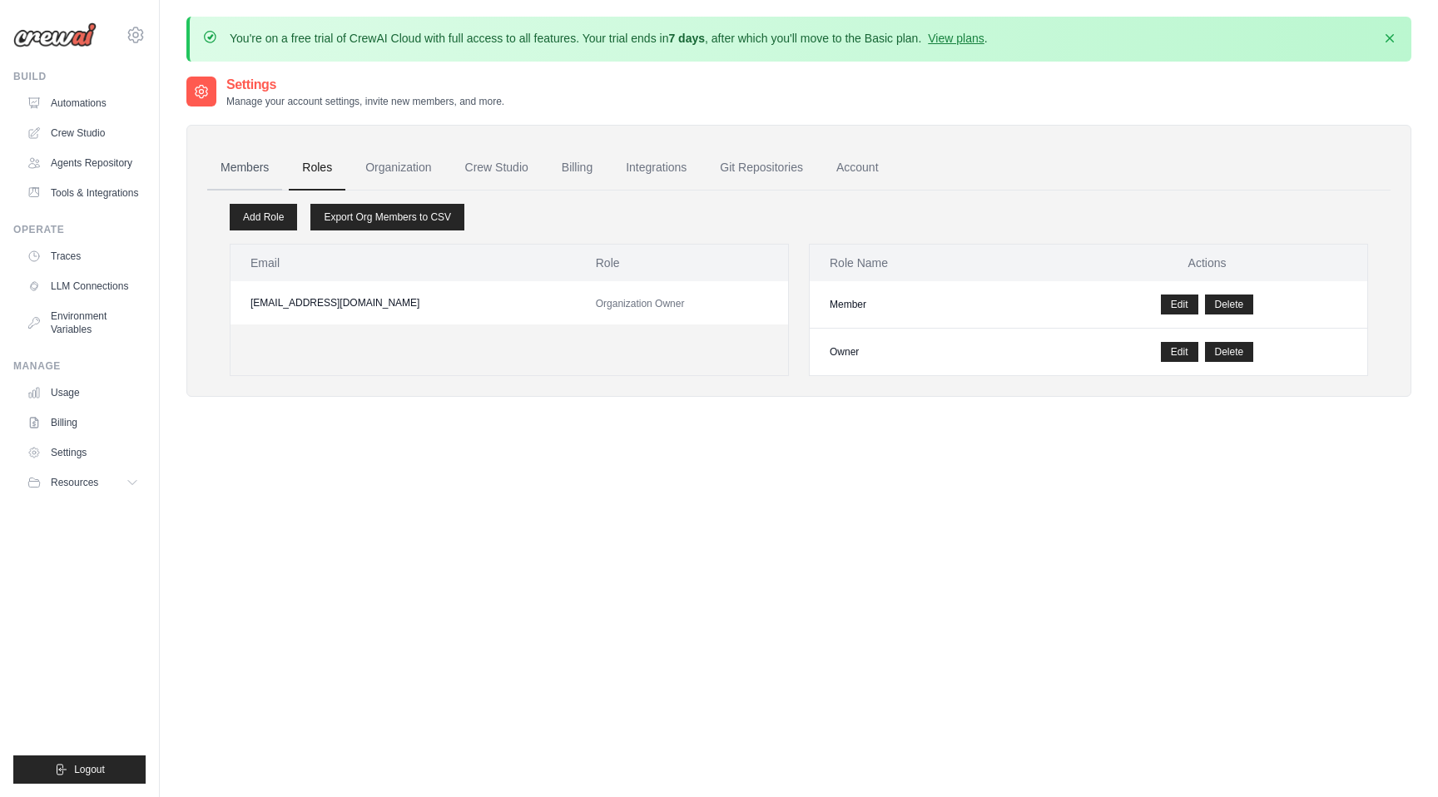
click at [263, 173] on link "Members" at bounding box center [244, 168] width 75 height 45
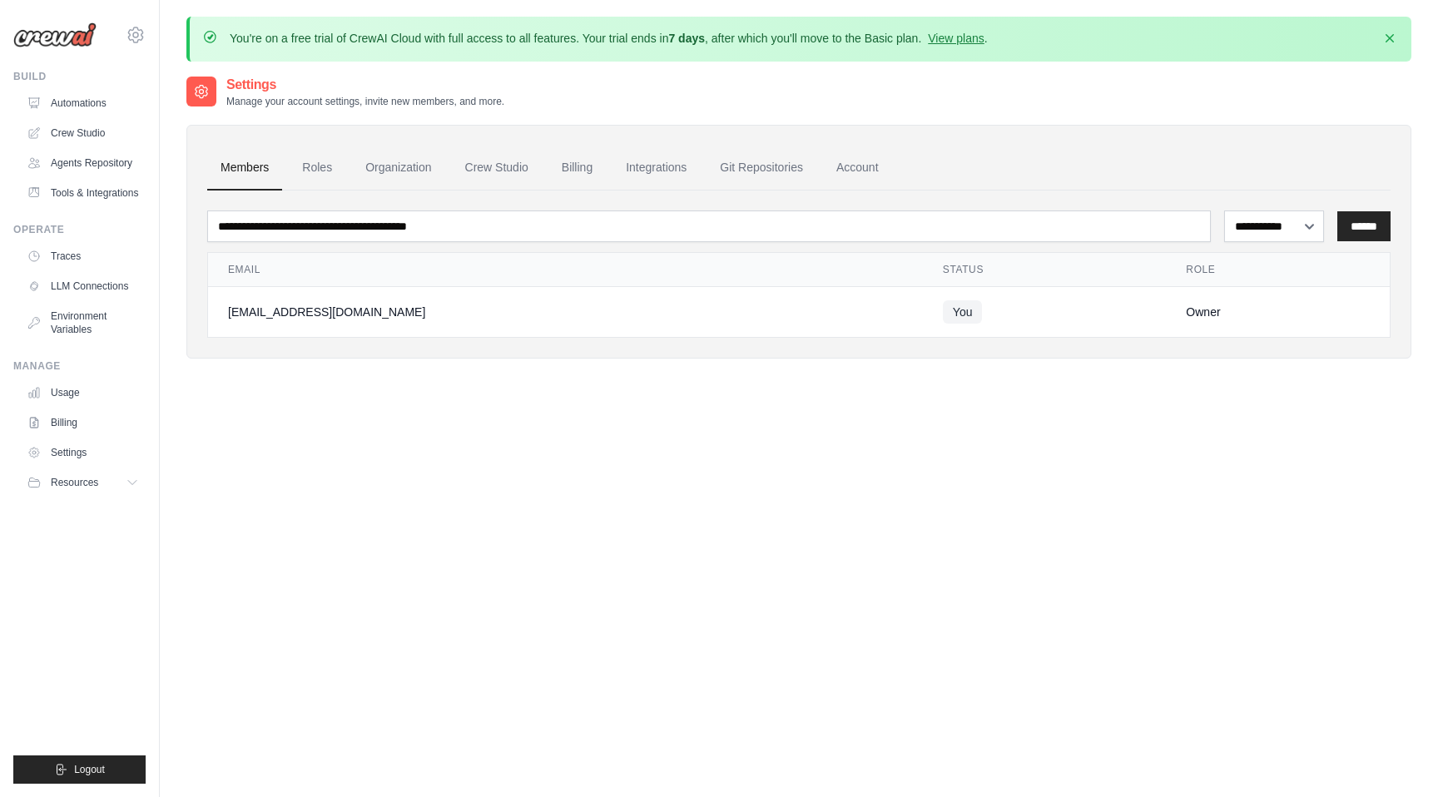
click at [263, 173] on link "Members" at bounding box center [244, 168] width 75 height 45
click at [633, 169] on link "Integrations" at bounding box center [656, 168] width 87 height 45
click at [75, 259] on link "Traces" at bounding box center [85, 256] width 126 height 27
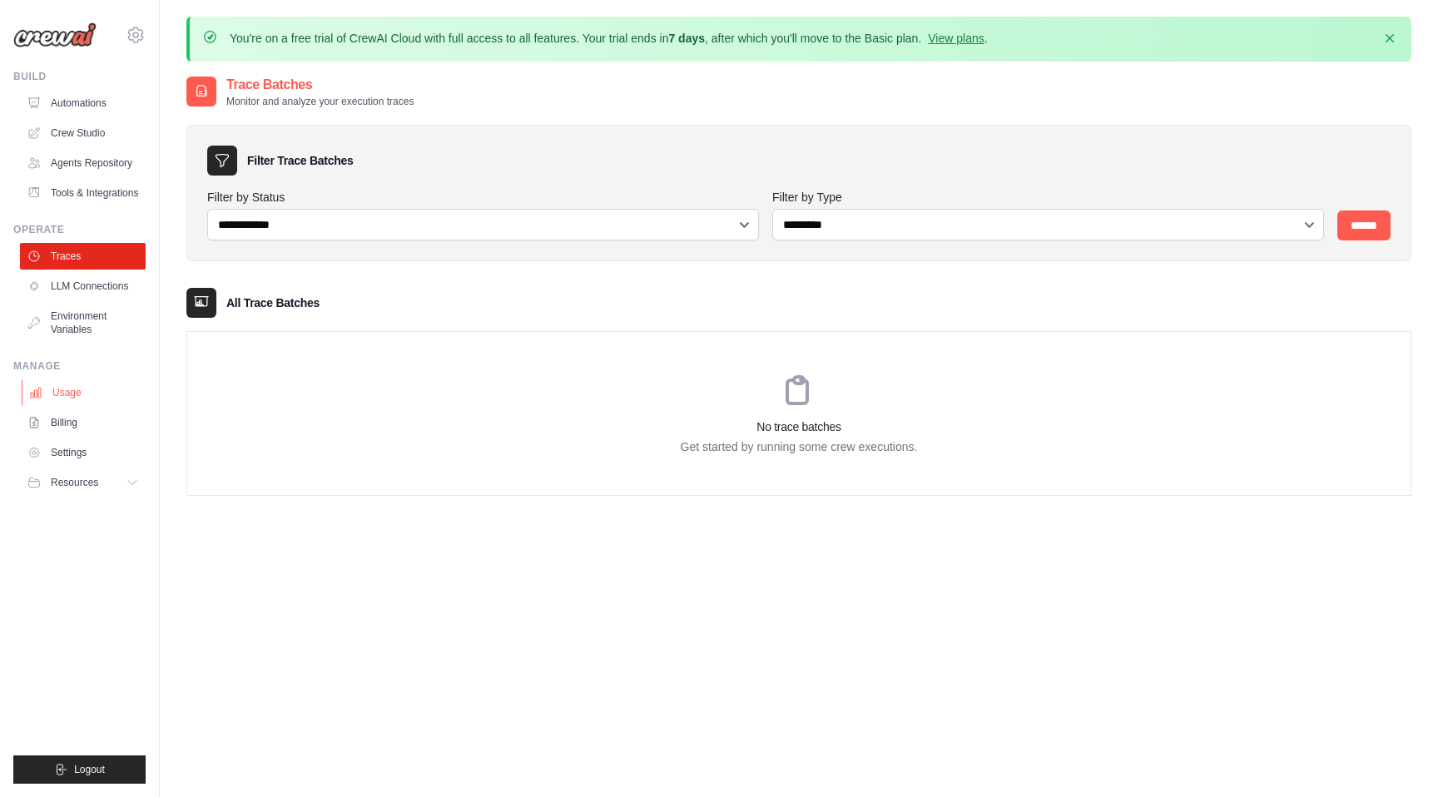
click at [72, 395] on link "Usage" at bounding box center [85, 393] width 126 height 27
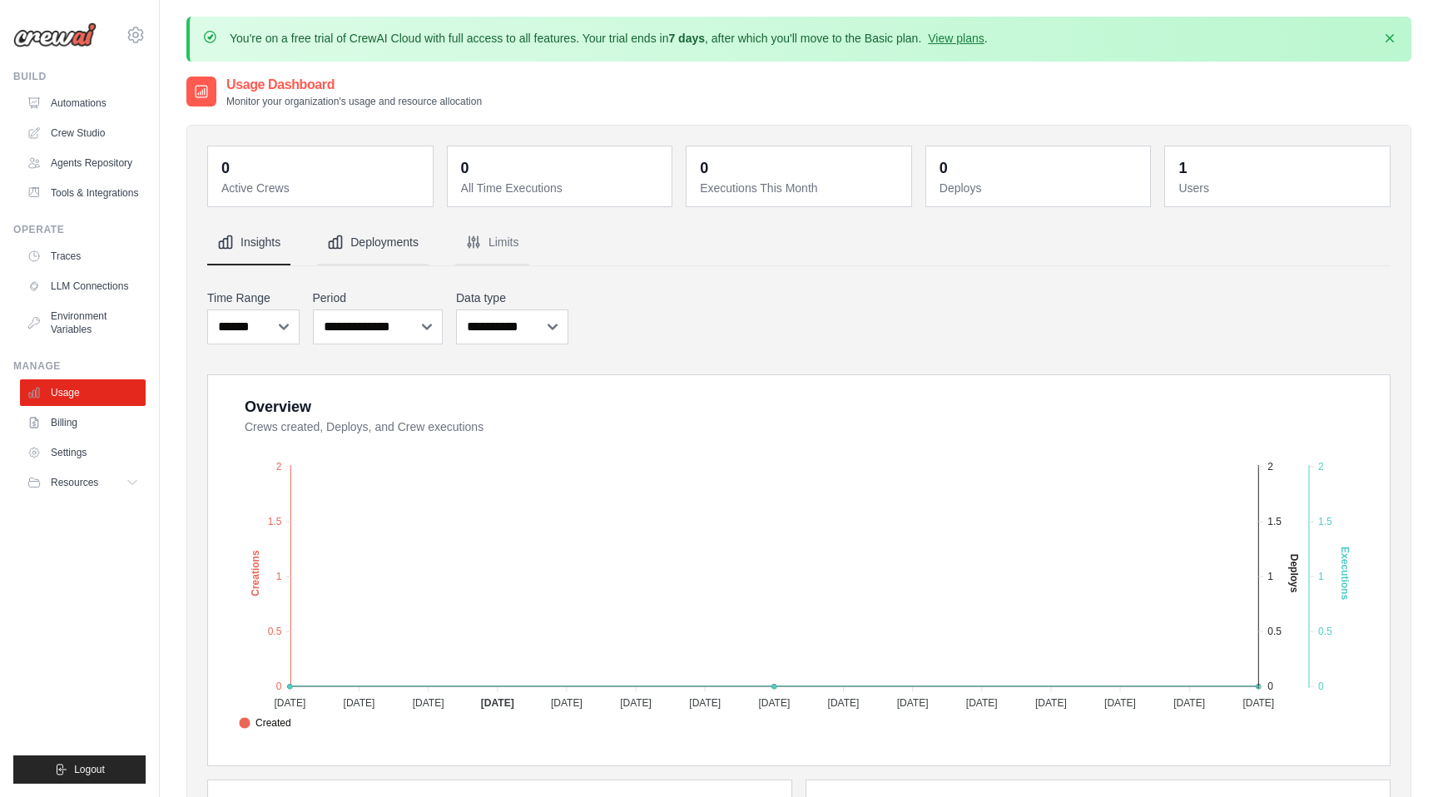
click at [343, 247] on icon "Tabs" at bounding box center [335, 242] width 17 height 17
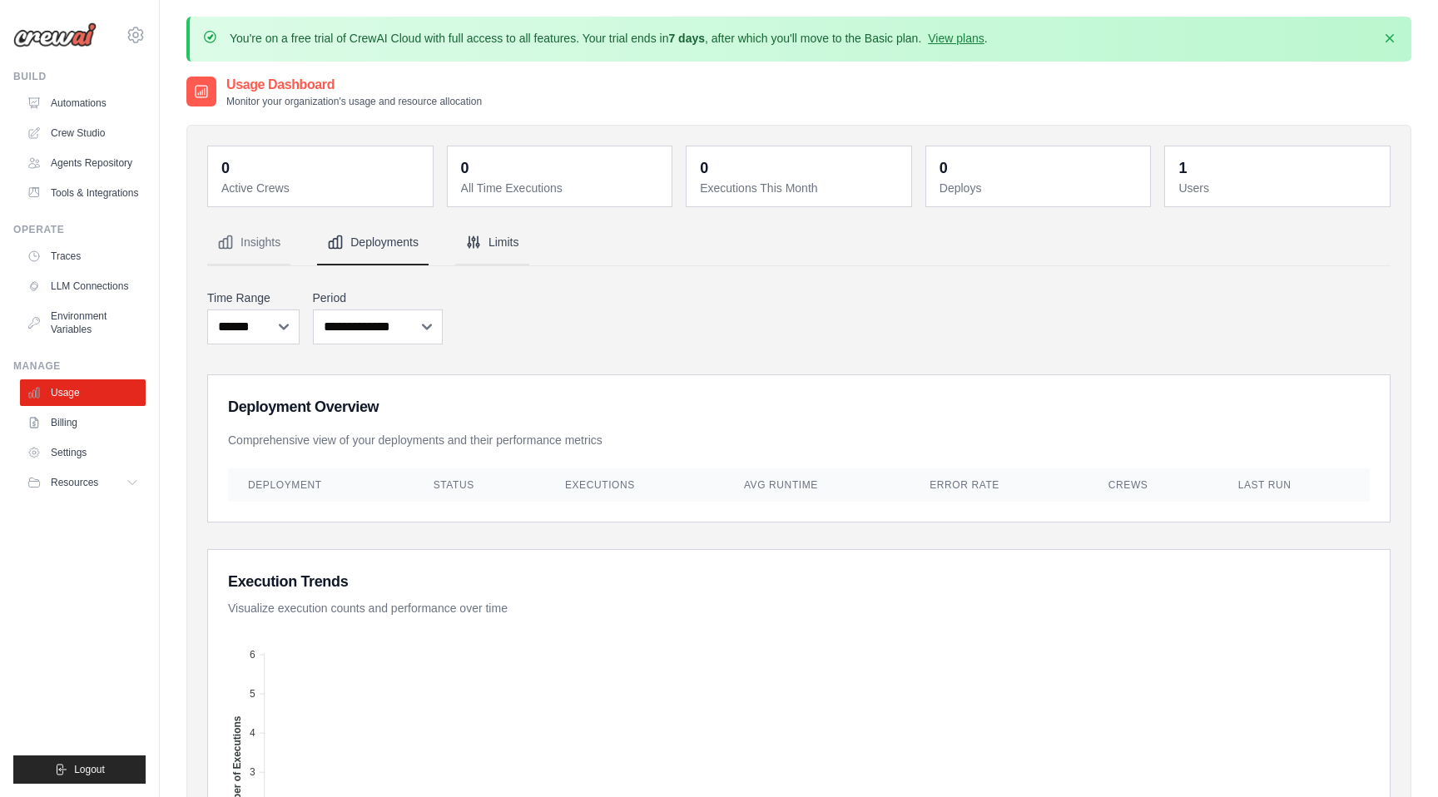
click at [468, 237] on icon "Tabs" at bounding box center [473, 242] width 17 height 17
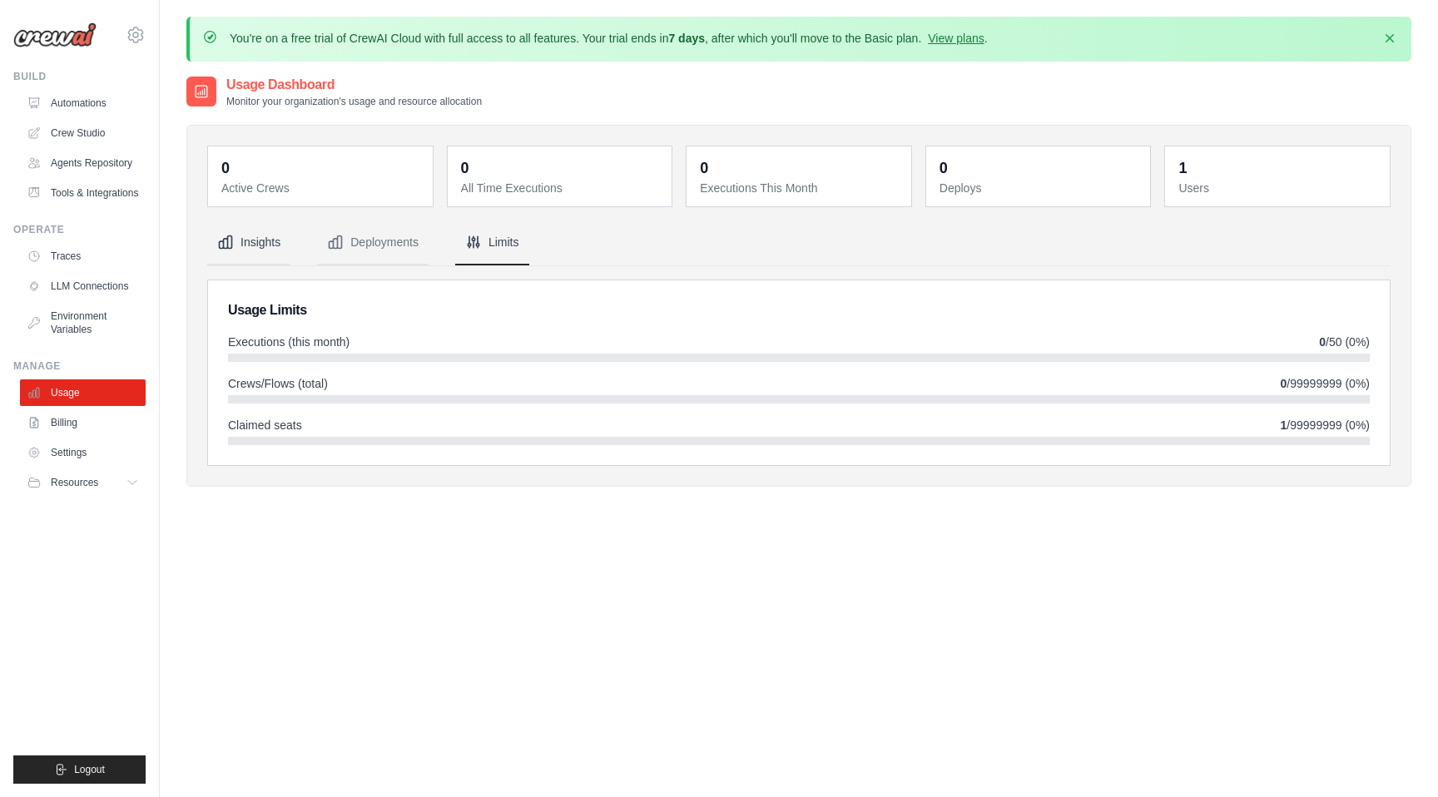
click at [279, 244] on button "Insights" at bounding box center [248, 243] width 83 height 45
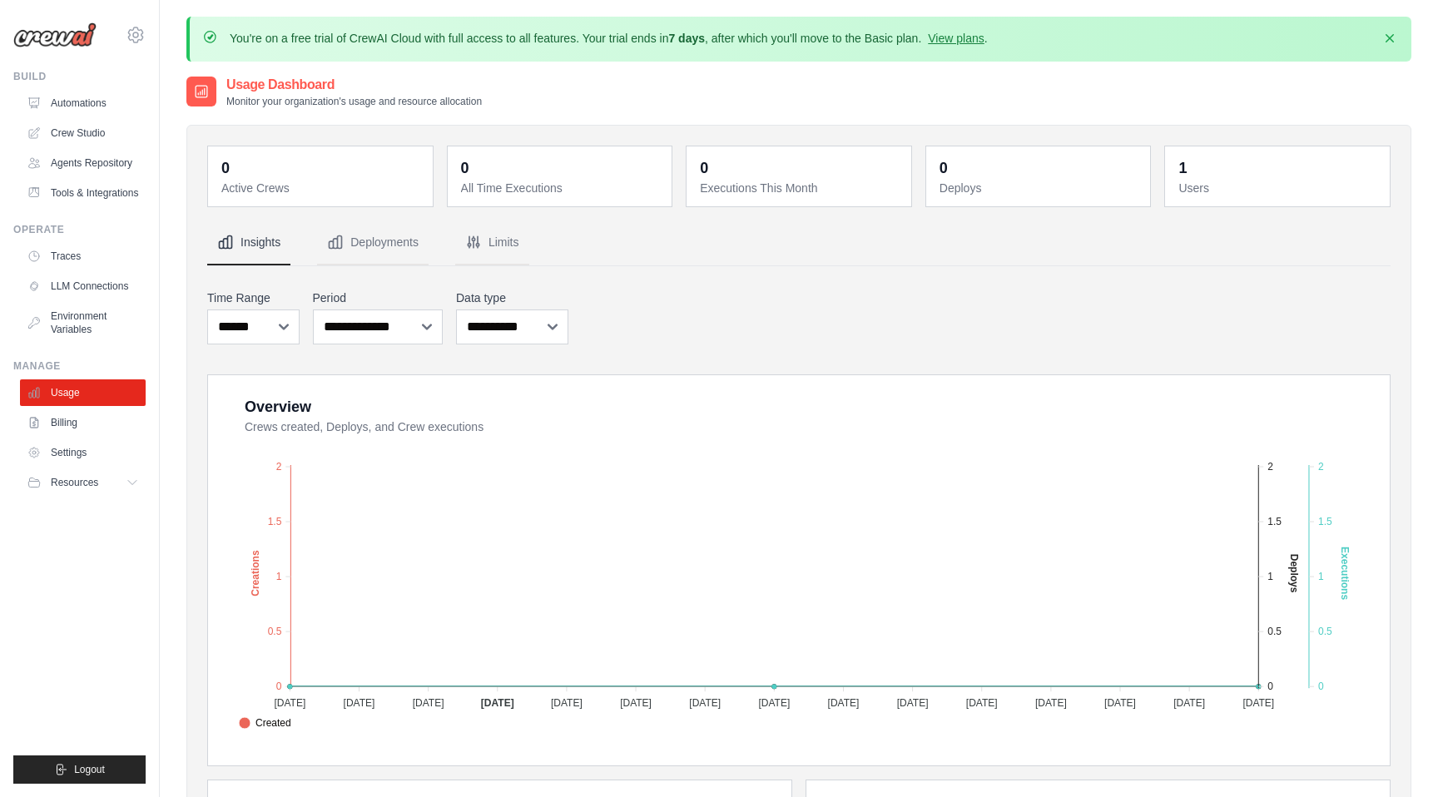
click at [544, 242] on nav "Insights Deployments Limits" at bounding box center [799, 243] width 1184 height 45
click at [500, 242] on button "Limits" at bounding box center [492, 243] width 74 height 45
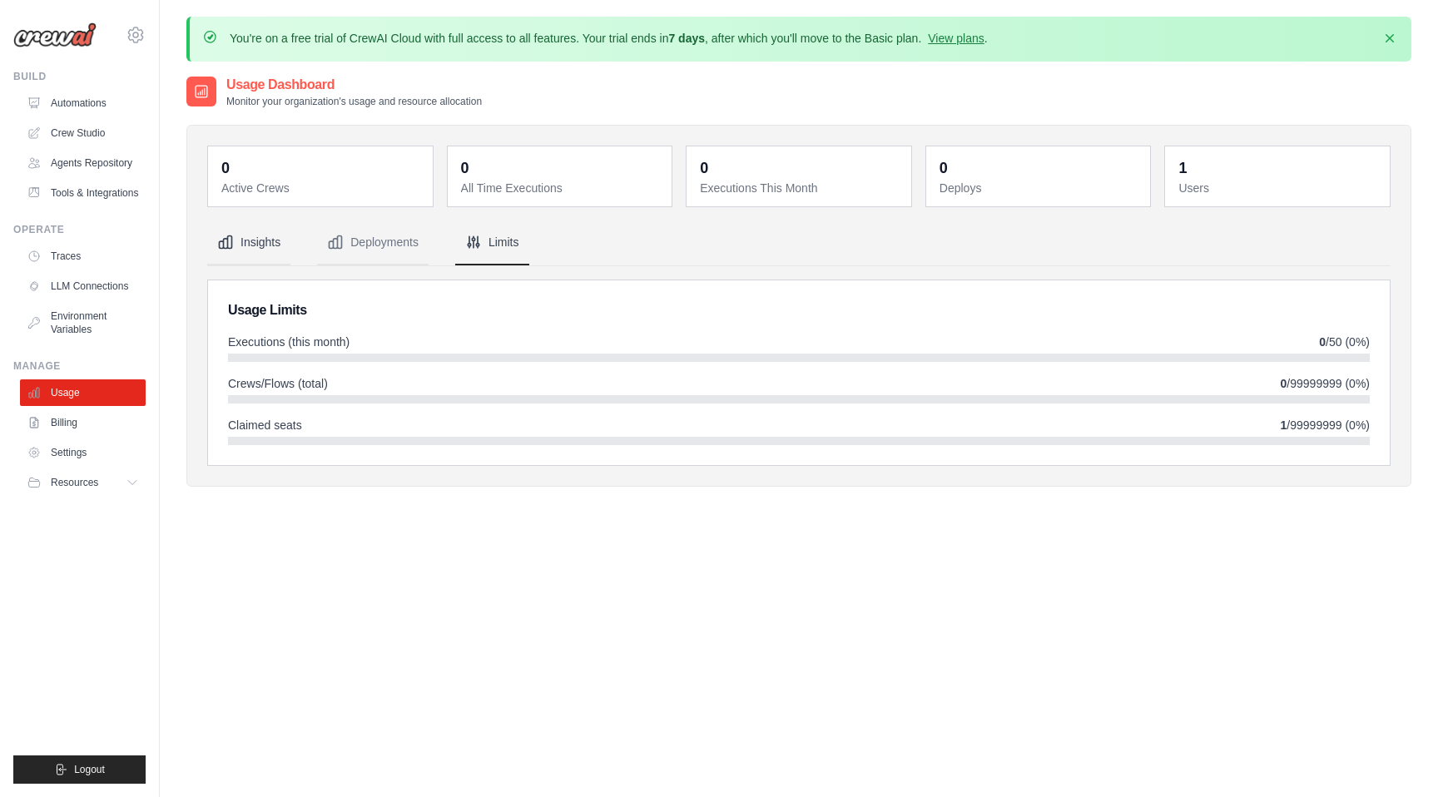
click at [234, 261] on button "Insights" at bounding box center [248, 243] width 83 height 45
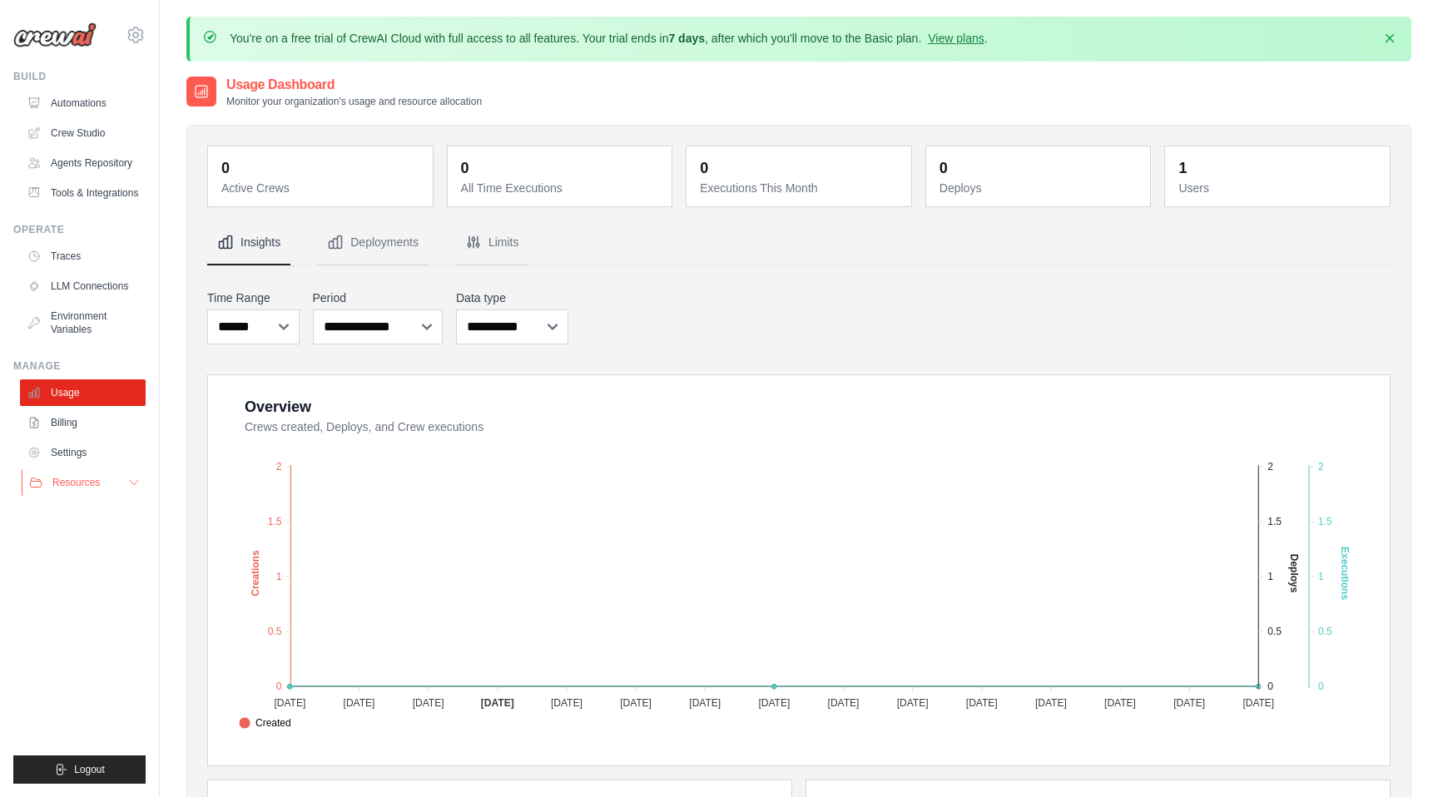
click at [116, 484] on button "Resources" at bounding box center [85, 482] width 126 height 27
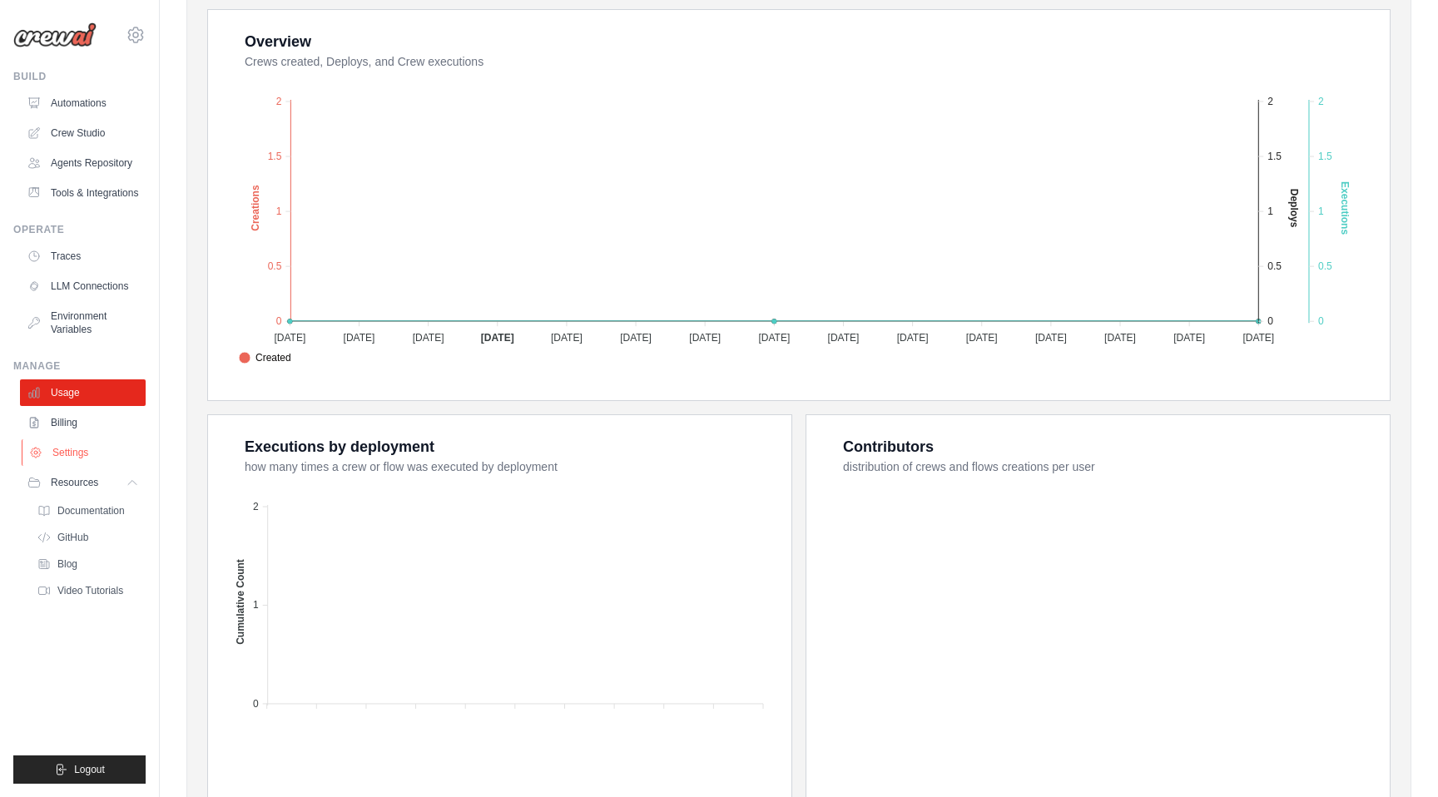
scroll to position [467, 0]
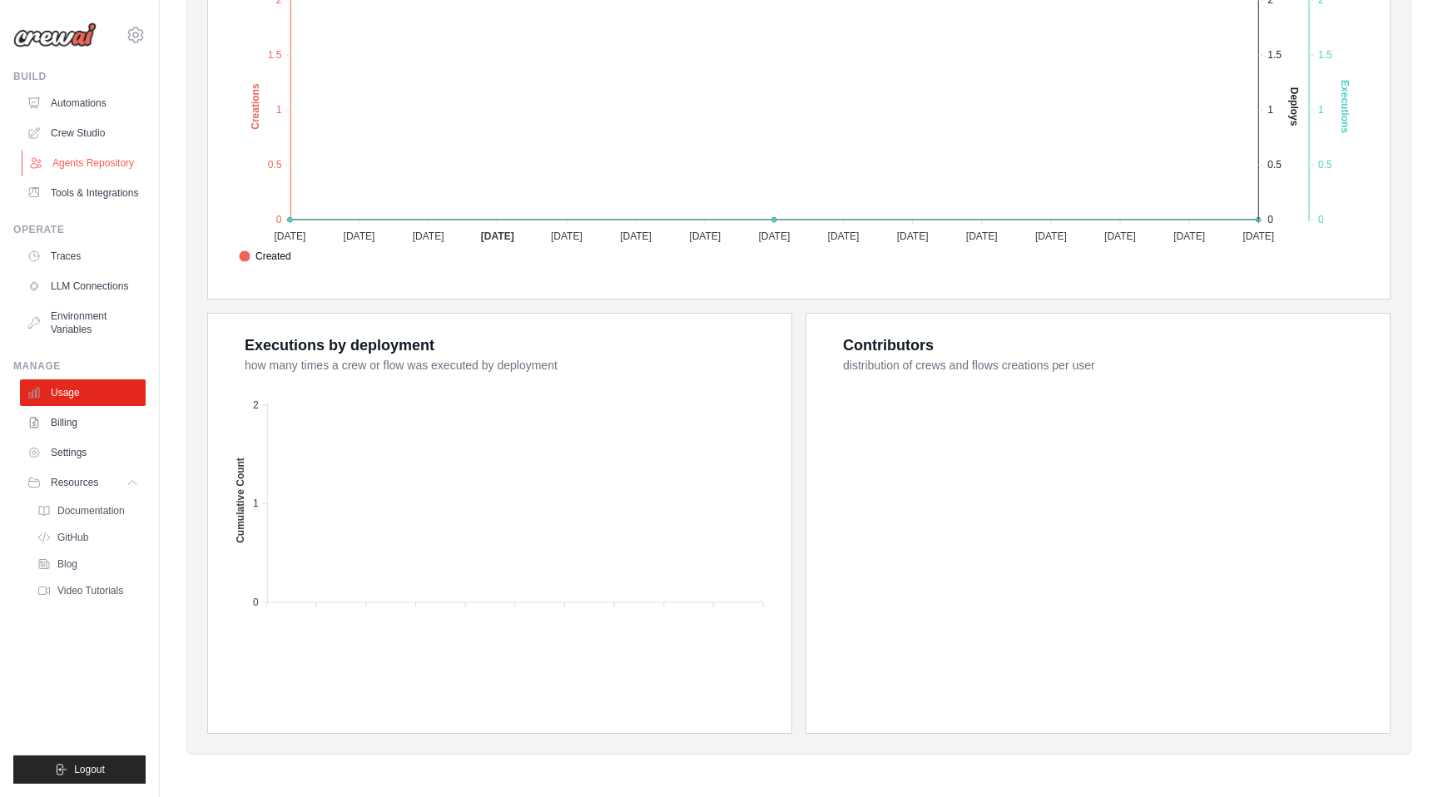
click at [87, 166] on link "Agents Repository" at bounding box center [85, 163] width 126 height 27
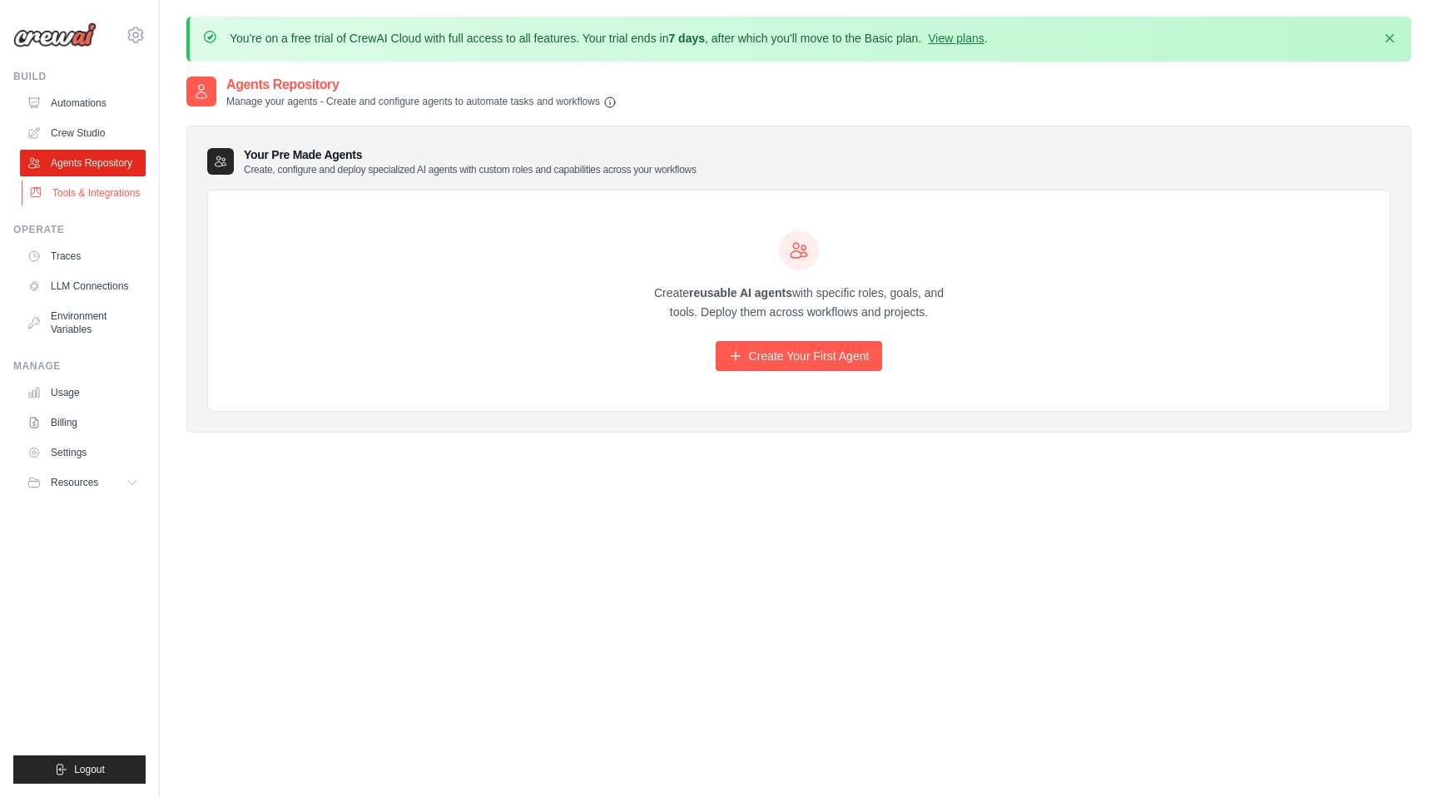
click at [82, 186] on link "Tools & Integrations" at bounding box center [85, 193] width 126 height 27
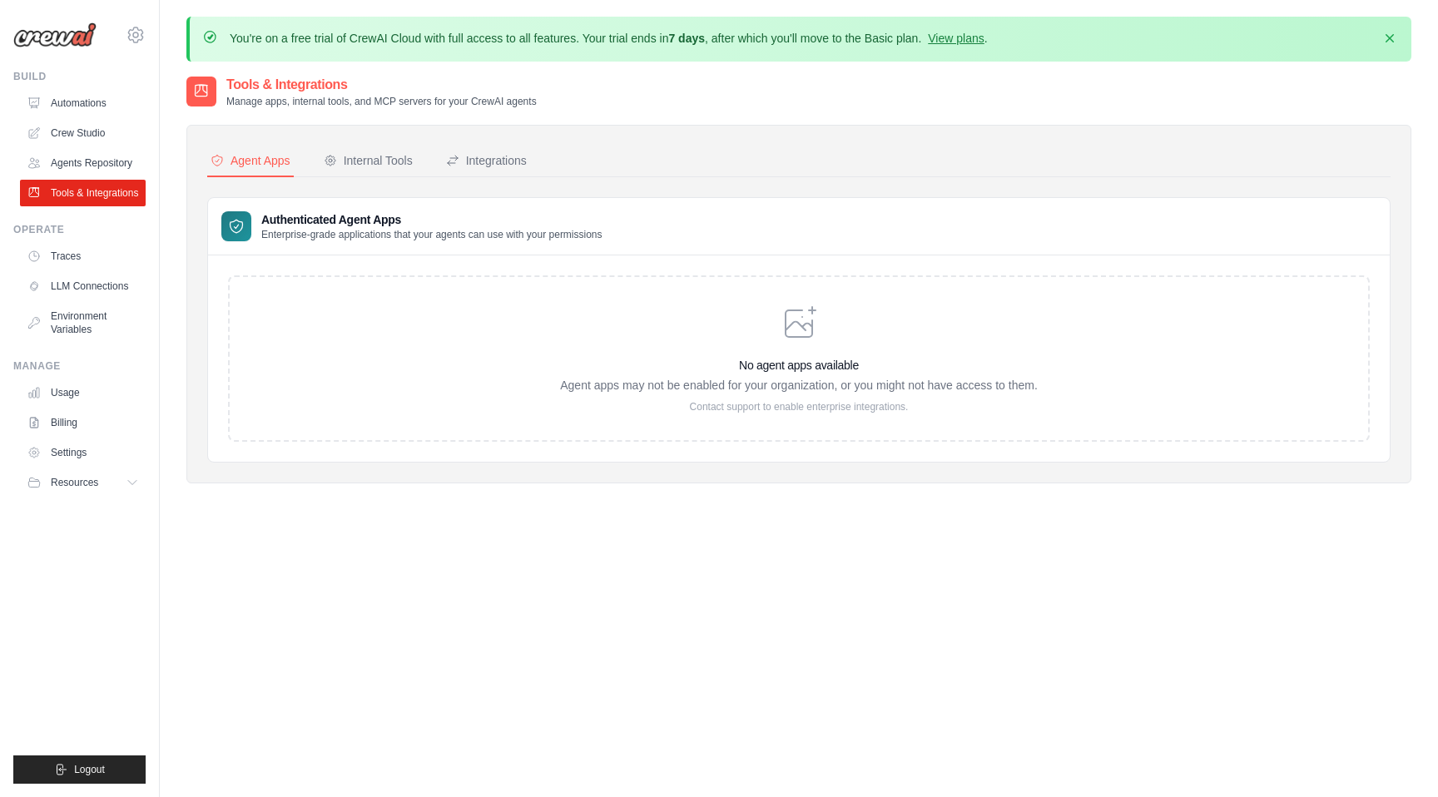
click at [65, 103] on link "Automations" at bounding box center [83, 103] width 126 height 27
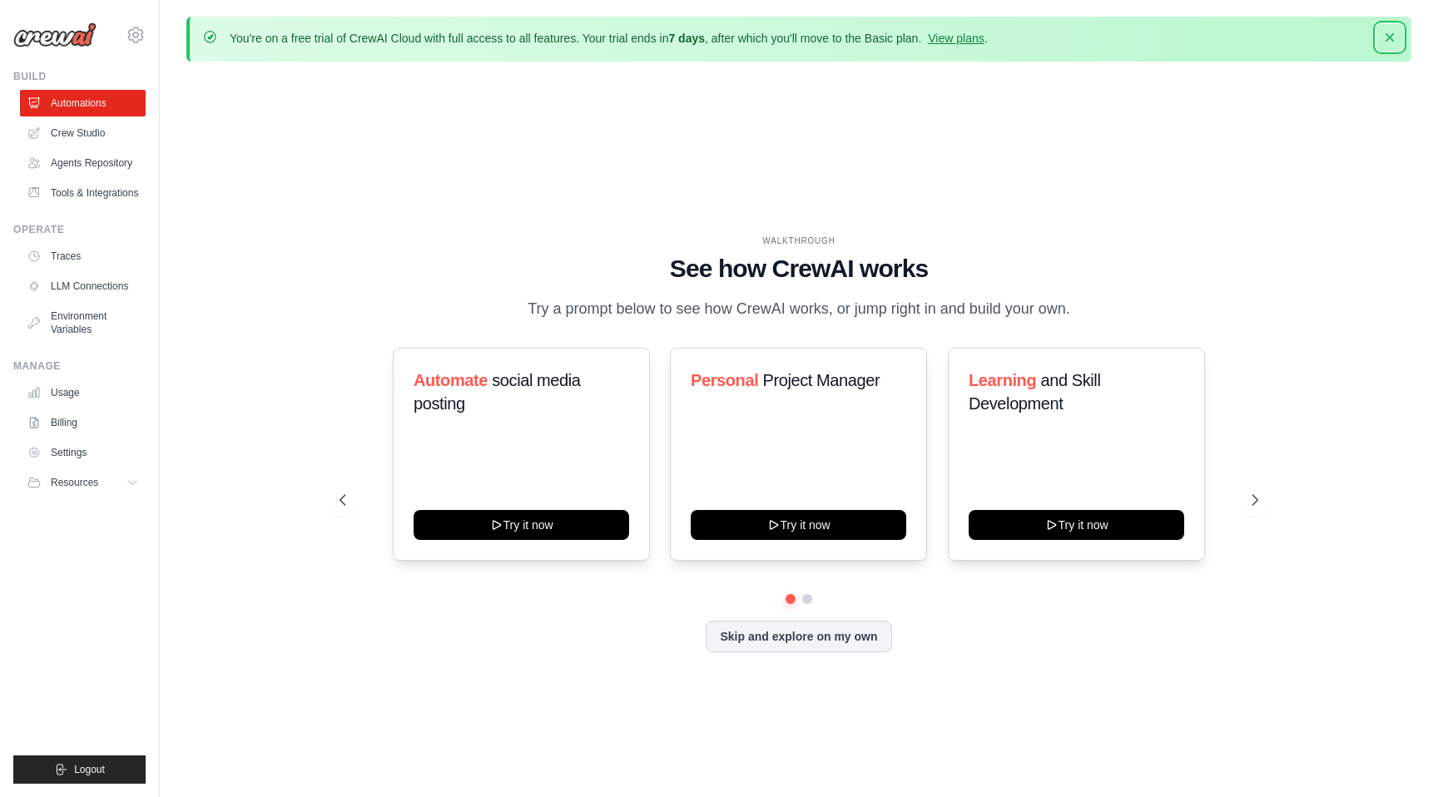
click at [1387, 35] on icon "button" at bounding box center [1390, 37] width 8 height 8
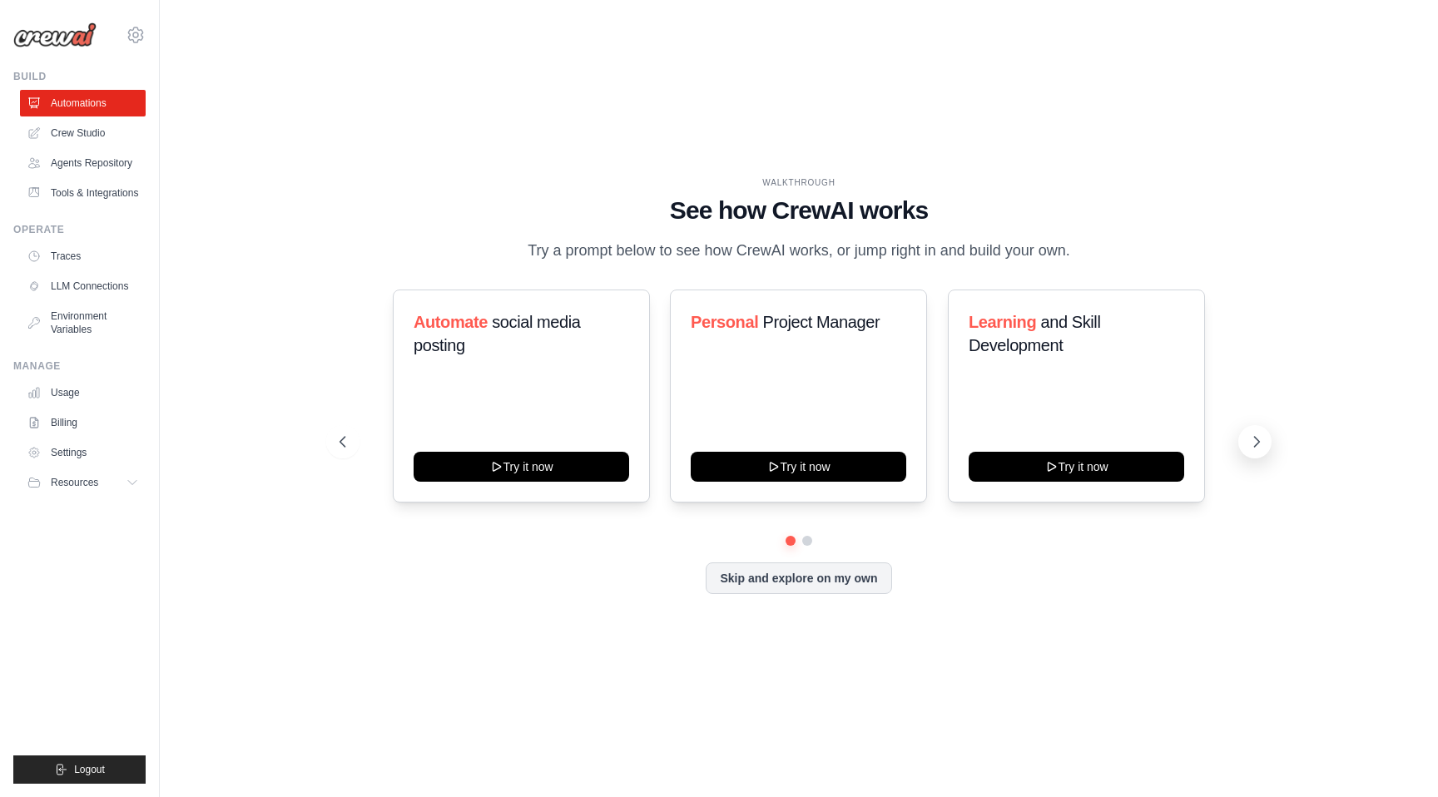
click at [1254, 445] on icon at bounding box center [1257, 442] width 17 height 17
click at [347, 434] on icon at bounding box center [341, 442] width 17 height 17
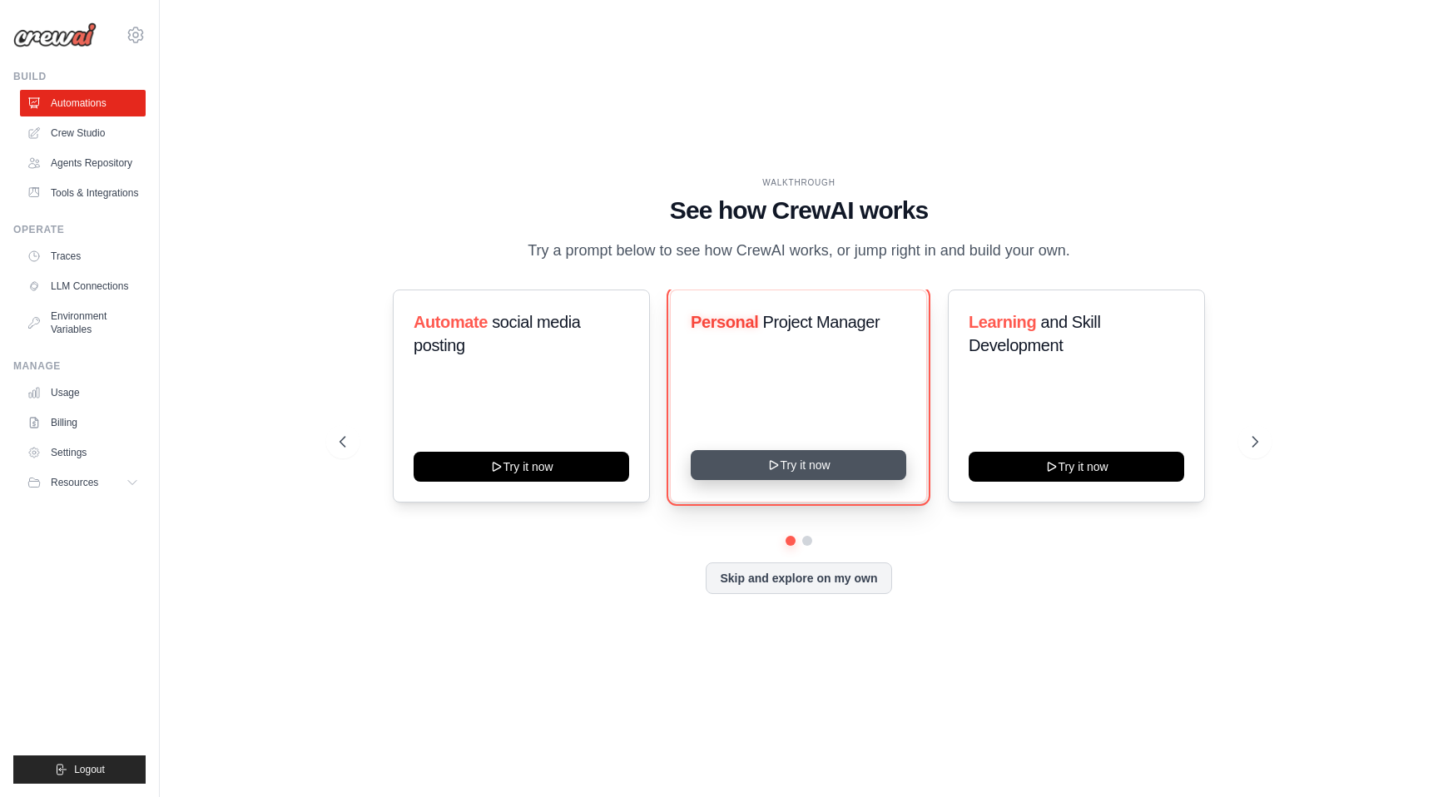
click at [858, 467] on button "Try it now" at bounding box center [799, 465] width 216 height 30
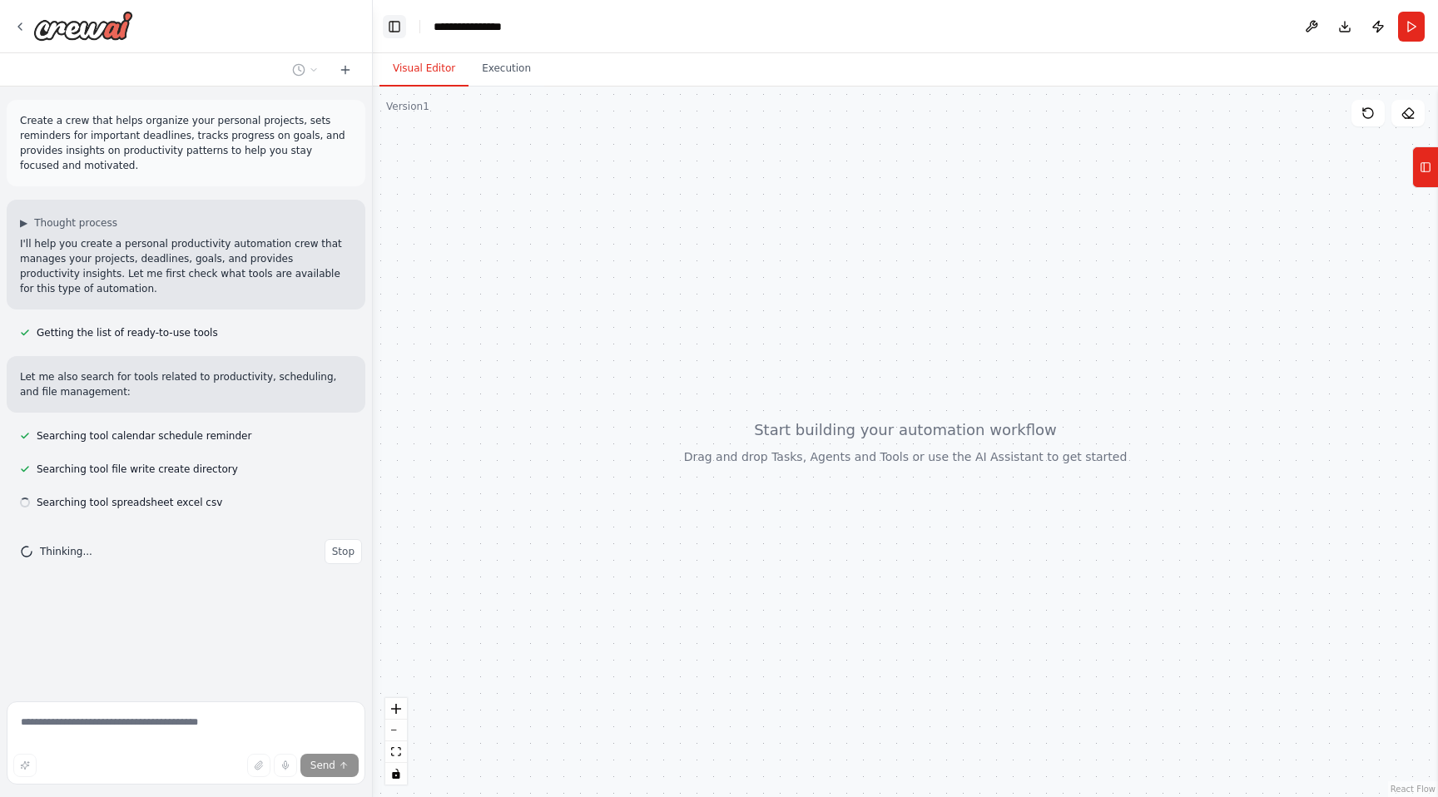
click at [396, 34] on button "Toggle Left Sidebar" at bounding box center [394, 26] width 23 height 23
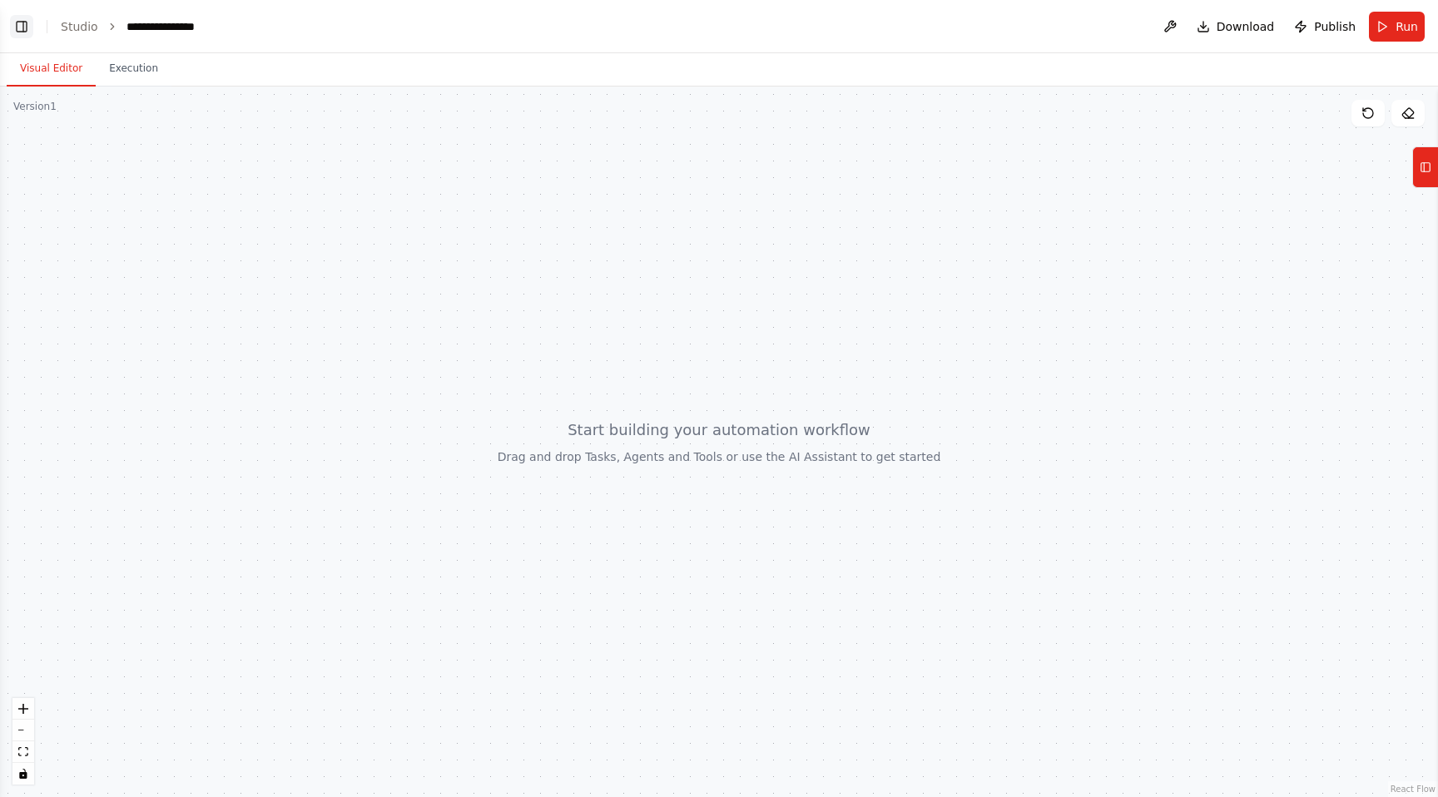
click at [22, 27] on button "Toggle Left Sidebar" at bounding box center [21, 26] width 23 height 23
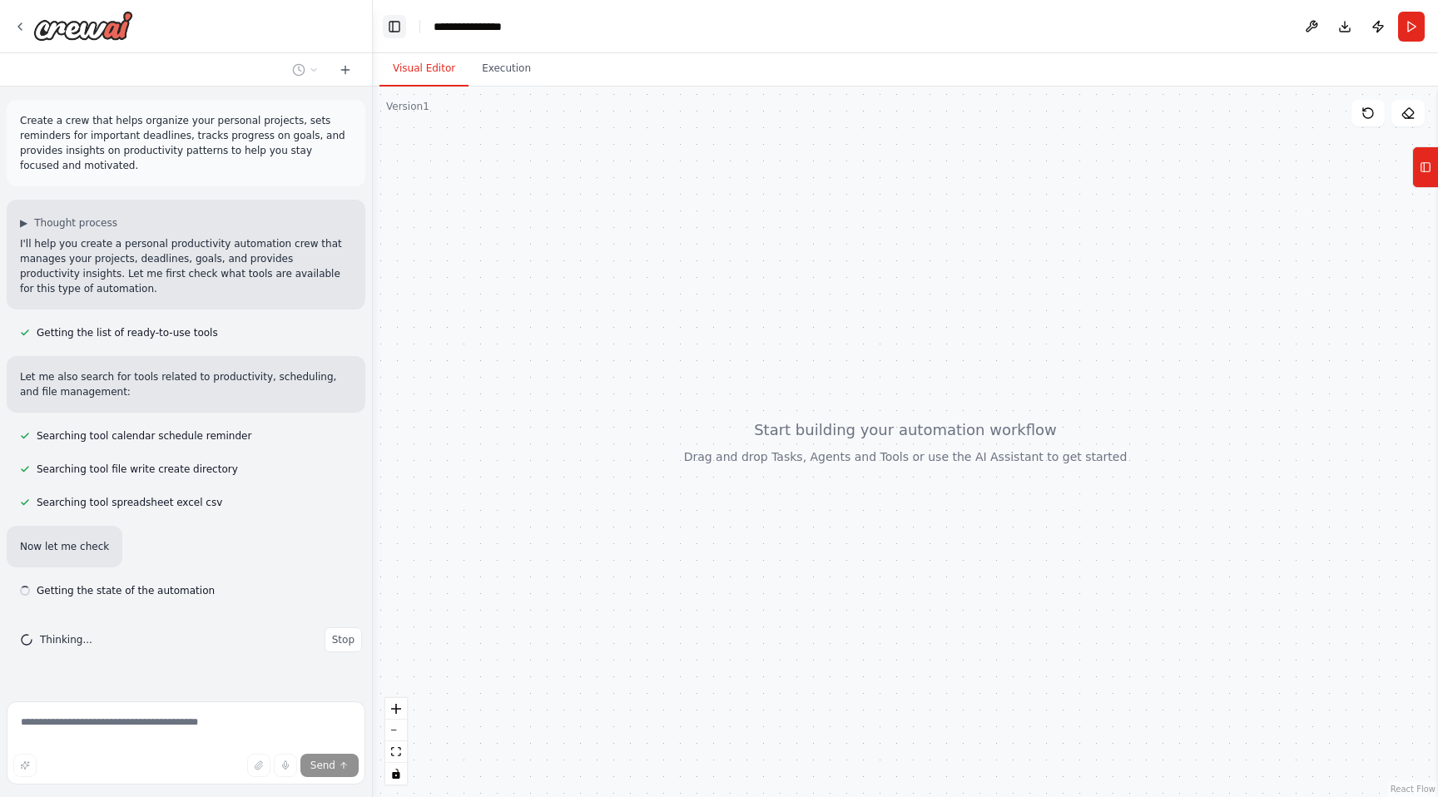
click at [401, 31] on button "Toggle Left Sidebar" at bounding box center [394, 26] width 23 height 23
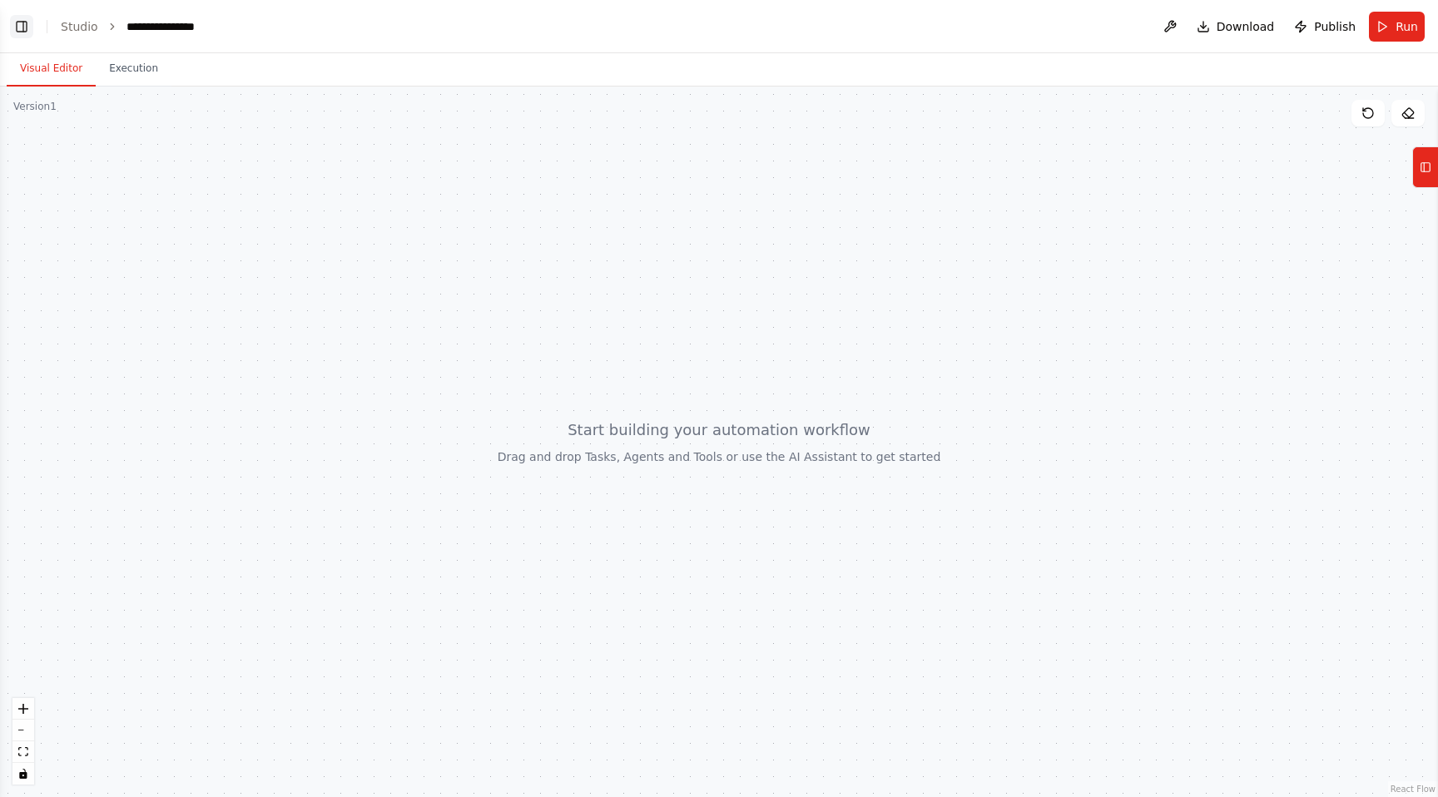
click at [22, 30] on button "Toggle Left Sidebar" at bounding box center [21, 26] width 23 height 23
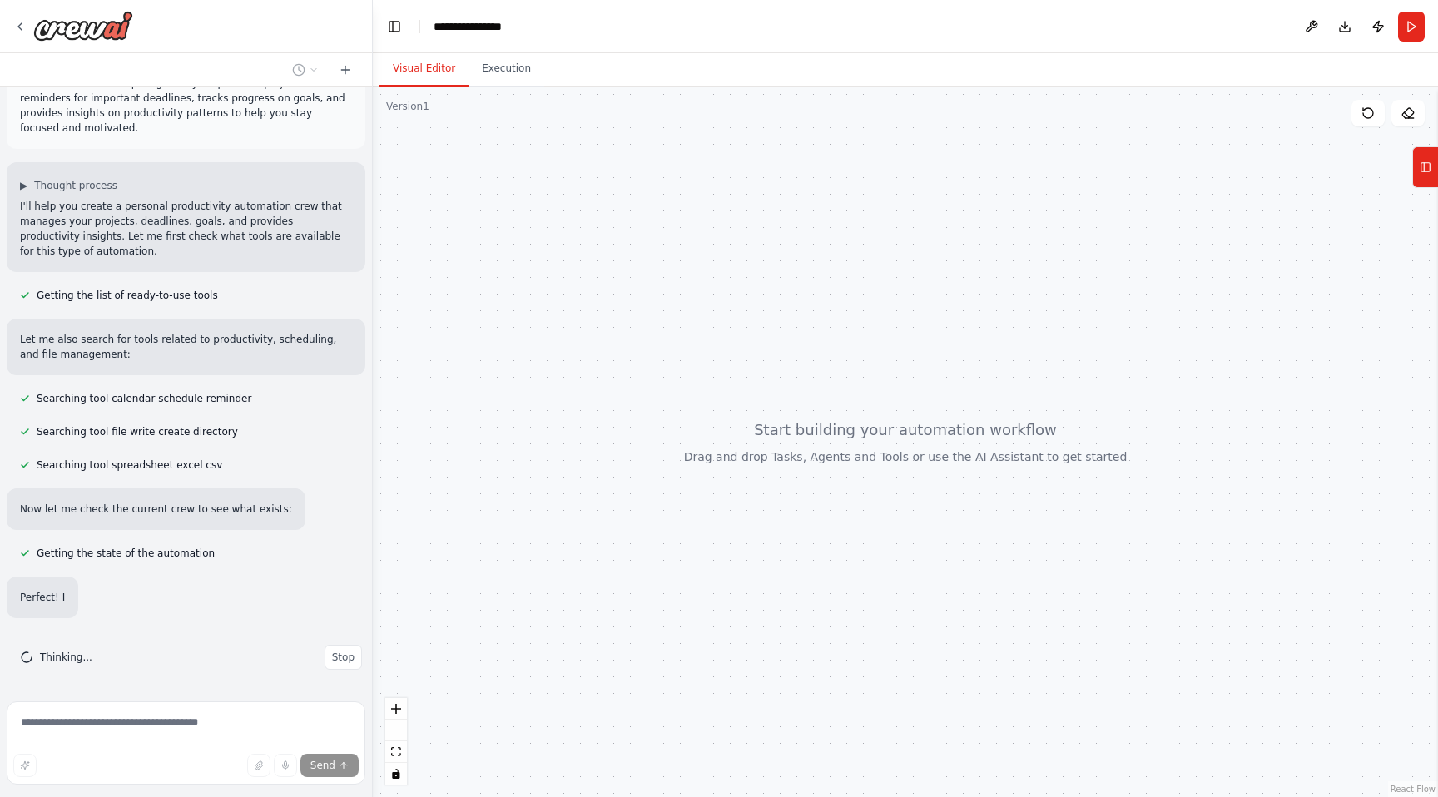
scroll to position [38, 0]
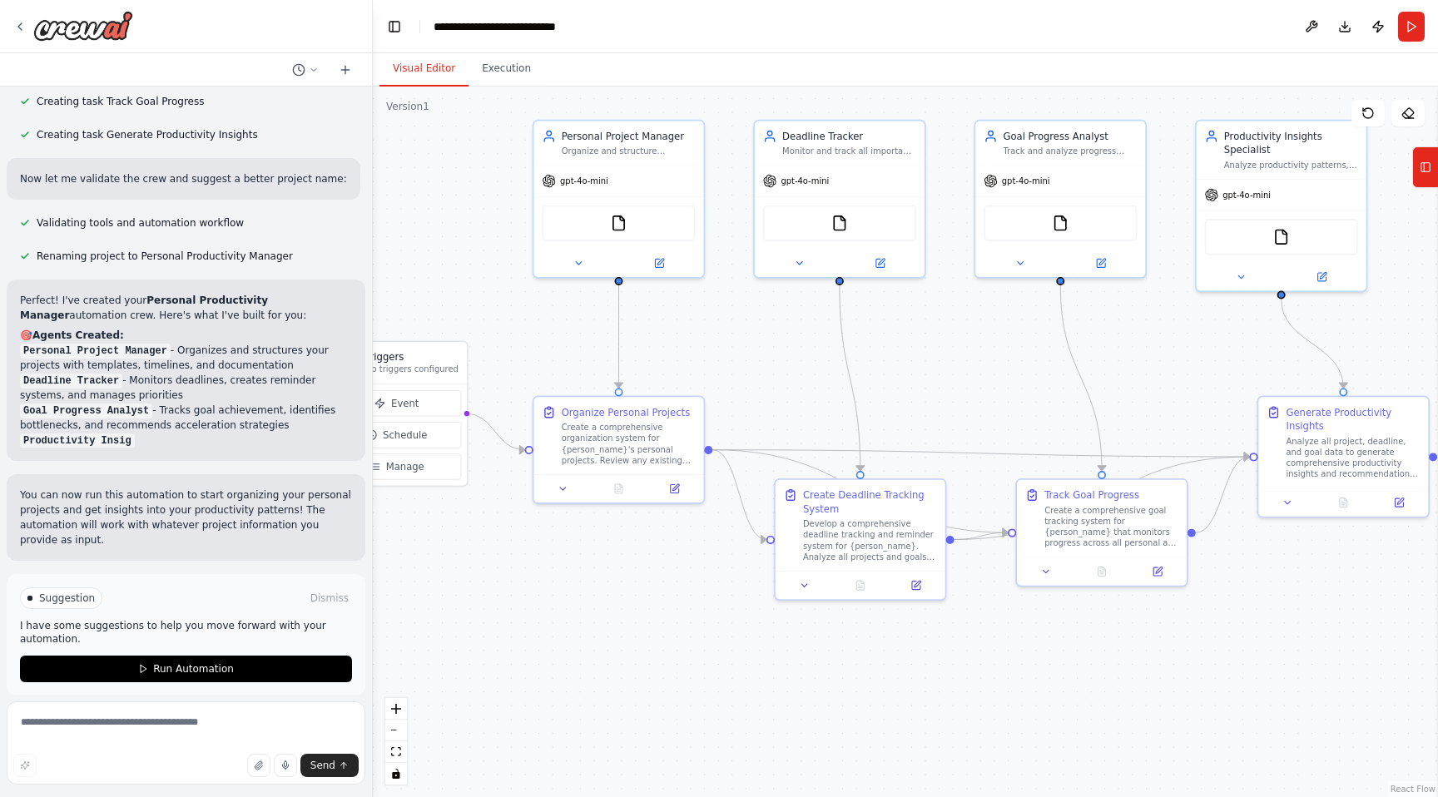
drag, startPoint x: 918, startPoint y: 500, endPoint x: 760, endPoint y: 370, distance: 204.6
click at [759, 370] on div ".deletable-edge-delete-btn { width: 20px; height: 20px; border: 0px solid #ffff…" at bounding box center [905, 442] width 1065 height 711
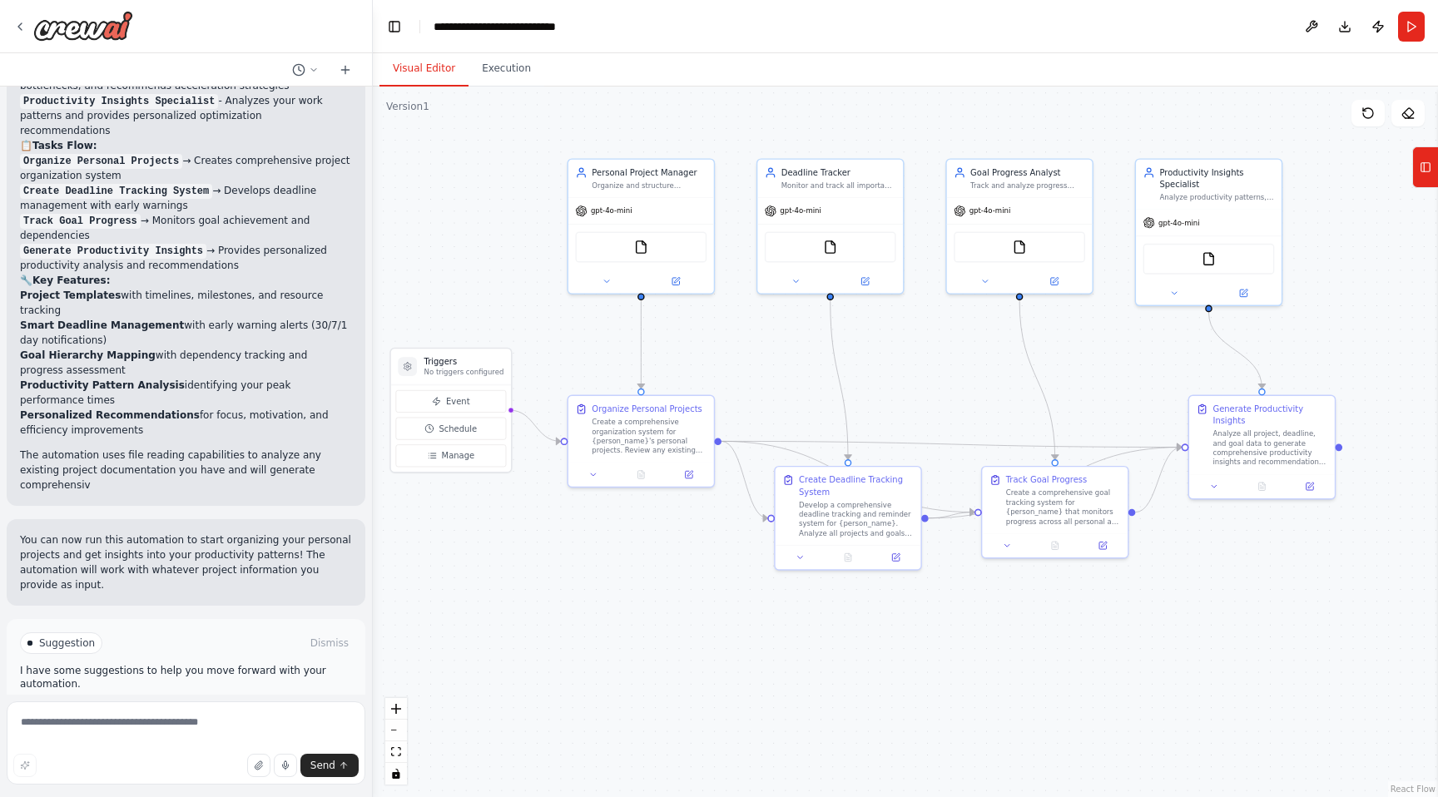
scroll to position [1290, 0]
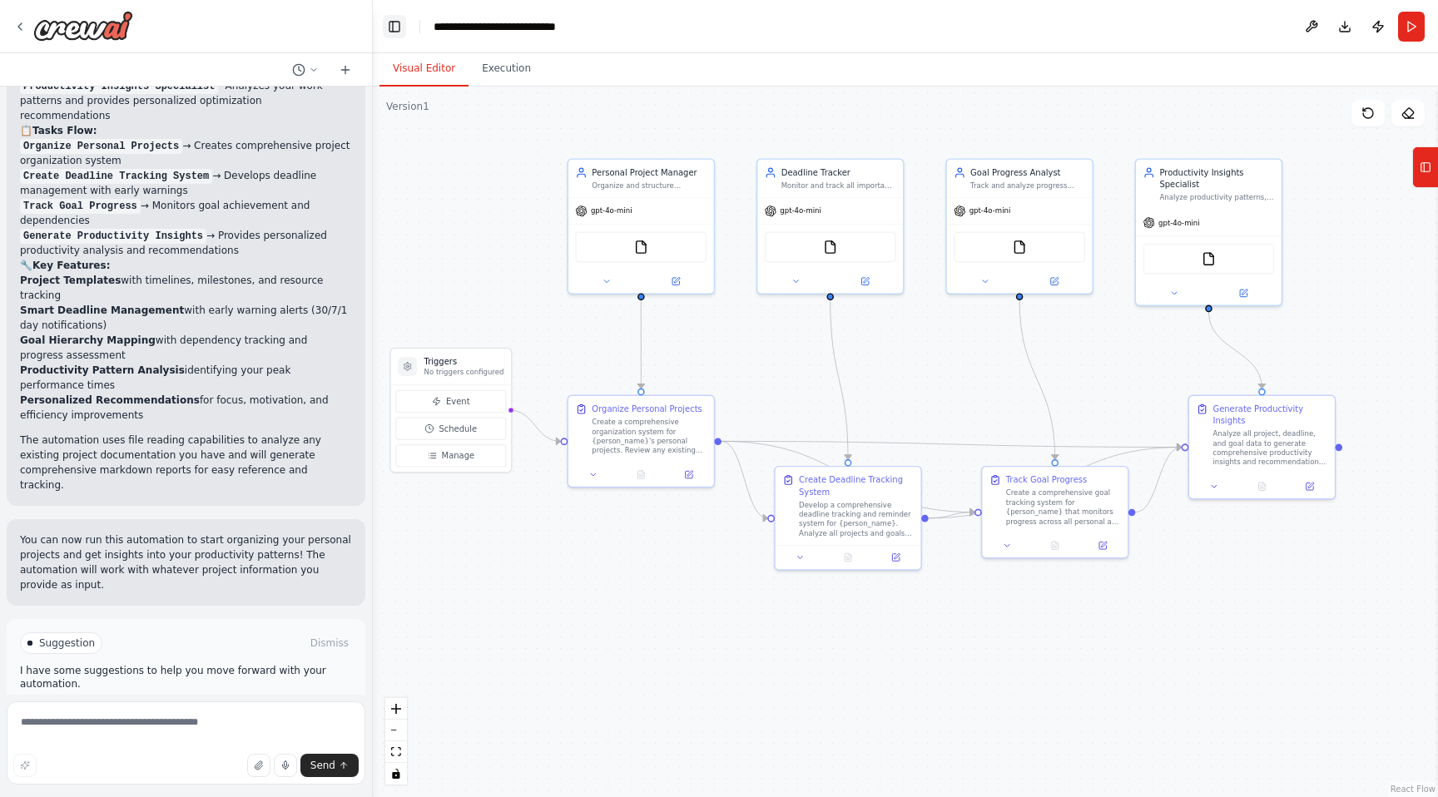
click at [391, 32] on button "Toggle Left Sidebar" at bounding box center [394, 26] width 23 height 23
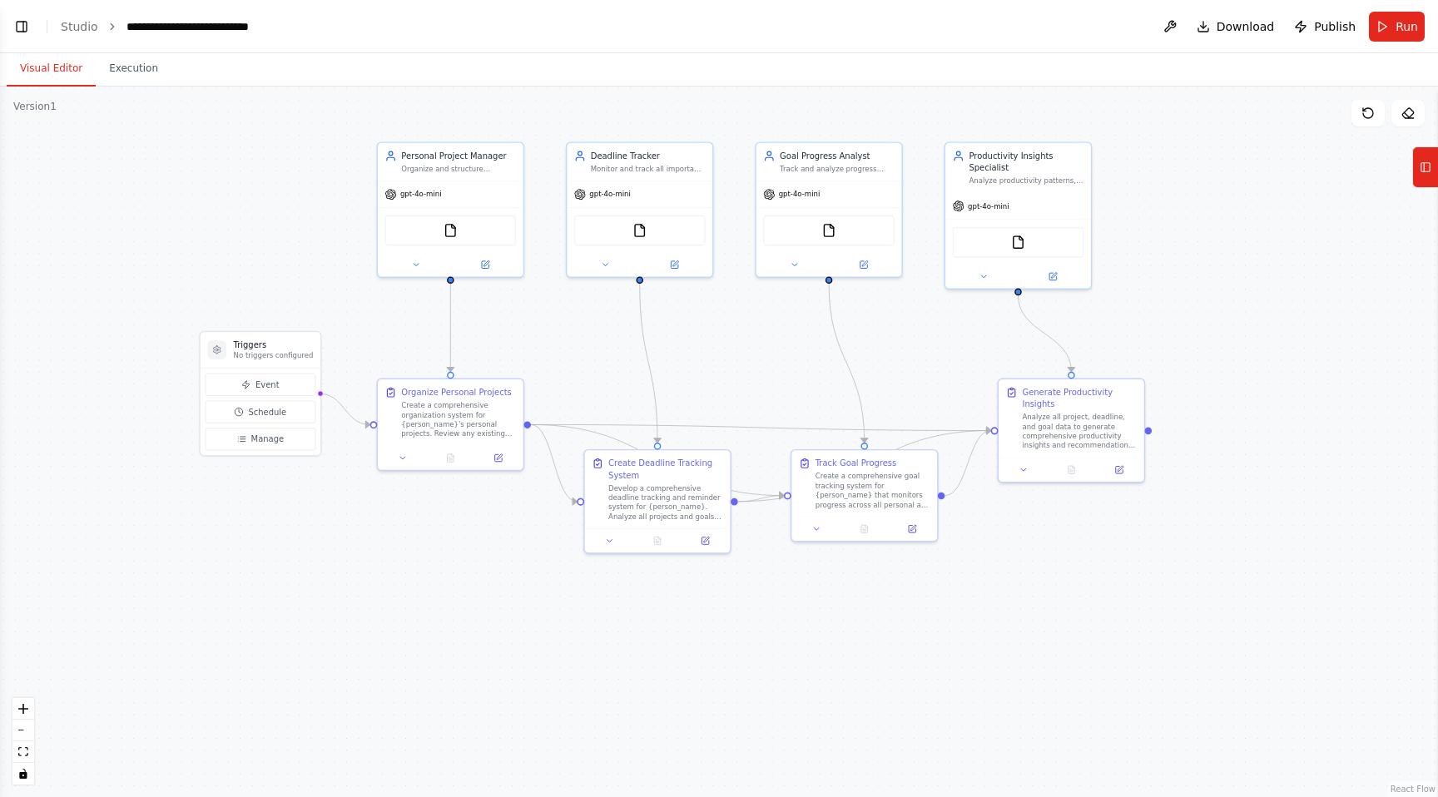
drag, startPoint x: 129, startPoint y: 235, endPoint x: 312, endPoint y: 219, distance: 183.8
click at [312, 219] on div ".deletable-edge-delete-btn { width: 20px; height: 20px; border: 0px solid #ffff…" at bounding box center [719, 442] width 1438 height 711
click at [82, 26] on link "Studio" at bounding box center [79, 26] width 37 height 13
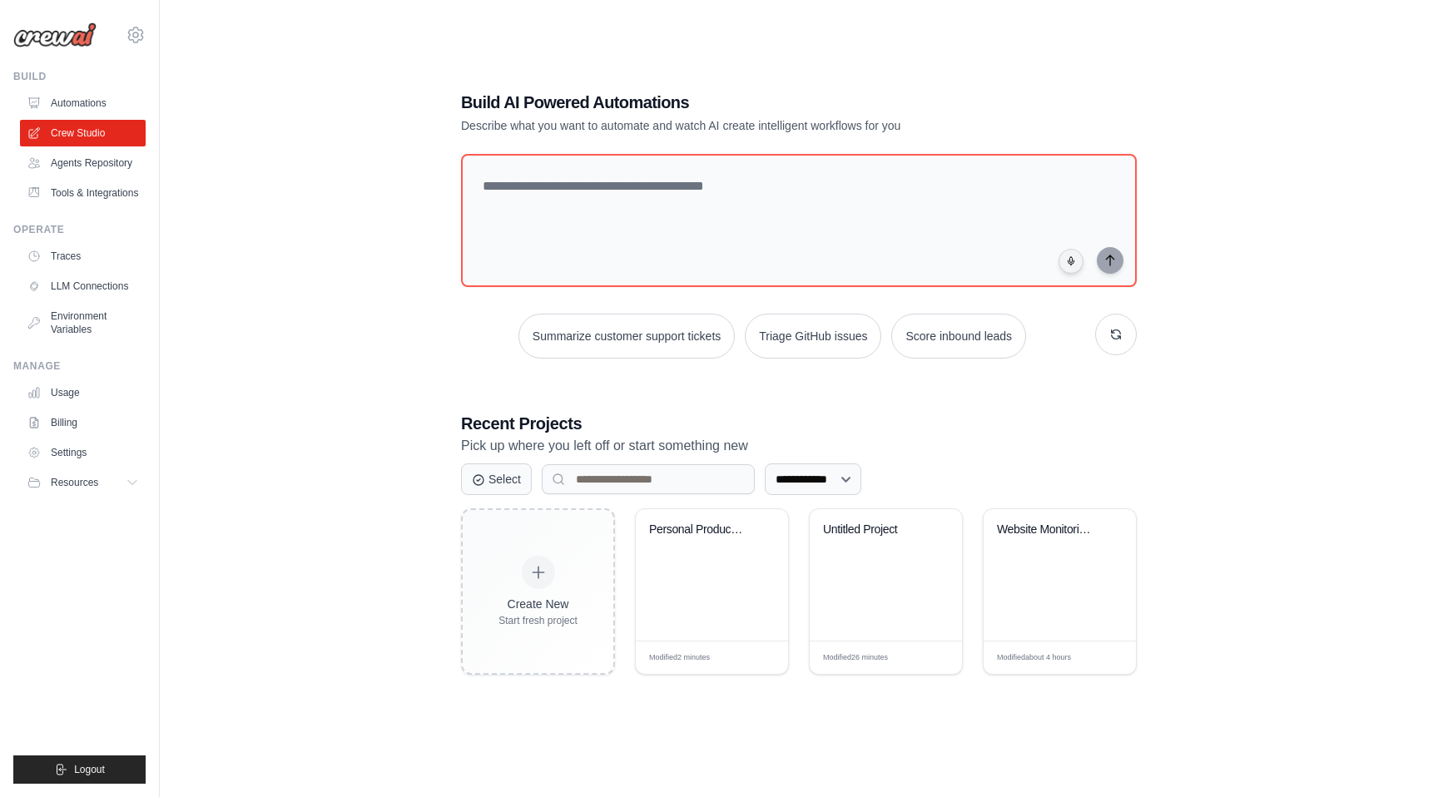
scroll to position [90, 0]
click at [1073, 584] on div "Website Monitoring & Alert System" at bounding box center [1060, 576] width 152 height 132
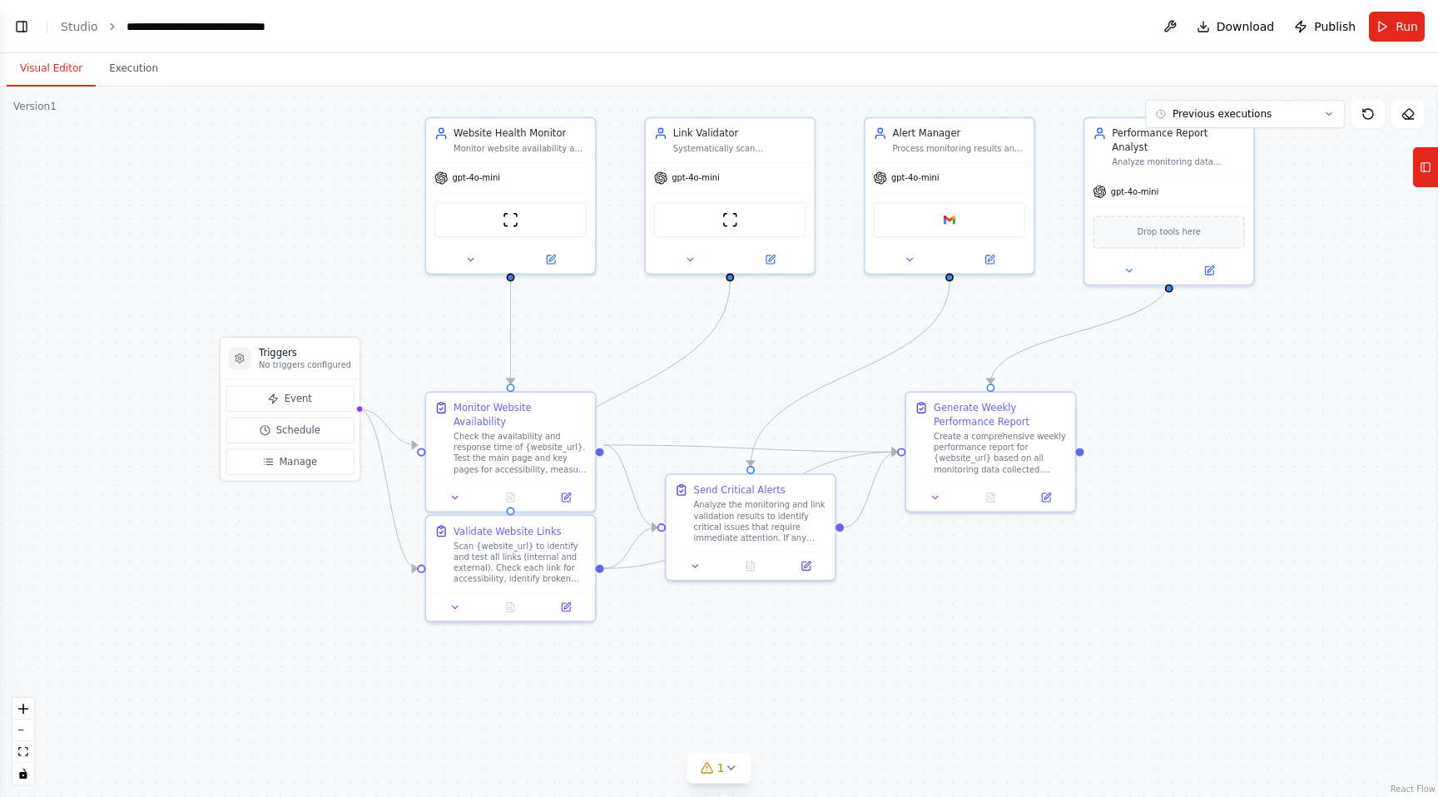
drag, startPoint x: 1324, startPoint y: 534, endPoint x: 1325, endPoint y: 415, distance: 118.2
click at [1325, 415] on div ".deletable-edge-delete-btn { width: 20px; height: 20px; border: 0px solid #ffff…" at bounding box center [719, 442] width 1438 height 711
click at [1382, 22] on button "Run" at bounding box center [1397, 27] width 56 height 30
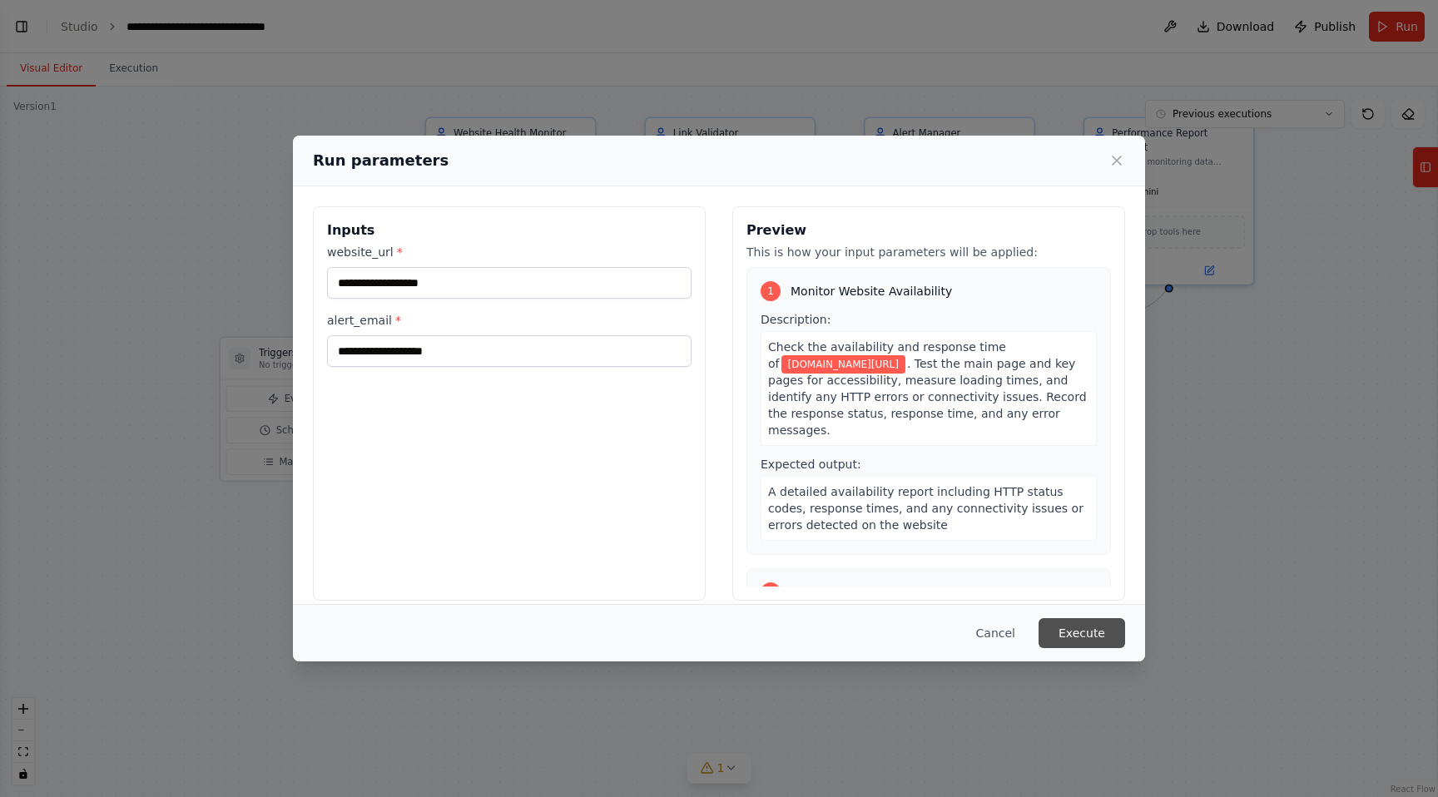
click at [1085, 630] on button "Execute" at bounding box center [1082, 633] width 87 height 30
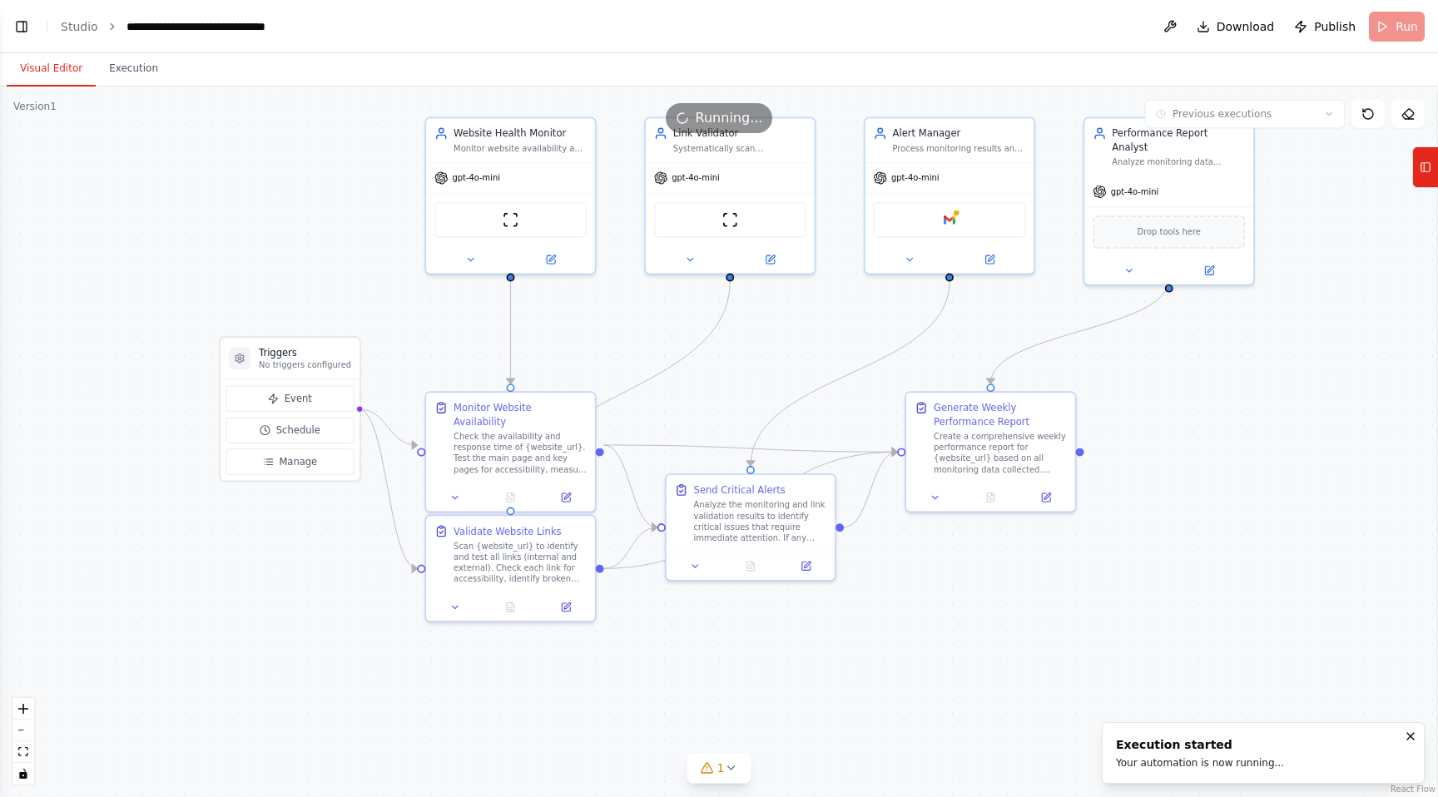
click at [69, 67] on button "Visual Editor" at bounding box center [51, 69] width 89 height 35
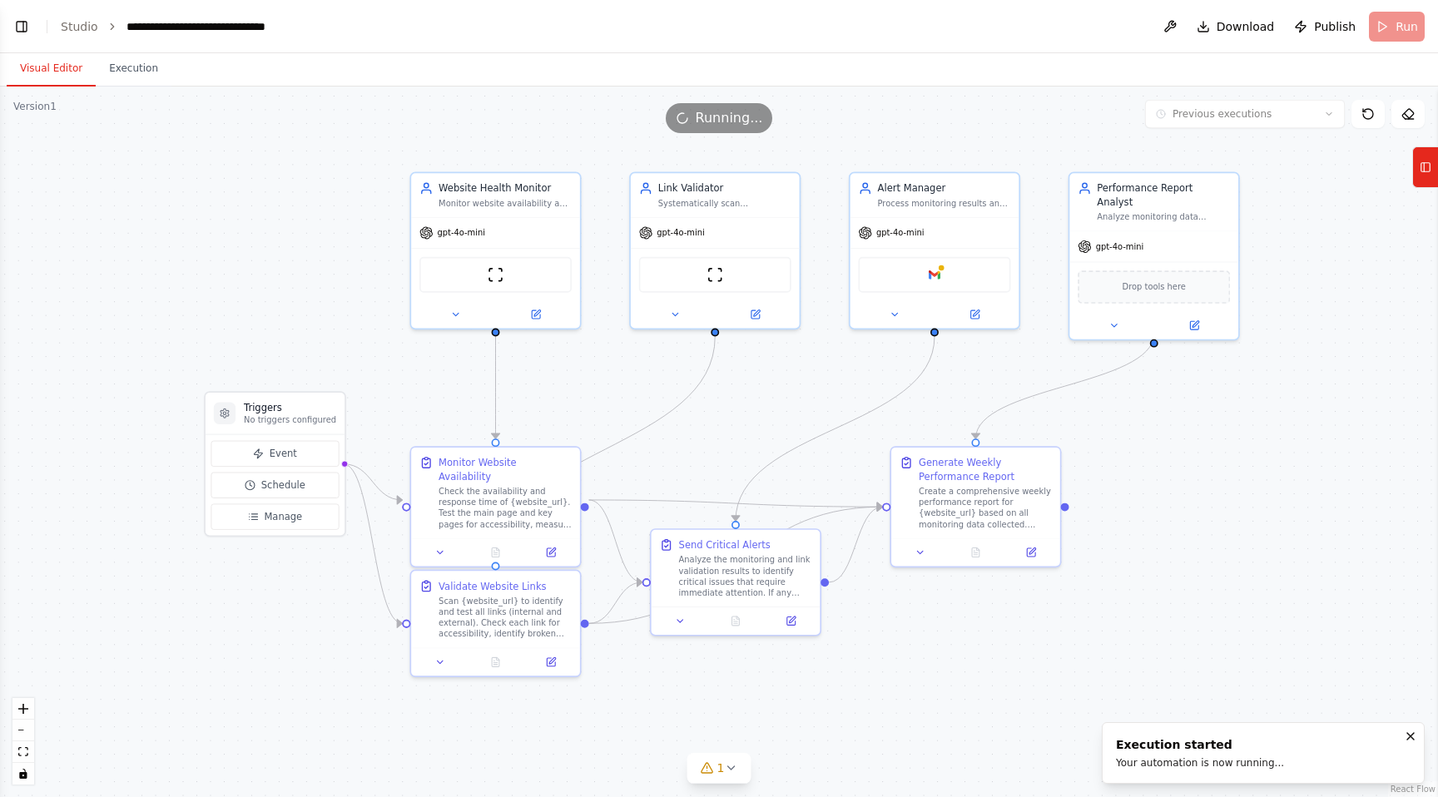
drag, startPoint x: 722, startPoint y: 365, endPoint x: 708, endPoint y: 420, distance: 55.9
click at [708, 420] on div ".deletable-edge-delete-btn { width: 20px; height: 20px; border: 0px solid #ffff…" at bounding box center [719, 442] width 1438 height 711
click at [271, 522] on span "Manage" at bounding box center [283, 516] width 38 height 13
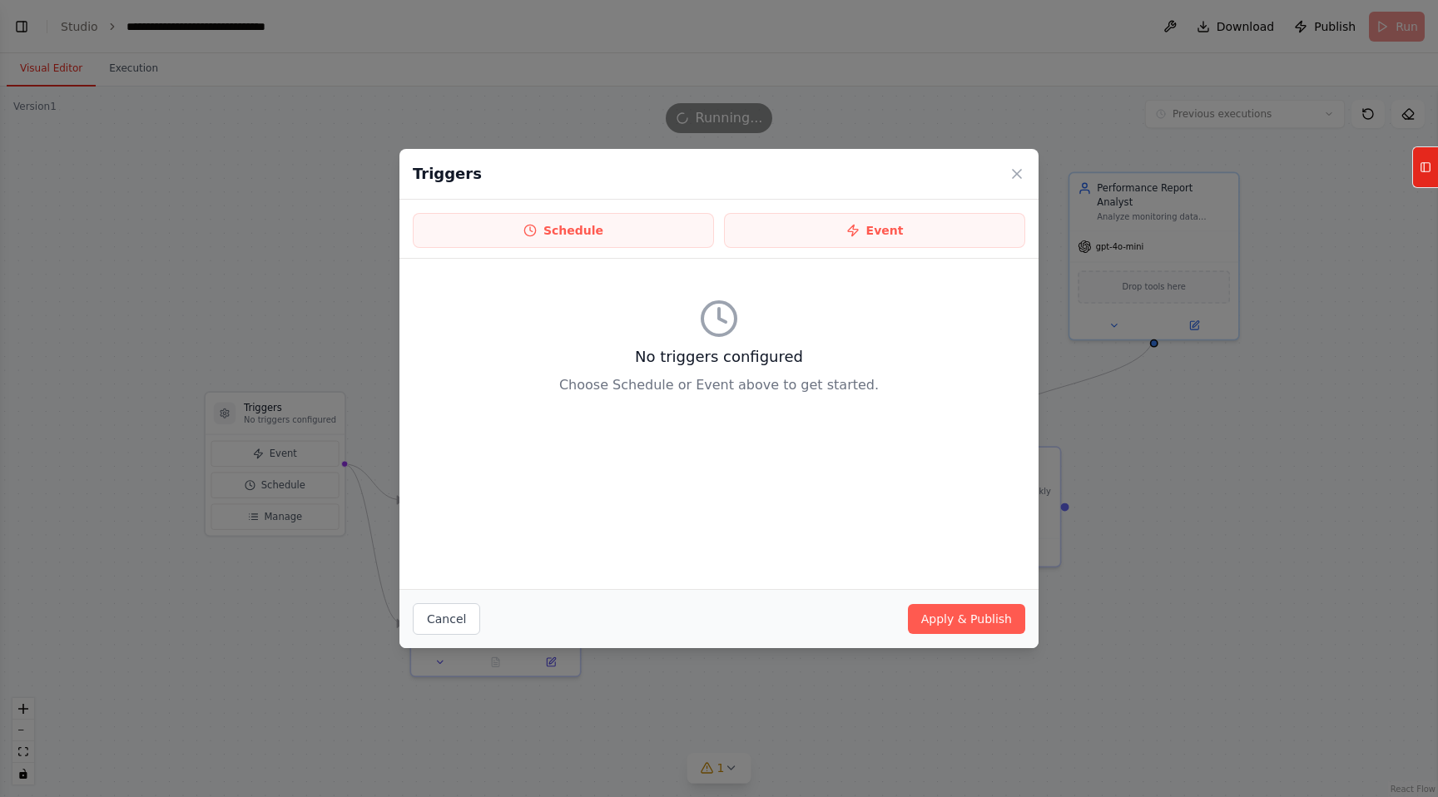
click at [623, 210] on div "Schedule Event" at bounding box center [719, 229] width 639 height 59
click at [614, 222] on button "Schedule" at bounding box center [563, 230] width 301 height 35
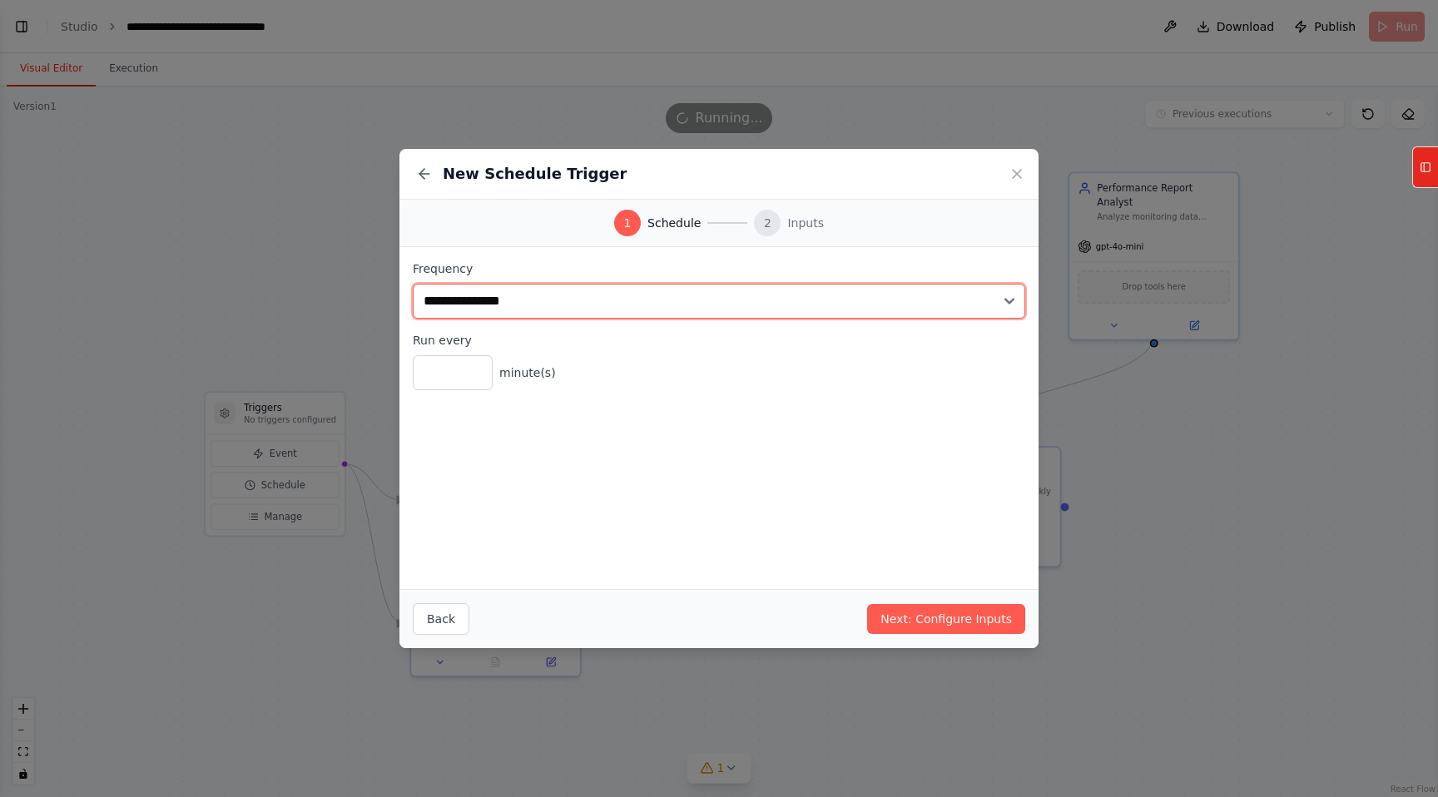
click at [556, 293] on select "**********" at bounding box center [719, 301] width 613 height 35
select select "*******"
click at [413, 284] on select "**********" at bounding box center [719, 301] width 613 height 35
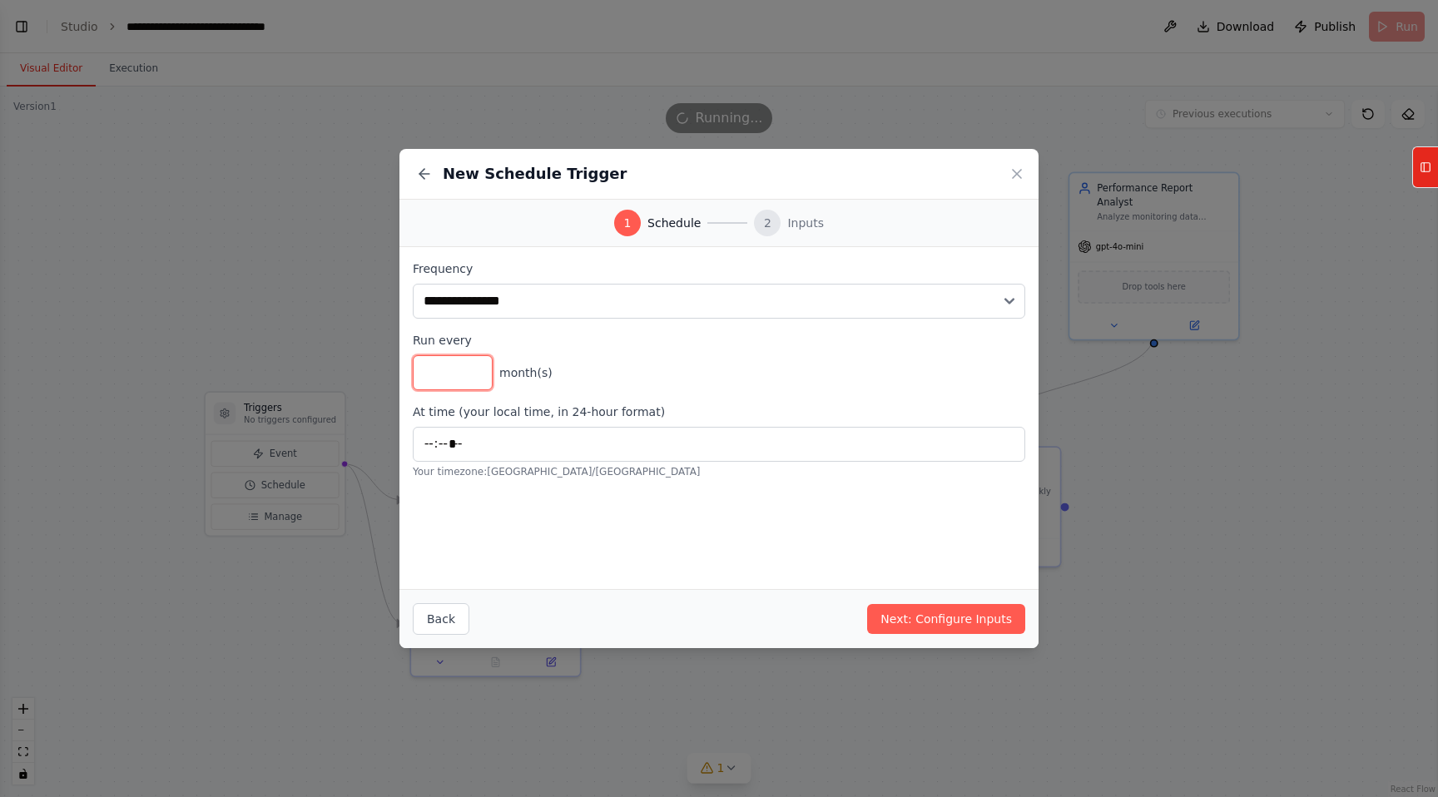
click at [488, 373] on input "*" at bounding box center [453, 372] width 80 height 35
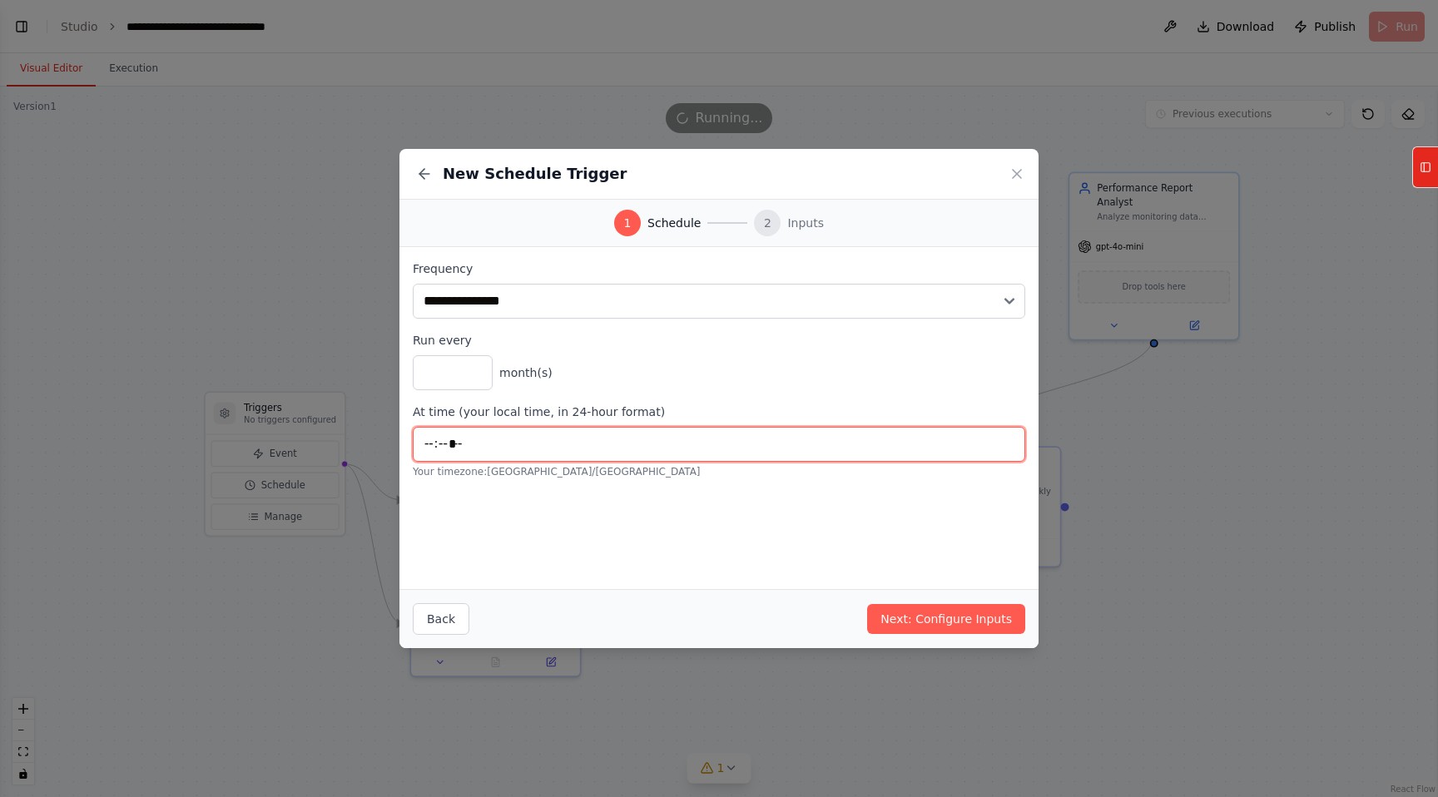
click at [537, 445] on input "*****" at bounding box center [719, 444] width 613 height 35
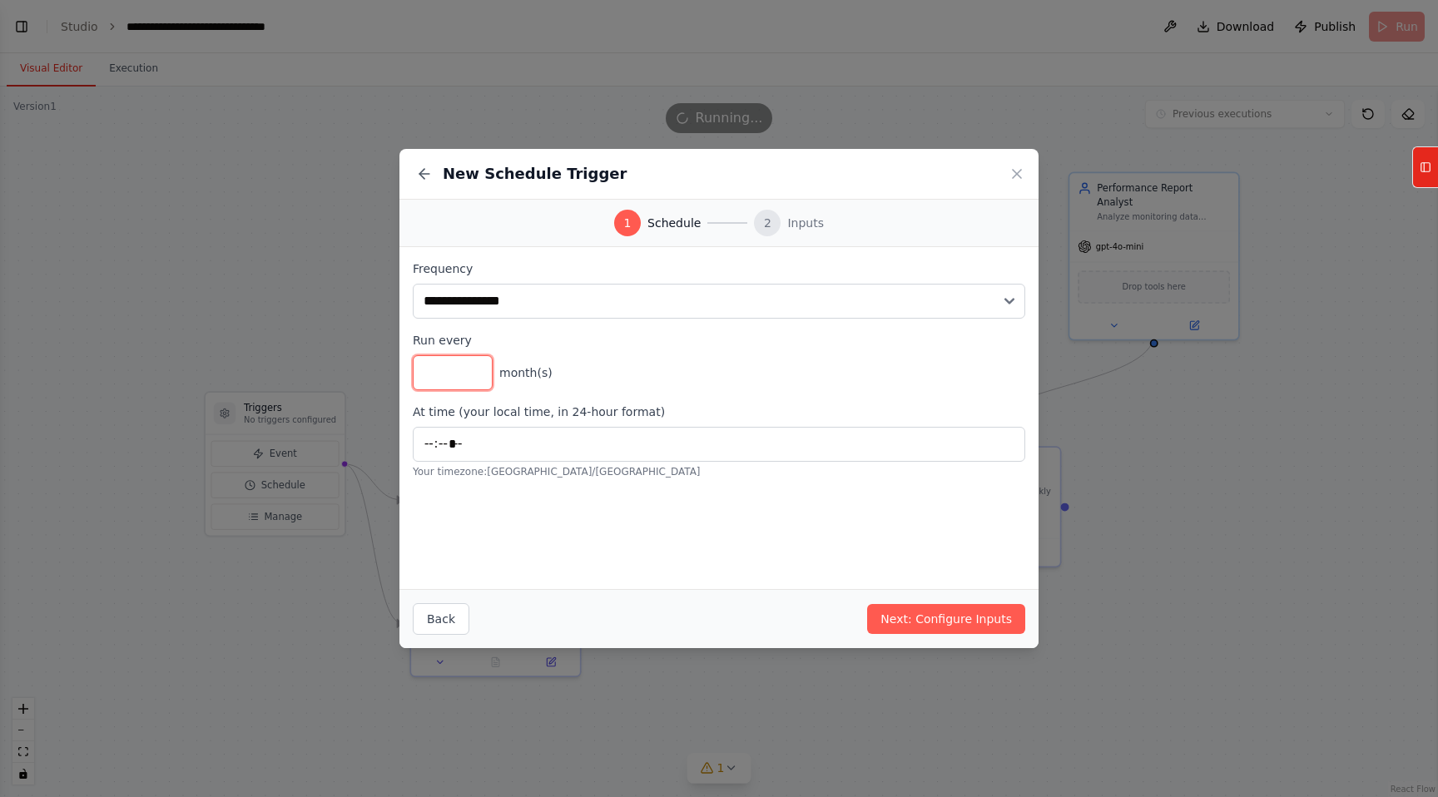
click at [472, 361] on input "*" at bounding box center [453, 372] width 80 height 35
click at [472, 364] on input "*" at bounding box center [453, 372] width 80 height 35
click at [565, 357] on div "* month(s)" at bounding box center [719, 372] width 613 height 35
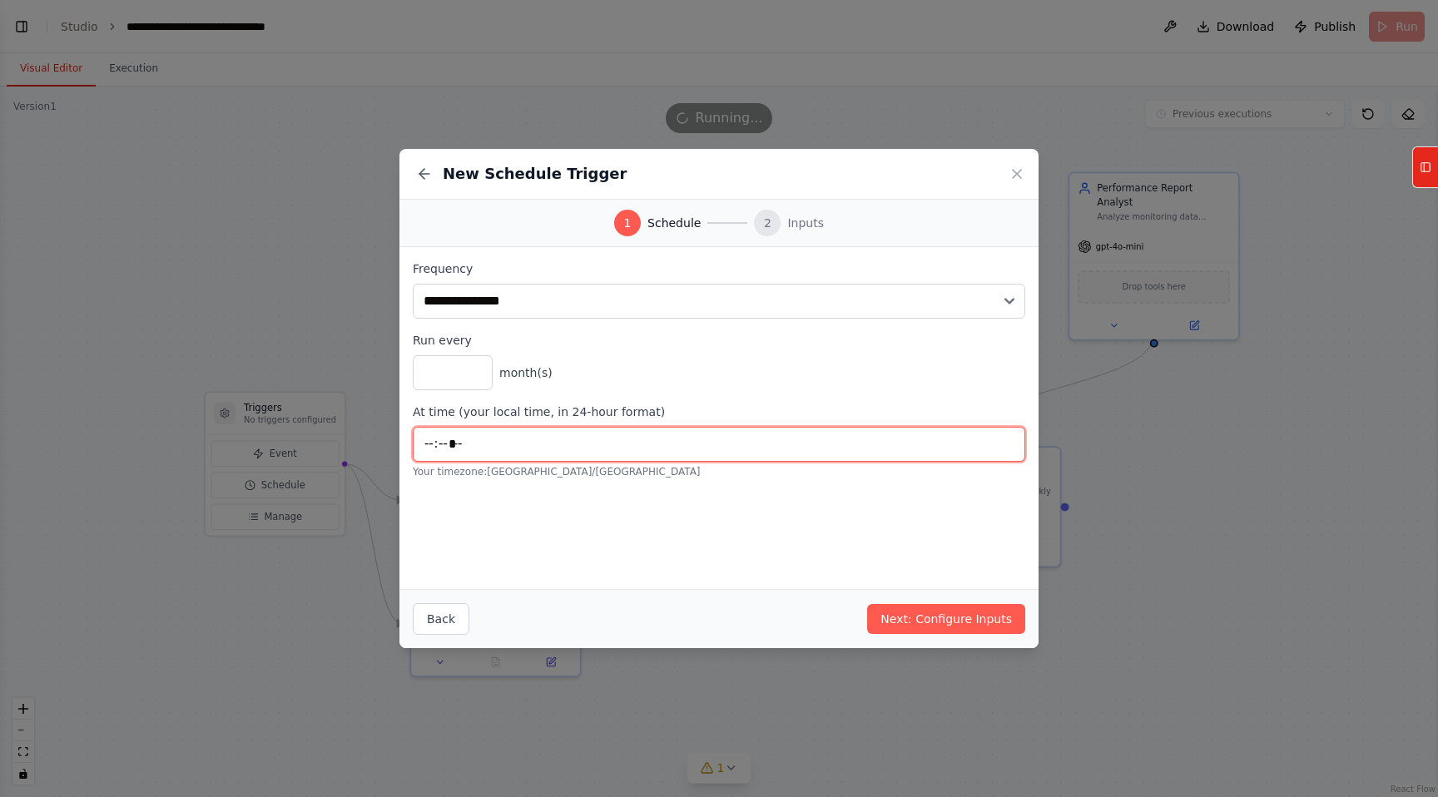
click at [517, 450] on input "*****" at bounding box center [719, 444] width 613 height 35
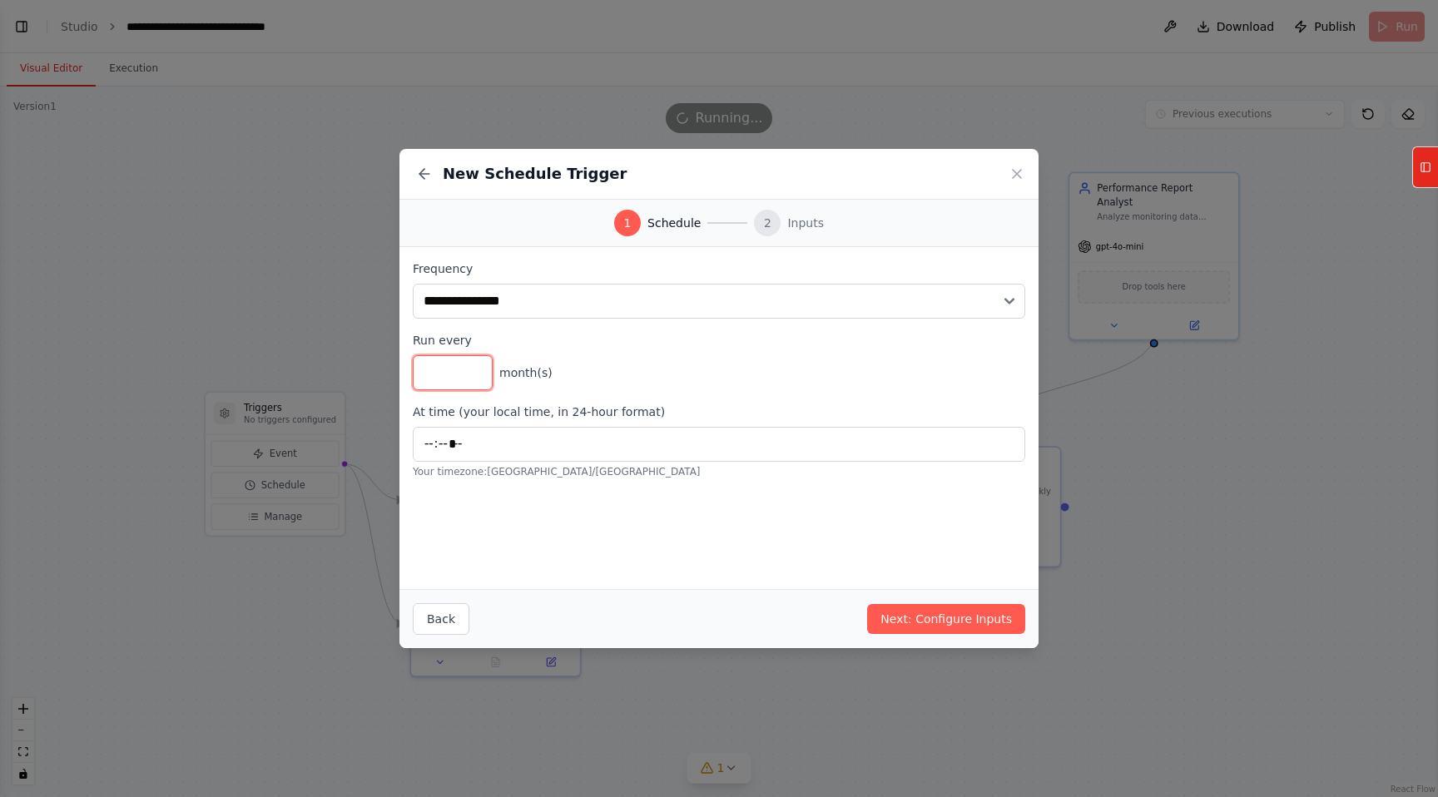
type input "*"
click at [477, 380] on input "*" at bounding box center [453, 372] width 80 height 35
click at [534, 346] on label "Run every" at bounding box center [719, 340] width 613 height 17
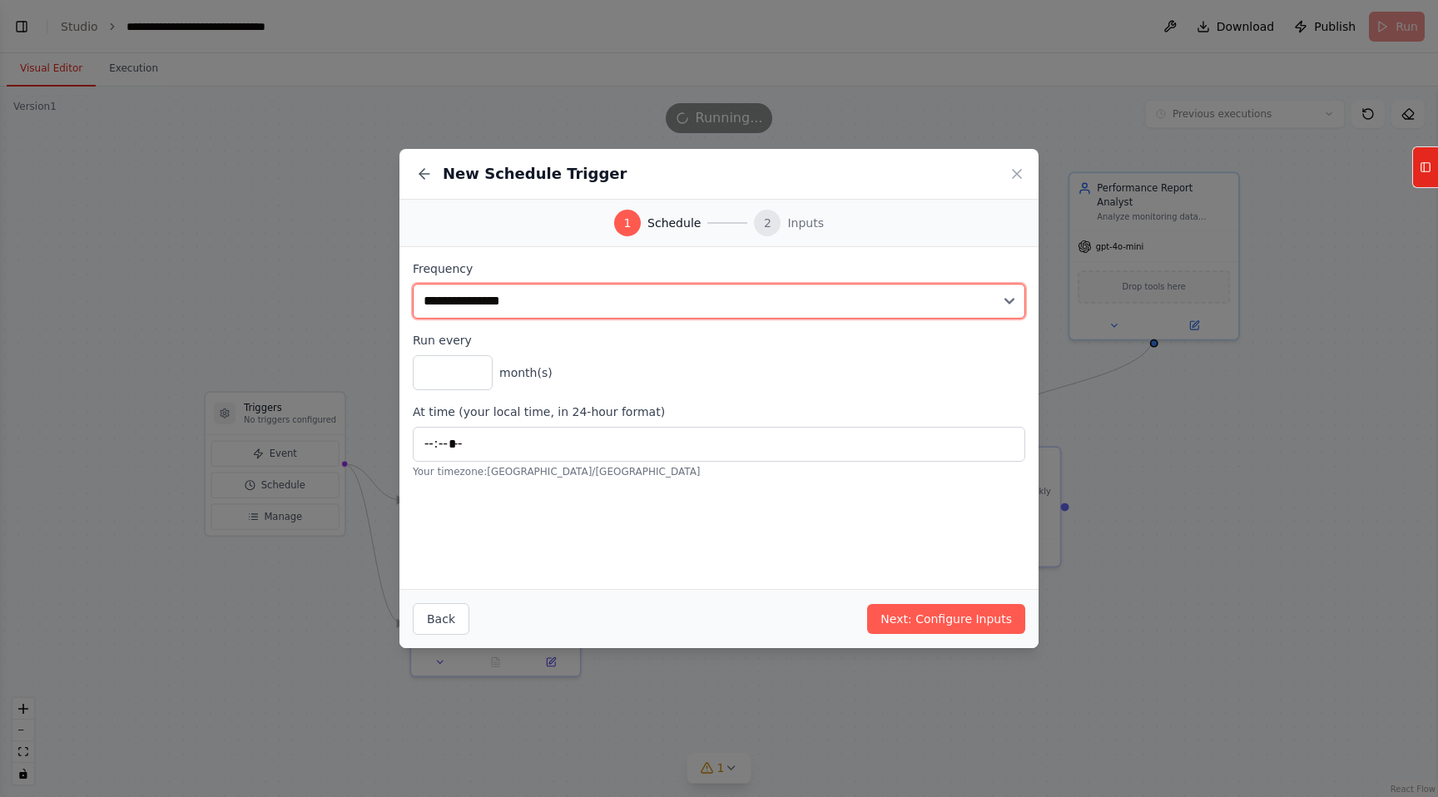
click at [537, 293] on select "**********" at bounding box center [719, 301] width 613 height 35
click at [413, 284] on select "**********" at bounding box center [719, 301] width 613 height 35
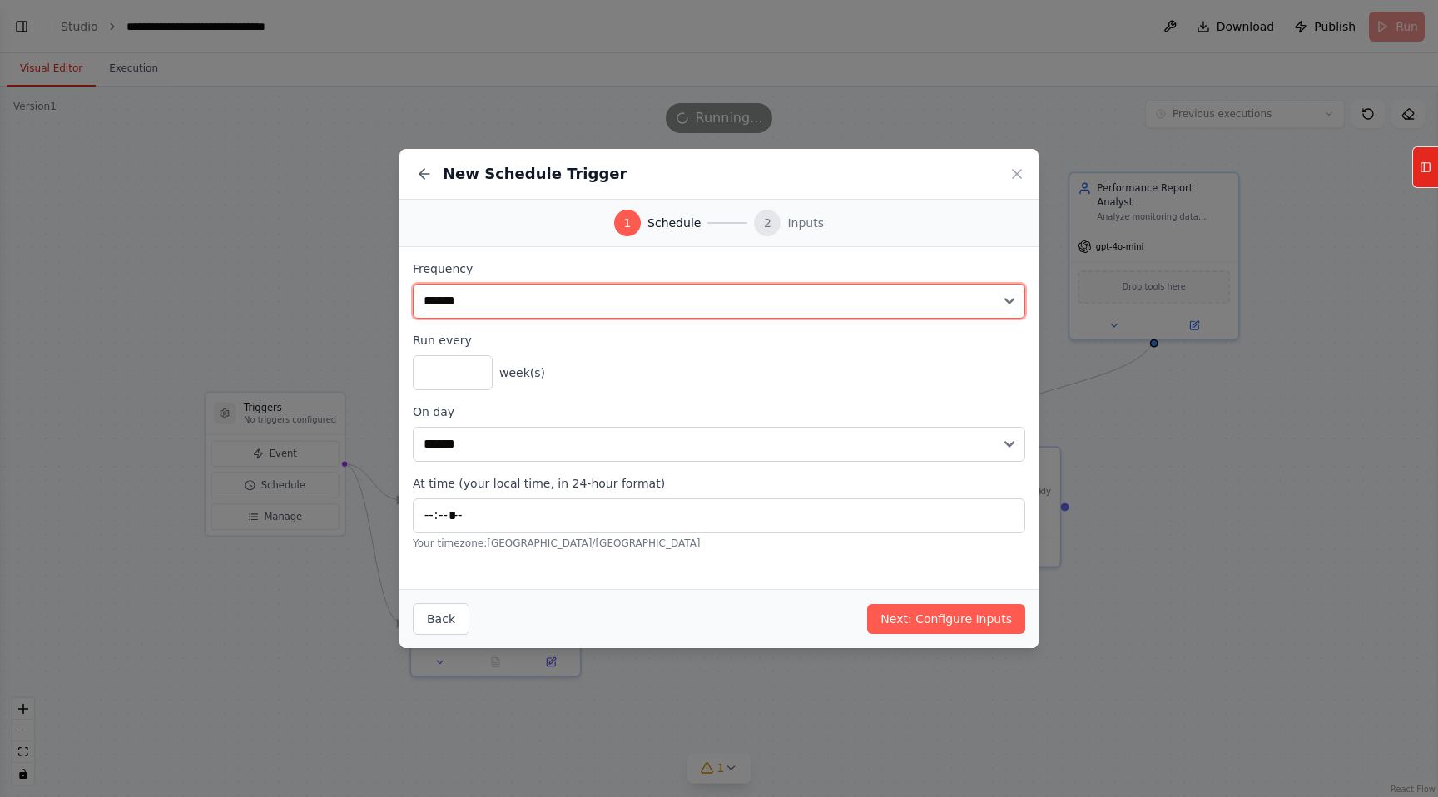
click at [540, 313] on select "**********" at bounding box center [719, 301] width 613 height 35
select select "*****"
click at [413, 284] on select "**********" at bounding box center [719, 301] width 613 height 35
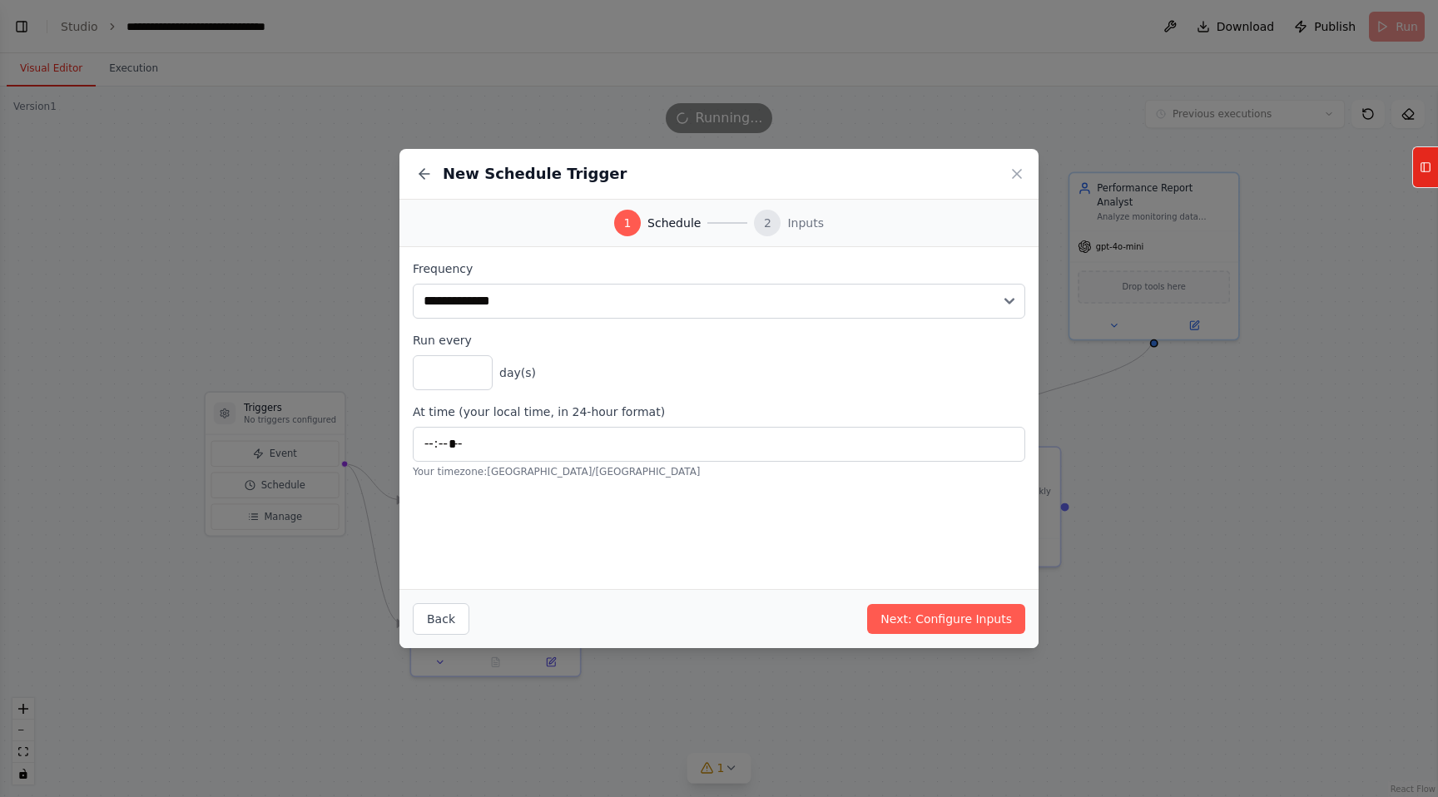
click at [589, 391] on div "**********" at bounding box center [719, 370] width 613 height 218
click at [474, 380] on input "*" at bounding box center [453, 372] width 80 height 35
click at [474, 368] on input "*" at bounding box center [453, 372] width 80 height 35
type input "*"
click at [477, 378] on input "*" at bounding box center [453, 372] width 80 height 35
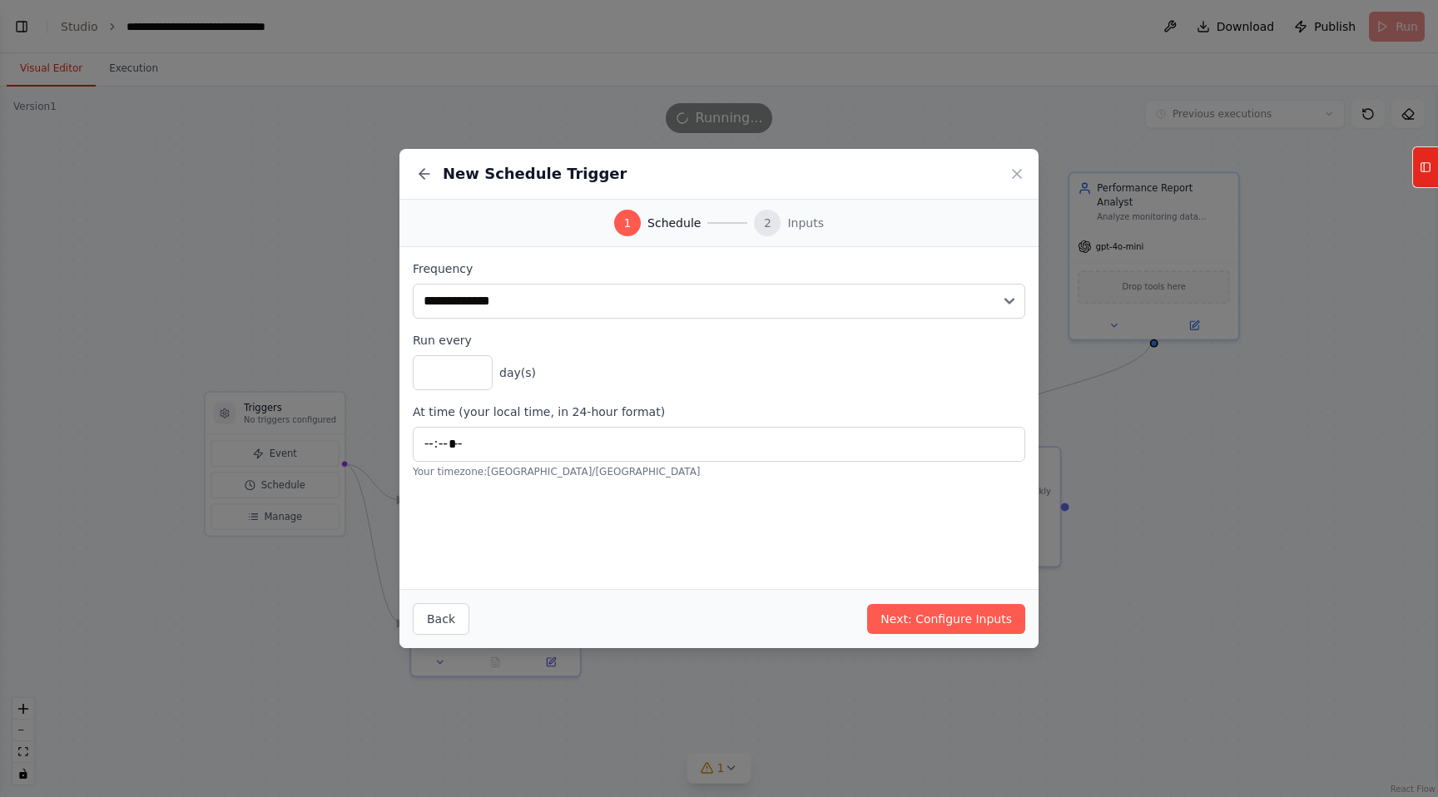
click at [532, 370] on span "day(s)" at bounding box center [517, 373] width 37 height 17
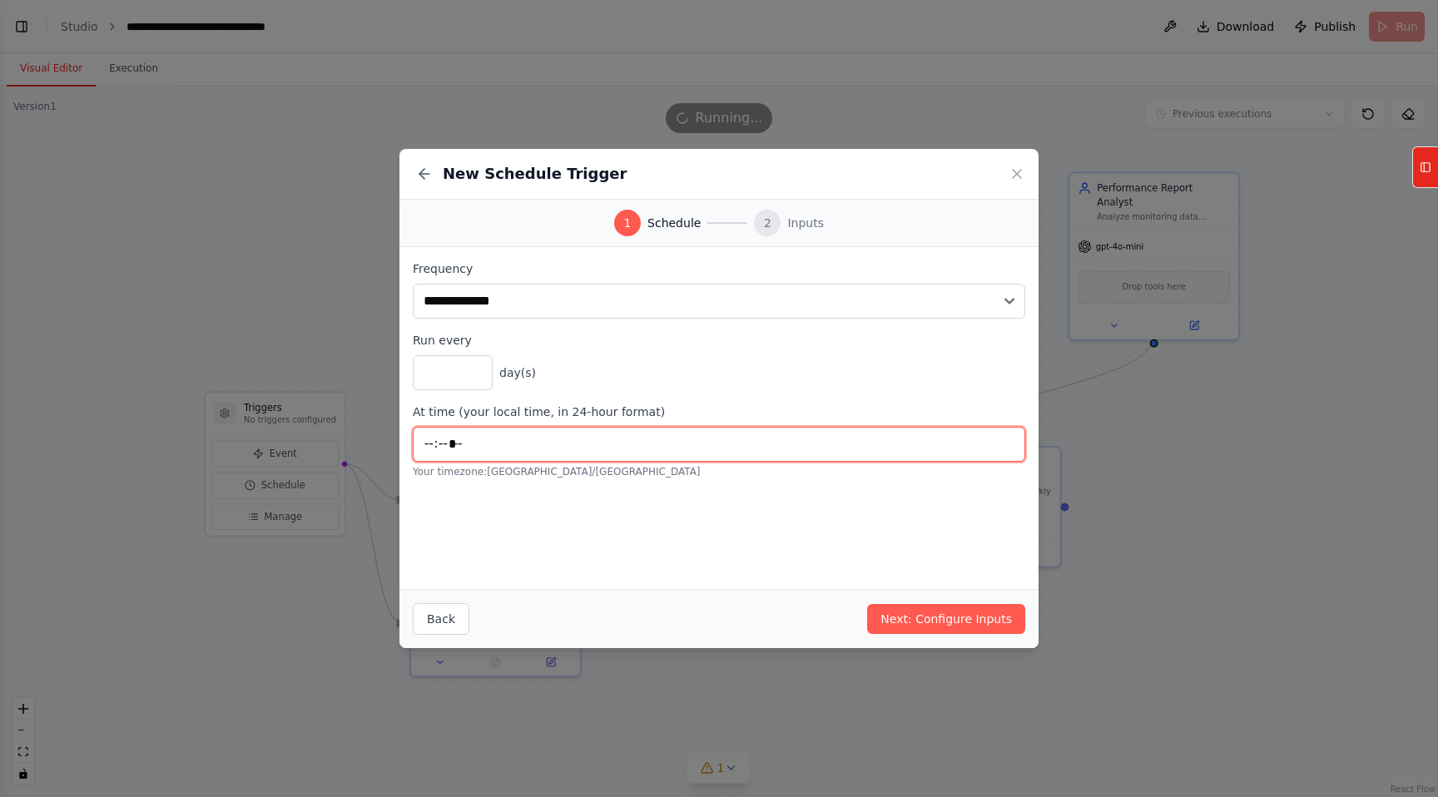
click at [532, 438] on input "*****" at bounding box center [719, 444] width 613 height 35
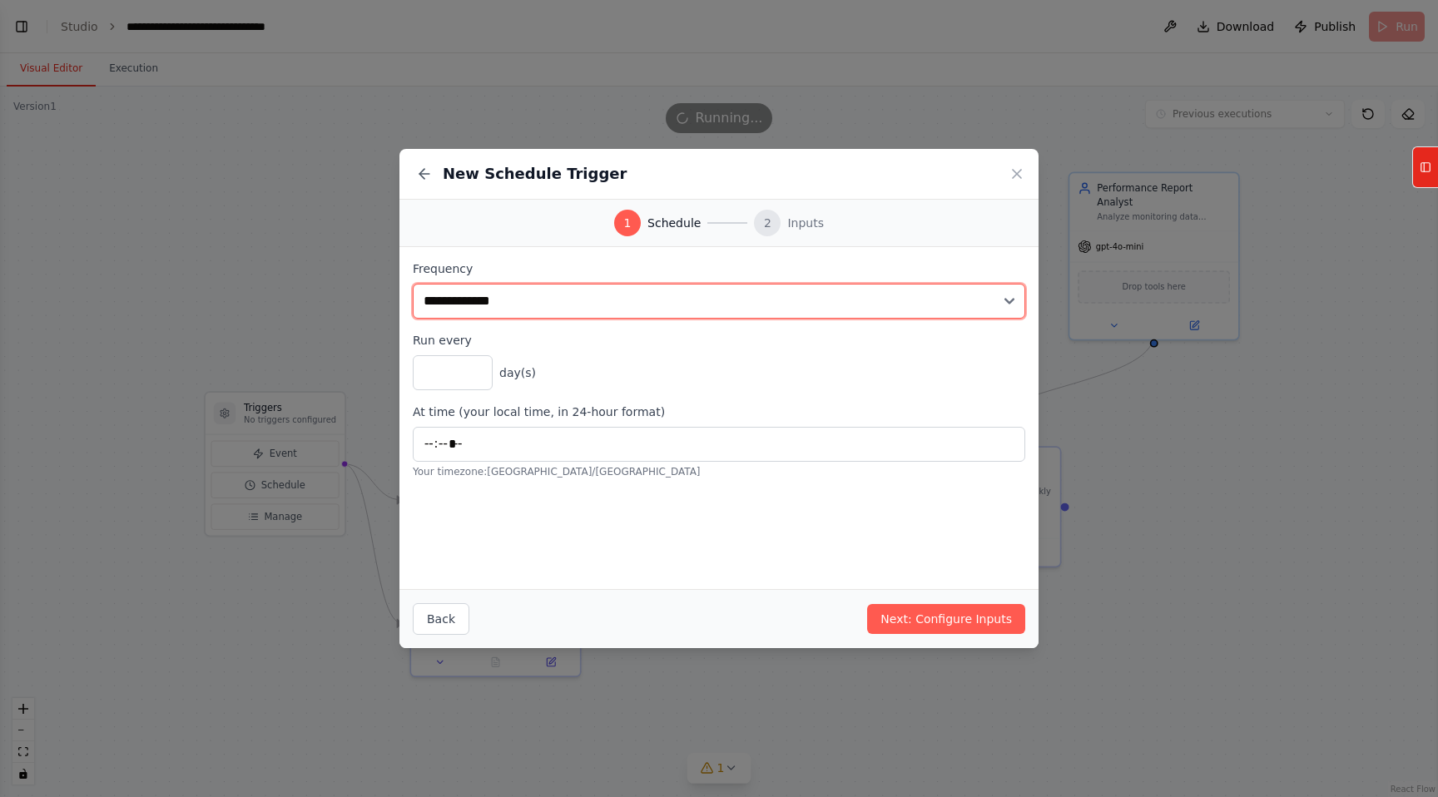
click at [483, 300] on select "**********" at bounding box center [719, 301] width 613 height 35
select select "*******"
click at [413, 284] on select "**********" at bounding box center [719, 301] width 613 height 35
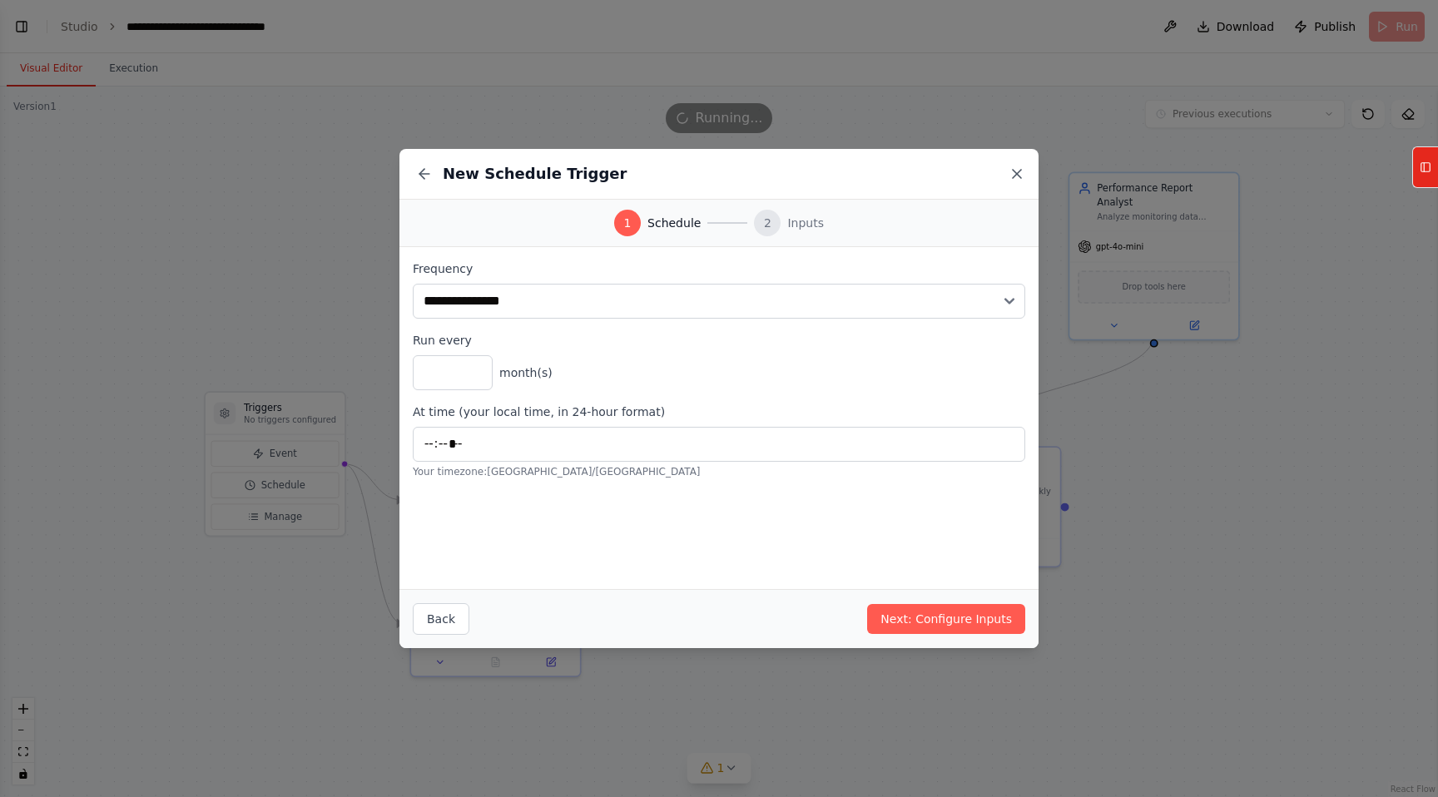
click at [1017, 172] on icon at bounding box center [1017, 174] width 17 height 17
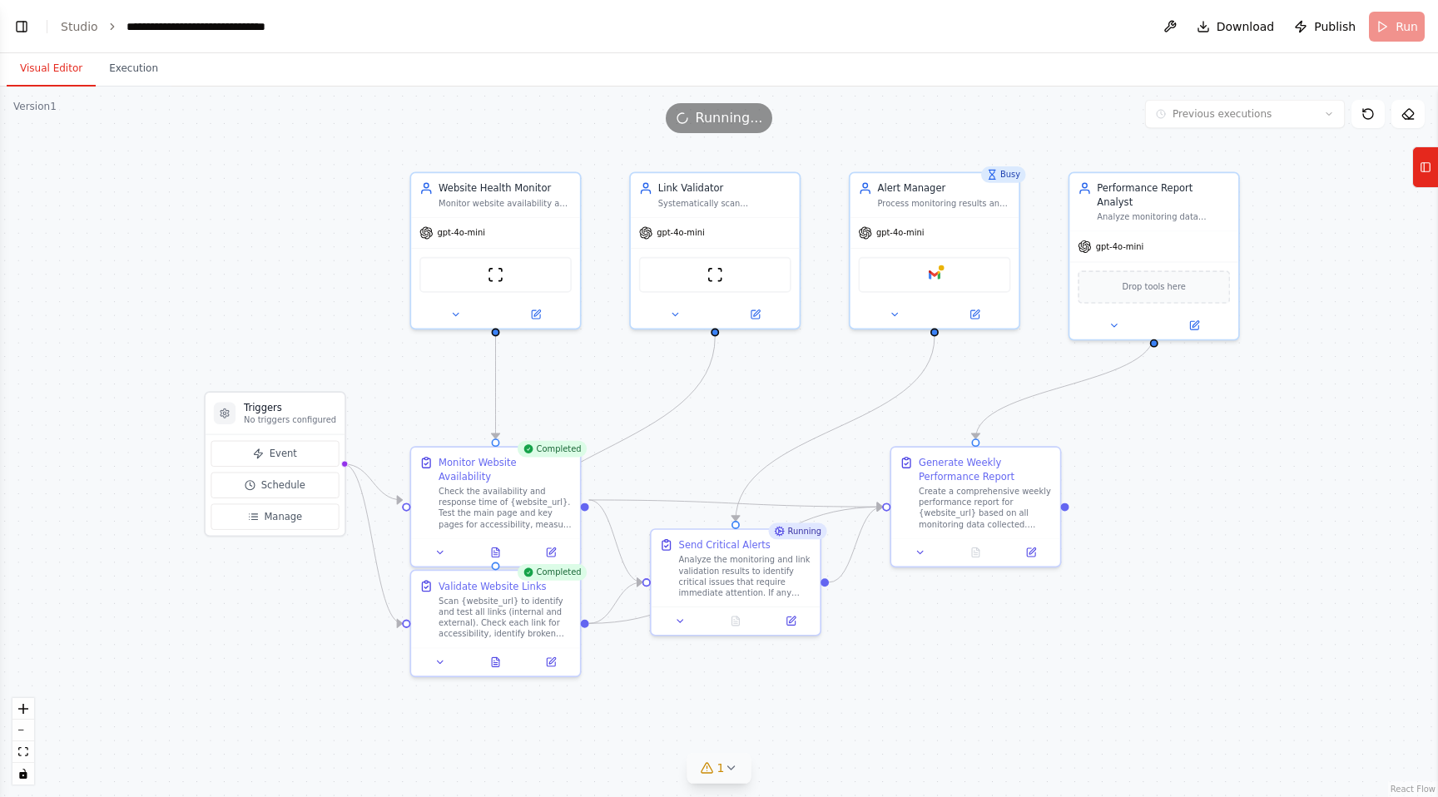
click at [711, 771] on icon at bounding box center [707, 768] width 13 height 13
click at [887, 726] on button at bounding box center [901, 726] width 28 height 20
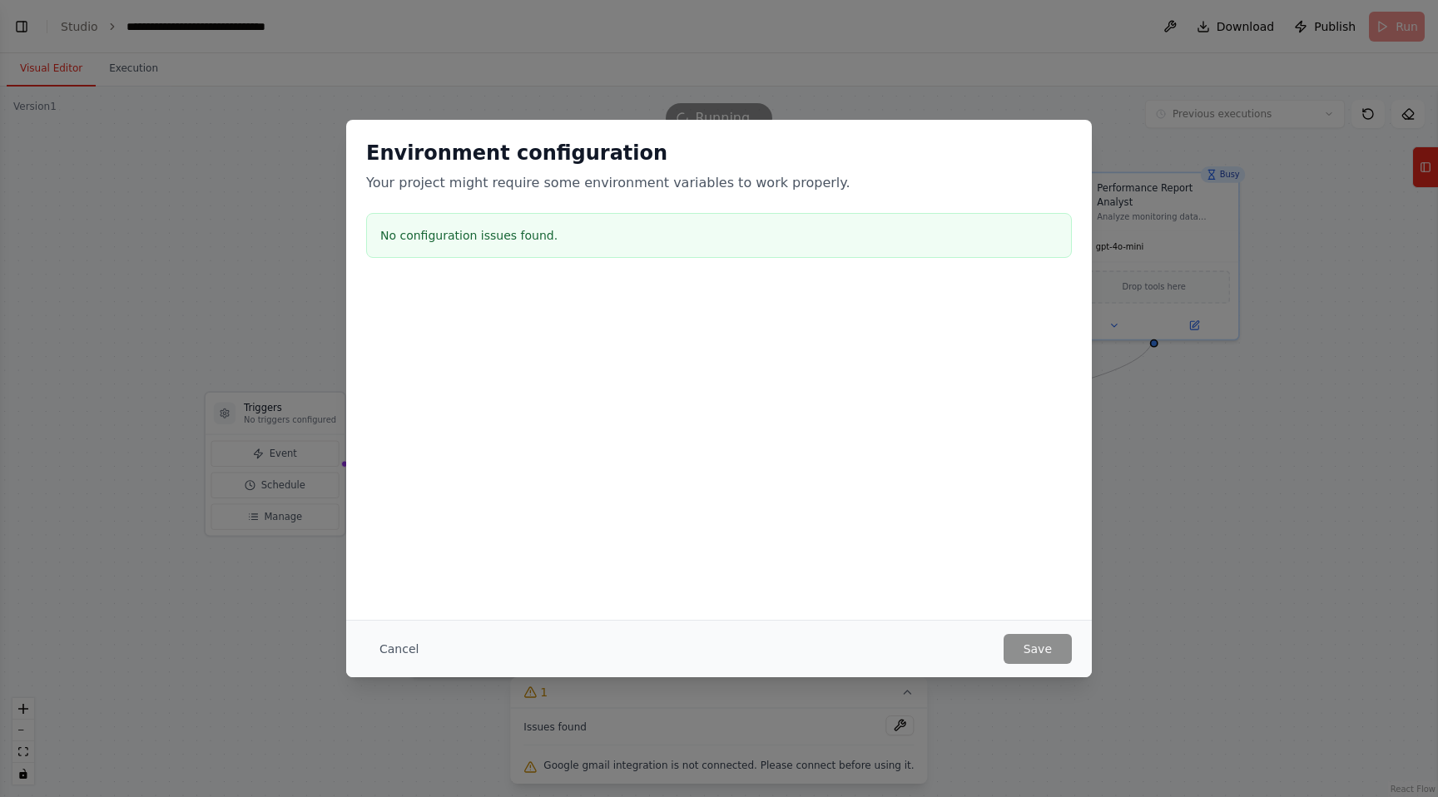
click at [925, 720] on div "Environment configuration Your project might require some environment variables…" at bounding box center [719, 398] width 1438 height 797
click at [903, 704] on div "Environment configuration Your project might require some environment variables…" at bounding box center [719, 398] width 1438 height 797
click at [901, 698] on div "Environment configuration Your project might require some environment variables…" at bounding box center [719, 398] width 1438 height 797
click at [1150, 37] on div "Environment configuration Your project might require some environment variables…" at bounding box center [719, 398] width 1438 height 797
click at [922, 225] on div "No configuration issues found." at bounding box center [719, 235] width 706 height 45
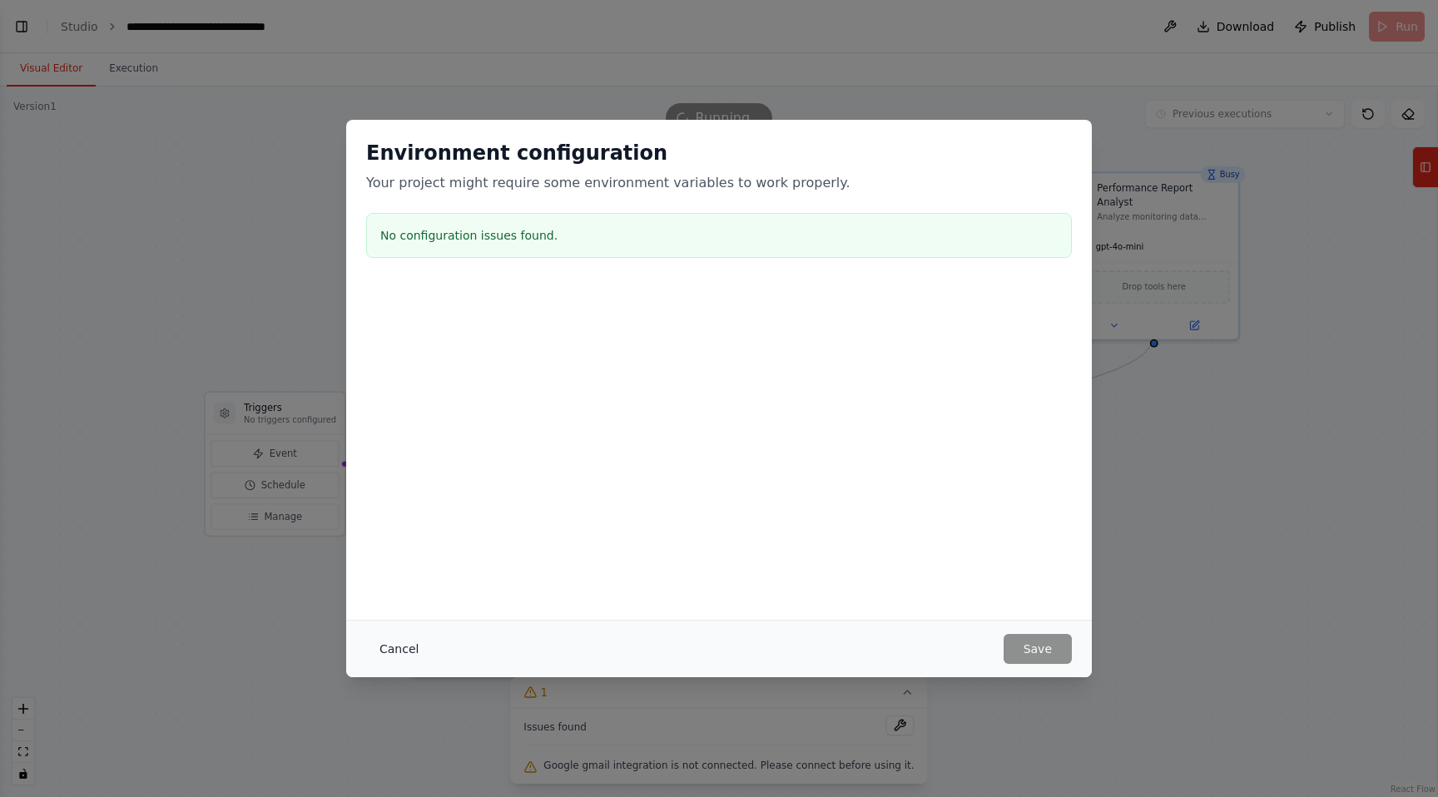
click at [409, 644] on button "Cancel" at bounding box center [399, 649] width 66 height 30
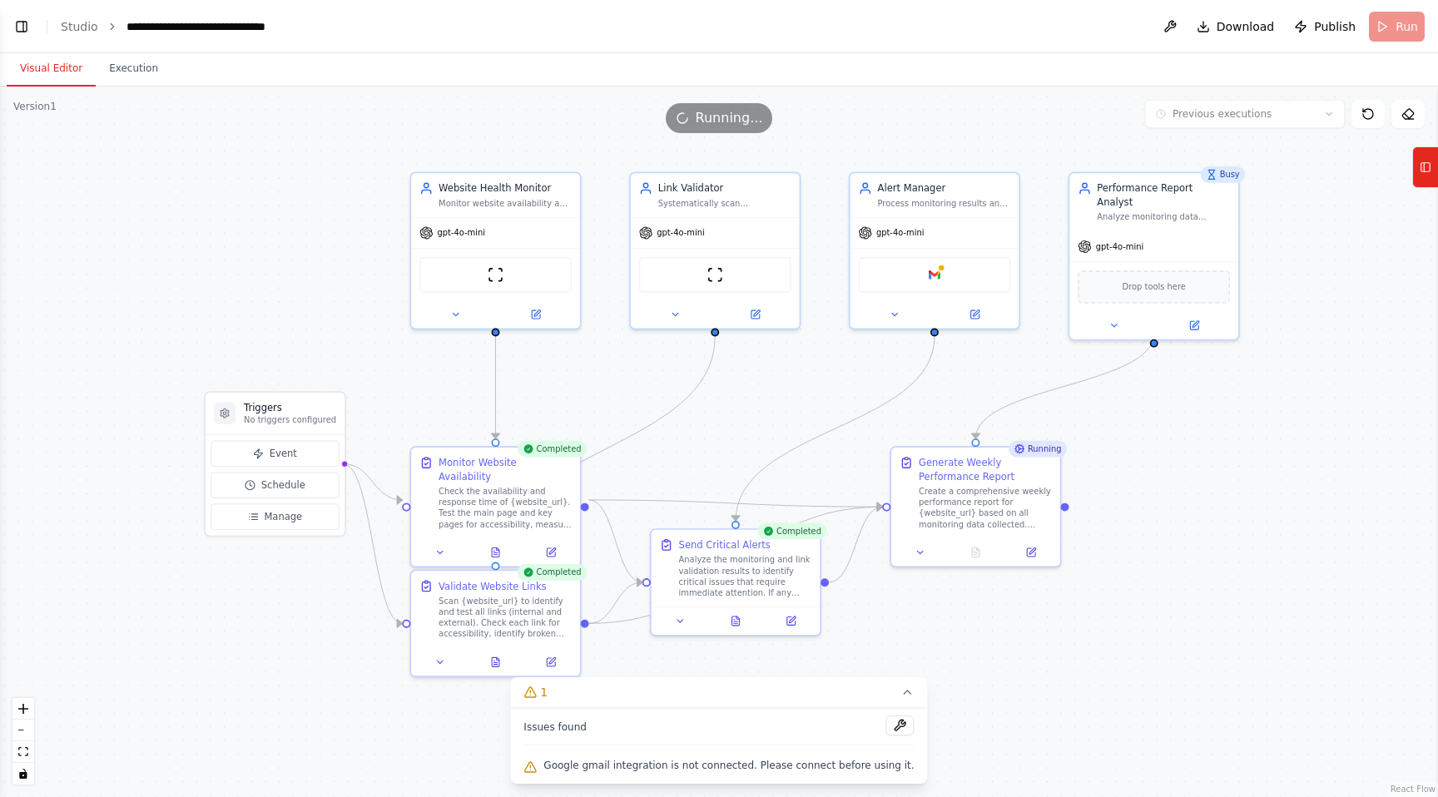
click at [616, 769] on span "Google gmail integration is not connected. Please connect before using it." at bounding box center [729, 765] width 370 height 13
drag, startPoint x: 630, startPoint y: 767, endPoint x: 783, endPoint y: 764, distance: 153.2
click at [783, 764] on span "Google gmail integration is not connected. Please connect before using it." at bounding box center [729, 765] width 370 height 13
click at [821, 768] on span "Google gmail integration is not connected. Please connect before using it." at bounding box center [729, 765] width 370 height 13
click at [901, 690] on icon at bounding box center [907, 692] width 13 height 13
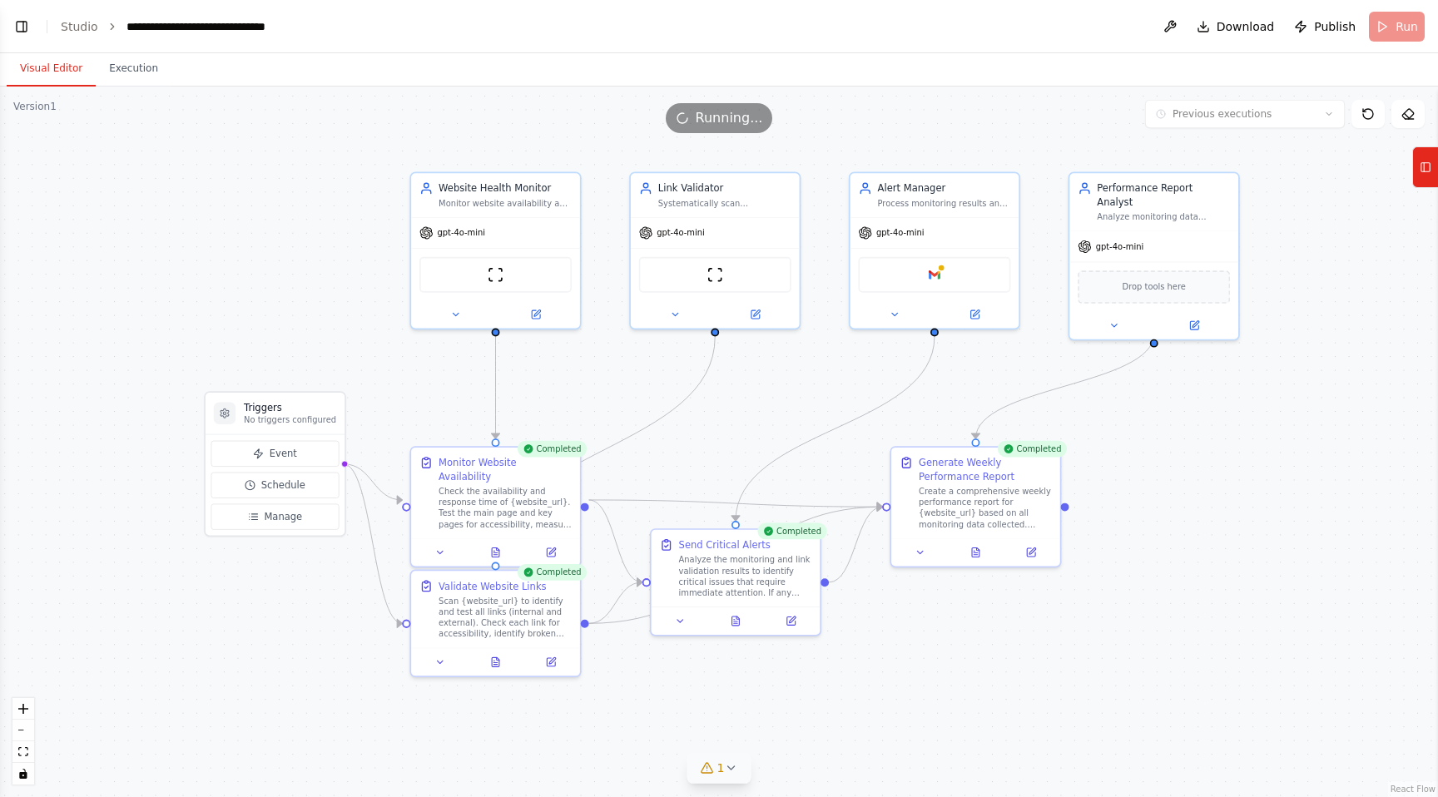
scroll to position [2307, 0]
click at [898, 313] on icon at bounding box center [894, 311] width 11 height 11
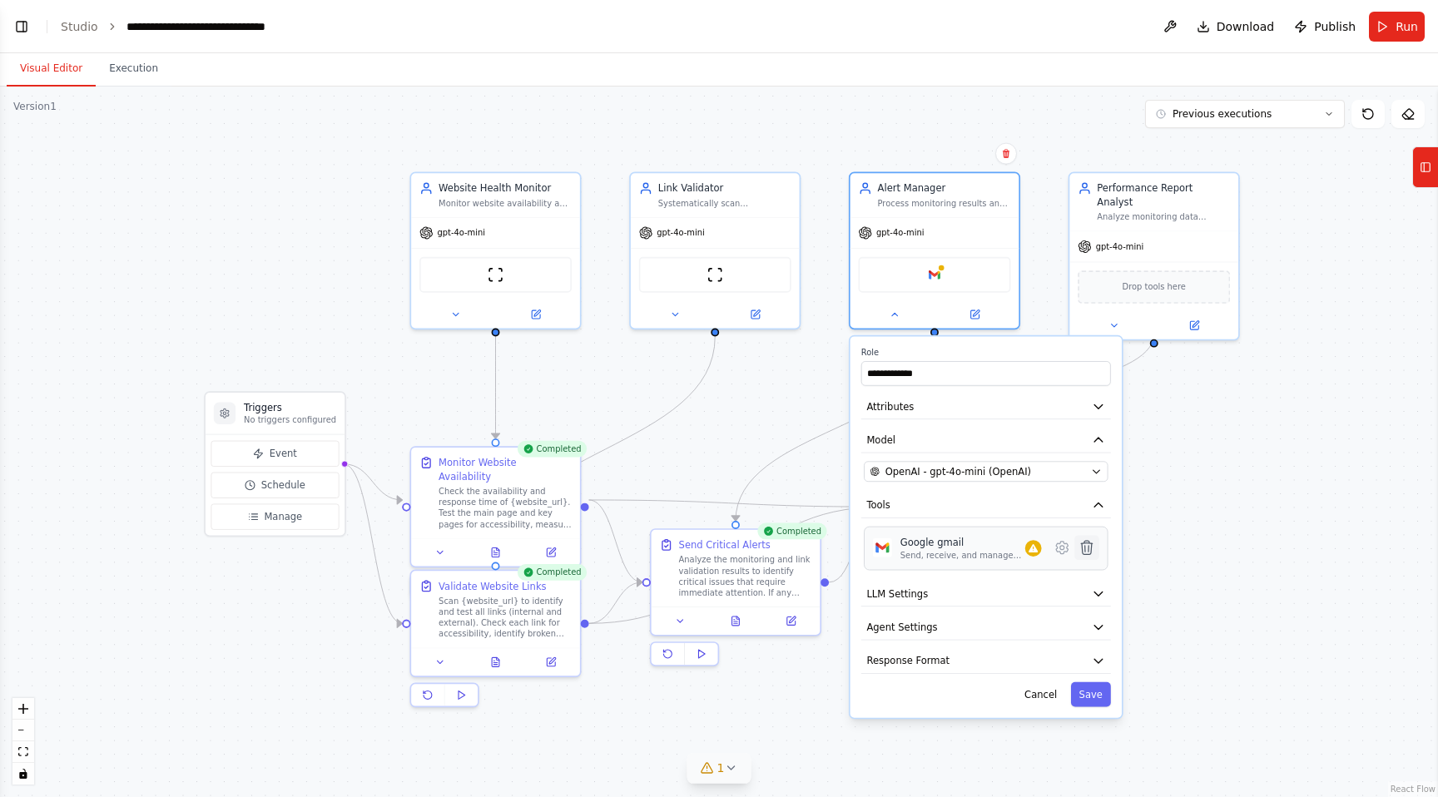
click at [1085, 549] on icon at bounding box center [1087, 547] width 12 height 13
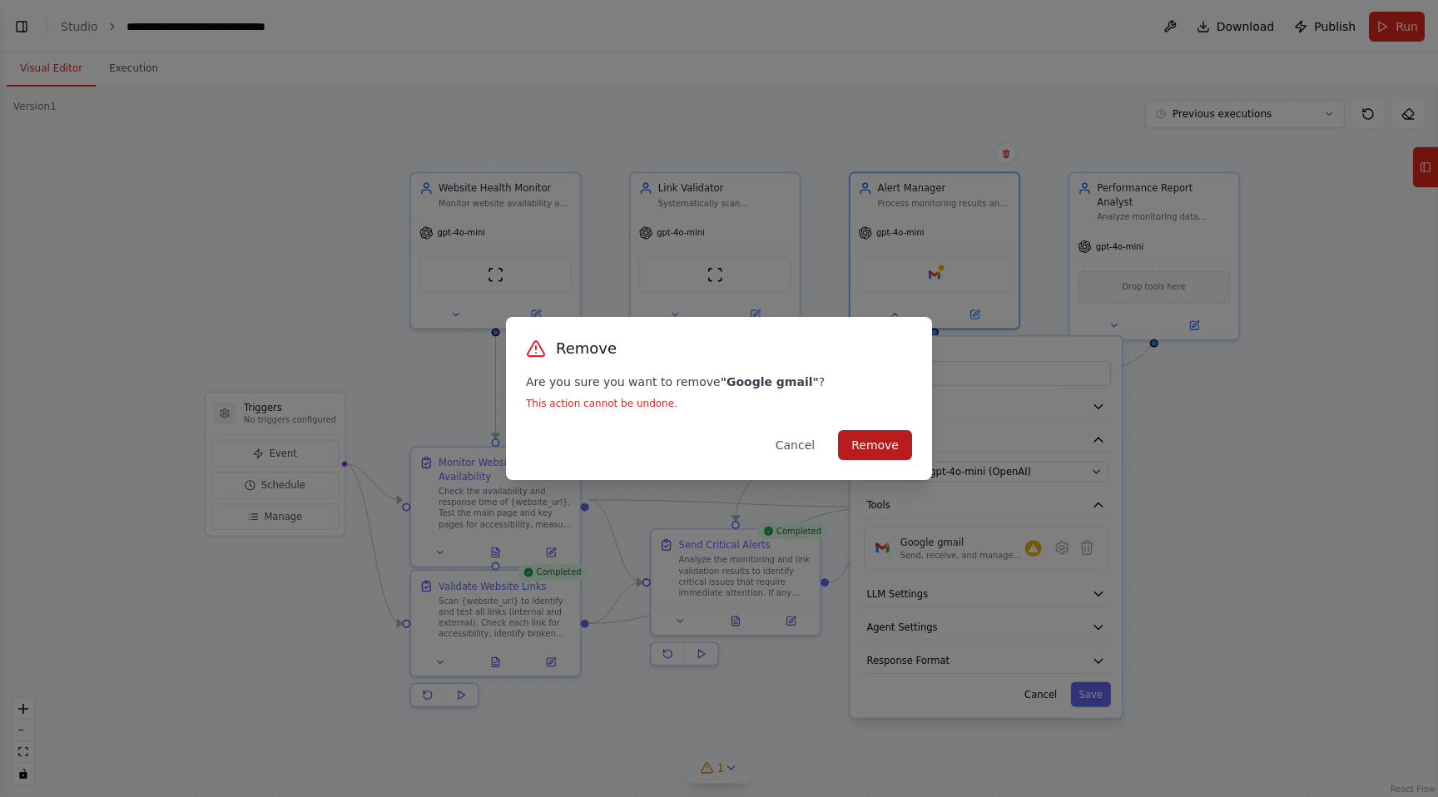
click at [859, 445] on button "Remove" at bounding box center [875, 445] width 74 height 30
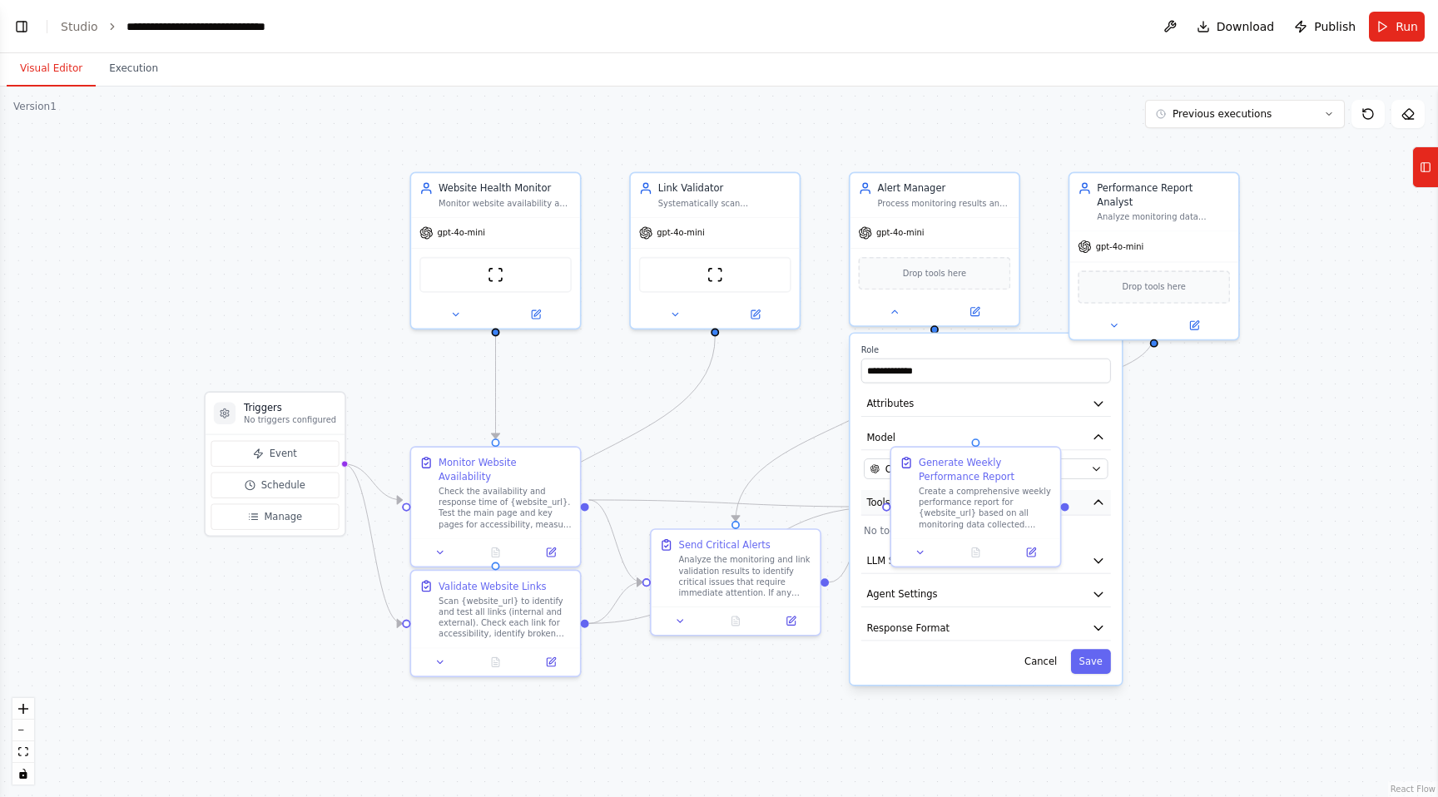
click at [1105, 501] on icon "button" at bounding box center [1098, 502] width 13 height 13
click at [1102, 502] on icon "button" at bounding box center [1099, 503] width 8 height 4
click at [924, 555] on button at bounding box center [920, 550] width 47 height 17
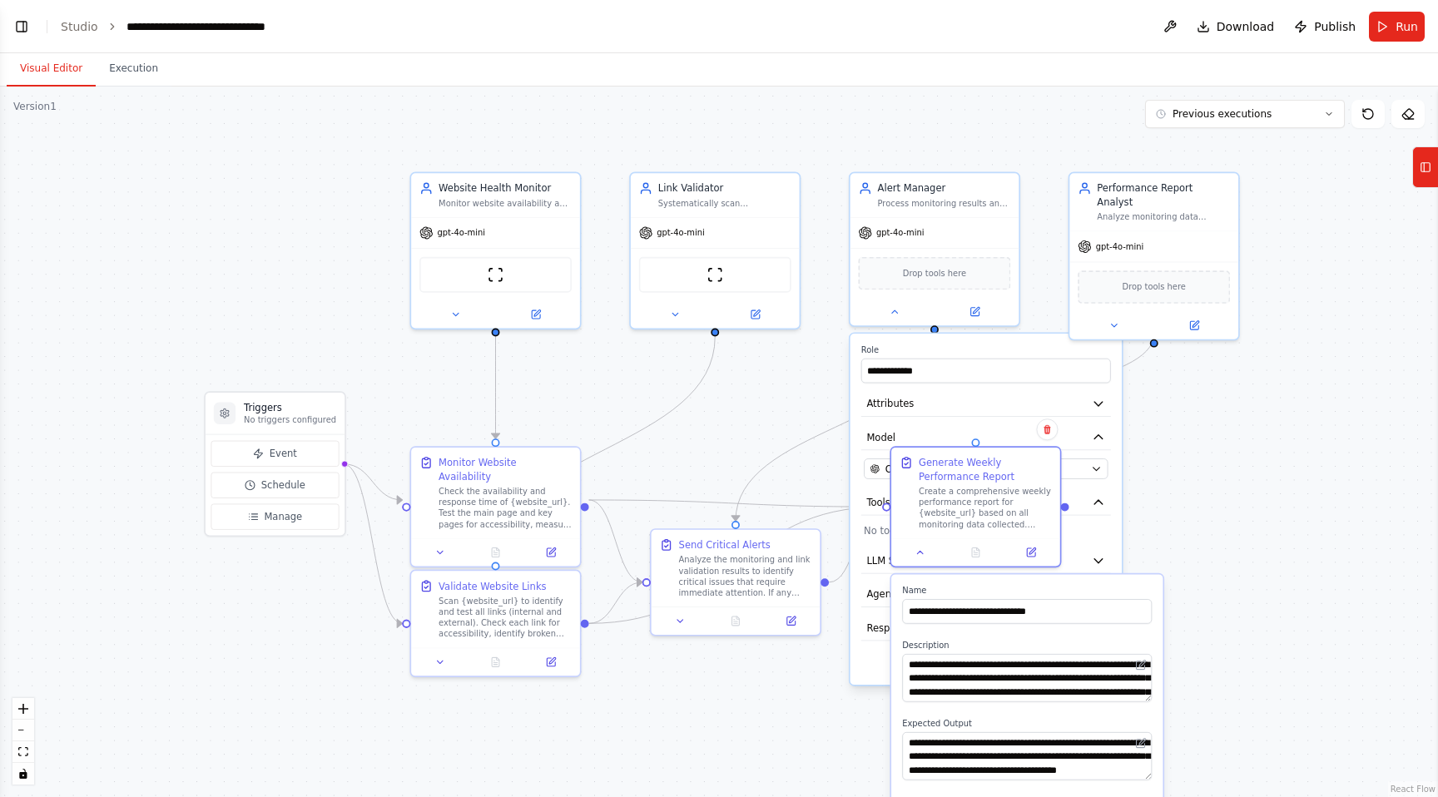
click at [1126, 556] on div ".deletable-edge-delete-btn { width: 20px; height: 20px; border: 0px solid #ffff…" at bounding box center [719, 442] width 1438 height 711
click at [1111, 510] on div "**********" at bounding box center [986, 509] width 271 height 351
click at [1100, 442] on icon "button" at bounding box center [1098, 436] width 13 height 13
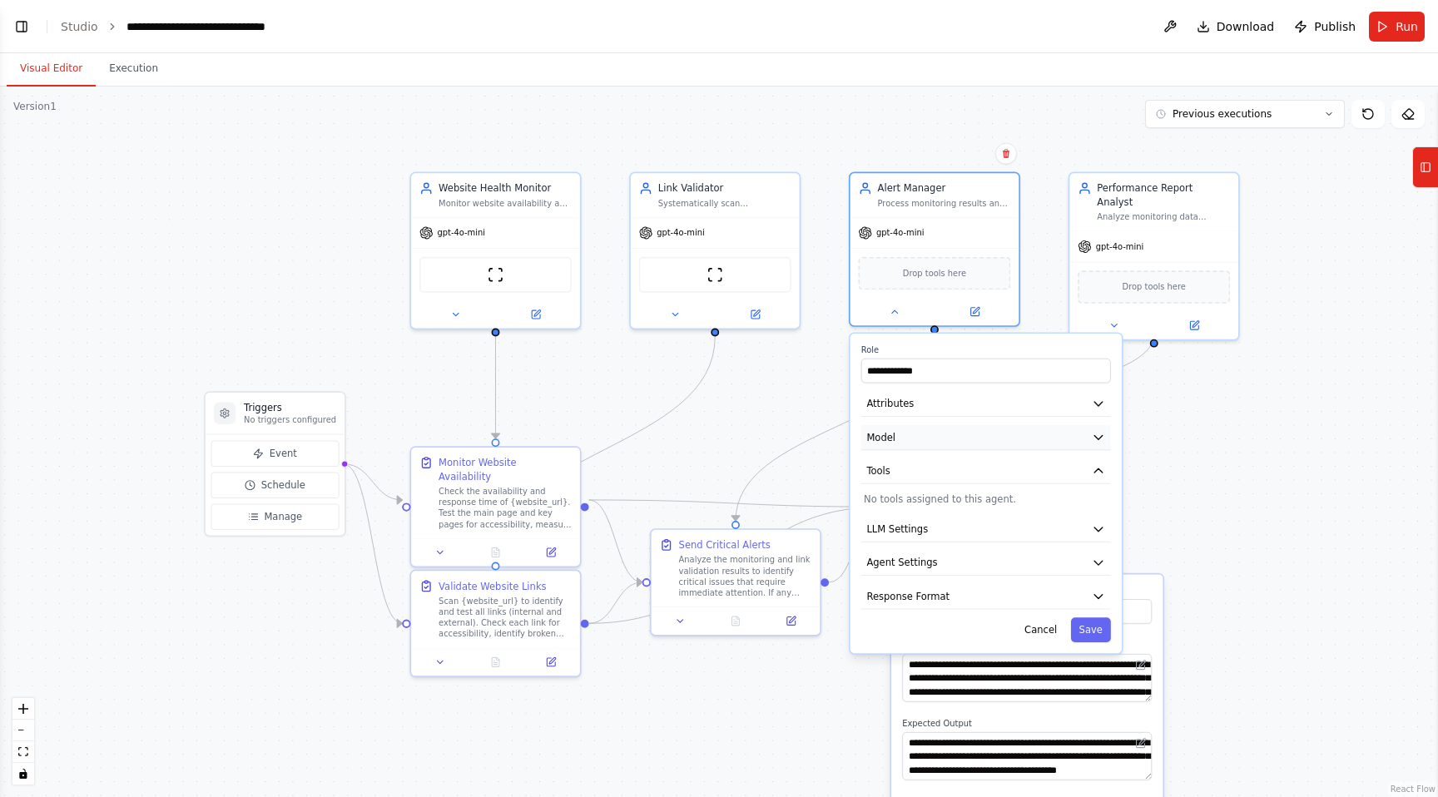
click at [1100, 442] on icon "button" at bounding box center [1098, 436] width 13 height 13
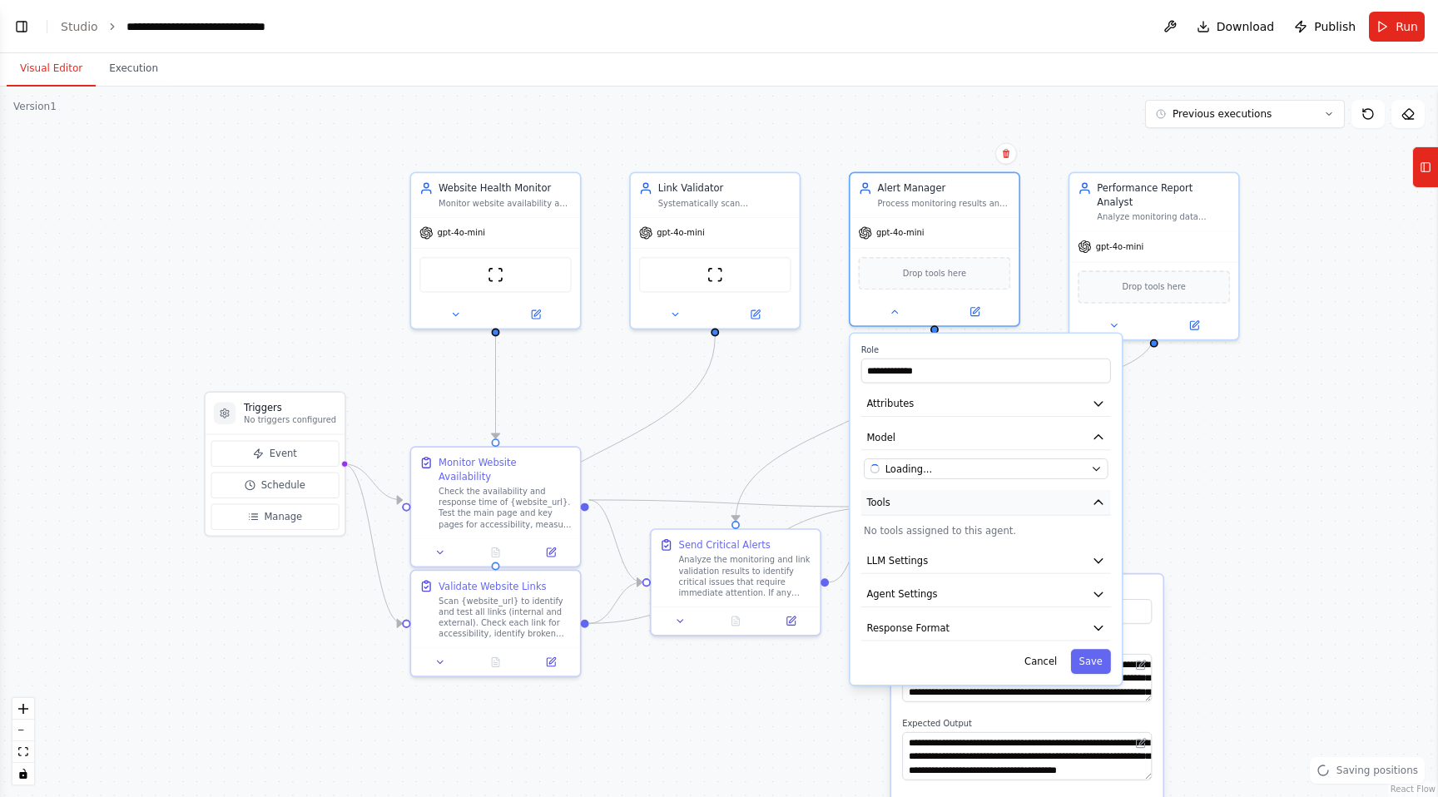
click at [1095, 507] on icon "button" at bounding box center [1098, 502] width 13 height 13
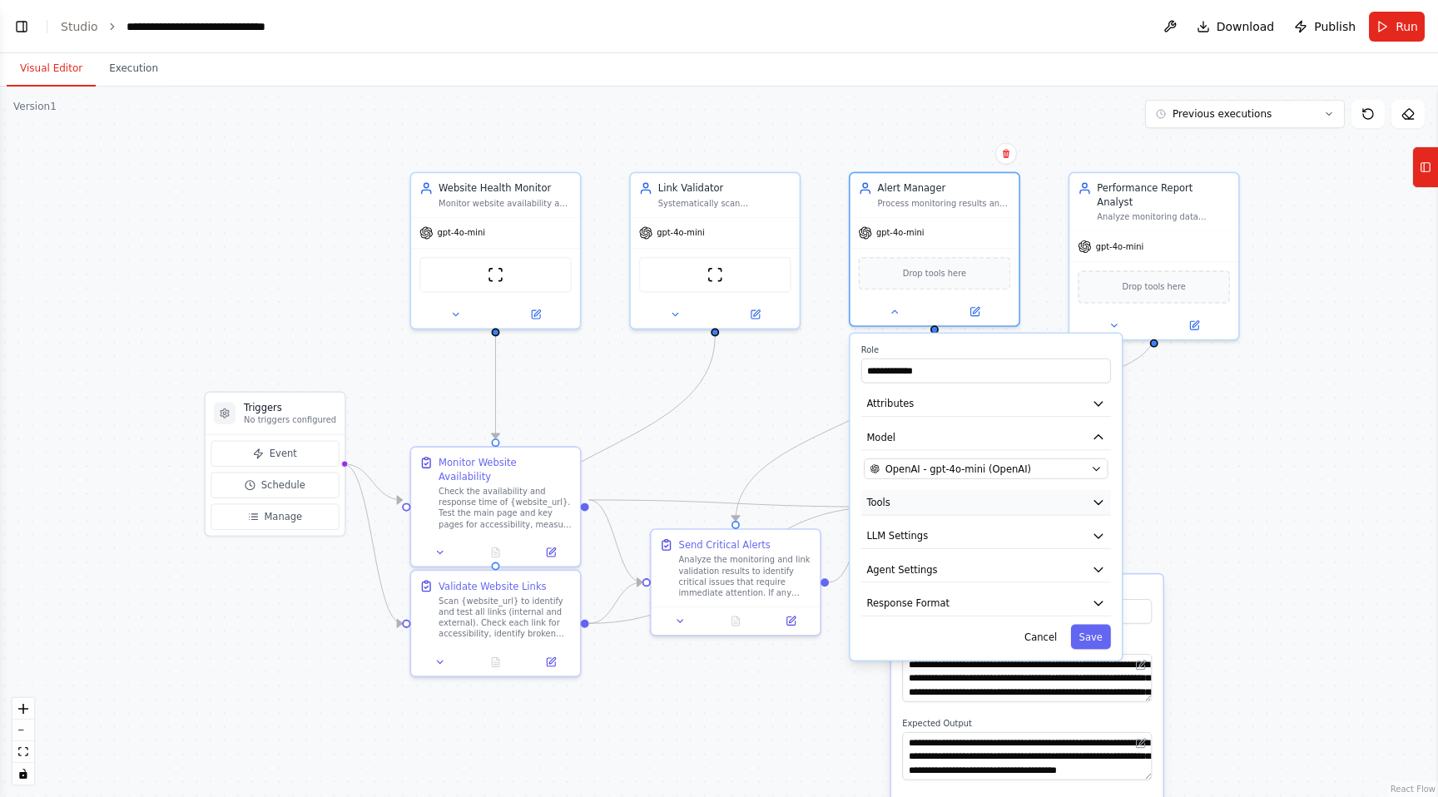
click at [1087, 510] on button "Tools" at bounding box center [987, 502] width 250 height 25
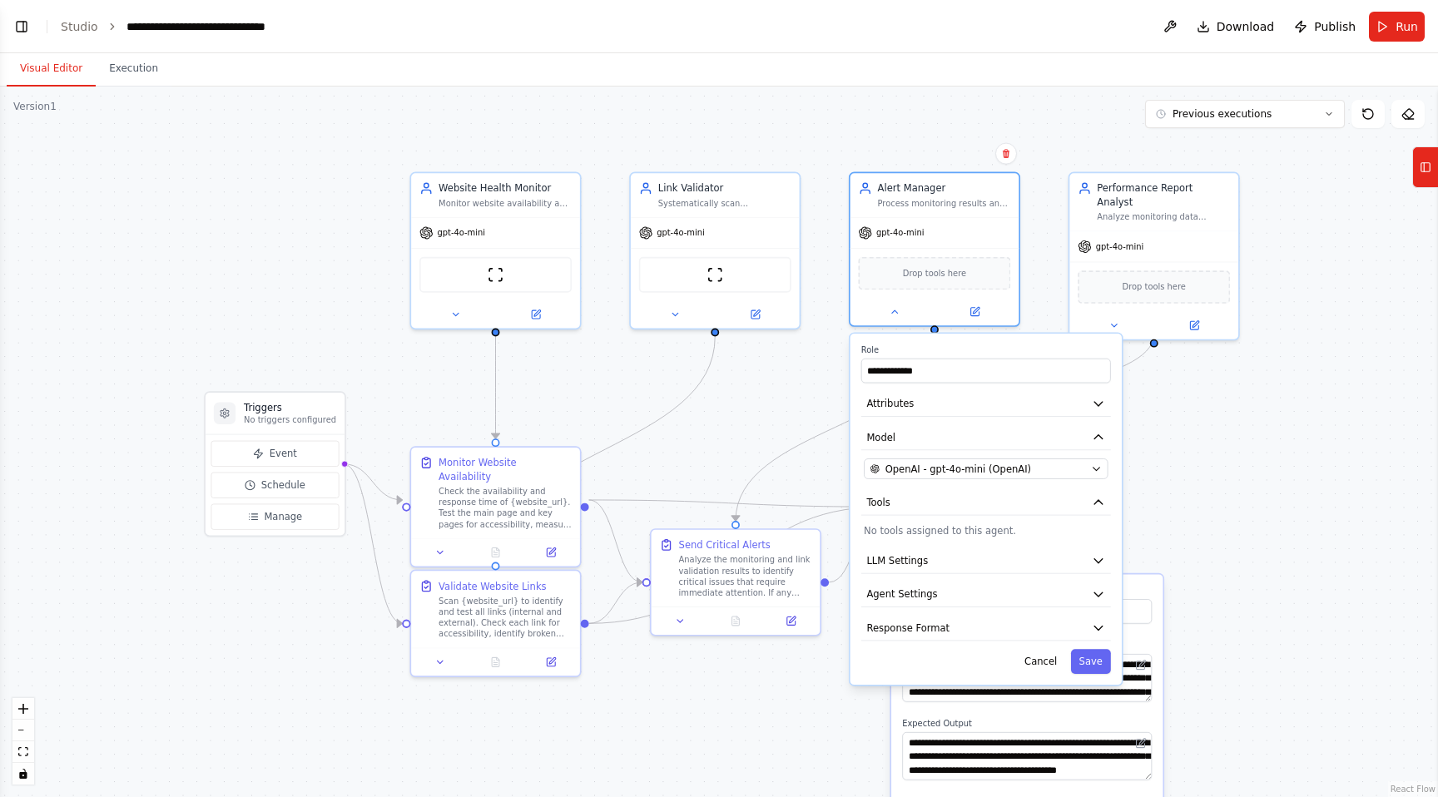
click at [963, 535] on p "No tools assigned to this agent." at bounding box center [986, 530] width 244 height 13
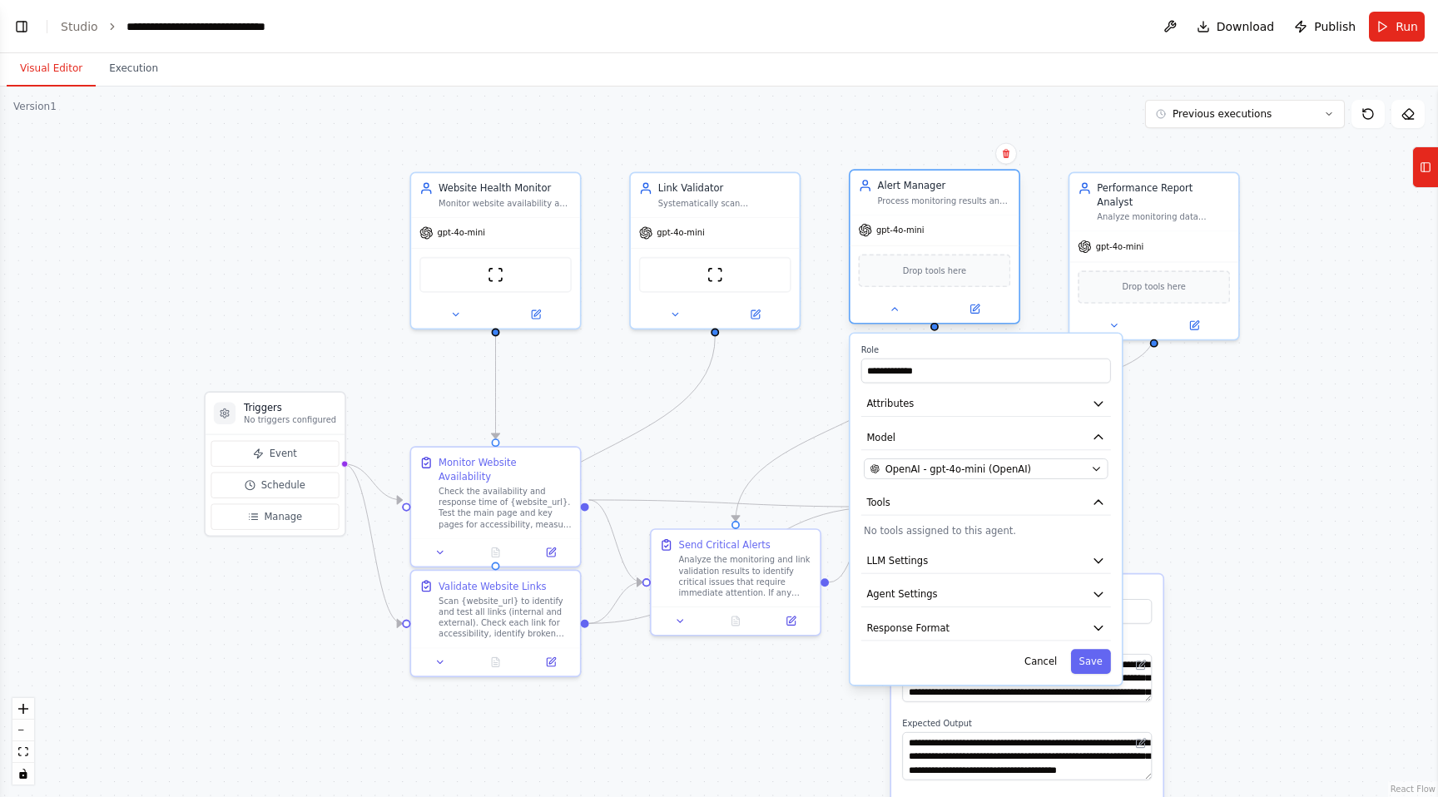
click at [911, 281] on div "Drop tools here" at bounding box center [934, 270] width 152 height 33
click at [979, 525] on p "No tools assigned to this agent." at bounding box center [986, 530] width 244 height 13
click at [927, 277] on div "Drop tools here" at bounding box center [934, 270] width 152 height 33
click at [909, 529] on p "No tools assigned to this agent." at bounding box center [986, 530] width 244 height 13
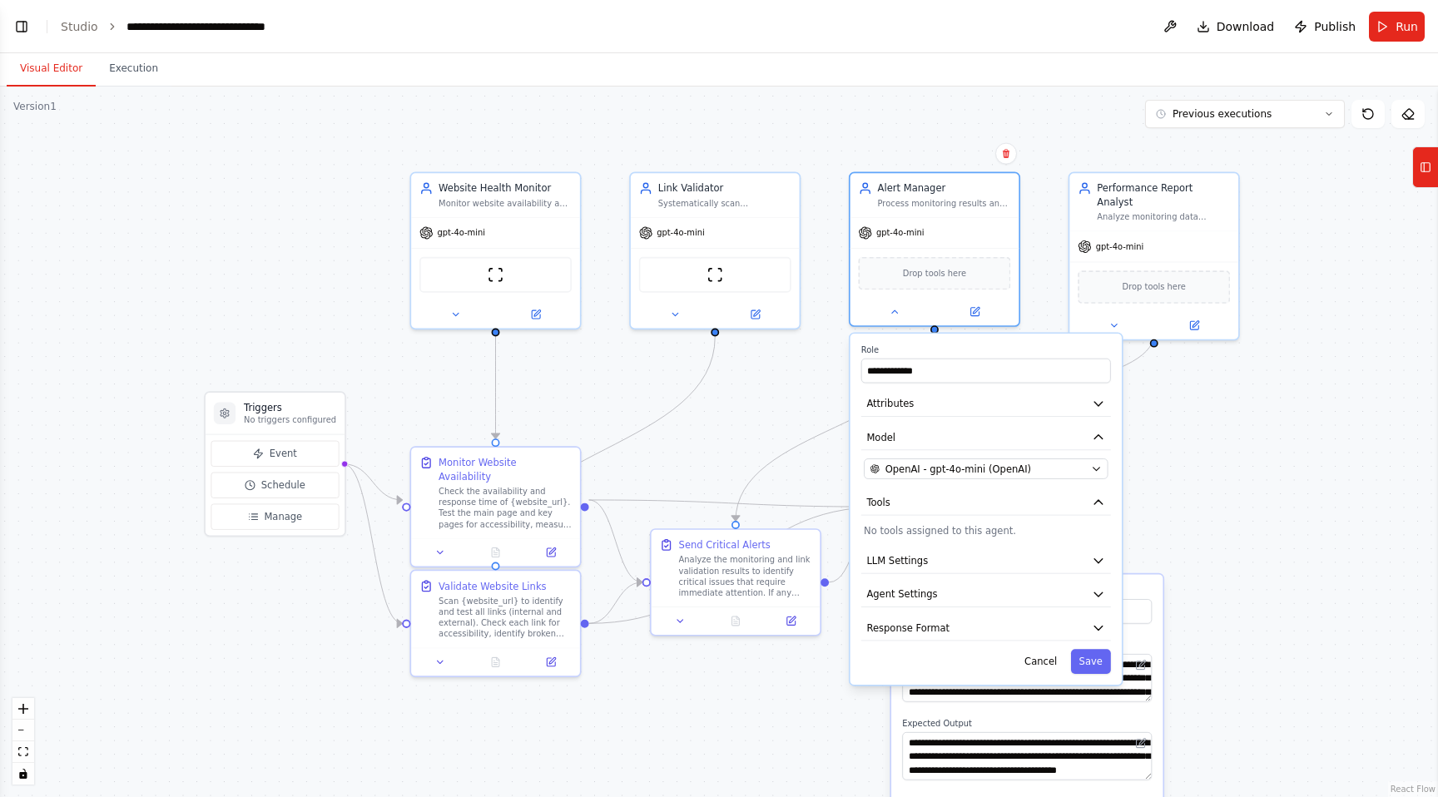
click at [909, 529] on p "No tools assigned to this agent." at bounding box center [986, 530] width 244 height 13
click at [976, 315] on button at bounding box center [974, 309] width 77 height 17
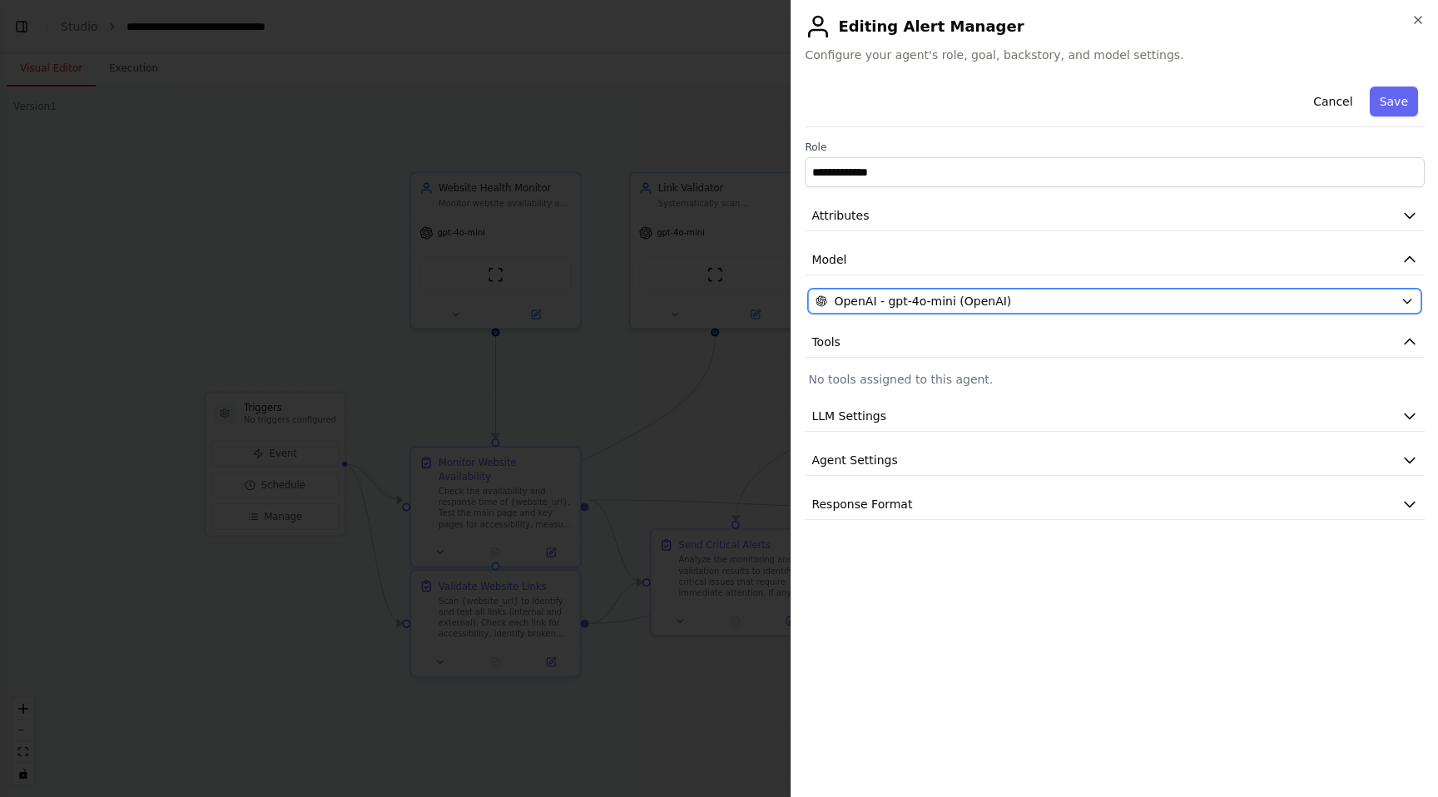
click at [986, 296] on span "OpenAI - gpt-4o-mini (OpenAI)" at bounding box center [922, 301] width 177 height 17
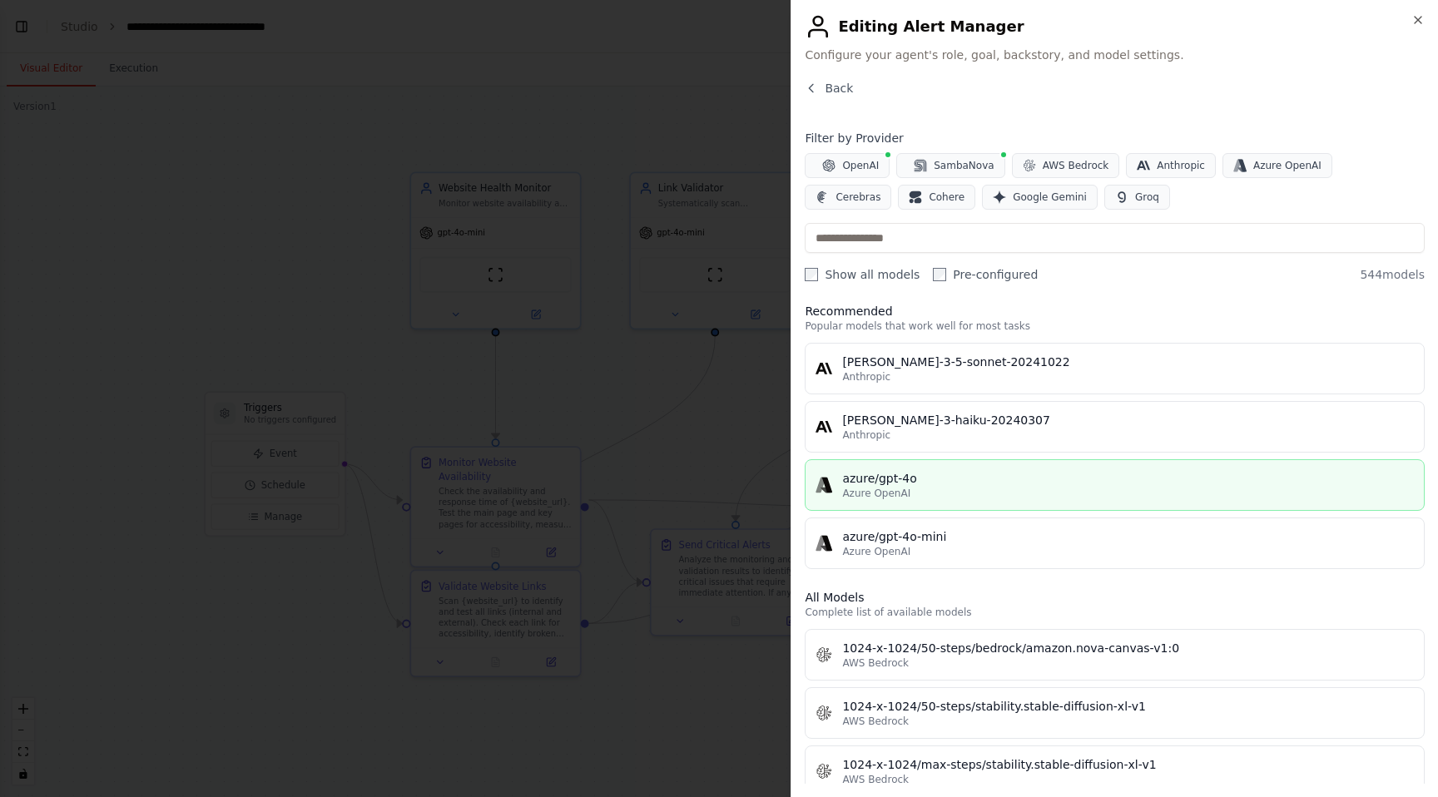
scroll to position [592, 0]
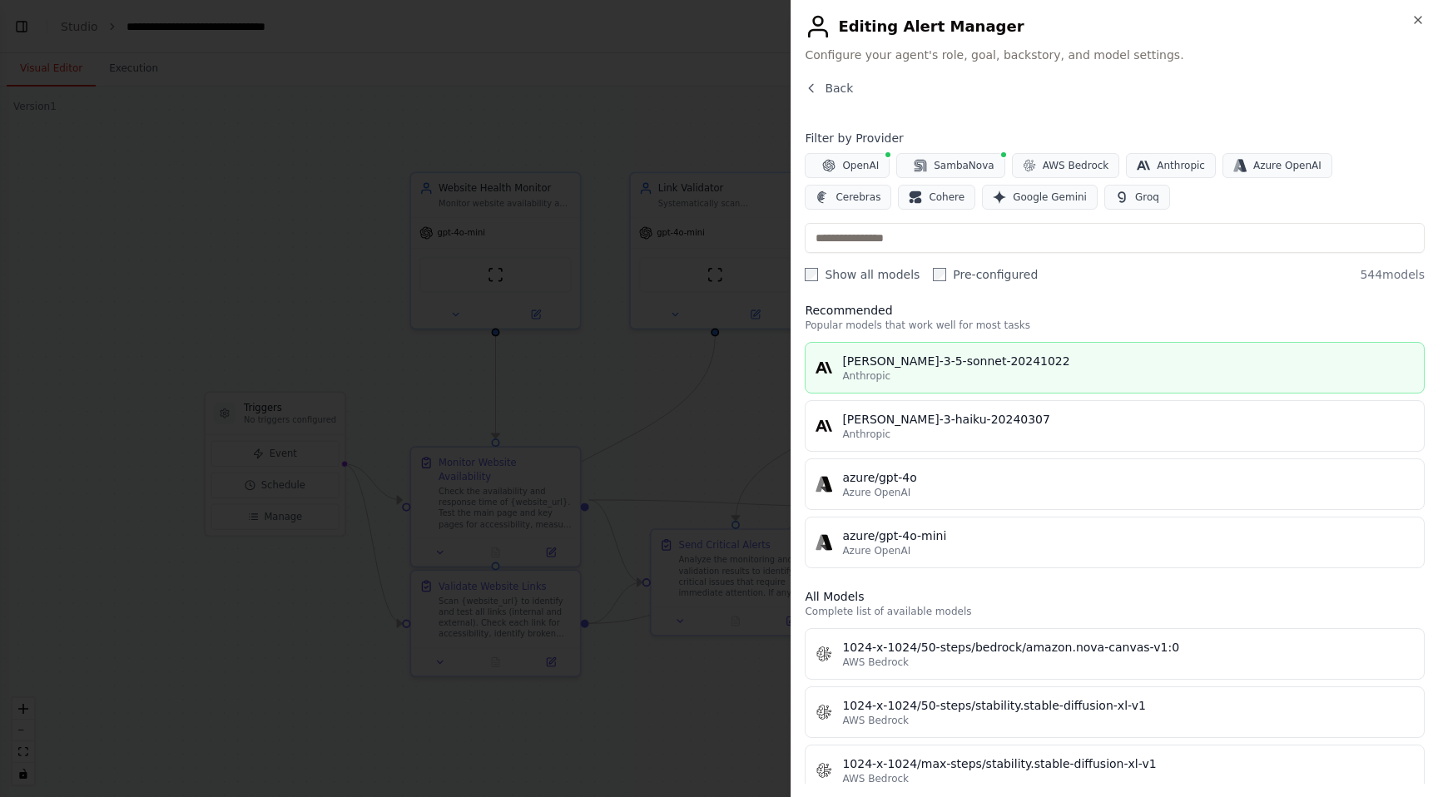
click at [949, 357] on div "[PERSON_NAME]-3-5-sonnet-20241022" at bounding box center [1128, 361] width 572 height 17
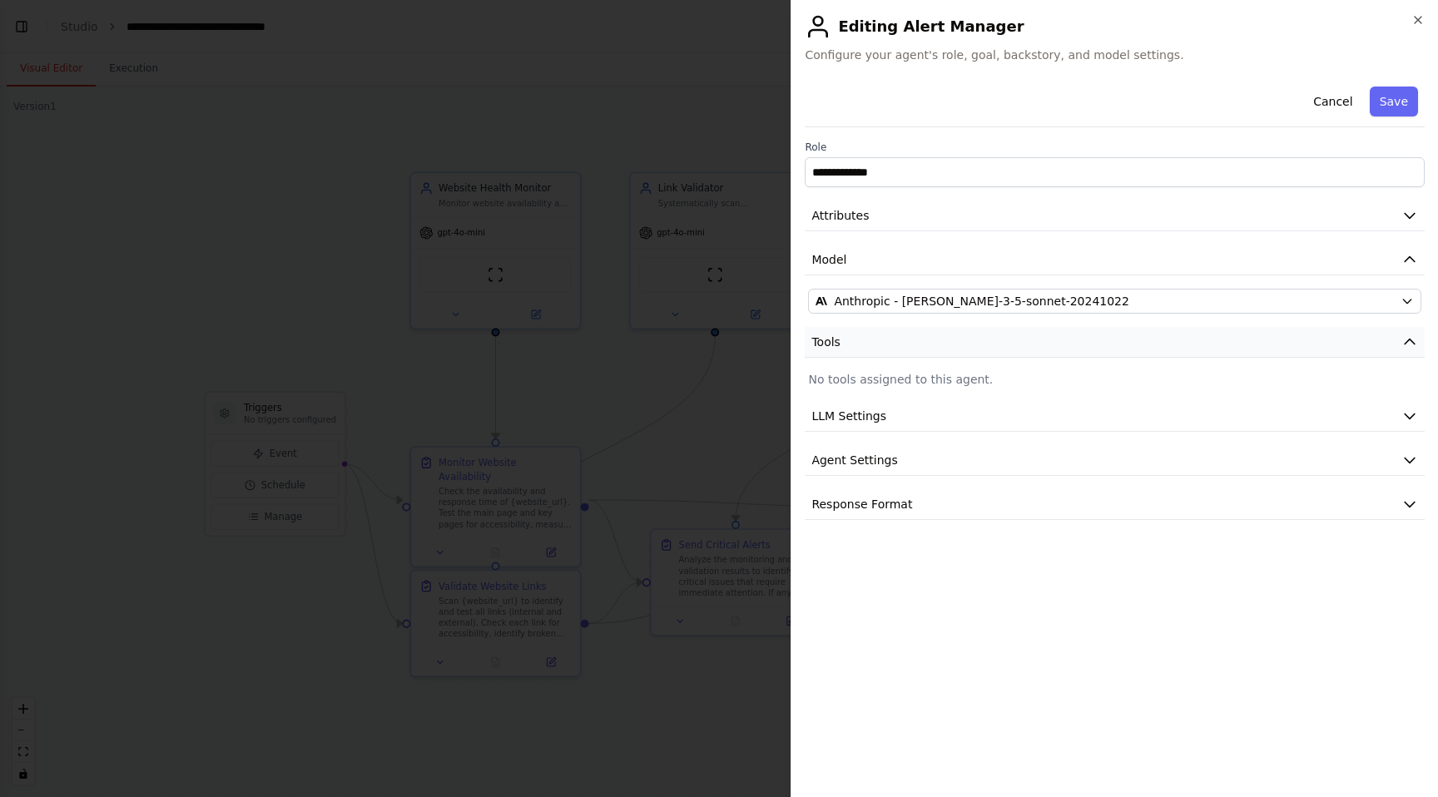
click at [1090, 339] on button "Tools" at bounding box center [1115, 342] width 620 height 31
click at [966, 413] on button "LLM Settings" at bounding box center [1115, 416] width 620 height 31
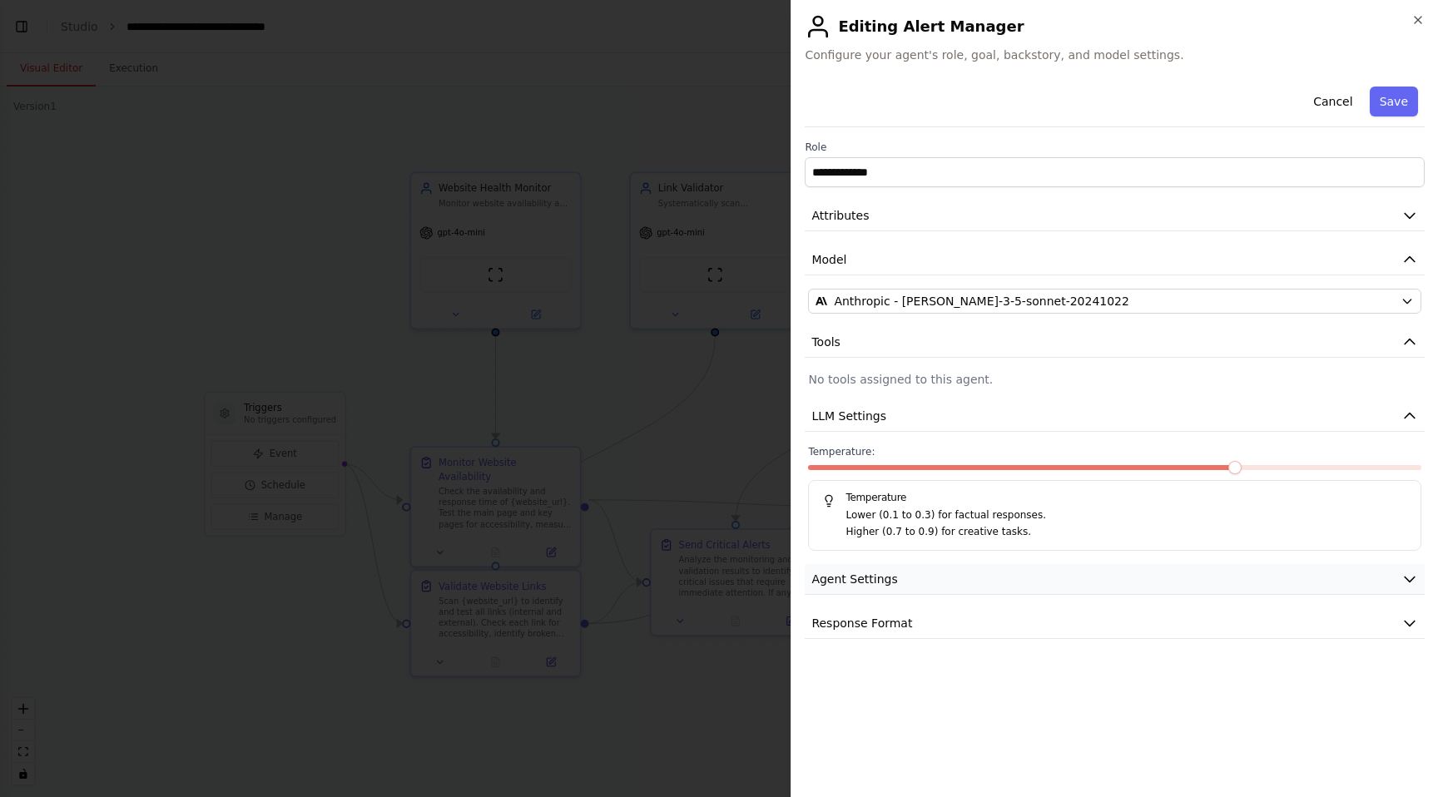
click at [943, 594] on button "Agent Settings" at bounding box center [1115, 579] width 620 height 31
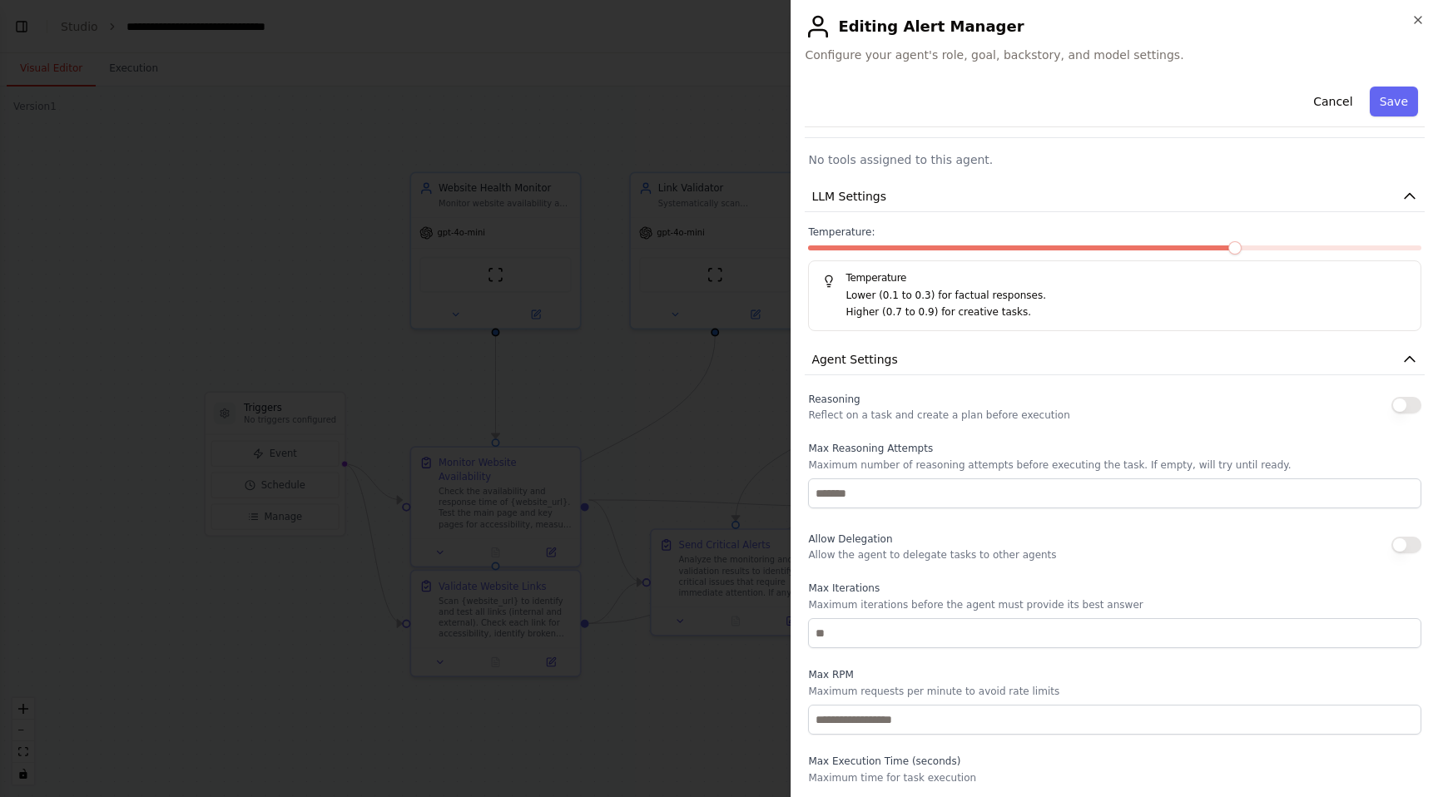
scroll to position [315, 0]
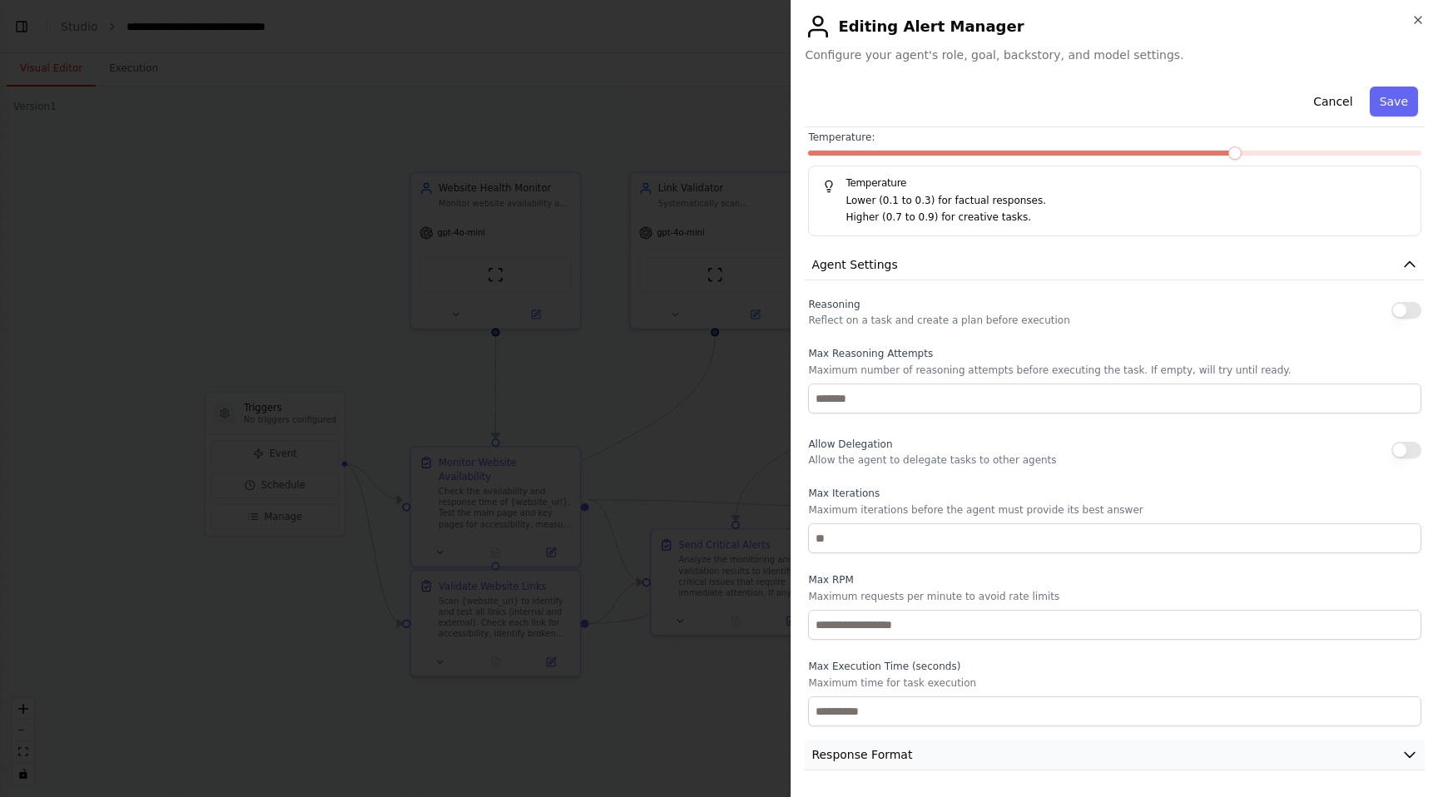
click at [892, 756] on span "Response Format" at bounding box center [862, 755] width 101 height 17
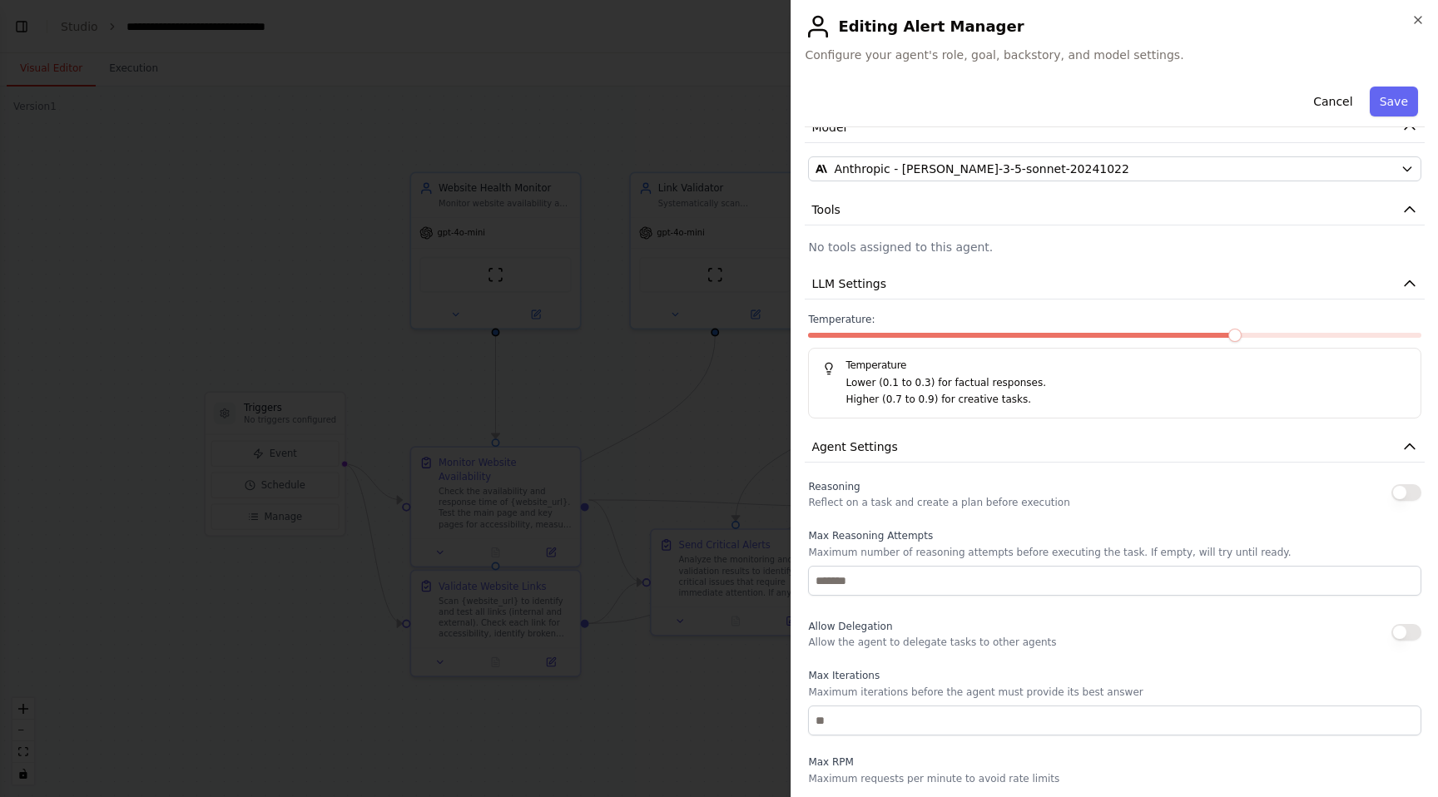
scroll to position [0, 0]
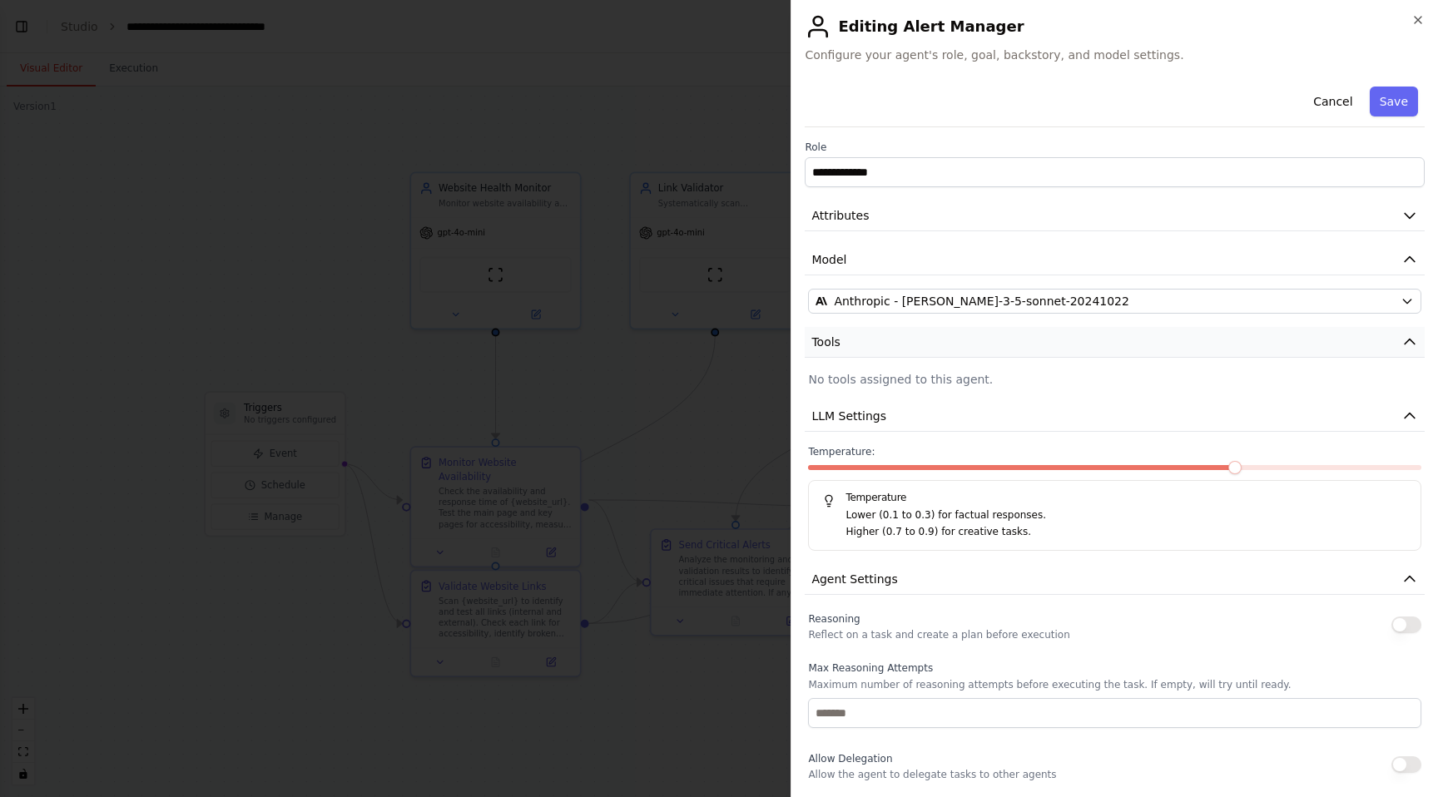
click at [982, 329] on button "Tools" at bounding box center [1115, 342] width 620 height 31
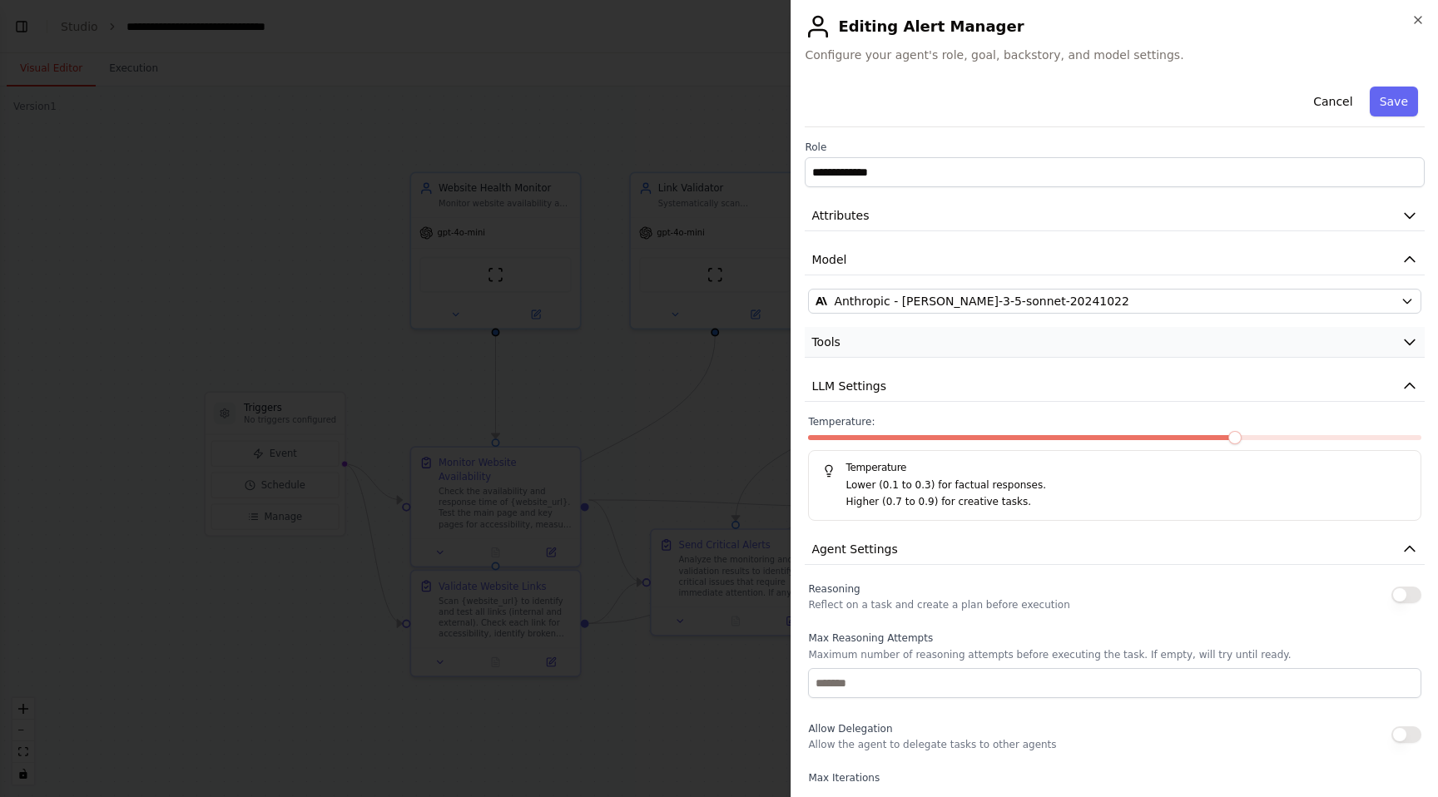
click at [982, 329] on button "Tools" at bounding box center [1115, 342] width 620 height 31
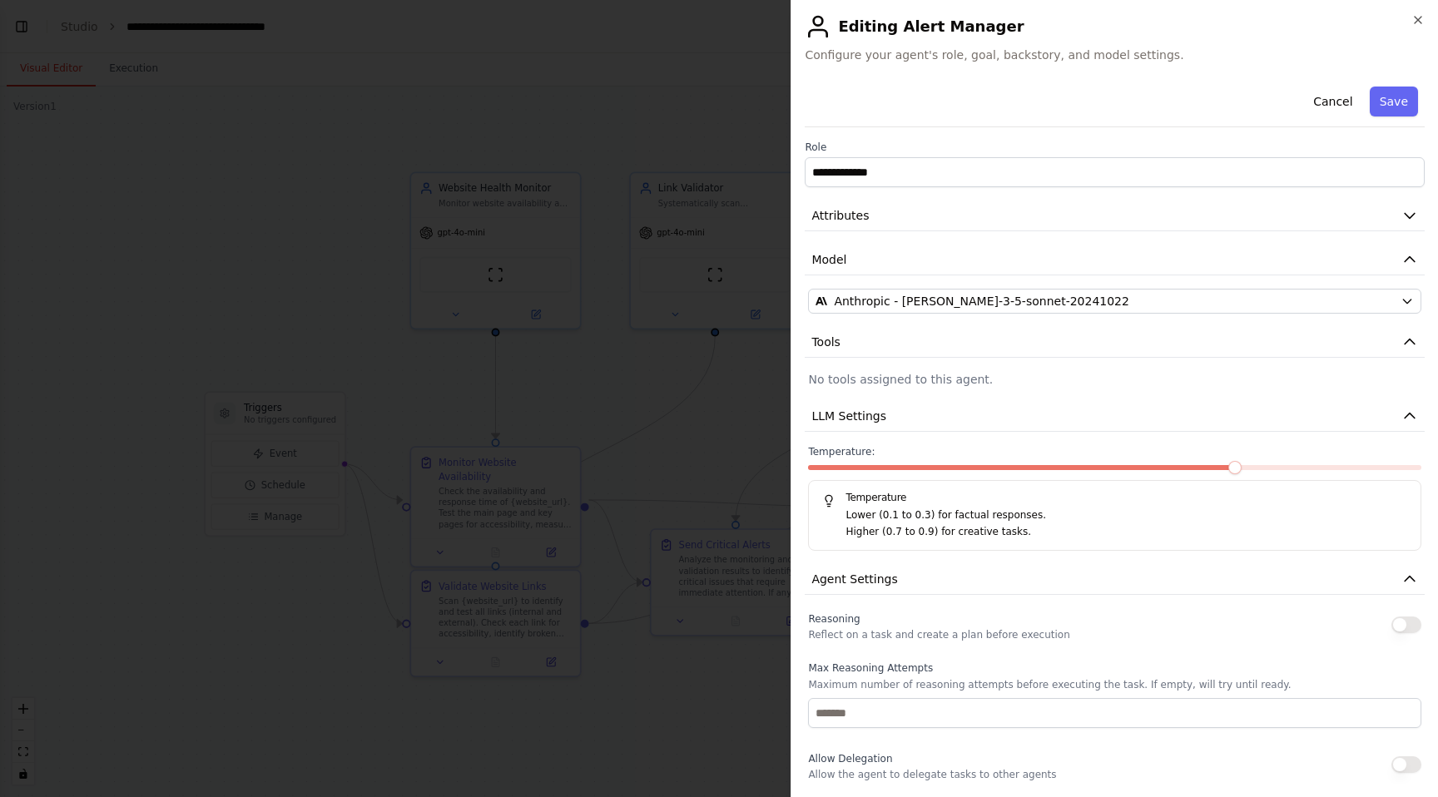
click at [860, 383] on p "No tools assigned to this agent." at bounding box center [1114, 379] width 613 height 17
click at [1399, 105] on button "Save" at bounding box center [1394, 102] width 48 height 30
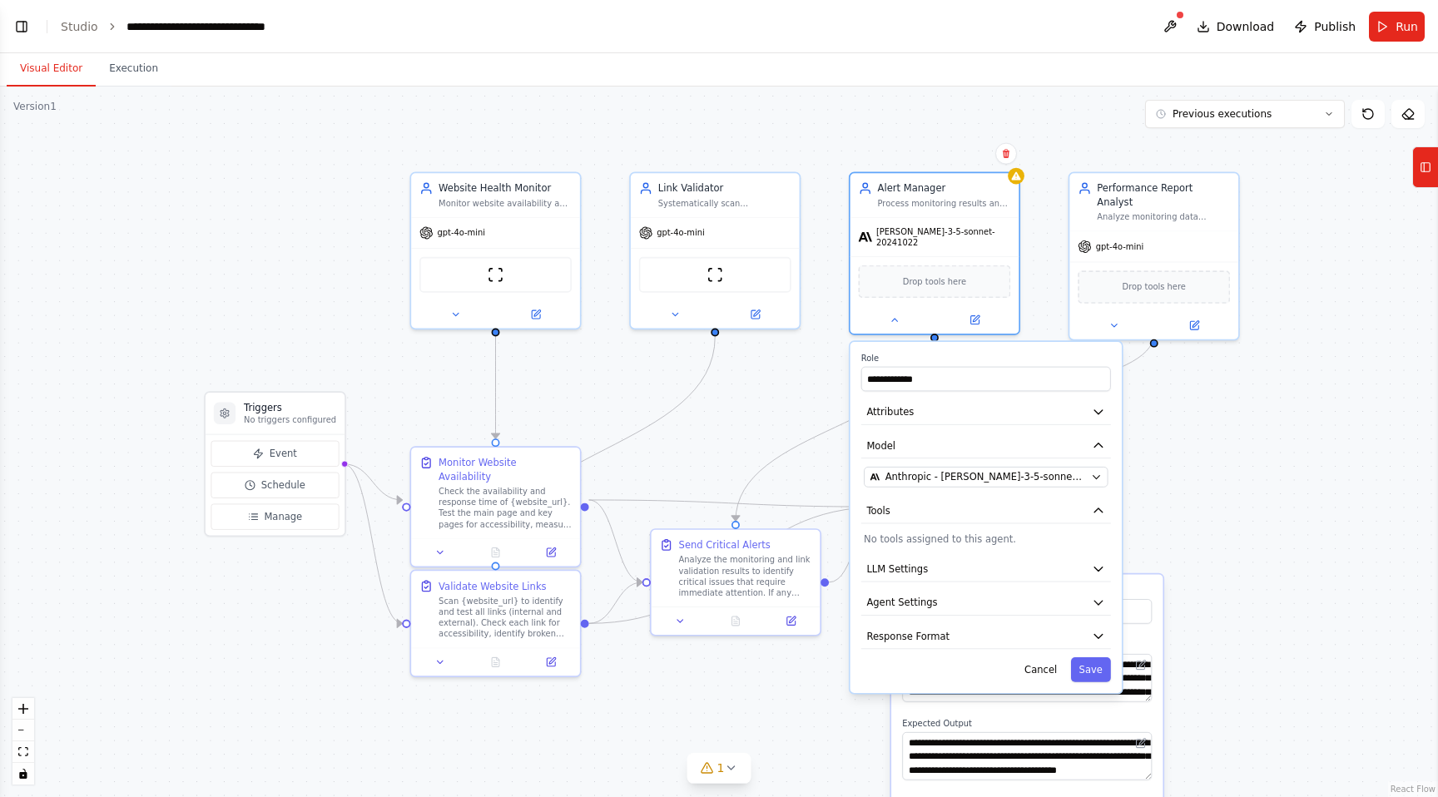
click at [799, 375] on div ".deletable-edge-delete-btn { width: 20px; height: 20px; border: 0px solid #ffff…" at bounding box center [719, 442] width 1438 height 711
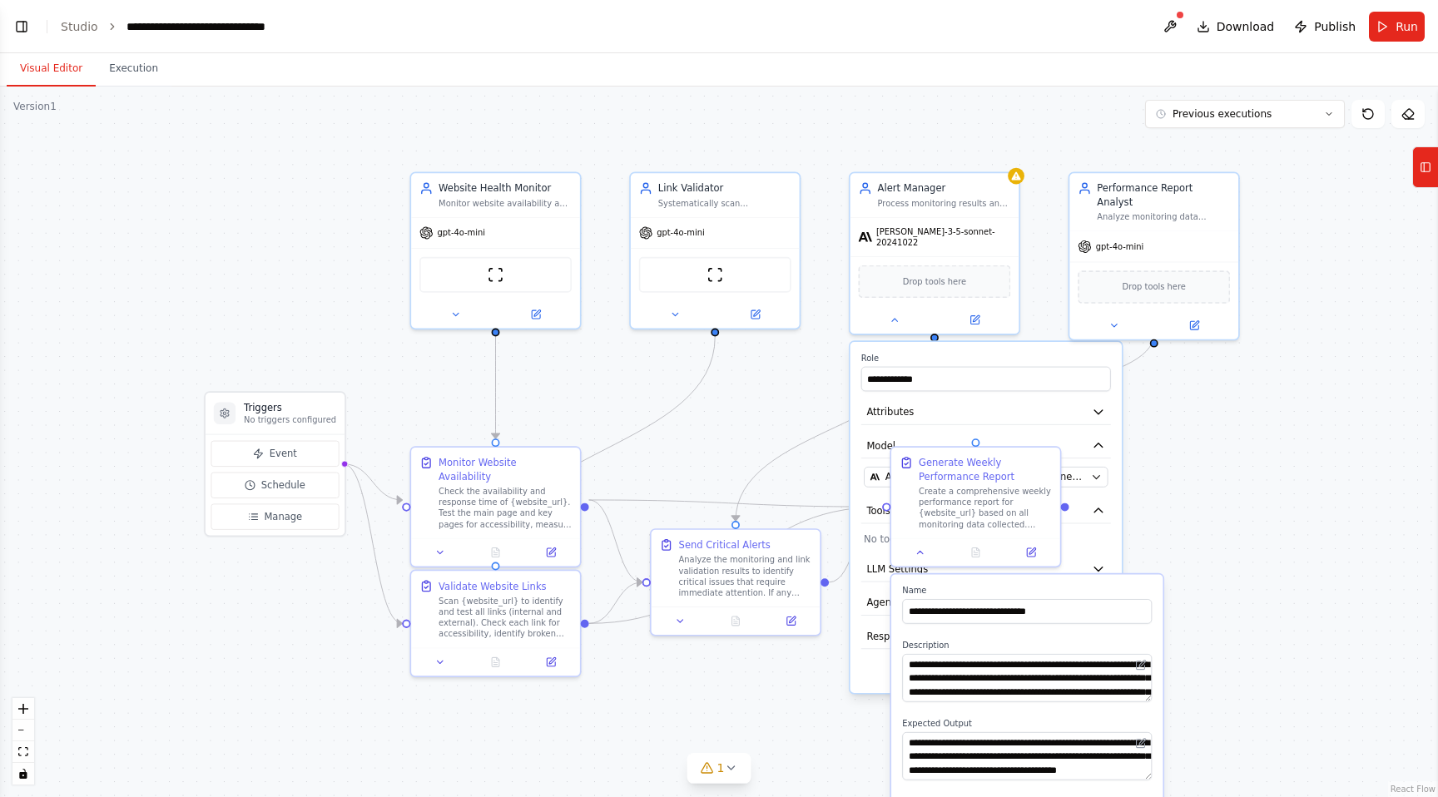
click at [1299, 452] on div ".deletable-edge-delete-btn { width: 20px; height: 20px; border: 0px solid #ffff…" at bounding box center [719, 442] width 1438 height 711
click at [1177, 371] on div ".deletable-edge-delete-btn { width: 20px; height: 20px; border: 0px solid #ffff…" at bounding box center [719, 442] width 1438 height 711
click at [767, 702] on div ".deletable-edge-delete-btn { width: 20px; height: 20px; border: 0px solid #ffff…" at bounding box center [719, 442] width 1438 height 711
click at [1030, 551] on icon at bounding box center [1033, 548] width 7 height 7
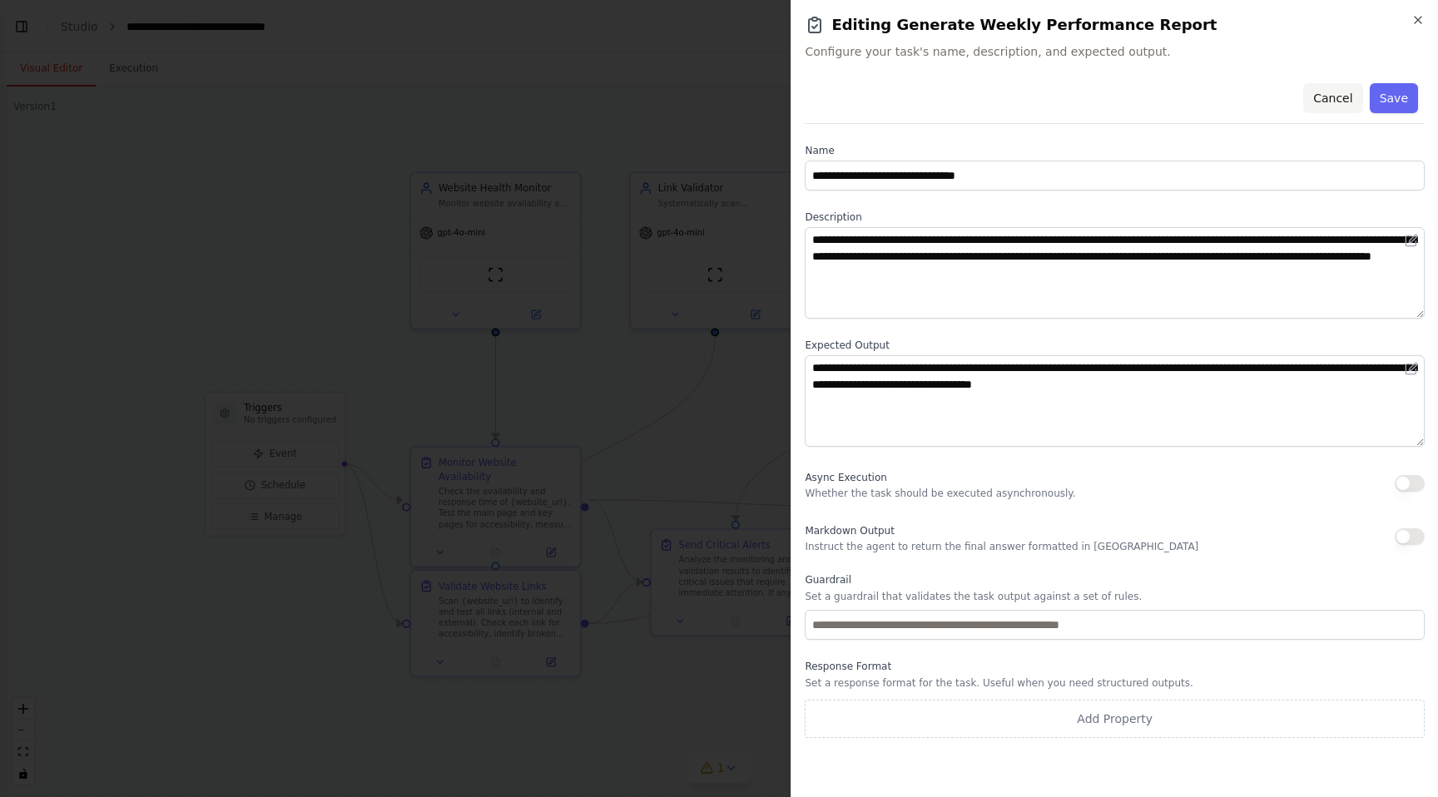
click at [1332, 95] on button "Cancel" at bounding box center [1333, 98] width 59 height 30
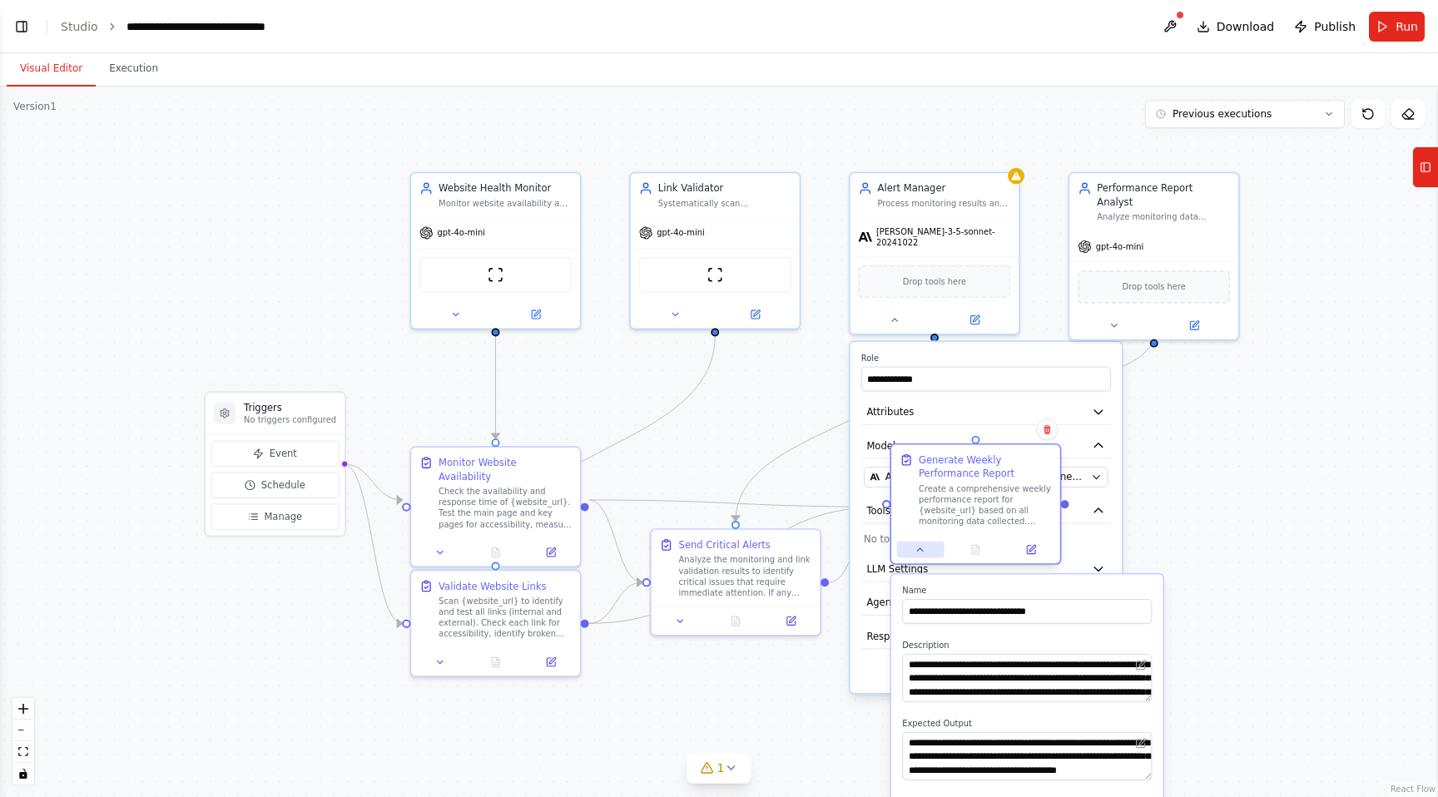
click at [912, 555] on button at bounding box center [920, 550] width 47 height 17
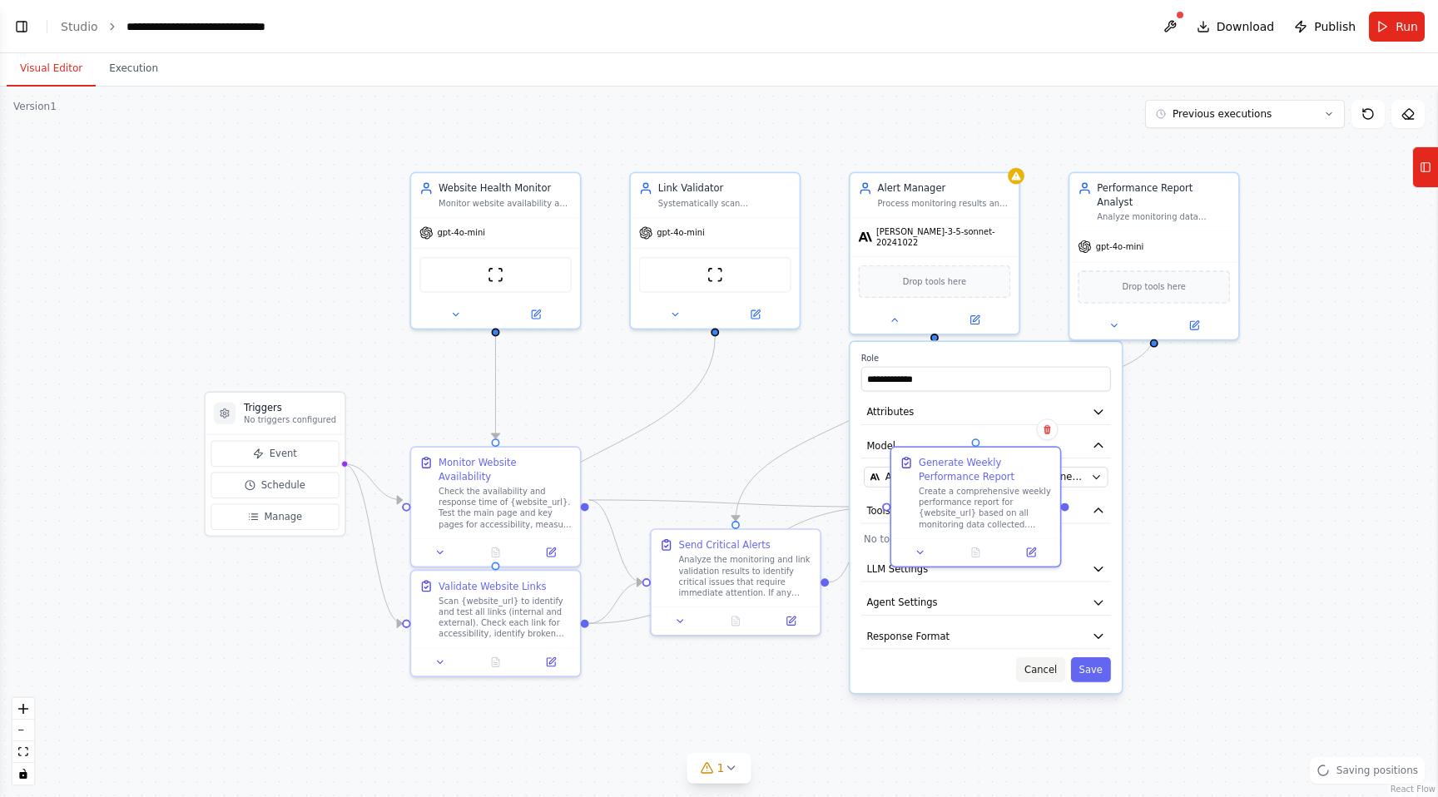
click at [1031, 658] on button "Cancel" at bounding box center [1040, 670] width 49 height 25
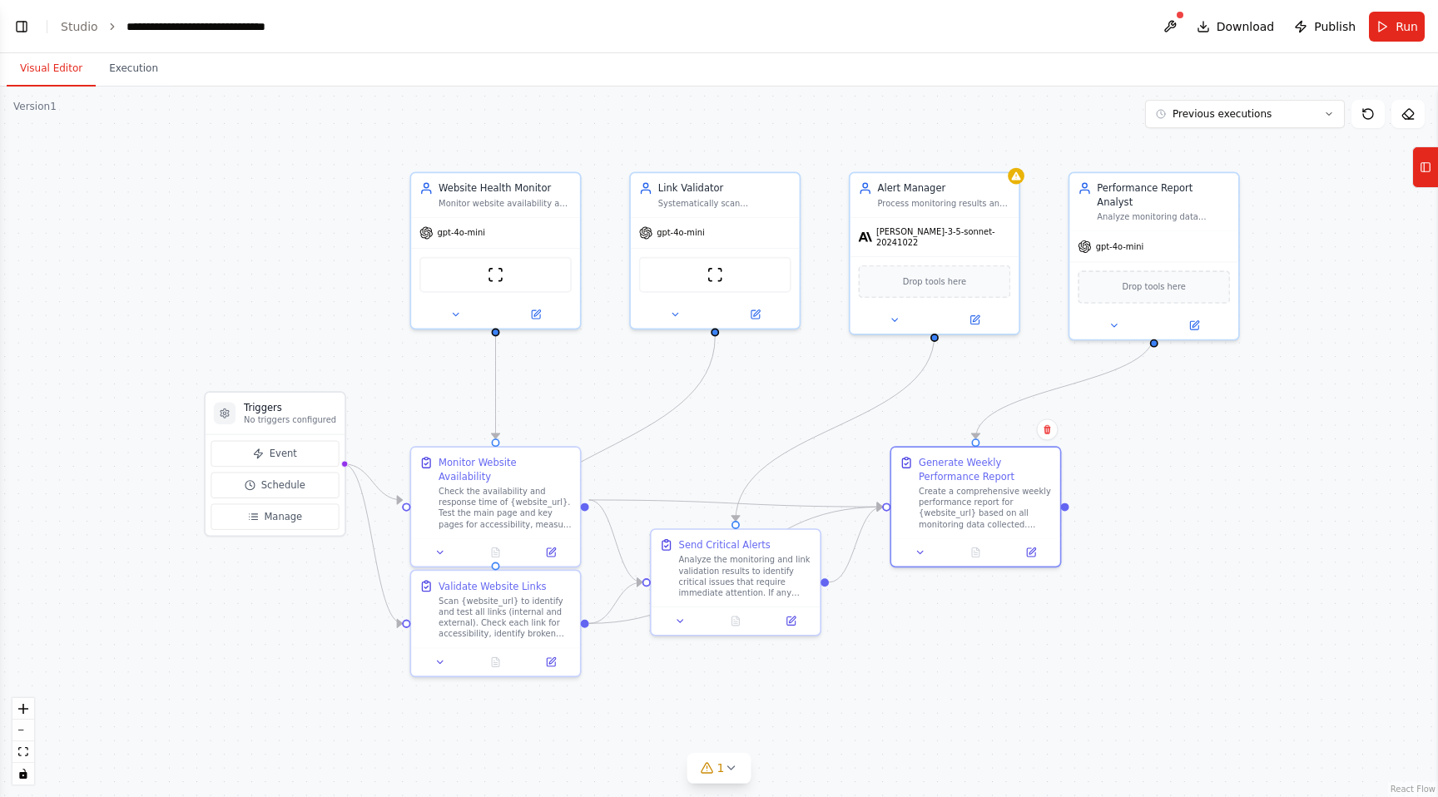
click at [1203, 508] on div ".deletable-edge-delete-btn { width: 20px; height: 20px; border: 0px solid #ffff…" at bounding box center [719, 442] width 1438 height 711
click at [1159, 278] on span "Drop tools here" at bounding box center [1154, 284] width 63 height 13
click at [708, 277] on img at bounding box center [715, 272] width 17 height 17
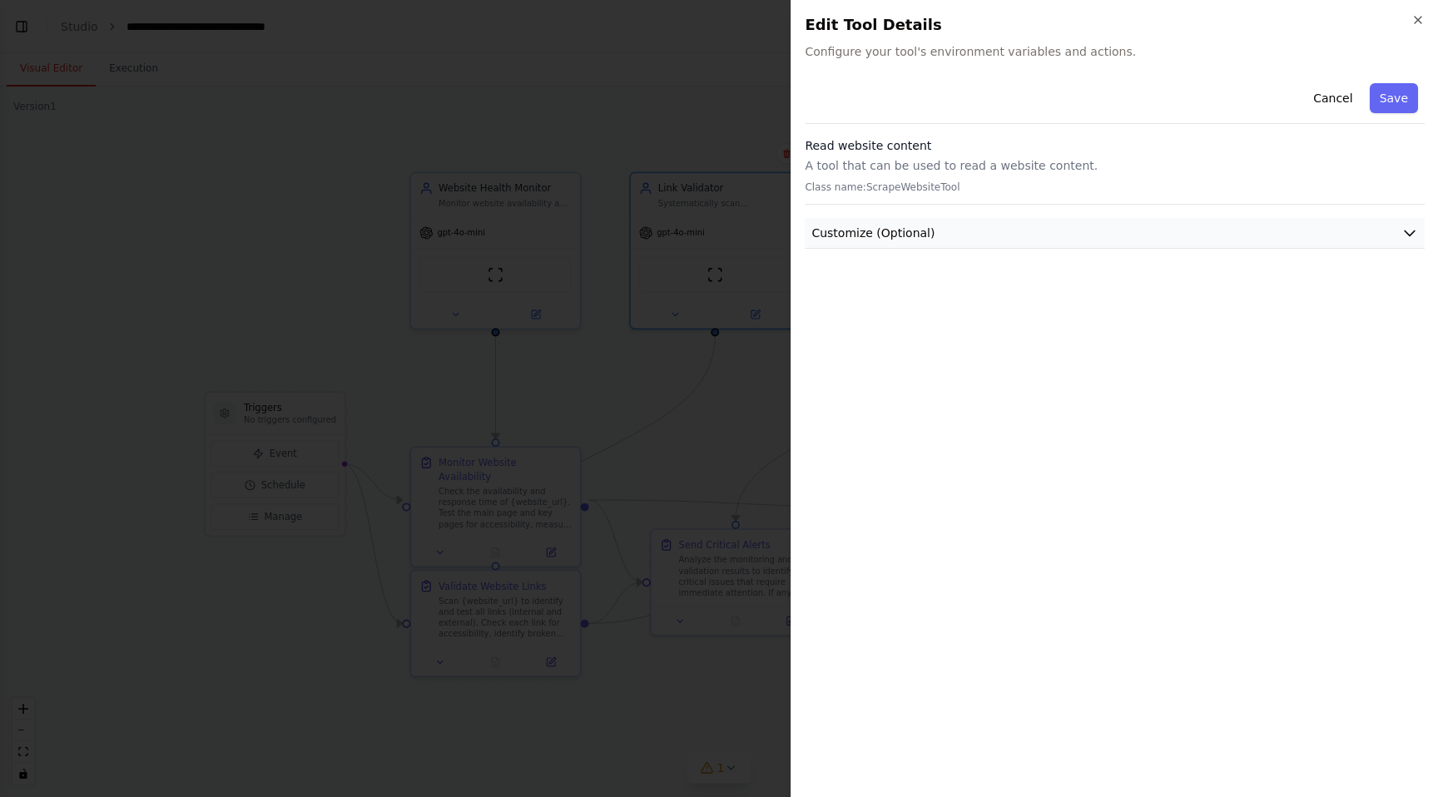
click at [964, 225] on button "Customize (Optional)" at bounding box center [1115, 233] width 620 height 31
click at [1408, 18] on h2 "Edit Tool Details" at bounding box center [1115, 24] width 620 height 23
click at [1418, 18] on icon "button" at bounding box center [1418, 19] width 13 height 13
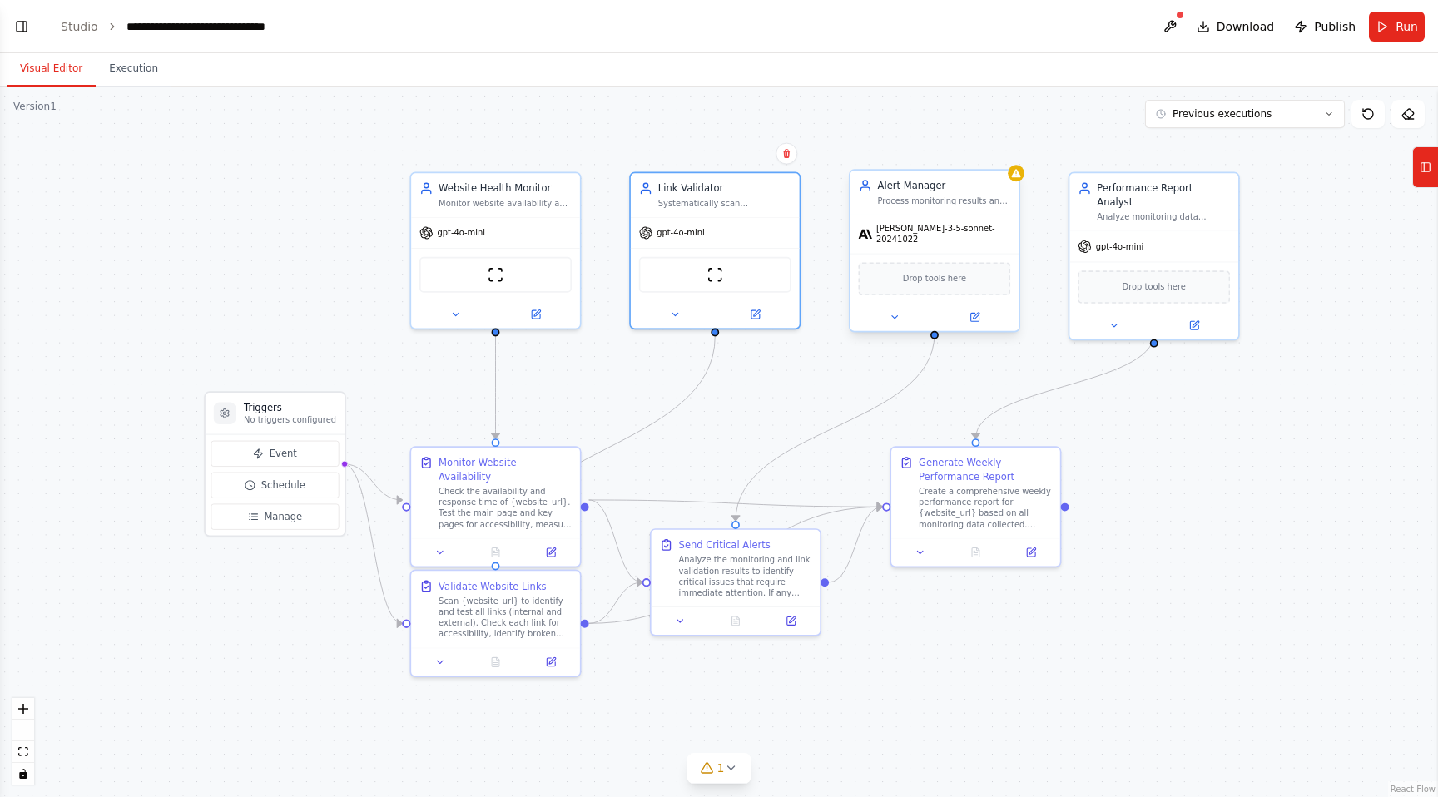
click at [1016, 181] on div "Alert Manager Process monitoring results and send immediate email notifications…" at bounding box center [935, 193] width 169 height 44
click at [958, 272] on span "Drop tools here" at bounding box center [934, 278] width 63 height 13
click at [1198, 415] on div ".deletable-edge-delete-btn { width: 20px; height: 20px; border: 0px solid #ffff…" at bounding box center [719, 442] width 1438 height 711
click at [1182, 278] on span "Drop tools here" at bounding box center [1154, 284] width 63 height 13
click at [1122, 315] on button at bounding box center [1113, 323] width 77 height 17
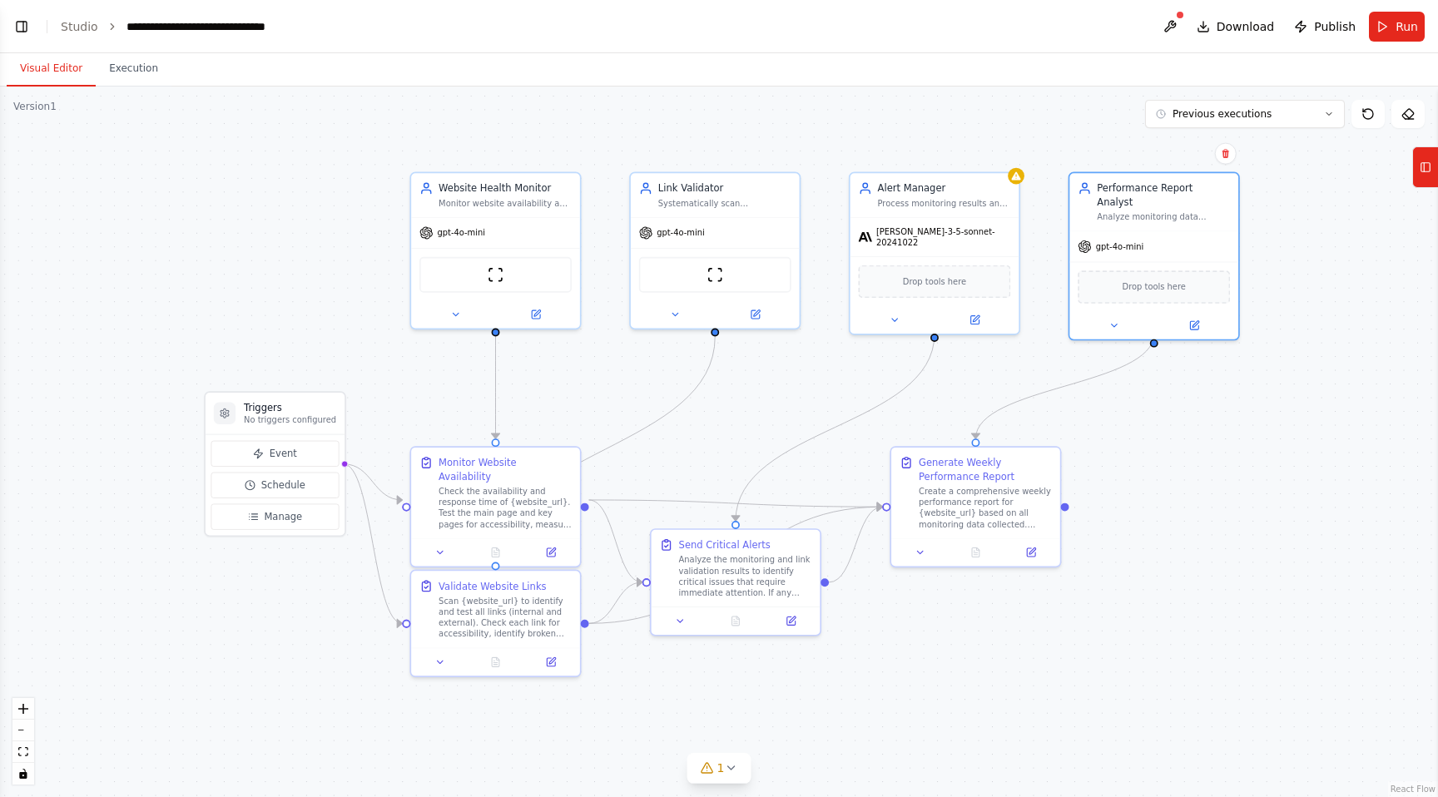
click at [1279, 393] on div ".deletable-edge-delete-btn { width: 20px; height: 20px; border: 0px solid #ffff…" at bounding box center [719, 442] width 1438 height 711
click at [1173, 22] on button at bounding box center [1170, 27] width 27 height 30
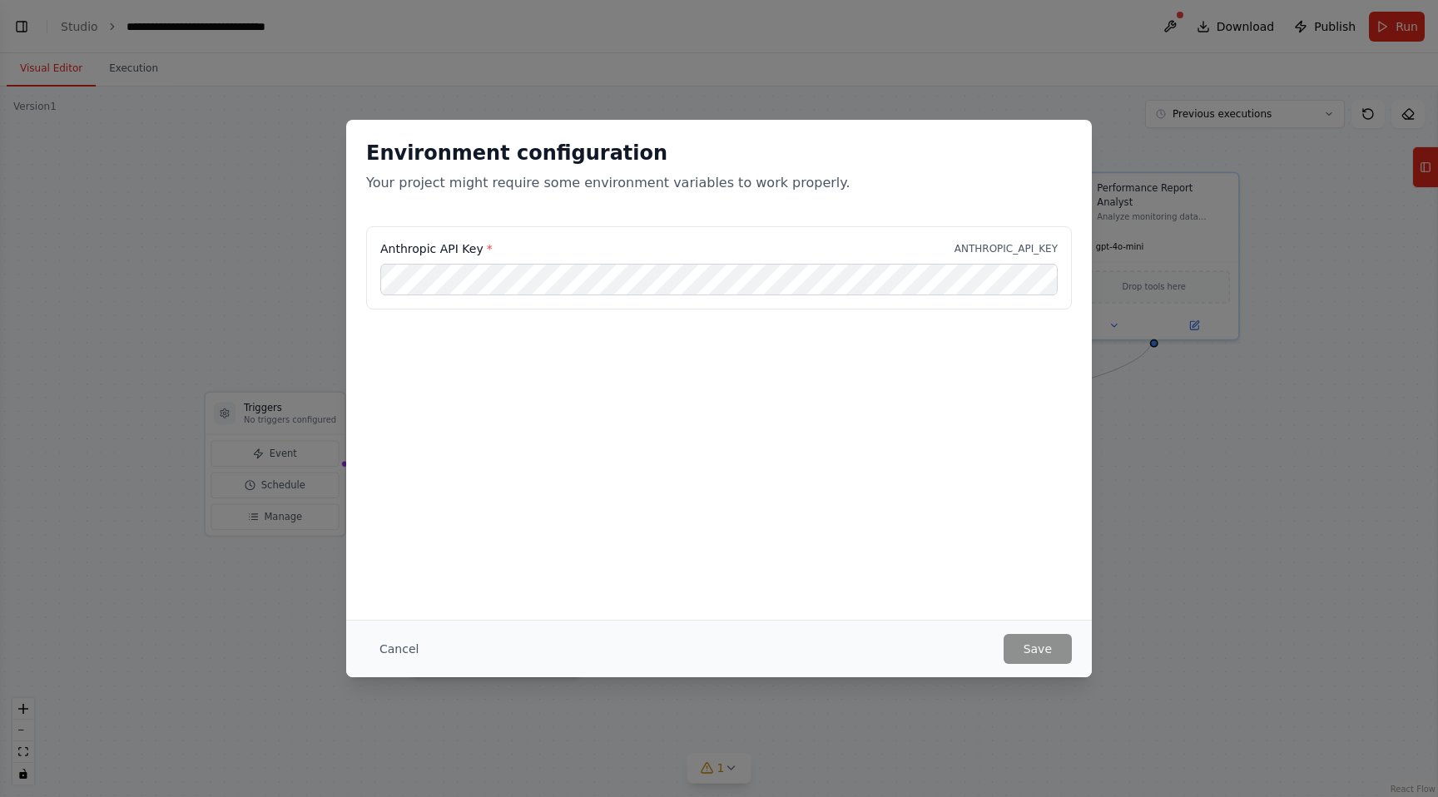
click at [1178, 24] on body "Set up a crew that continuously monitors your website availability, checks page…" at bounding box center [719, 398] width 1438 height 797
click at [1025, 653] on button "Save" at bounding box center [1038, 649] width 68 height 30
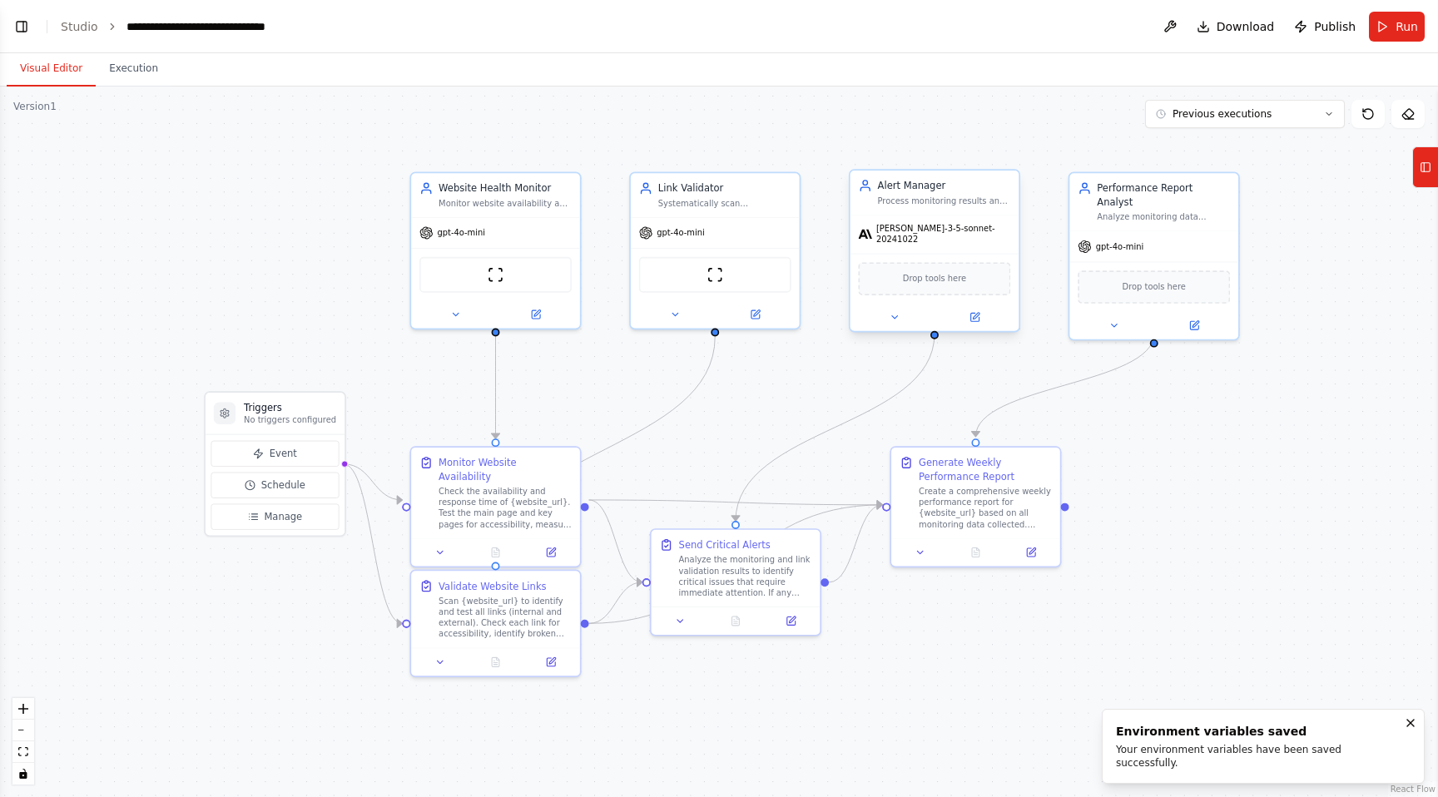
click at [946, 231] on span "[PERSON_NAME]-3-5-sonnet-20241022" at bounding box center [944, 234] width 135 height 22
click at [895, 312] on icon at bounding box center [894, 317] width 11 height 11
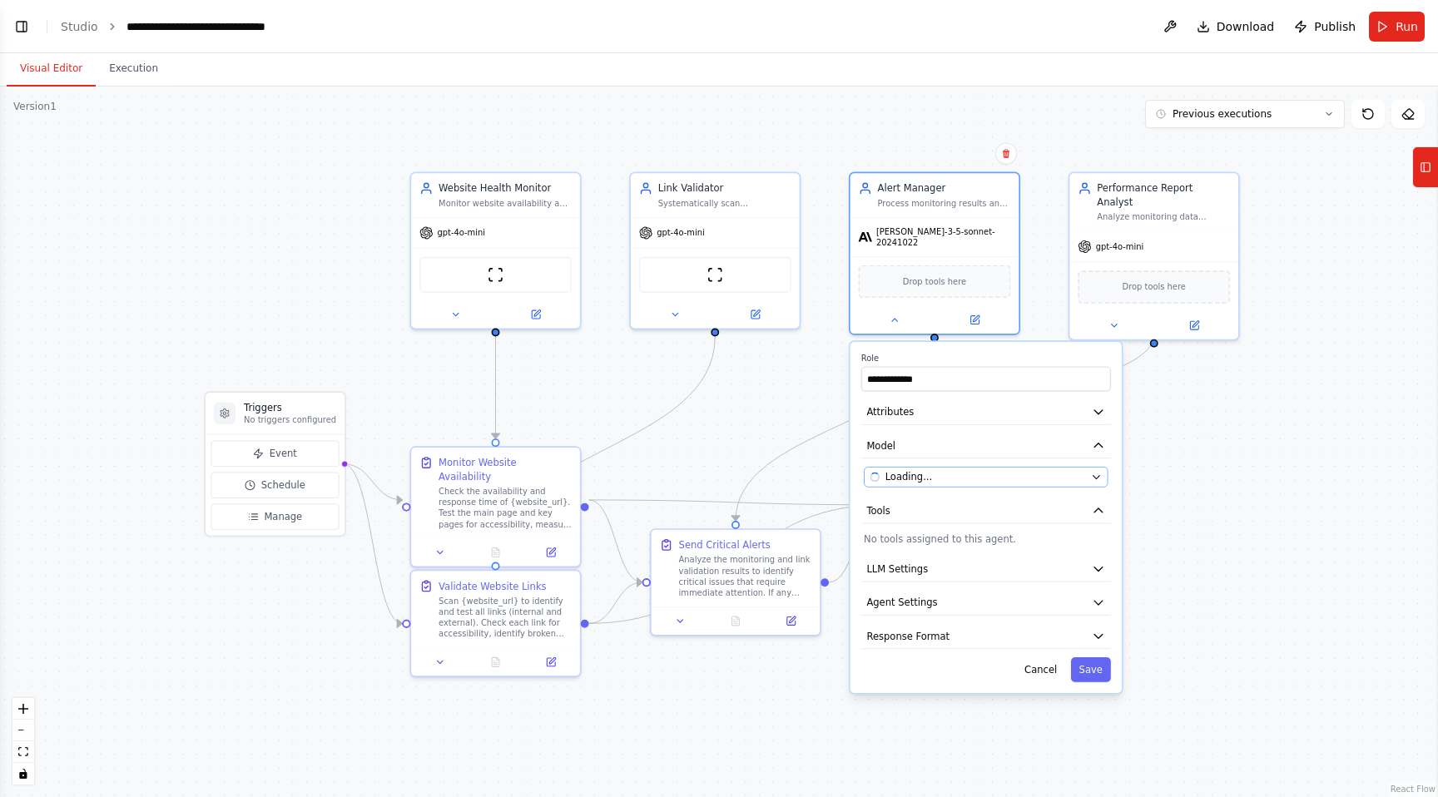
click at [1100, 472] on icon "button" at bounding box center [1096, 477] width 11 height 11
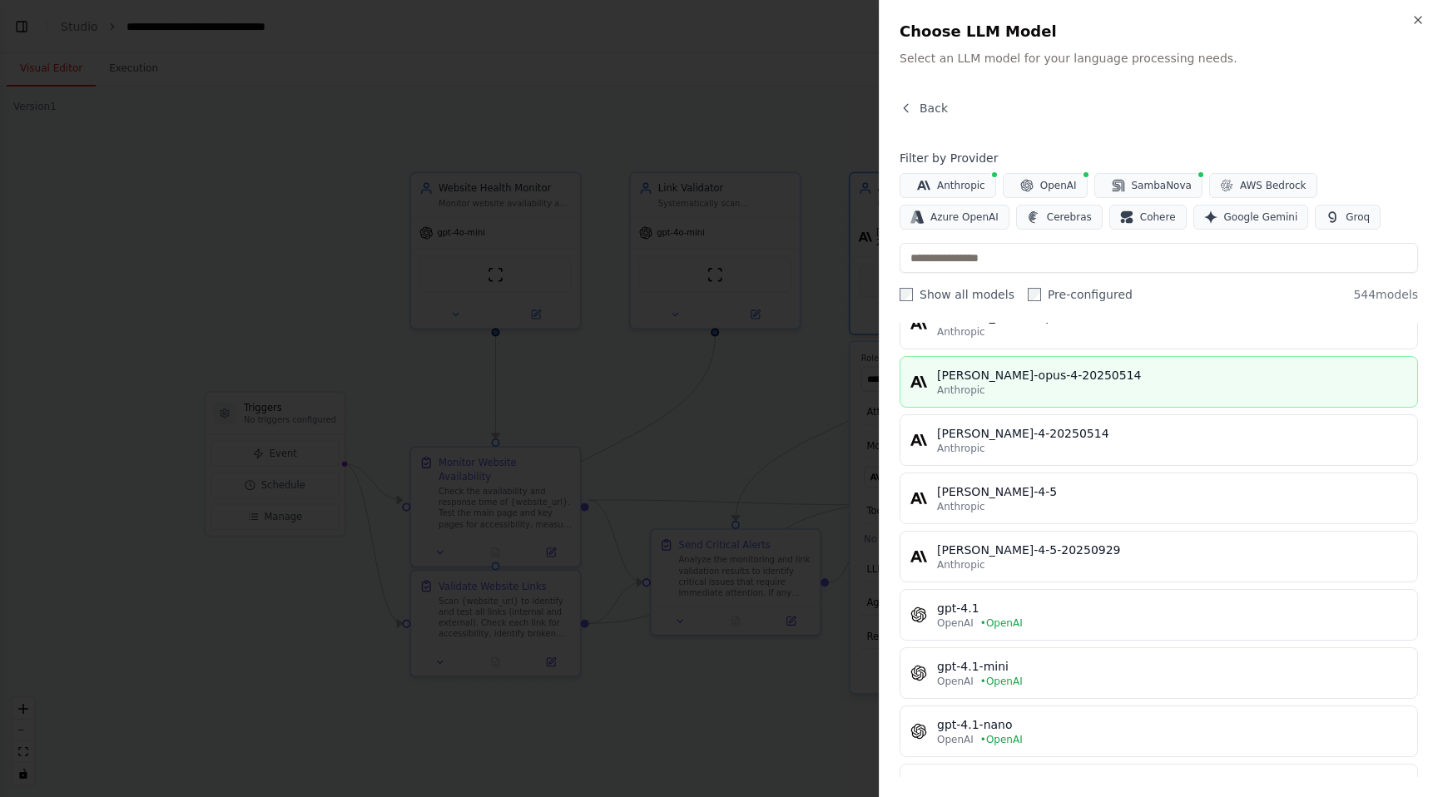
scroll to position [720, 0]
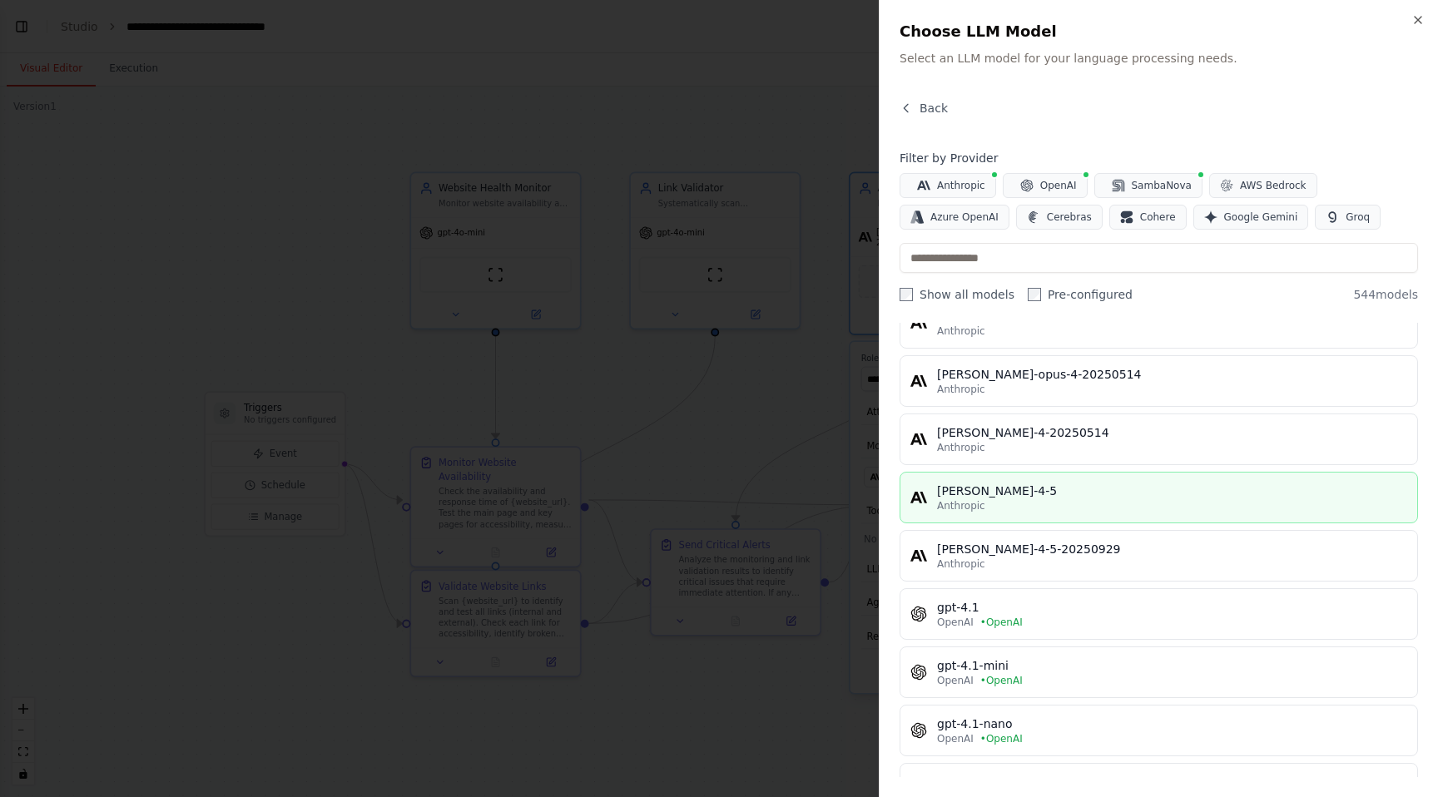
click at [1047, 514] on button "[PERSON_NAME]-4-5 Anthropic" at bounding box center [1159, 498] width 519 height 52
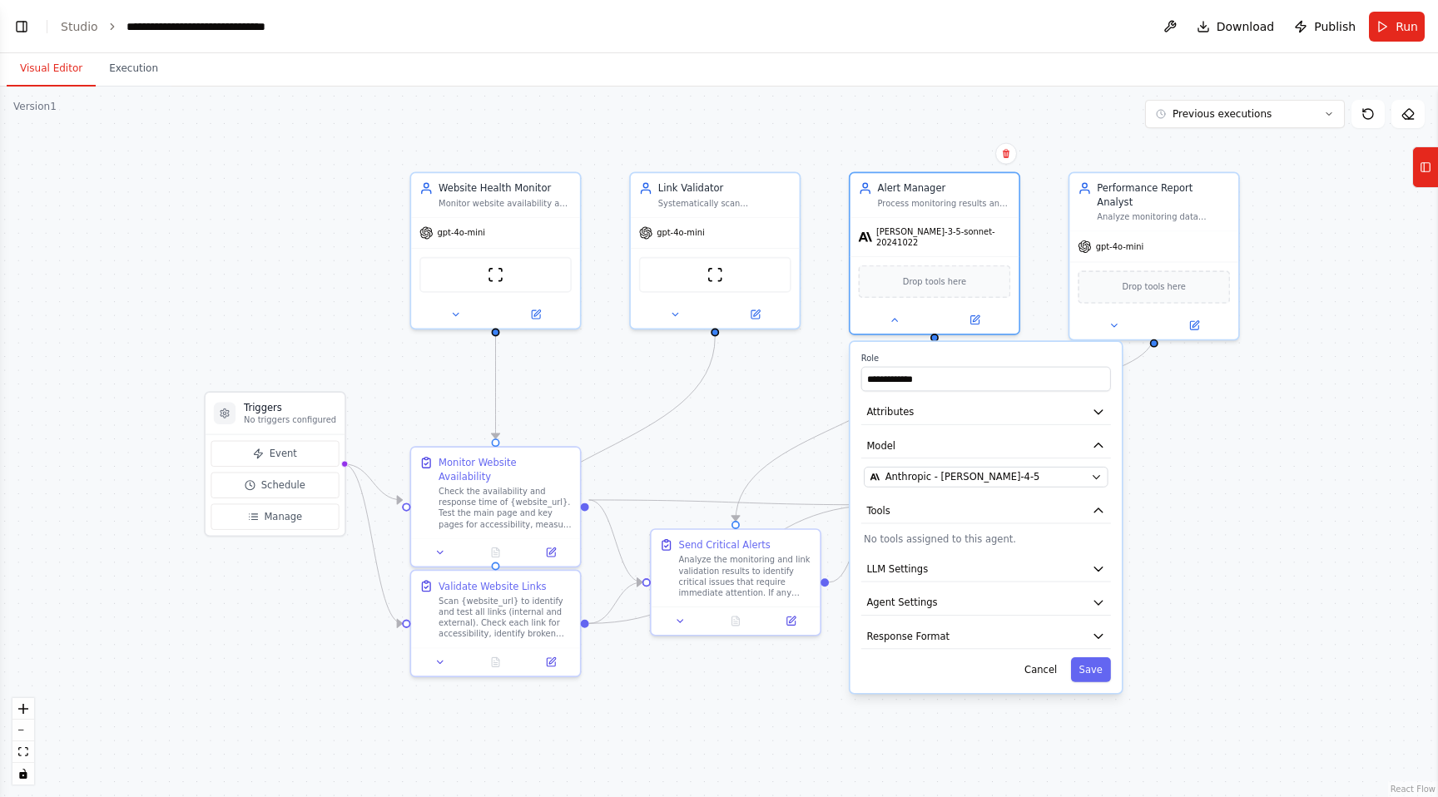
click at [1086, 678] on div "**********" at bounding box center [986, 517] width 271 height 351
click at [1103, 668] on button "Save" at bounding box center [1091, 670] width 40 height 25
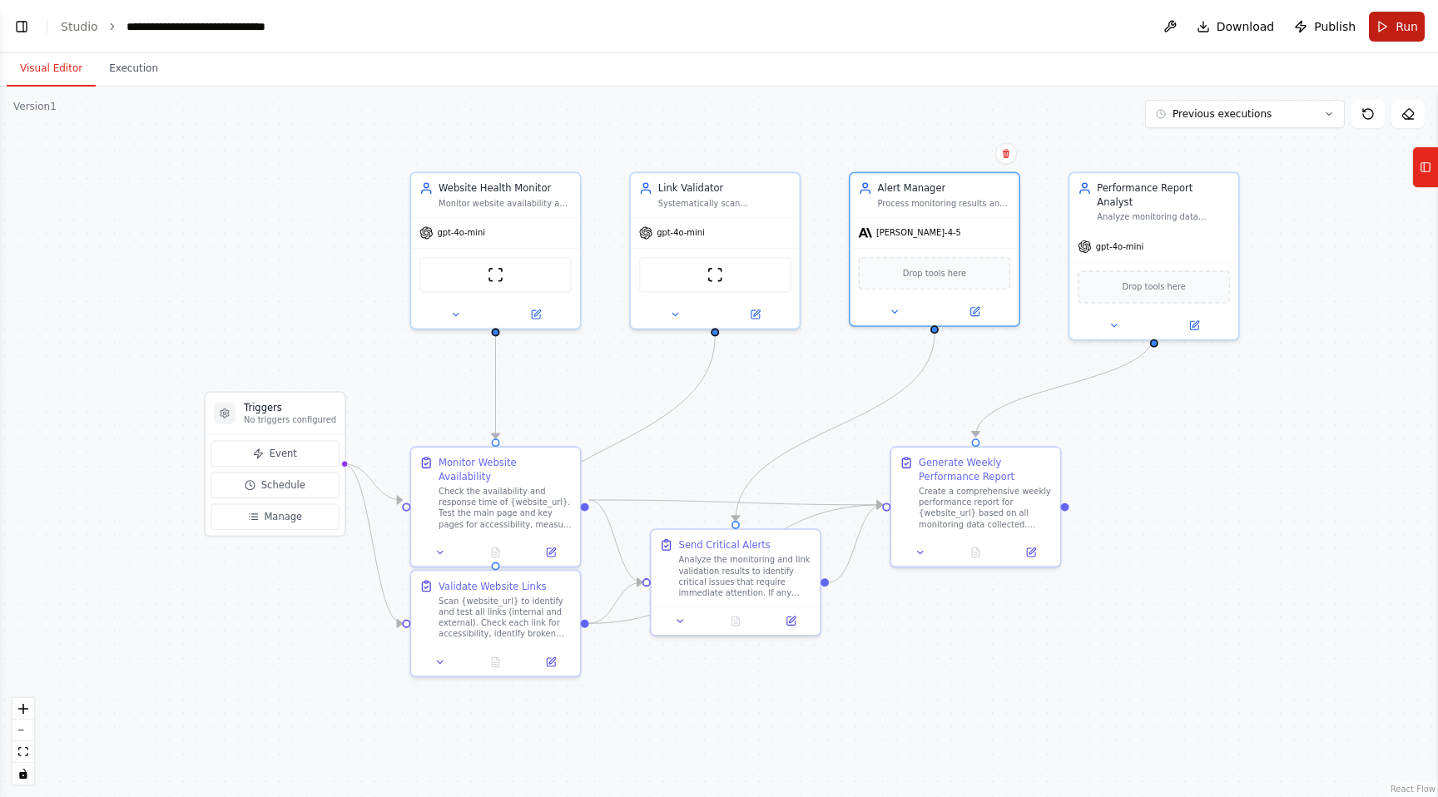
click at [1387, 19] on button "Run" at bounding box center [1397, 27] width 56 height 30
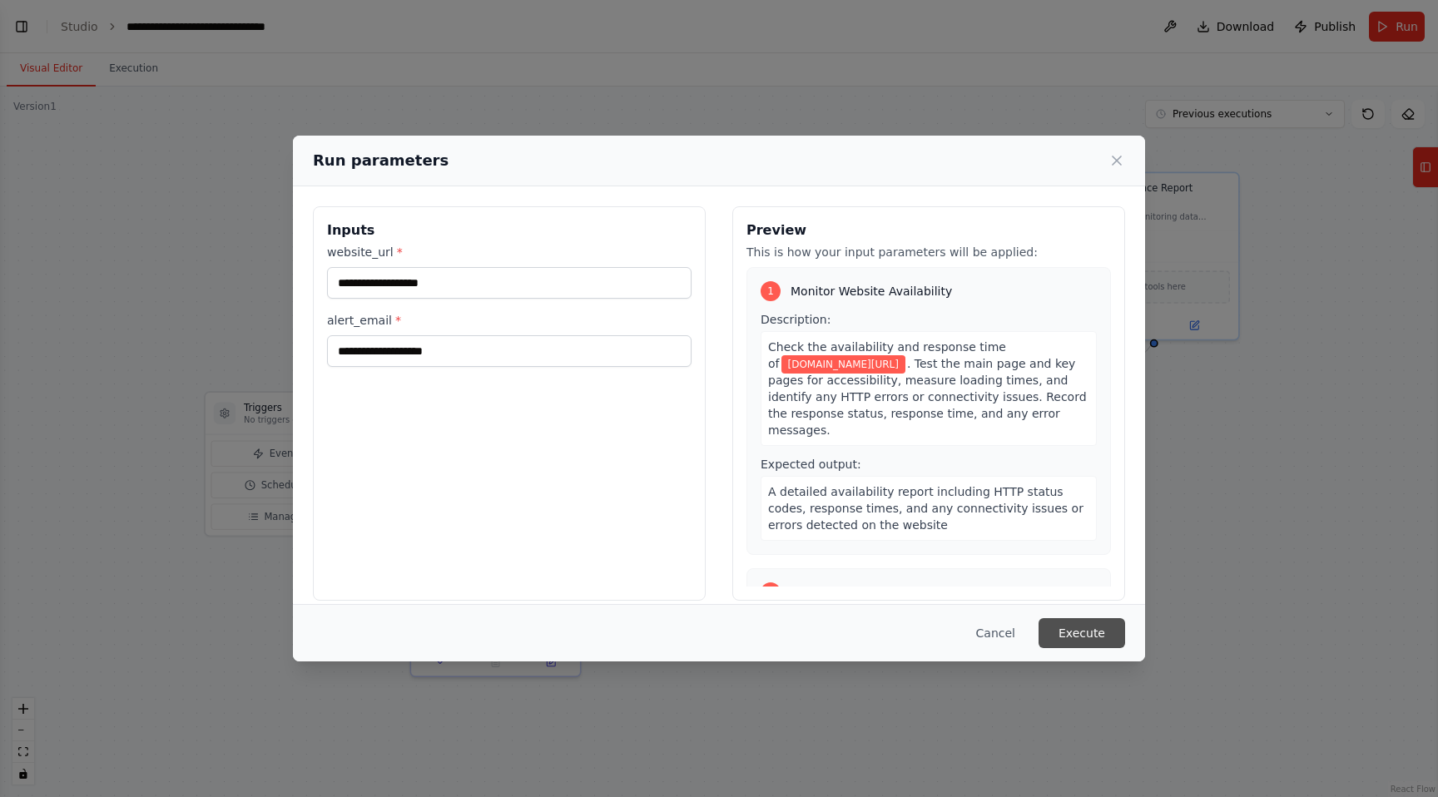
click at [1069, 629] on button "Execute" at bounding box center [1082, 633] width 87 height 30
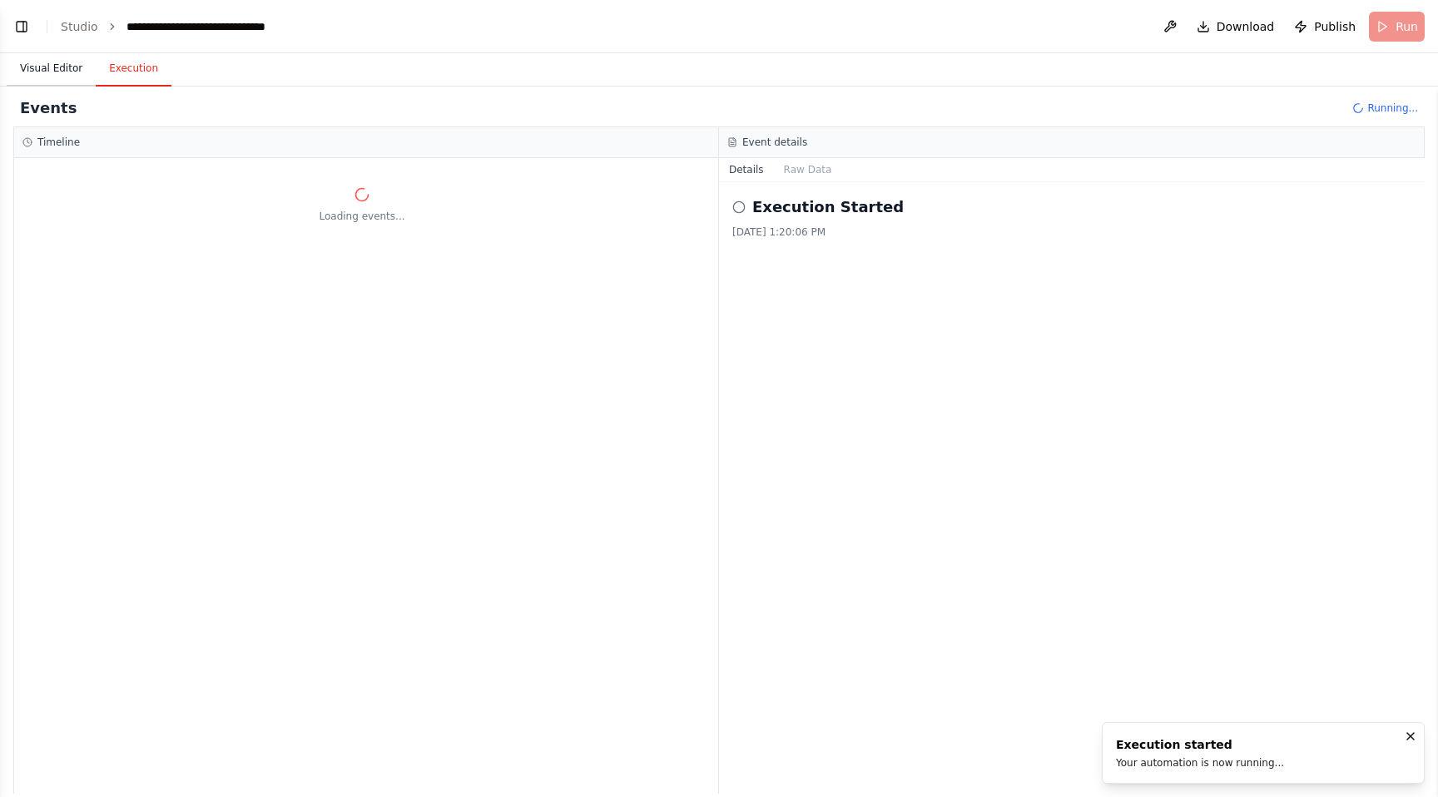
click at [33, 74] on button "Visual Editor" at bounding box center [51, 69] width 89 height 35
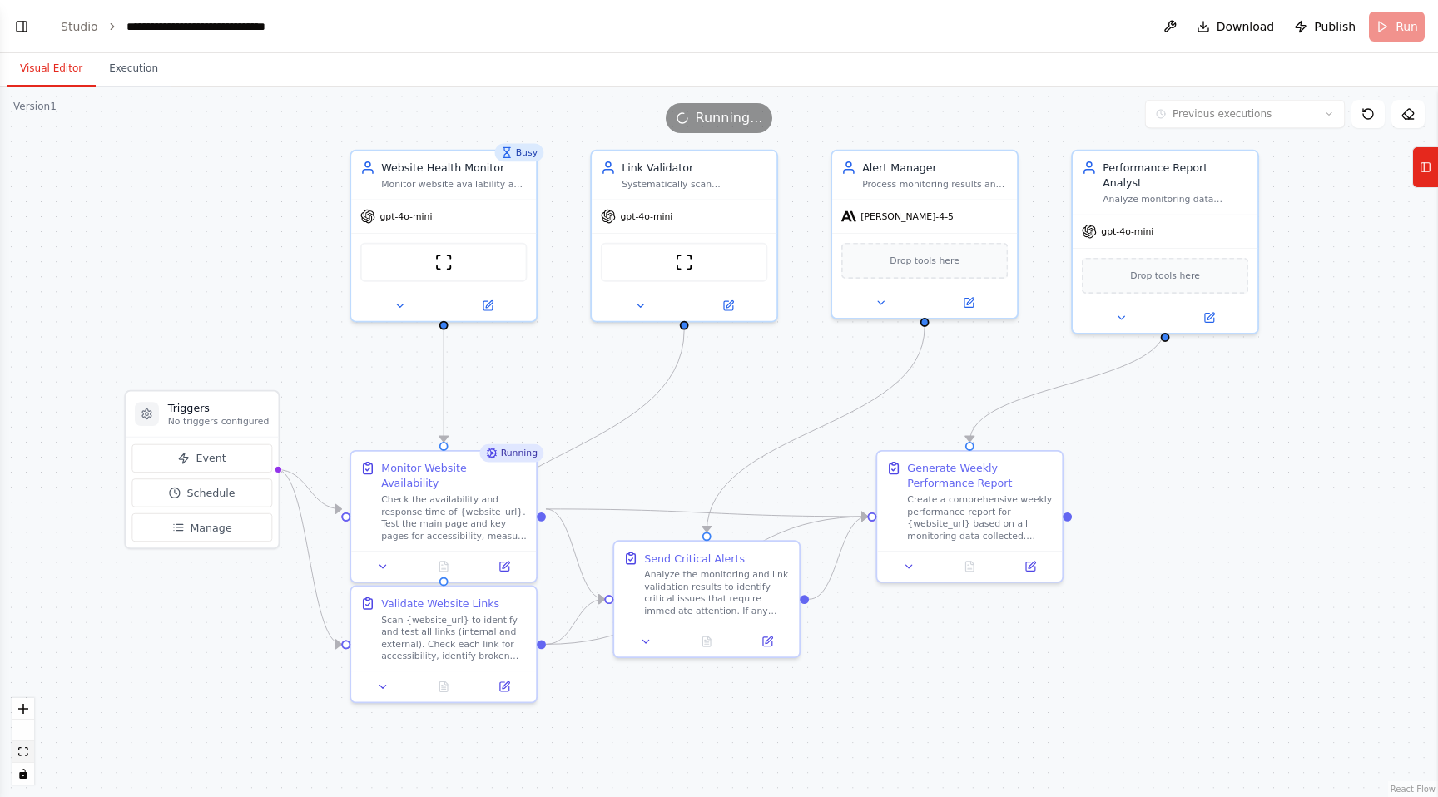
click at [30, 757] on button "fit view" at bounding box center [23, 753] width 22 height 22
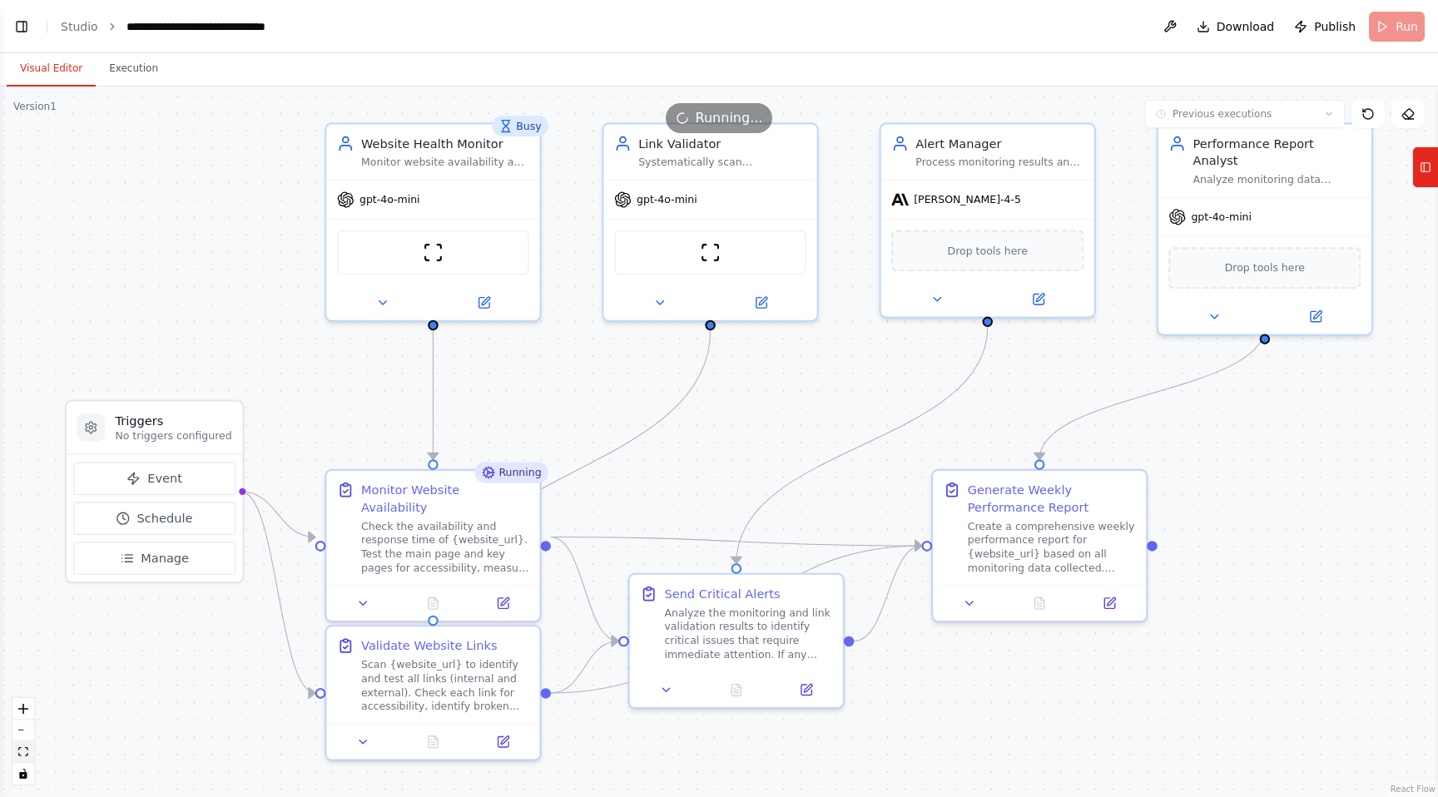
click at [30, 757] on button "fit view" at bounding box center [23, 753] width 22 height 22
click at [25, 729] on button "zoom out" at bounding box center [23, 731] width 22 height 22
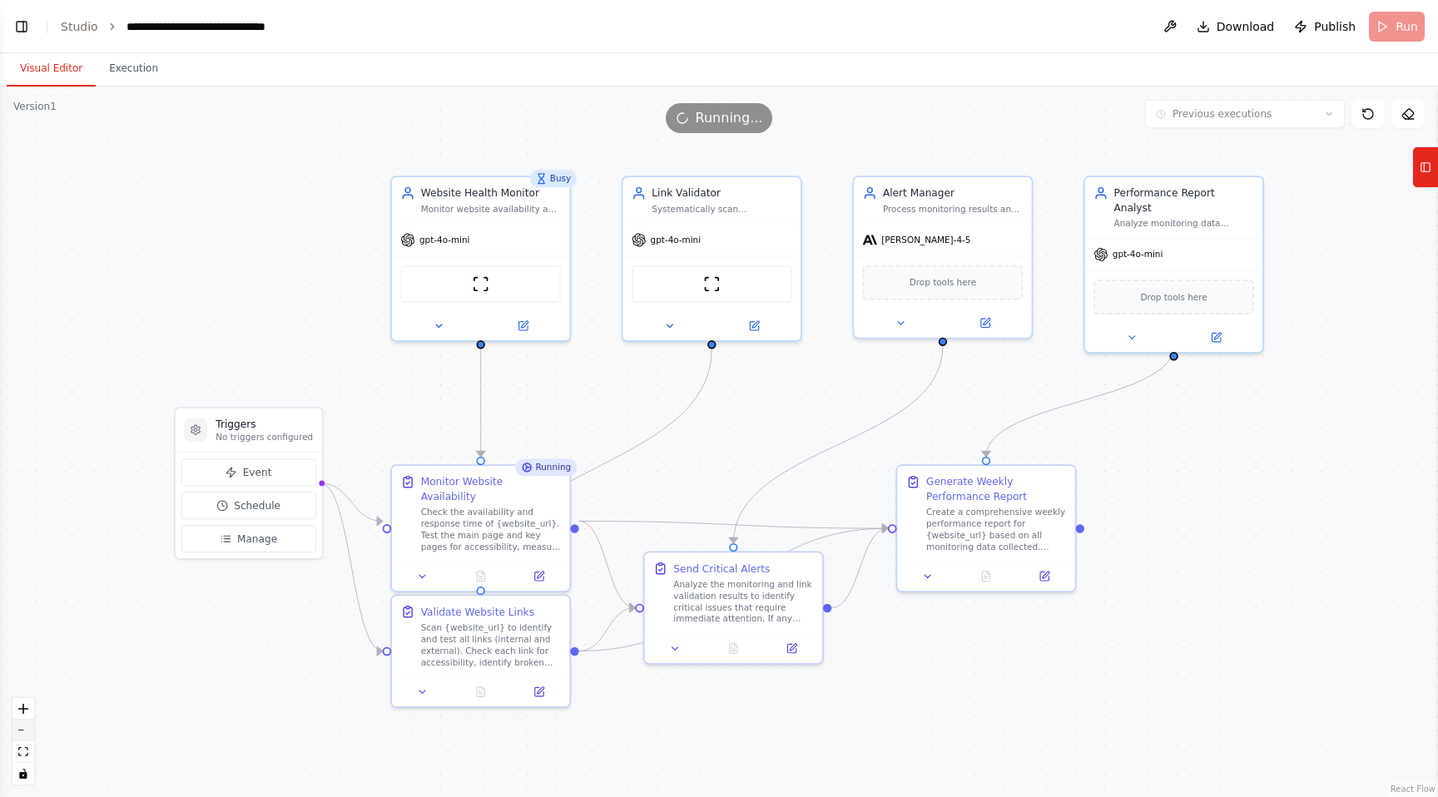
click at [25, 729] on button "zoom out" at bounding box center [23, 731] width 22 height 22
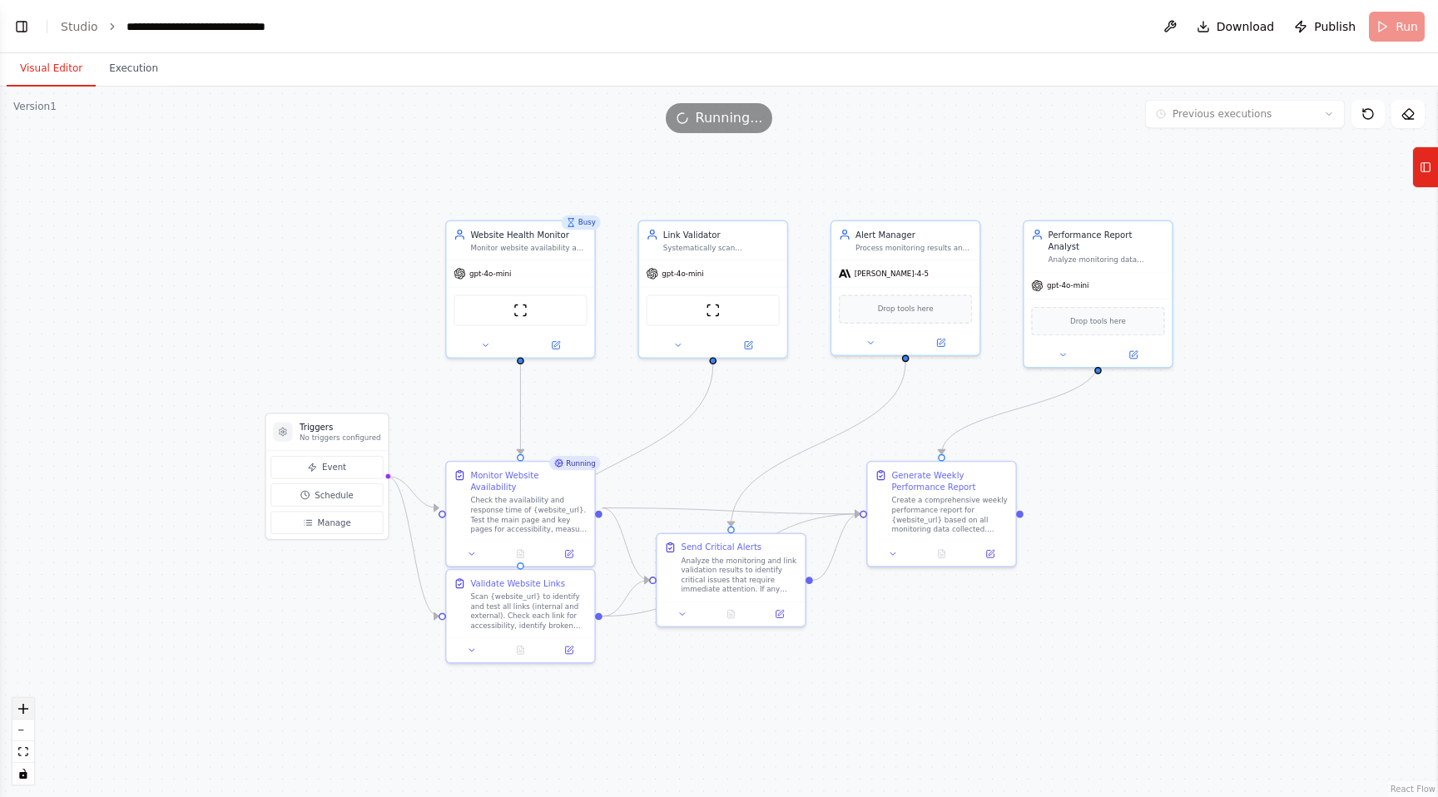
click at [20, 708] on icon "zoom in" at bounding box center [23, 709] width 10 height 10
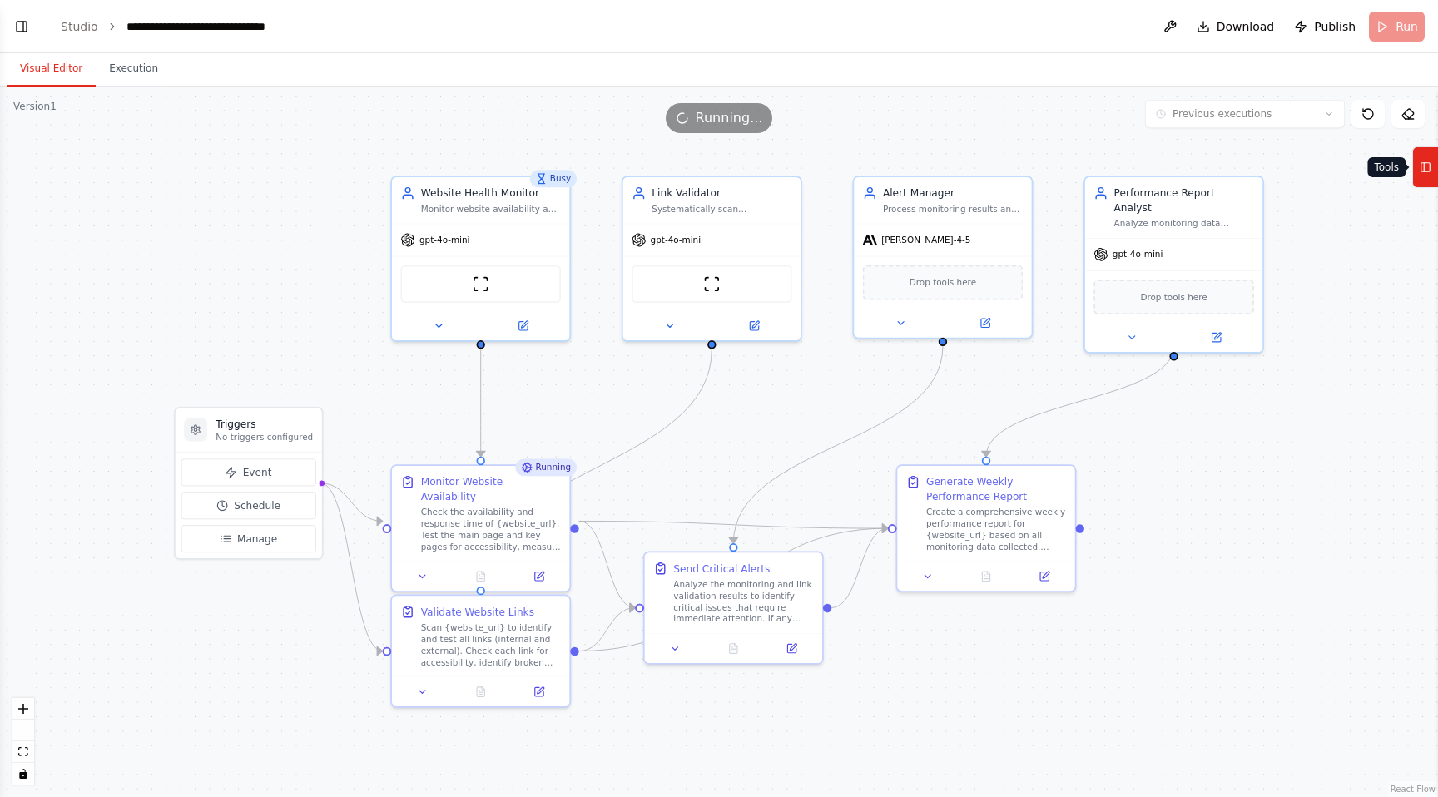
click at [1430, 171] on rect at bounding box center [1426, 167] width 9 height 9
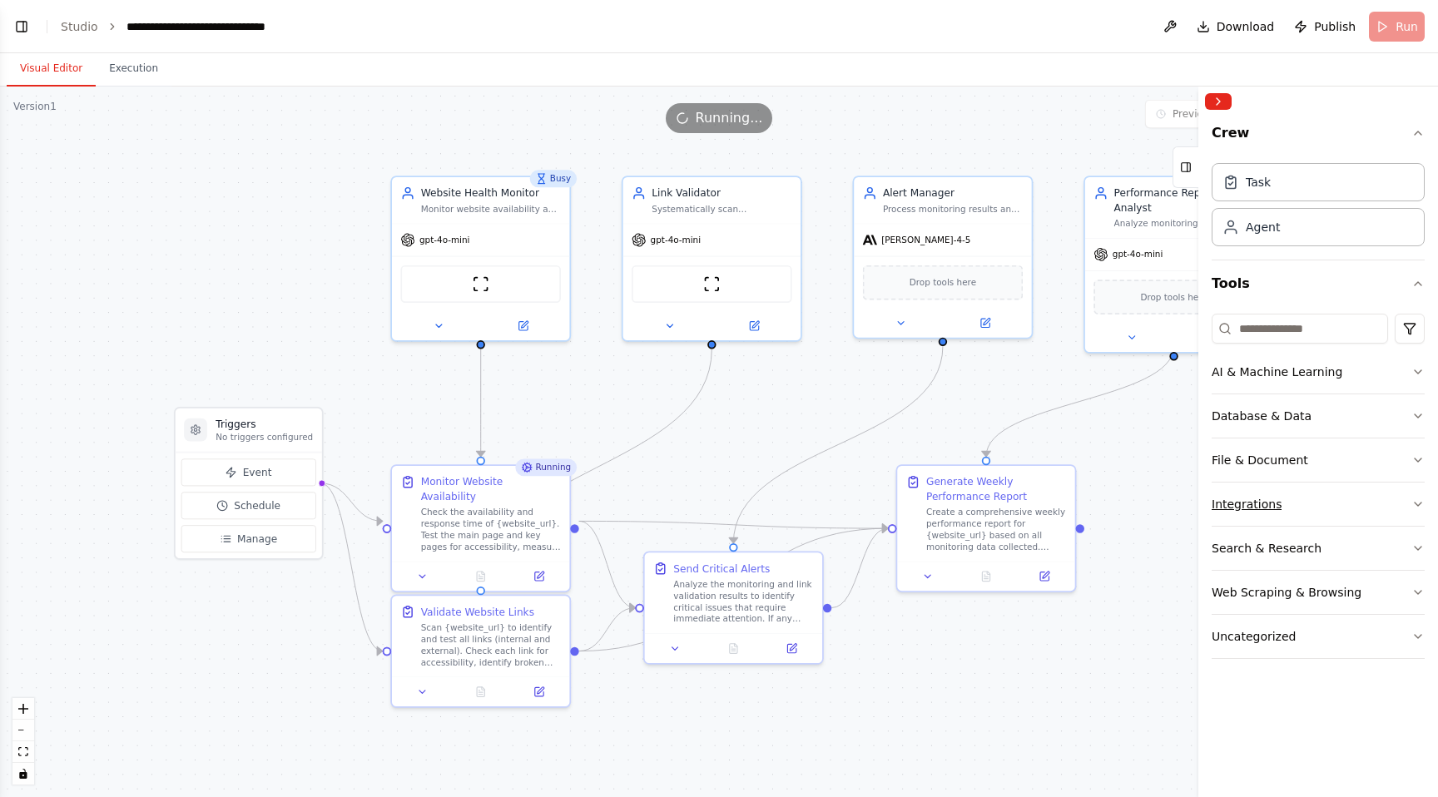
click at [1311, 518] on button "Integrations" at bounding box center [1318, 504] width 213 height 43
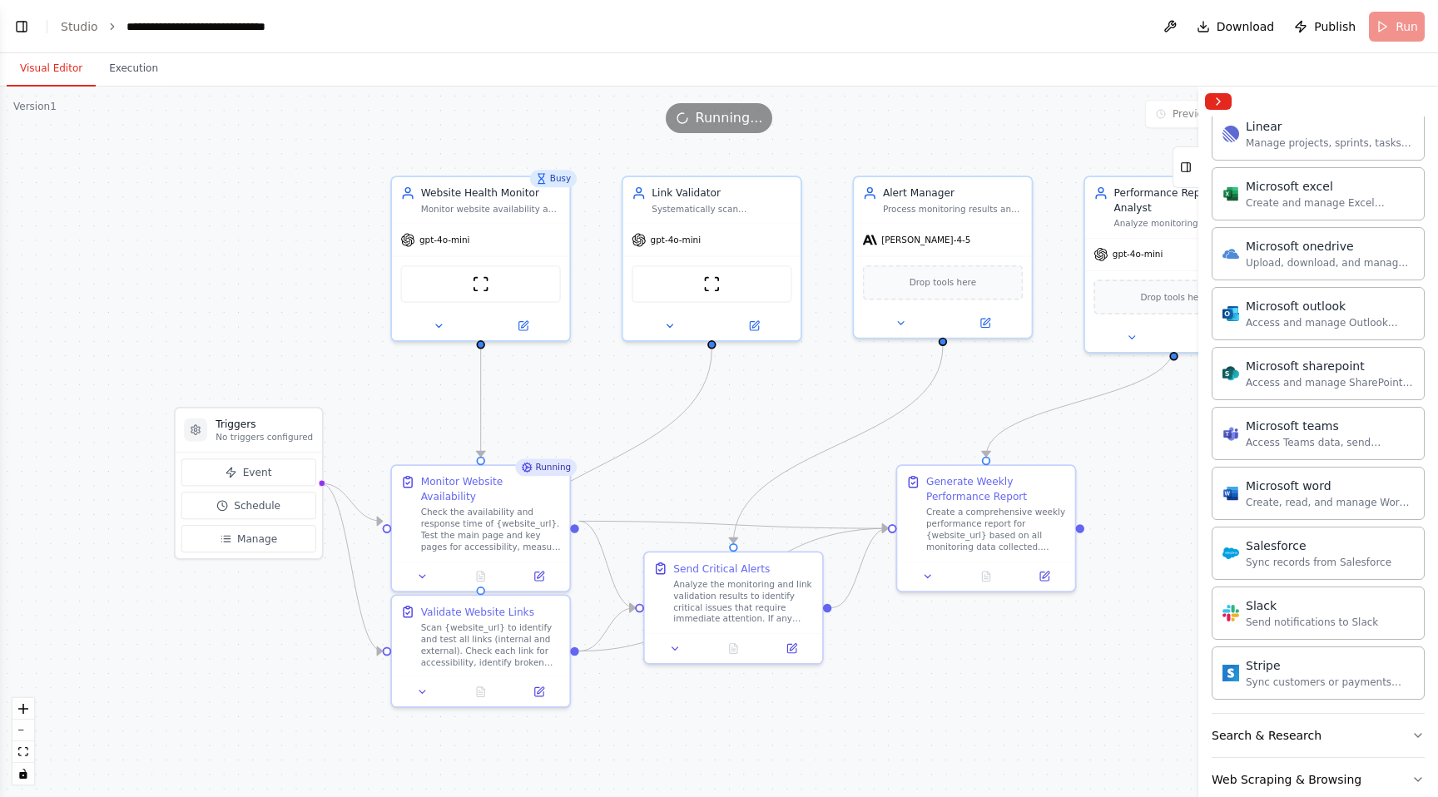
scroll to position [921, 0]
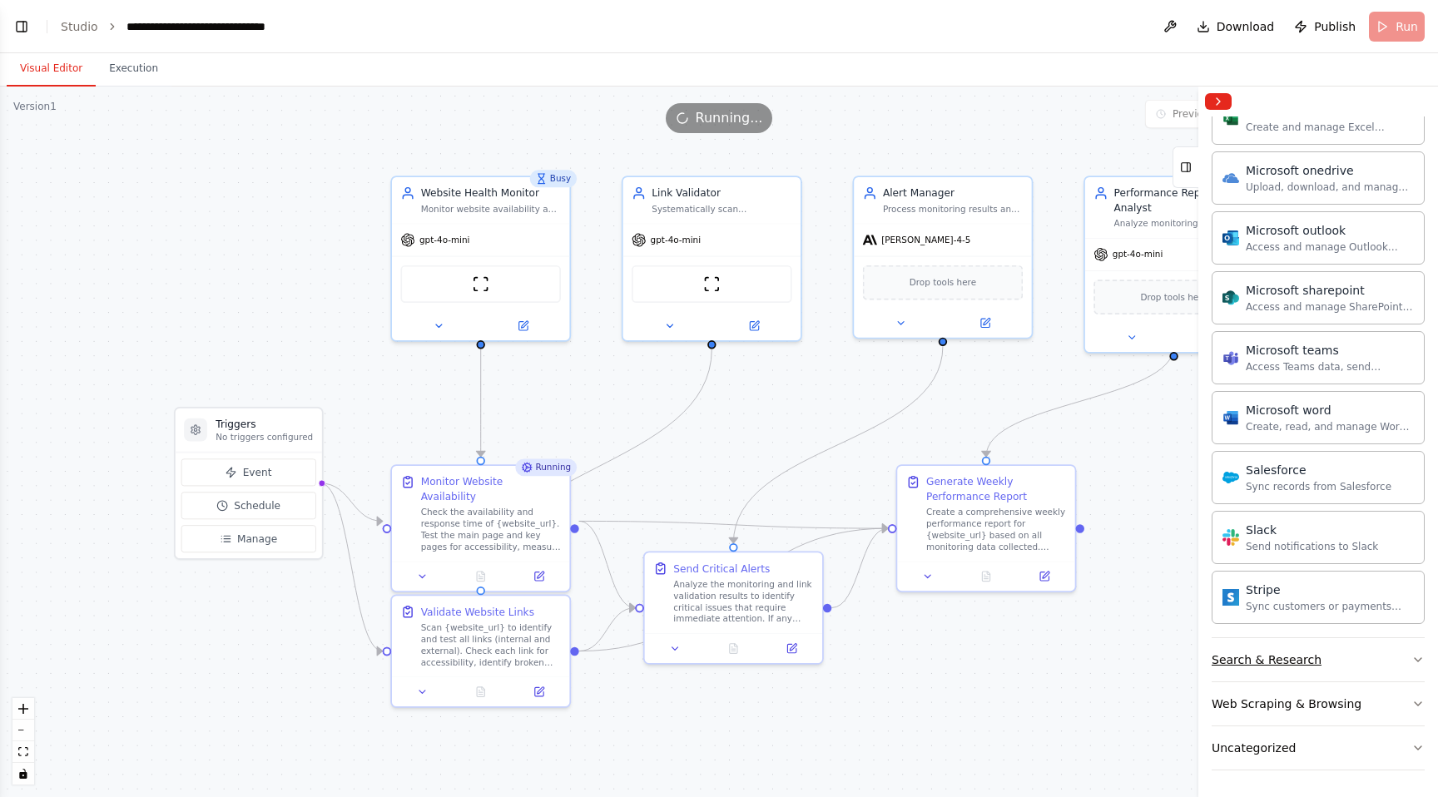
click at [1295, 661] on div "Search & Research" at bounding box center [1267, 660] width 110 height 17
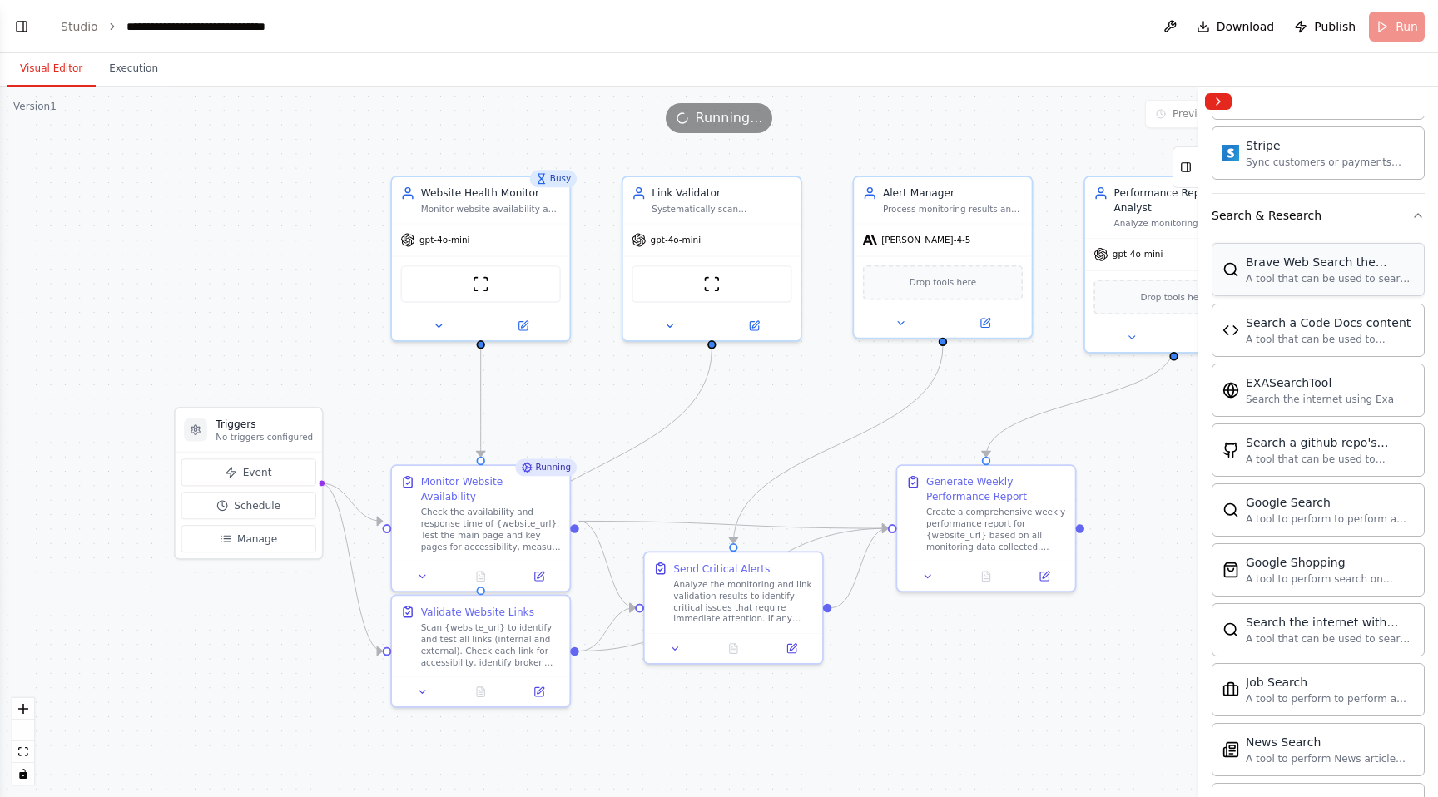
scroll to position [1773, 0]
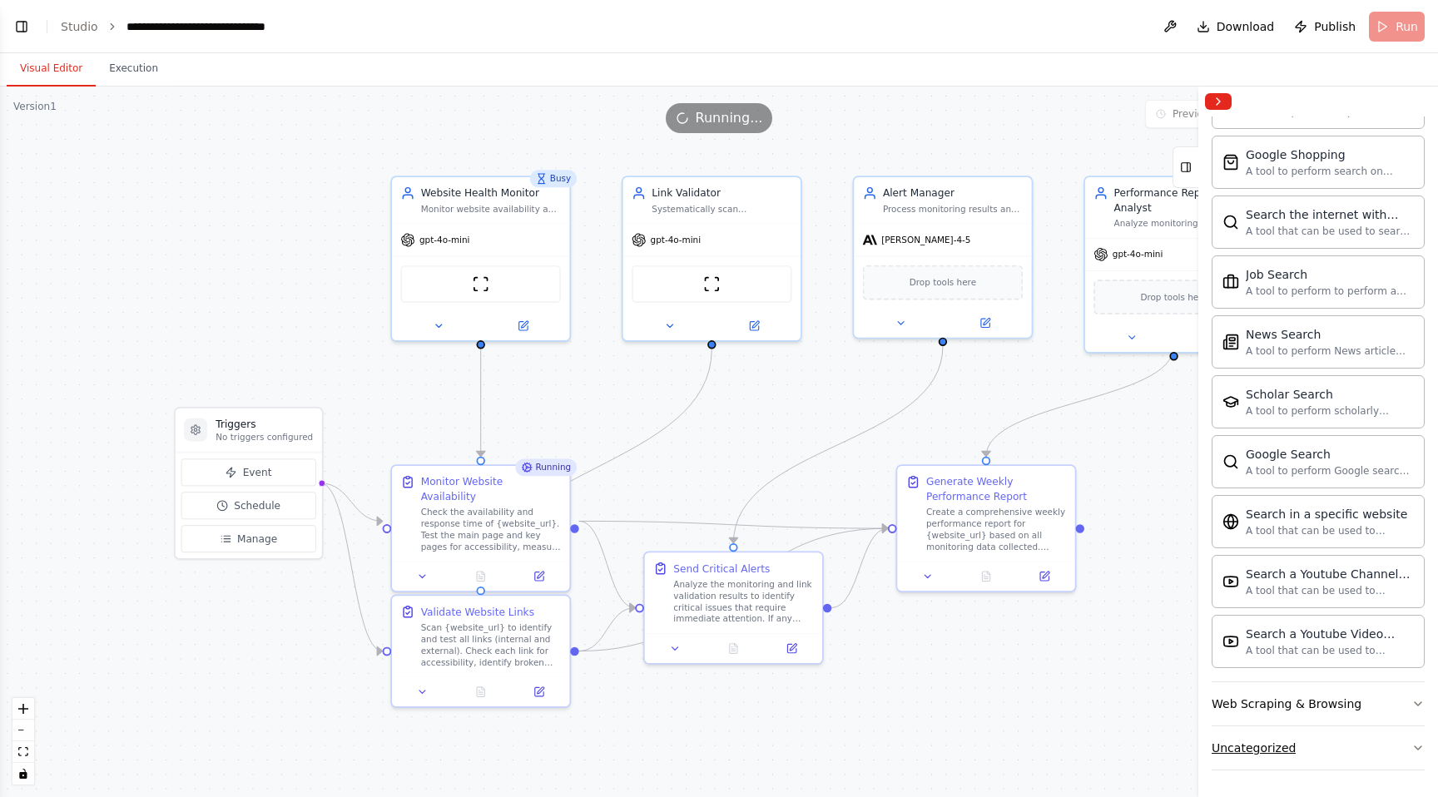
click at [1315, 757] on button "Uncategorized" at bounding box center [1318, 748] width 213 height 43
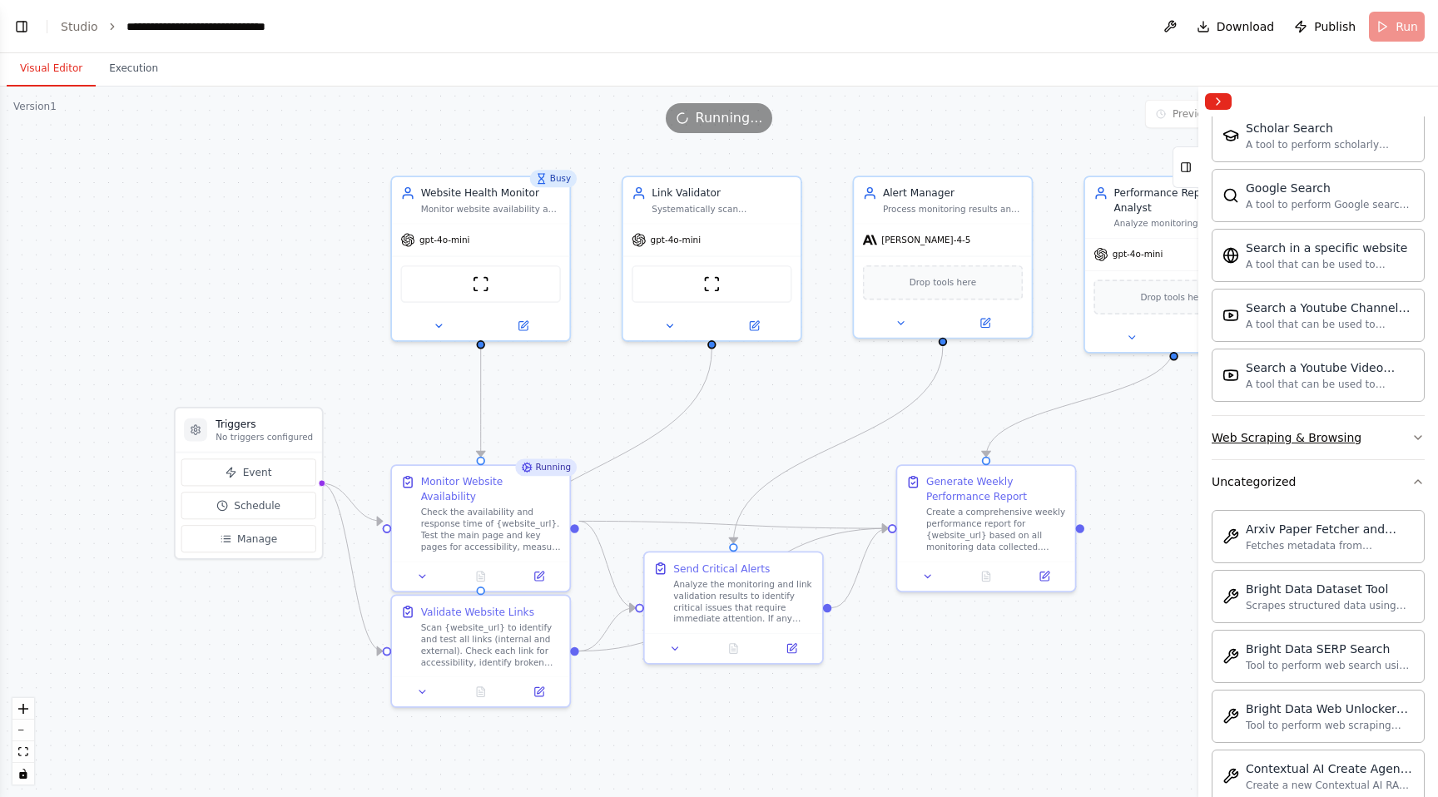
scroll to position [2061, 0]
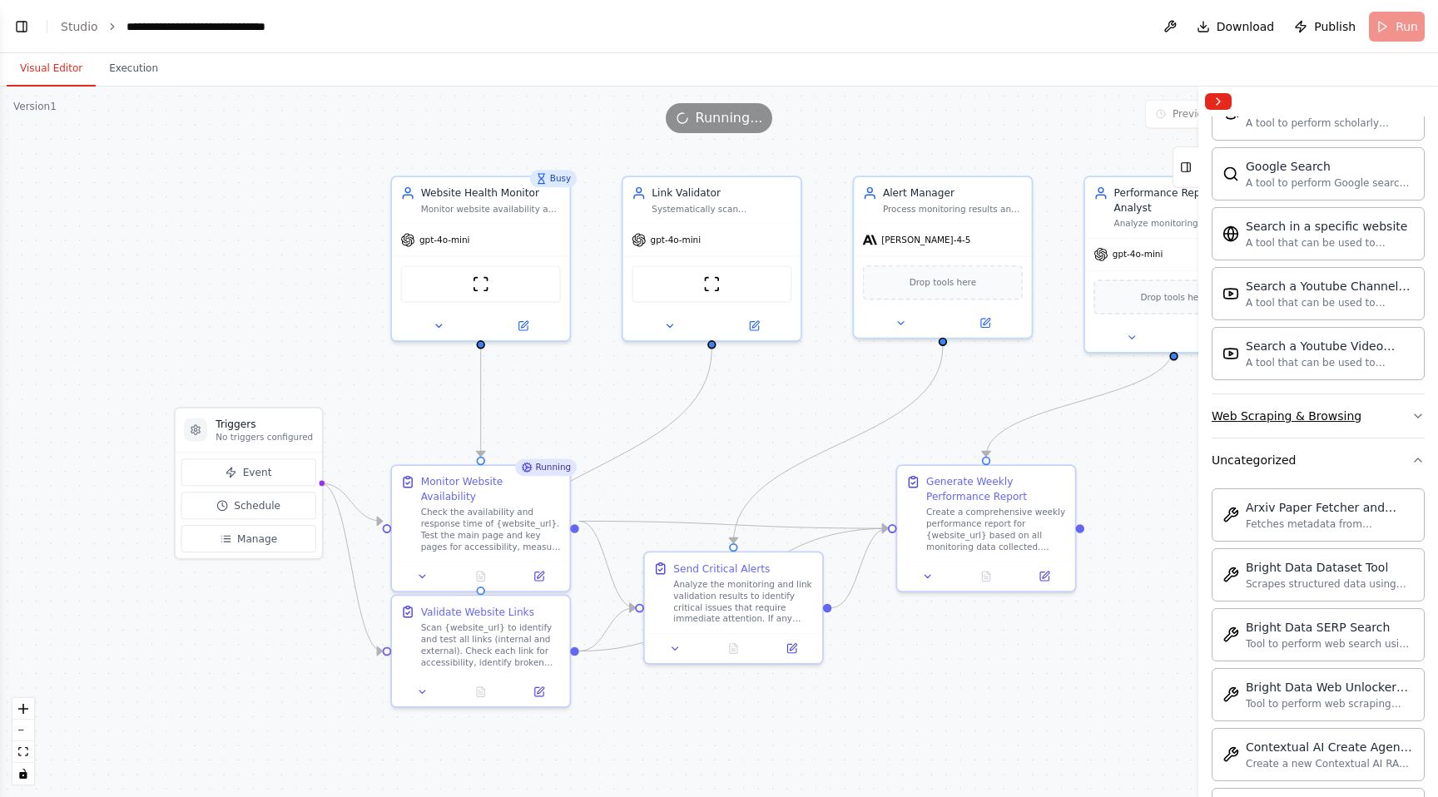
click at [1311, 423] on div "Web Scraping & Browsing" at bounding box center [1287, 416] width 150 height 17
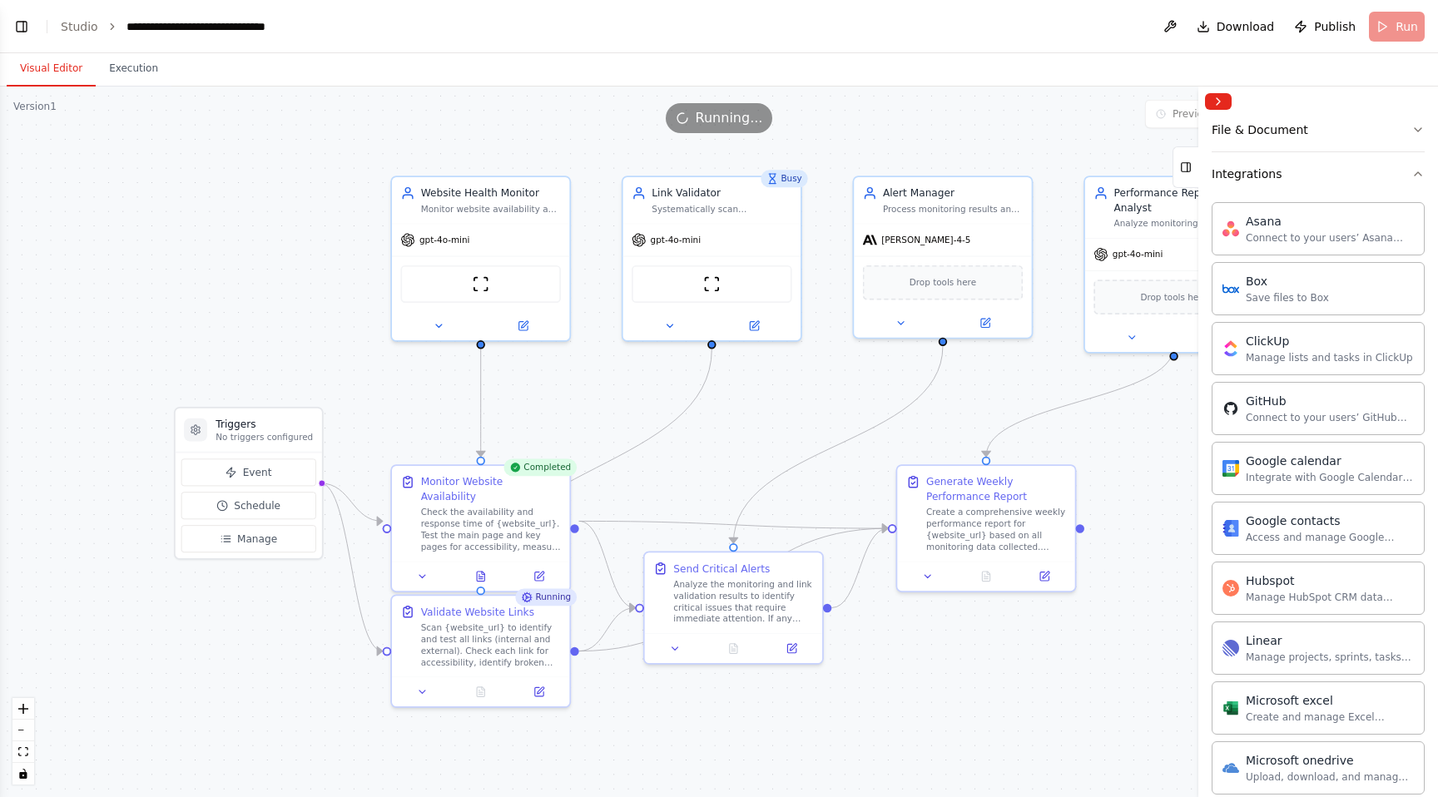
scroll to position [334, 0]
click at [1295, 479] on div "Integrate with Google Calendar to manage events, check availability, and access…" at bounding box center [1330, 473] width 168 height 13
click at [1345, 479] on div "Integrate with Google Calendar to manage events, check availability, and access…" at bounding box center [1330, 473] width 168 height 13
click at [1332, 472] on div "Integrate with Google Calendar to manage events, check availability, and access…" at bounding box center [1330, 473] width 168 height 13
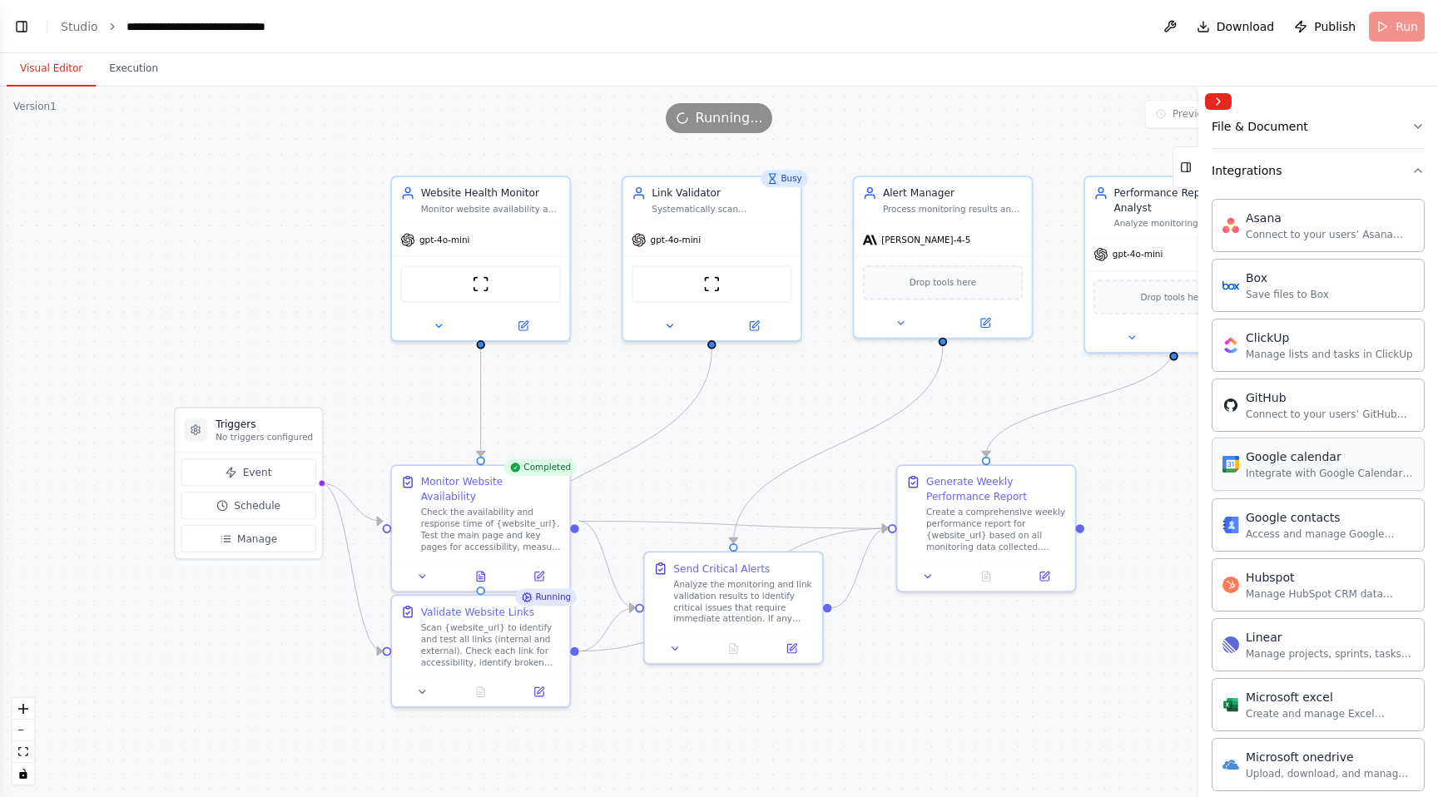
click at [1332, 472] on div "Integrate with Google Calendar to manage events, check availability, and access…" at bounding box center [1330, 473] width 168 height 13
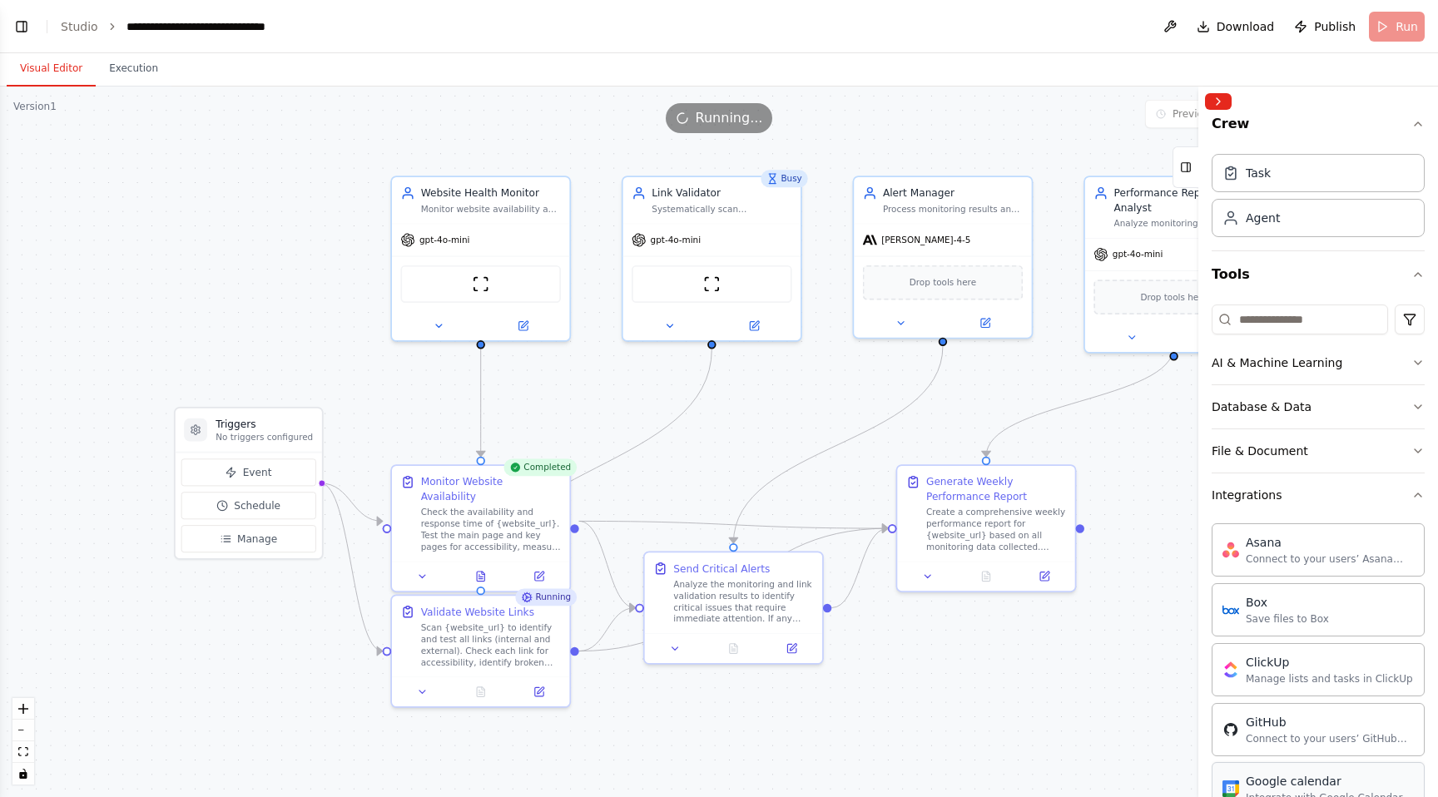
scroll to position [0, 0]
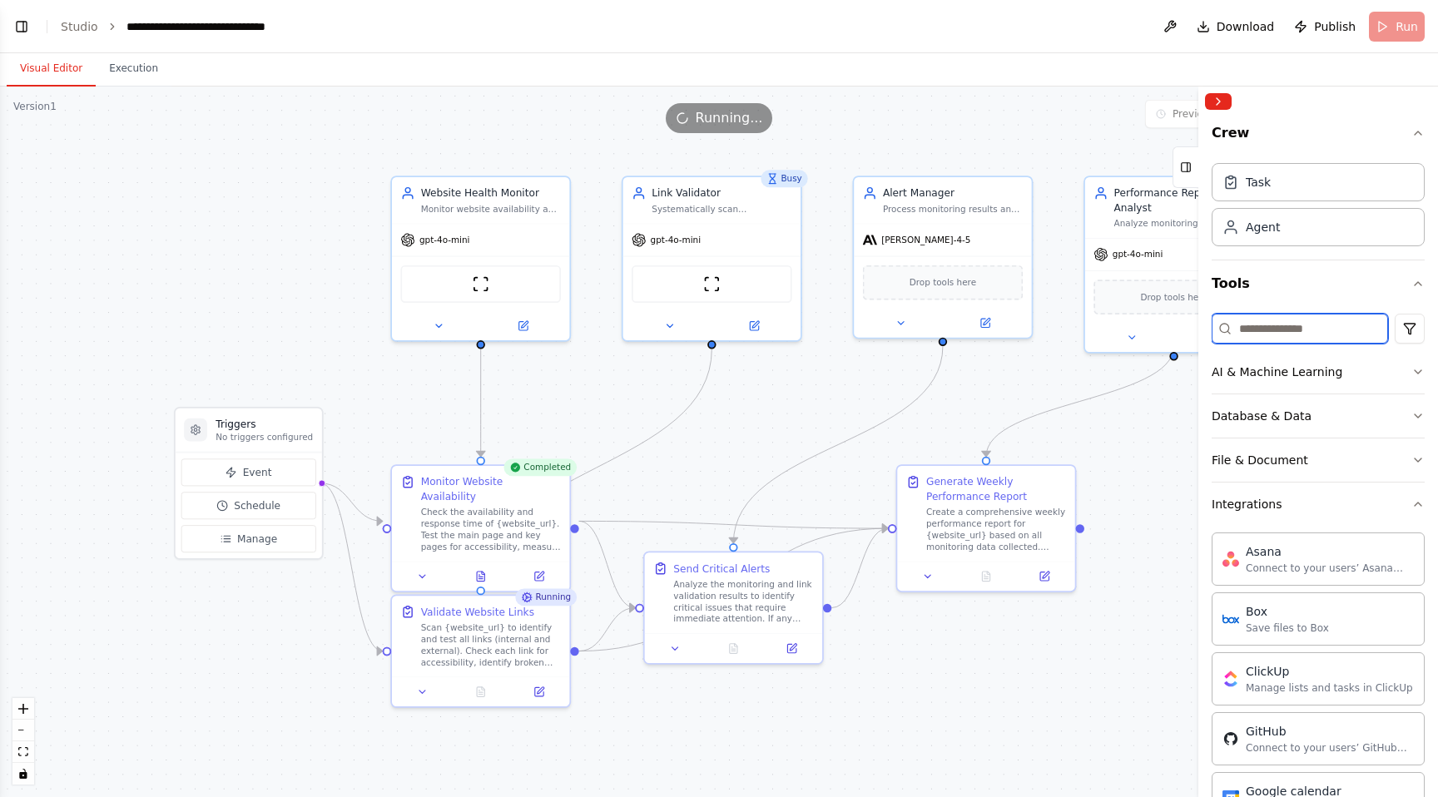
click at [1284, 329] on input at bounding box center [1300, 329] width 176 height 30
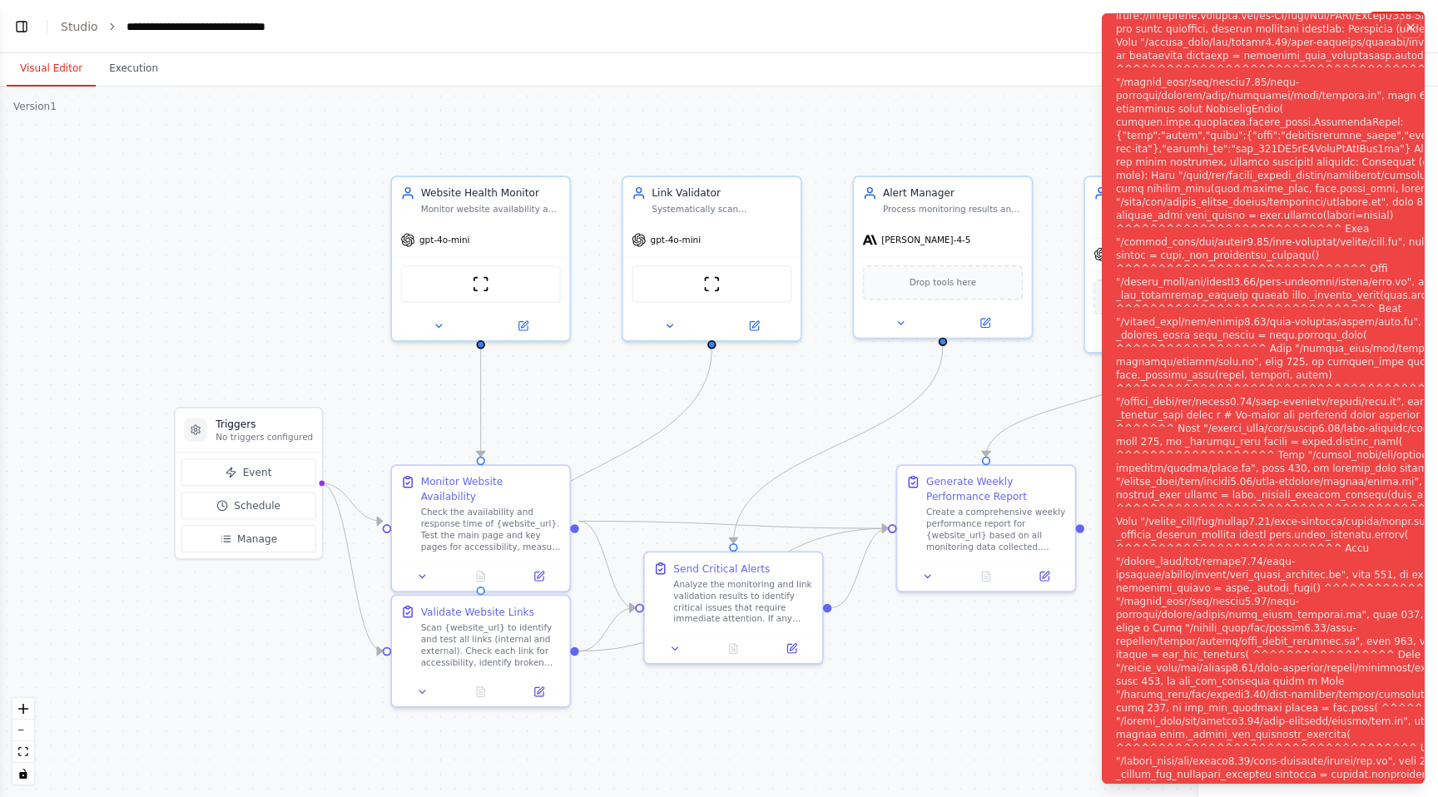
click at [1415, 26] on icon "Notifications (F8)" at bounding box center [1410, 27] width 13 height 13
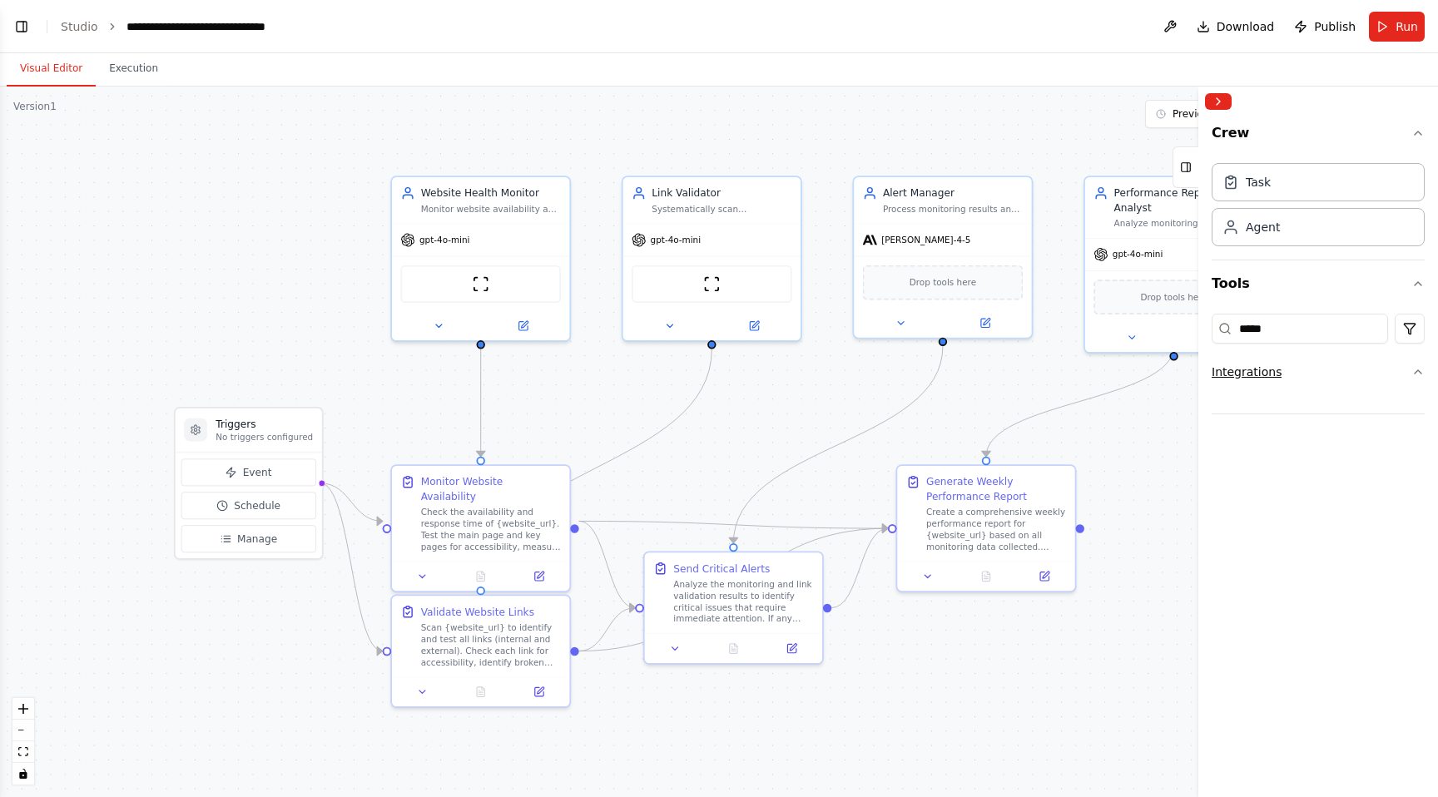
click at [1279, 380] on button "Integrations" at bounding box center [1318, 371] width 213 height 43
click at [1279, 381] on button "Integrations" at bounding box center [1318, 371] width 213 height 43
click at [1292, 323] on input "*****" at bounding box center [1300, 329] width 176 height 30
type input "*"
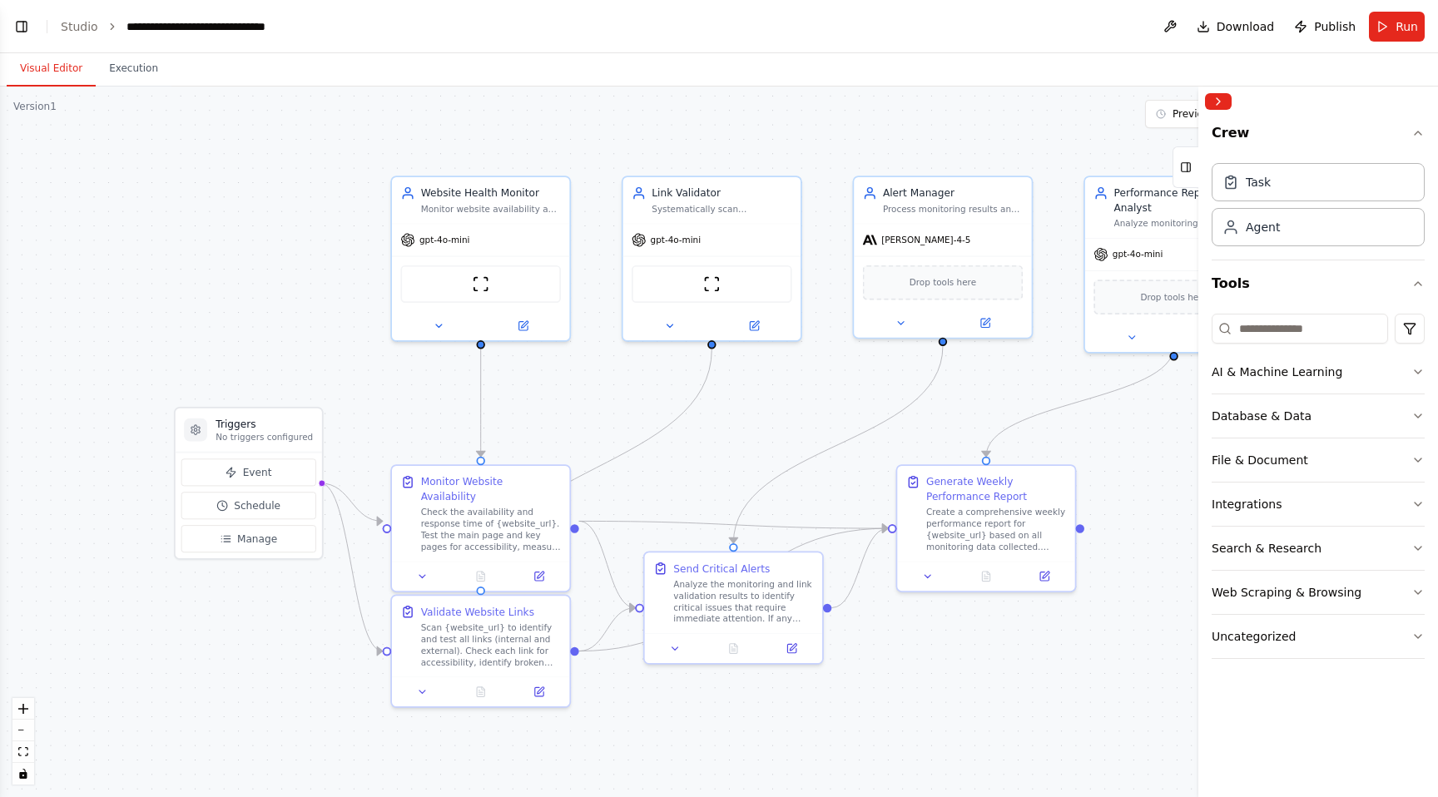
click at [1083, 628] on div ".deletable-edge-delete-btn { width: 20px; height: 20px; border: 0px solid #ffff…" at bounding box center [719, 442] width 1438 height 711
click at [1419, 132] on icon "button" at bounding box center [1418, 133] width 7 height 3
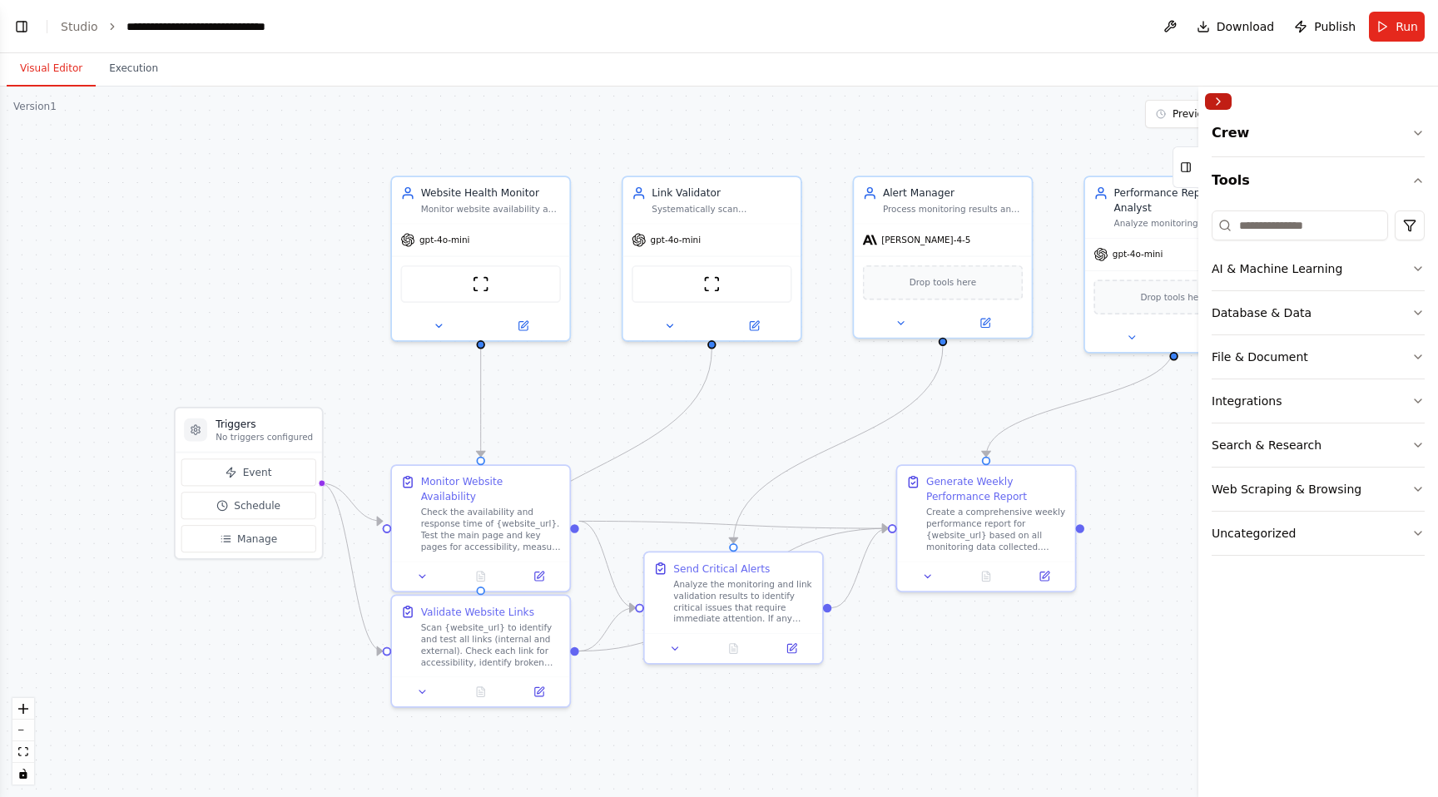
click at [1228, 102] on button "Collapse right sidebar" at bounding box center [1218, 101] width 27 height 17
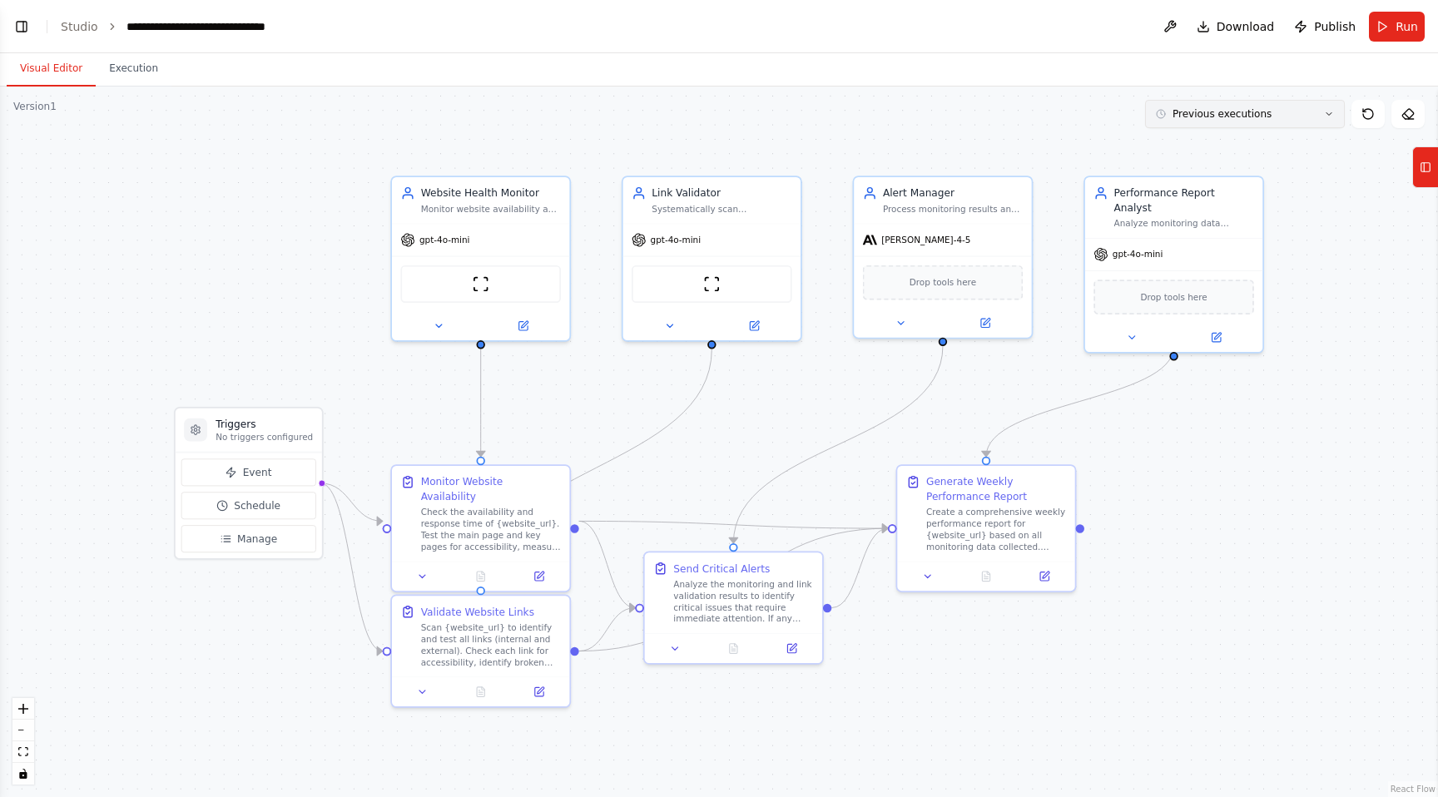
click at [1241, 122] on button "Previous executions" at bounding box center [1245, 114] width 200 height 28
click at [1229, 431] on div ".deletable-edge-delete-btn { width: 20px; height: 20px; border: 0px solid #ffff…" at bounding box center [719, 442] width 1438 height 711
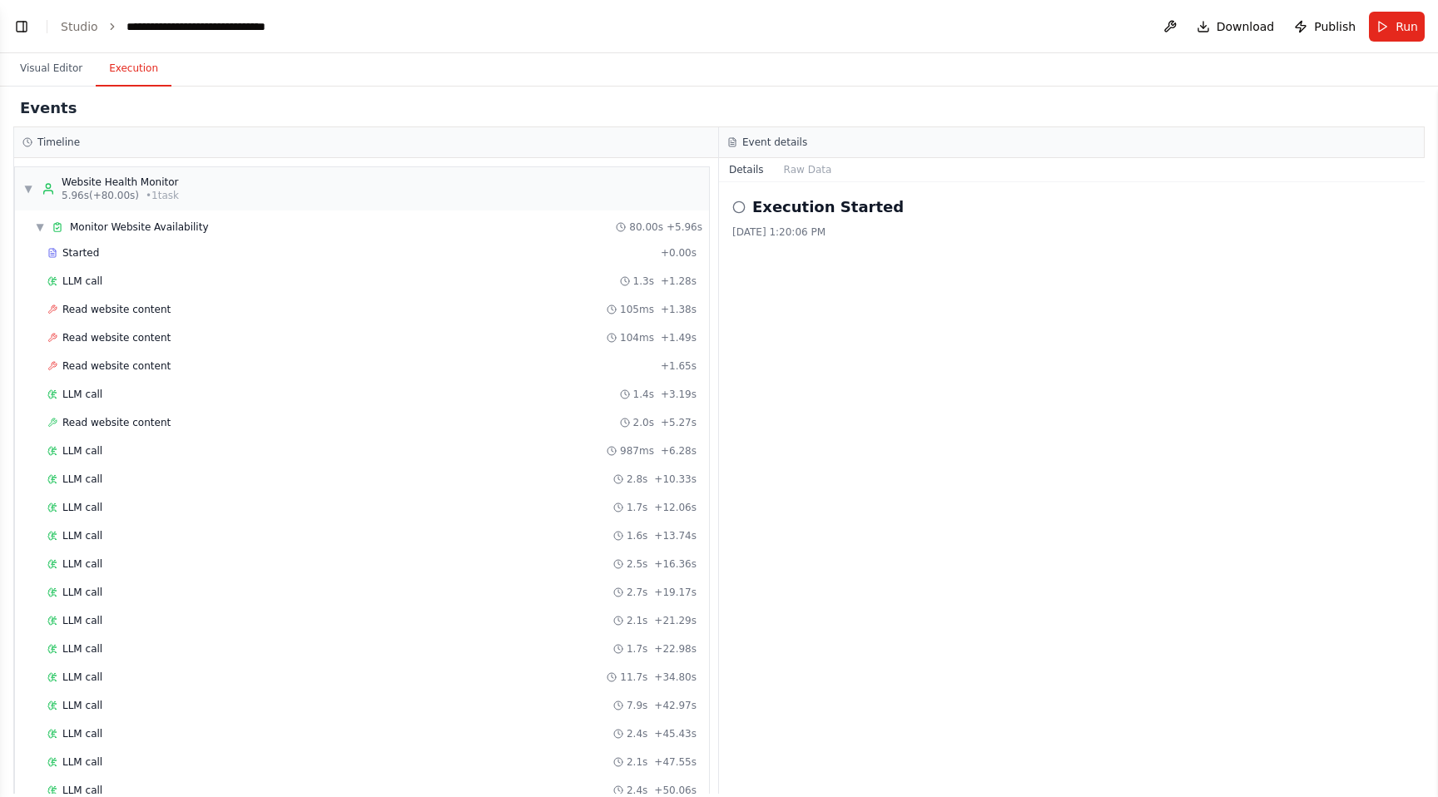
click at [110, 62] on button "Execution" at bounding box center [134, 69] width 76 height 35
click at [61, 67] on button "Visual Editor" at bounding box center [51, 69] width 89 height 35
